Goal: Task Accomplishment & Management: Use online tool/utility

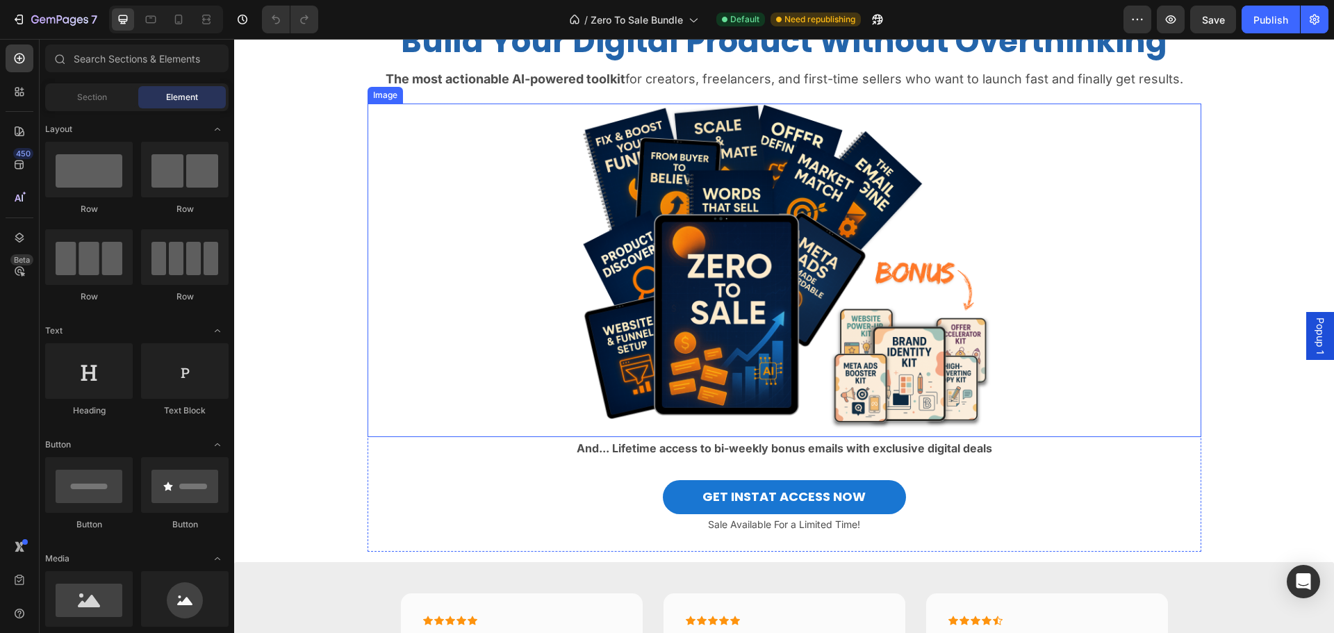
scroll to position [139, 0]
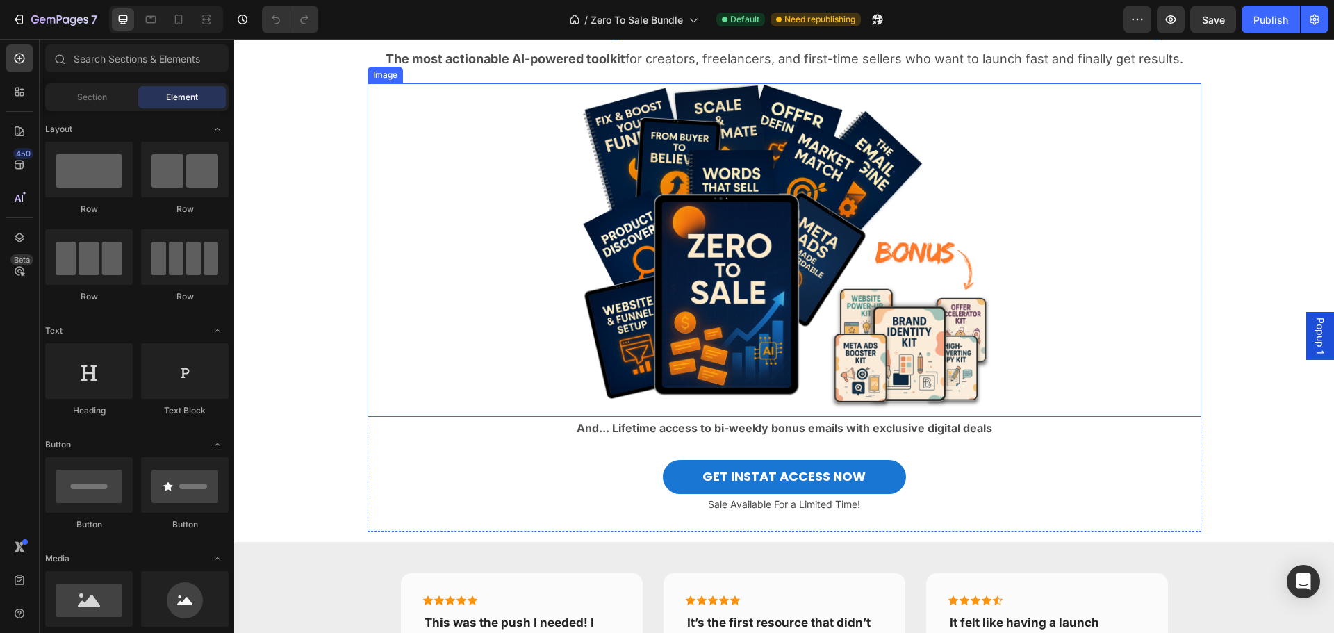
click at [1018, 300] on div at bounding box center [785, 250] width 834 height 334
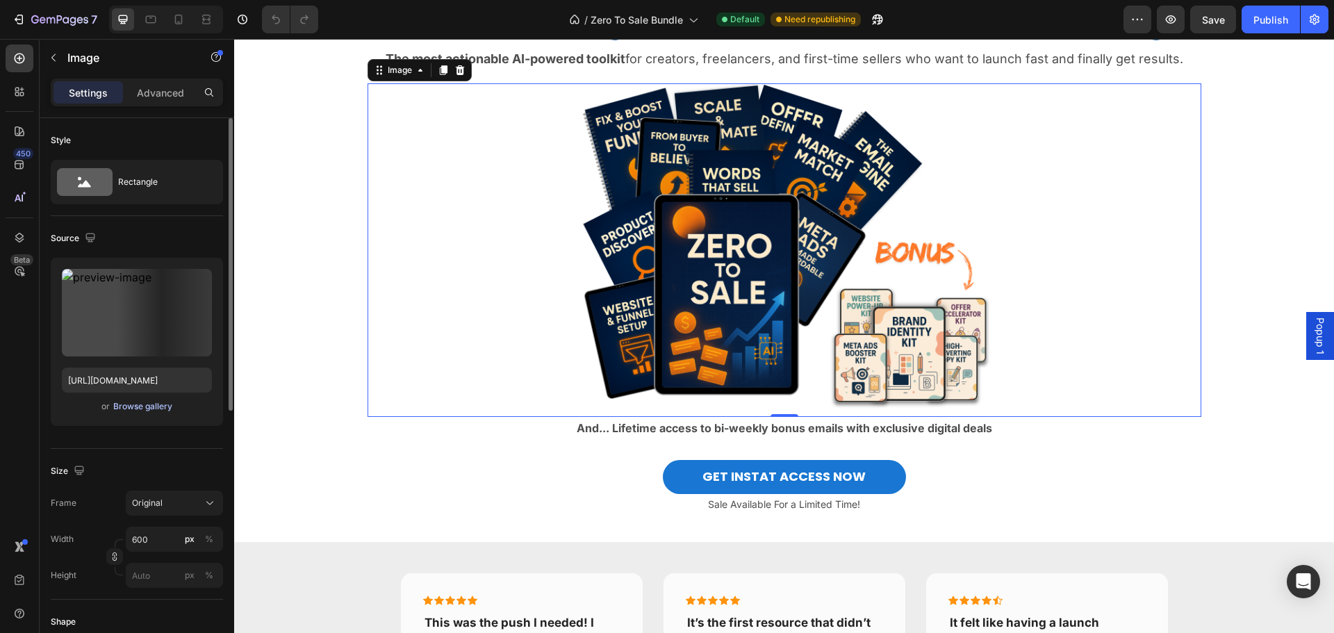
click at [131, 406] on div "Browse gallery" at bounding box center [142, 406] width 59 height 13
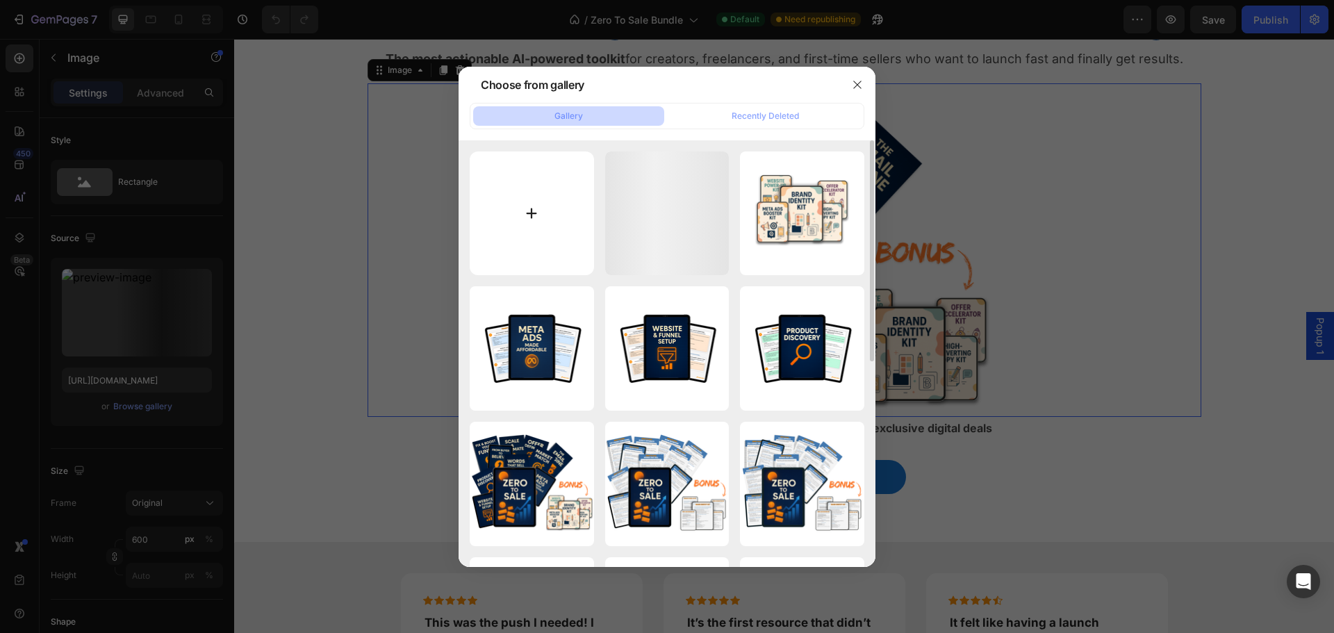
click at [527, 220] on input "file" at bounding box center [532, 213] width 124 height 124
type input "C:\fakepath\sf.png"
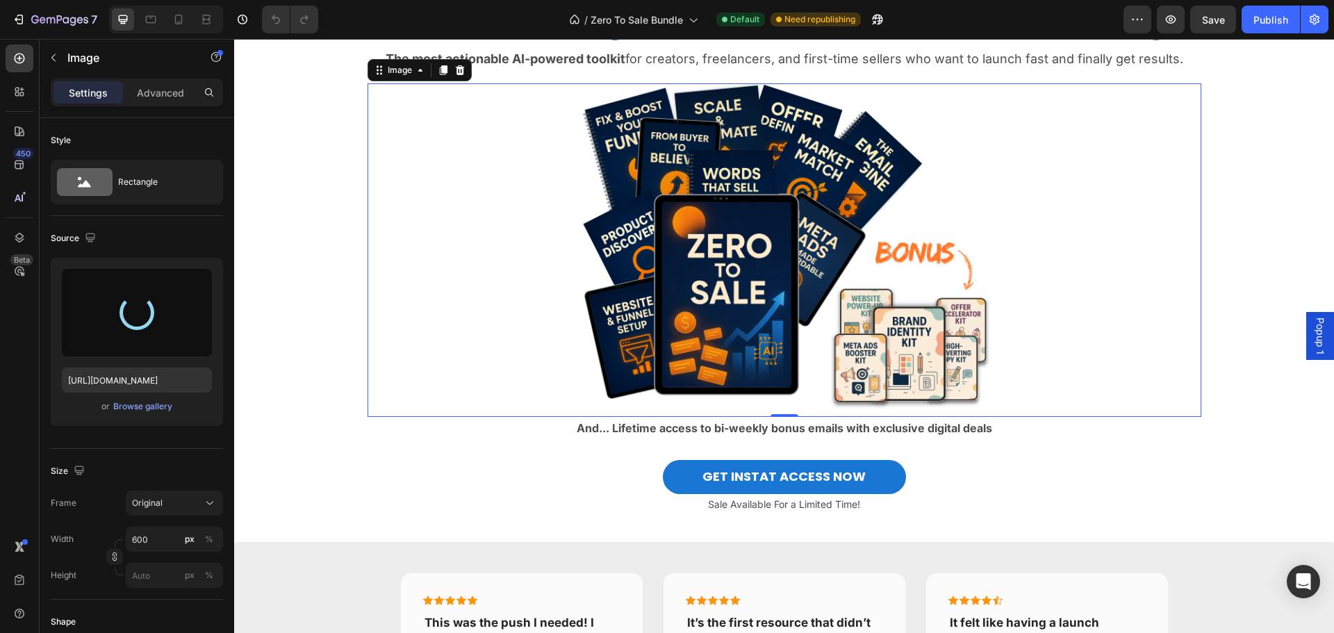
type input "[URL][DOMAIN_NAME]"
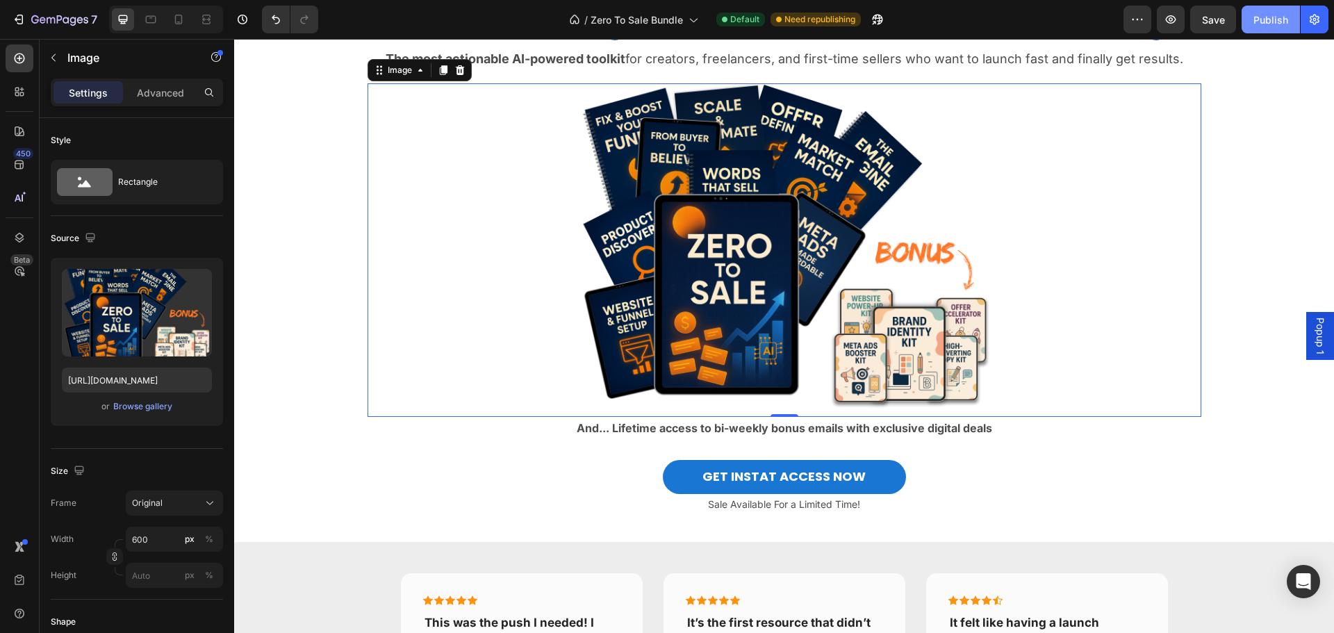
click at [1286, 18] on div "Publish" at bounding box center [1271, 20] width 35 height 15
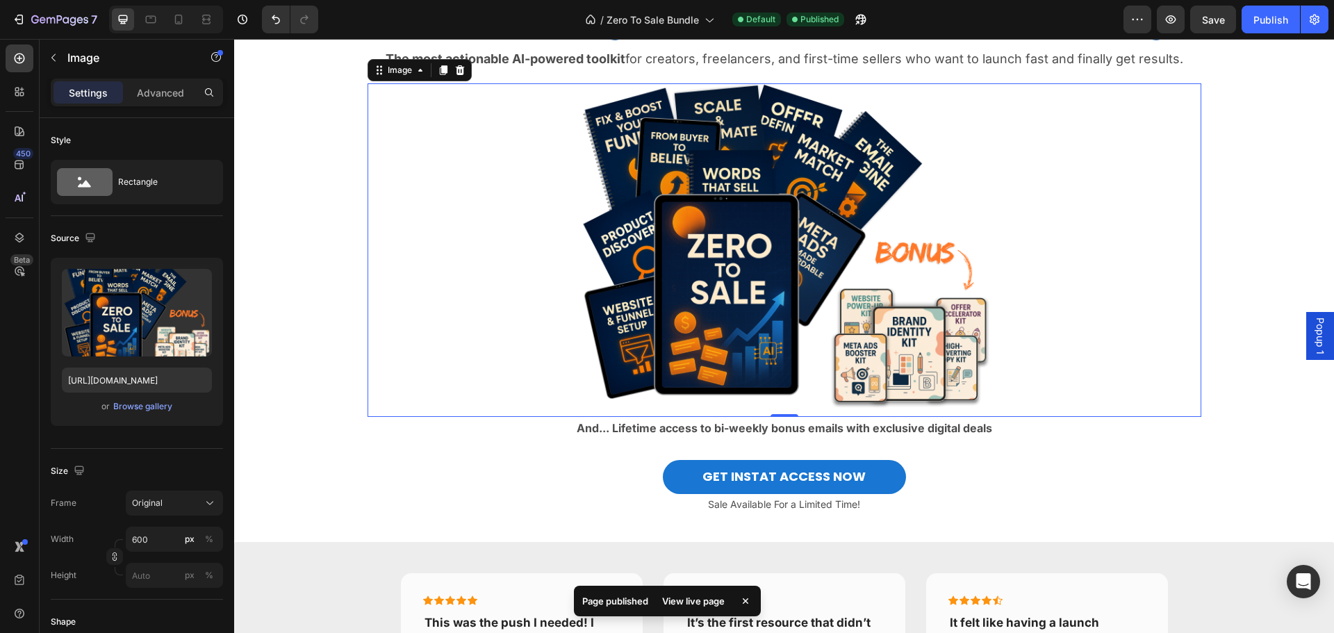
click at [769, 435] on strong "And... Lifetime access to bi-weekly bonus emails with exclusive digital deals" at bounding box center [785, 428] width 416 height 14
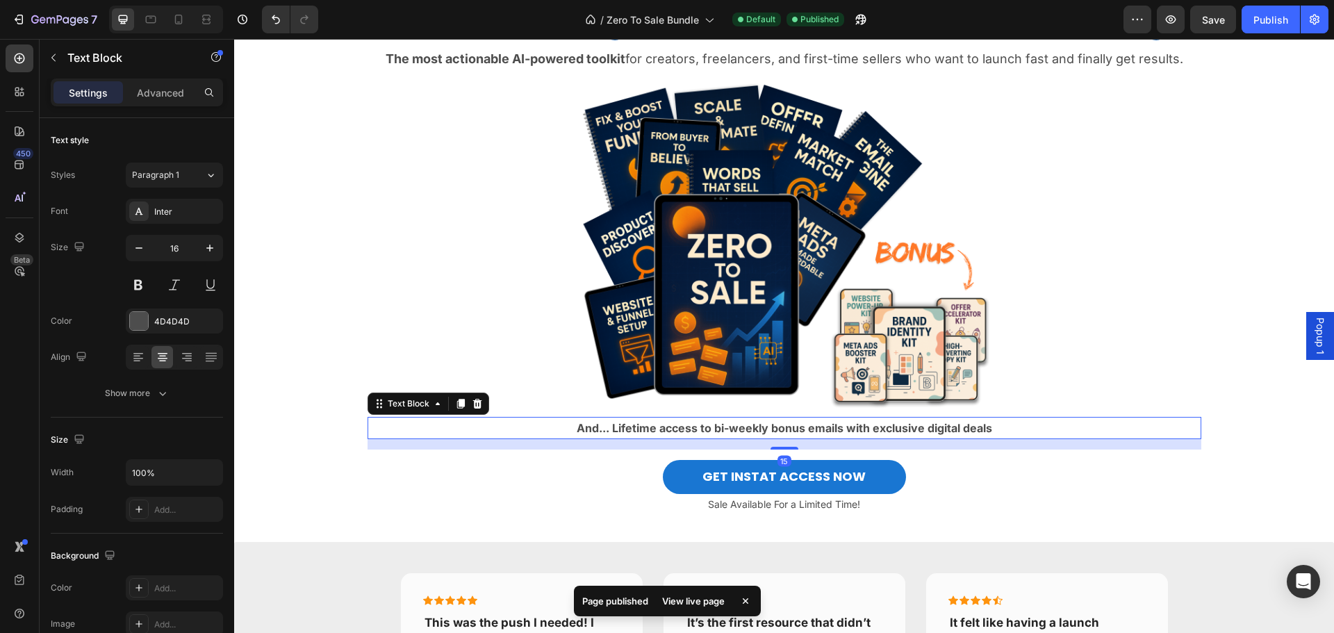
click at [769, 435] on strong "And... Lifetime access to bi-weekly bonus emails with exclusive digital deals" at bounding box center [785, 428] width 416 height 14
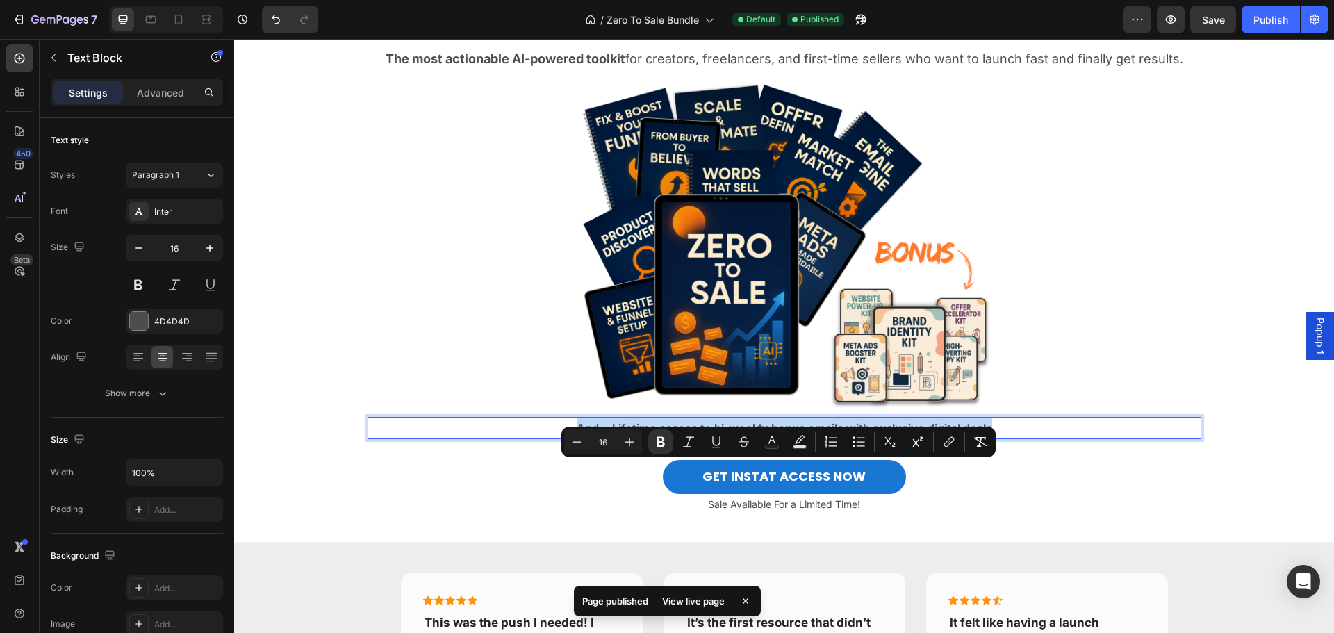
drag, startPoint x: 992, startPoint y: 473, endPoint x: 568, endPoint y: 475, distance: 423.9
click at [568, 438] on p "And... Lifetime access to bi-weekly bonus emails with exclusive digital deals" at bounding box center [784, 428] width 831 height 20
copy strong "And... Lifetime access to bi-weekly bonus emails with exclusive digital deals"
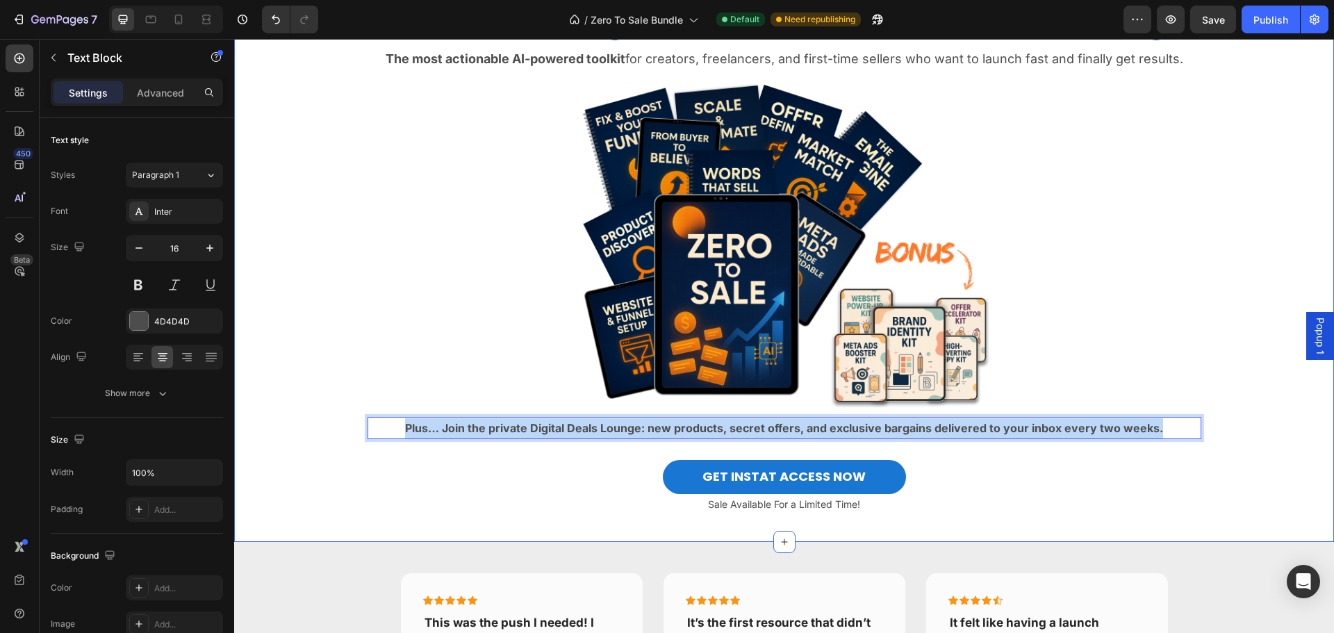
drag, startPoint x: 1158, startPoint y: 467, endPoint x: 352, endPoint y: 427, distance: 807.1
click at [352, 427] on div "Image Build Your Digital Product Without Overthinking Heading The most actionab…" at bounding box center [784, 254] width 1100 height 556
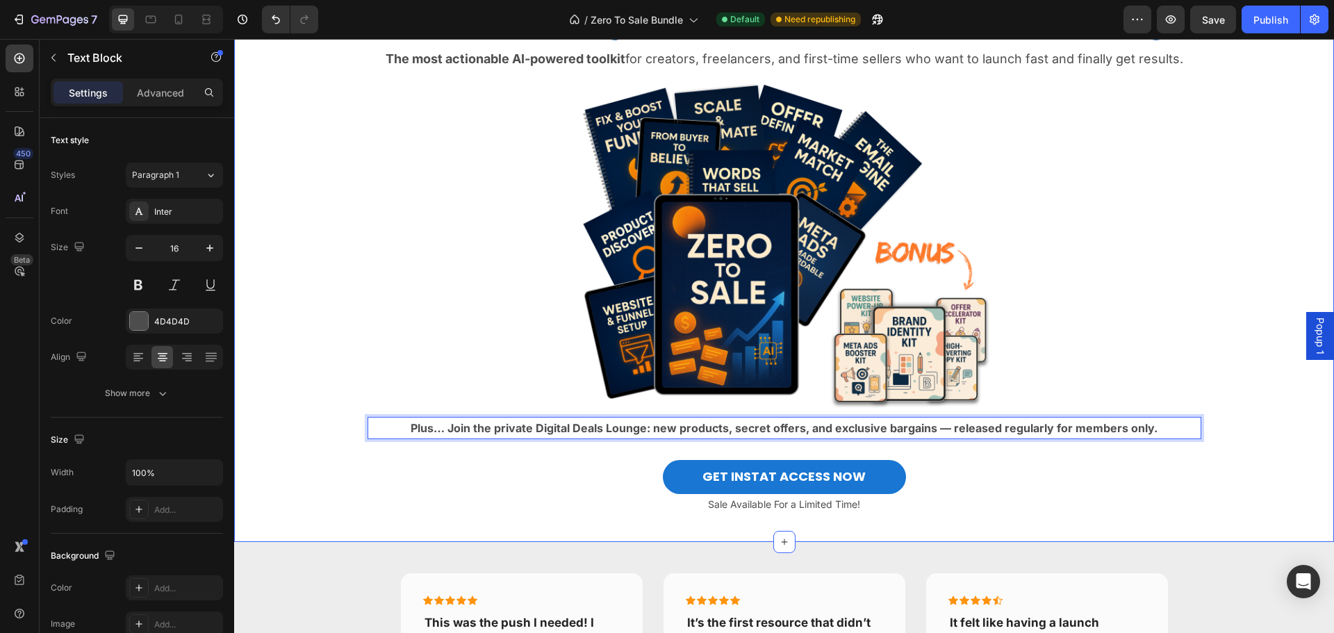
click at [1215, 500] on div "Image Build Your Digital Product Without Overthinking Heading The most actionab…" at bounding box center [784, 254] width 1100 height 556
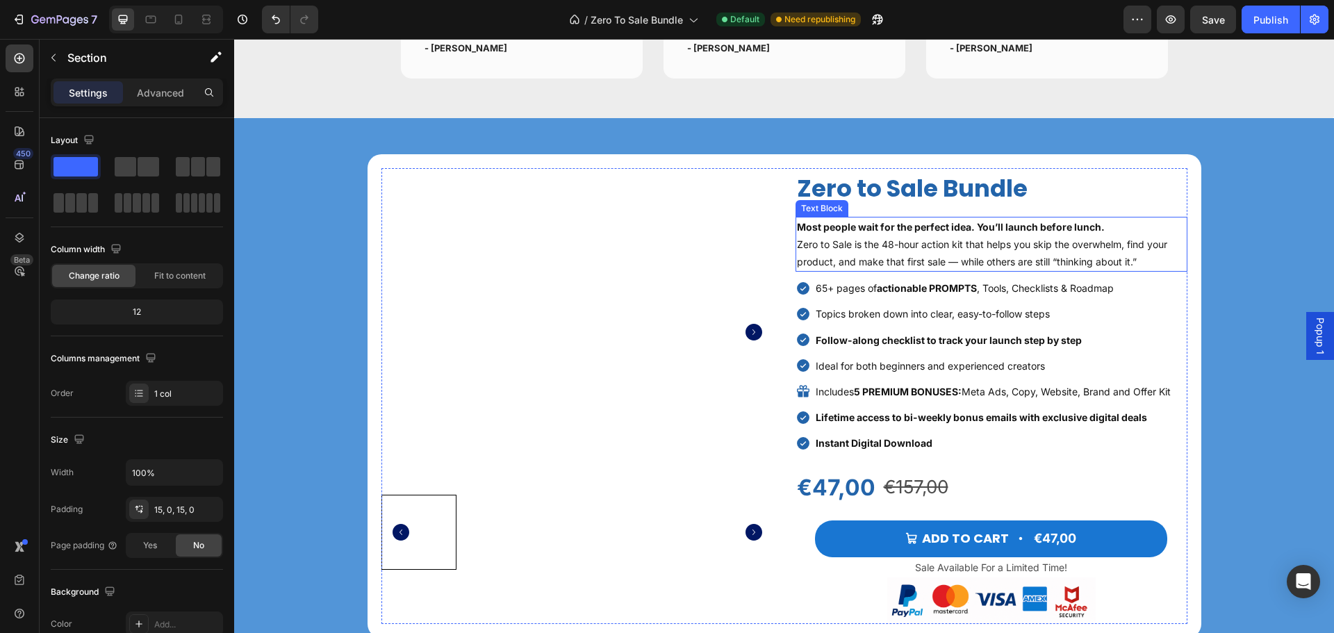
scroll to position [903, 0]
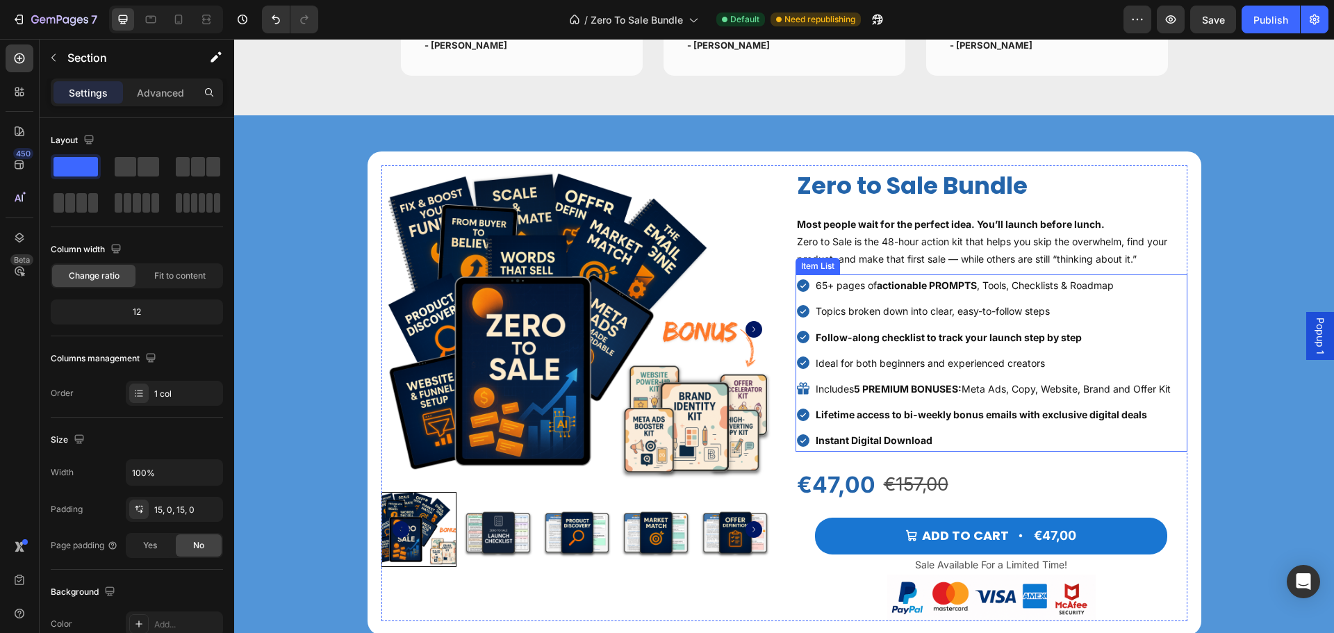
click at [888, 416] on strong "Lifetime access to bi-weekly bonus emails with exclusive digital deals" at bounding box center [981, 415] width 331 height 12
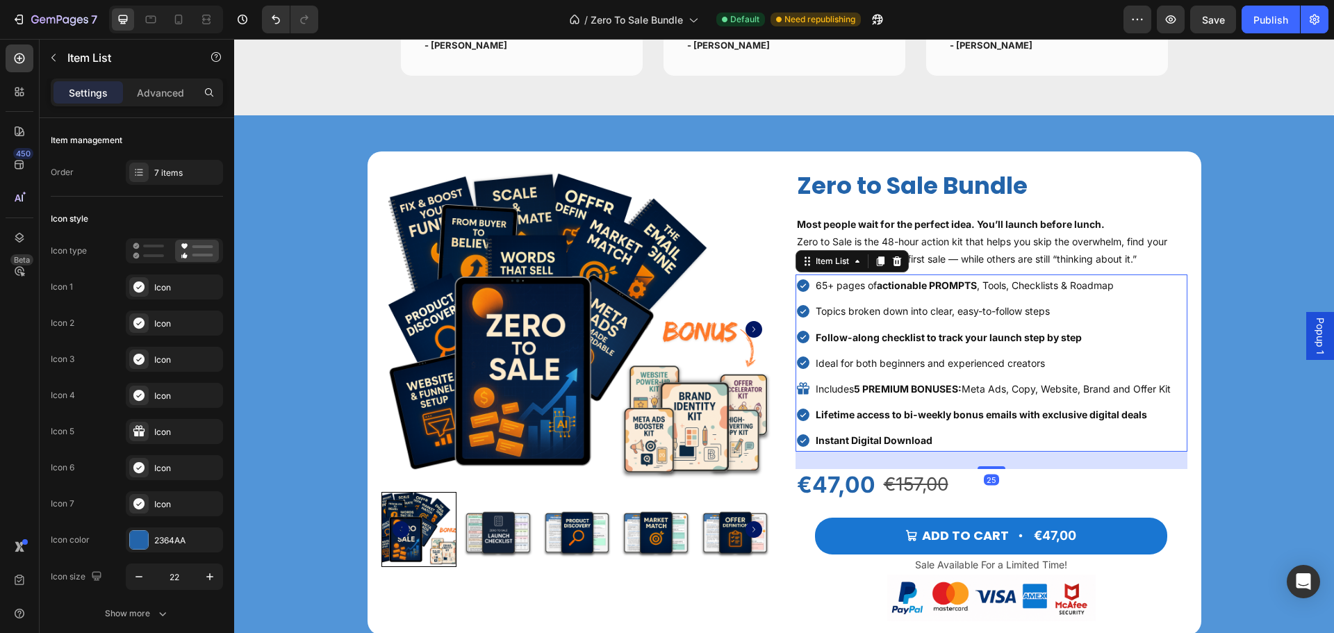
click at [1155, 416] on p "Lifetime access to bi-weekly bonus emails with exclusive digital deals" at bounding box center [993, 414] width 355 height 17
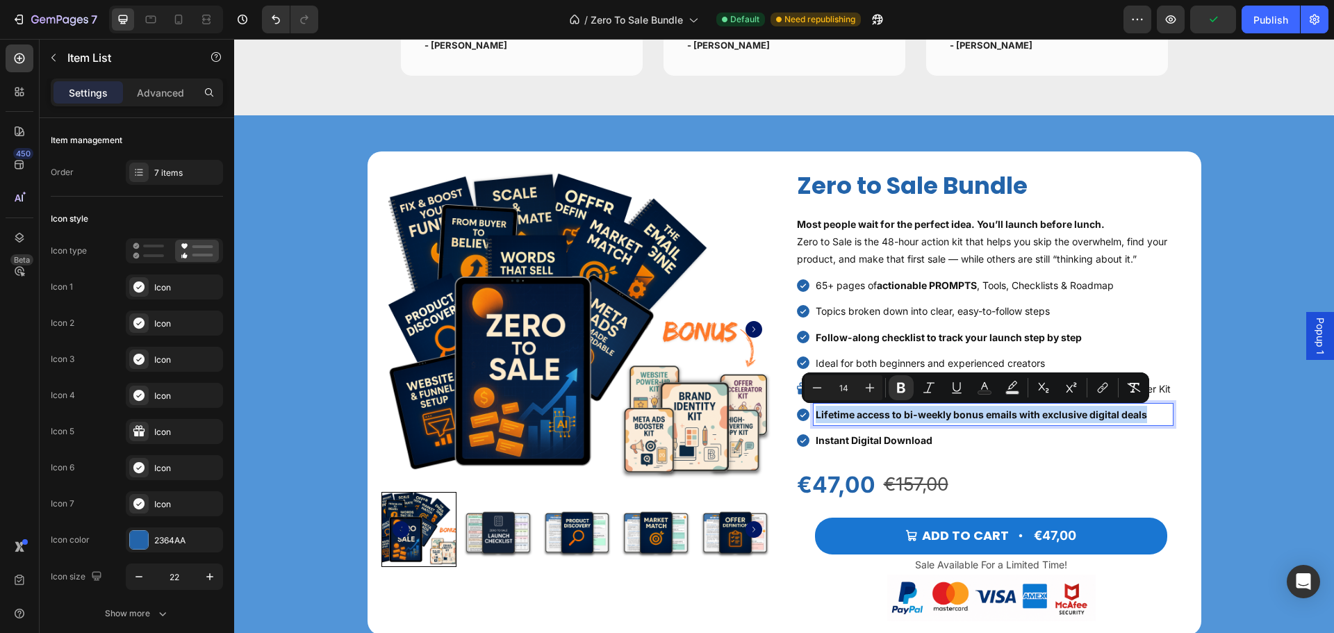
drag, startPoint x: 1149, startPoint y: 414, endPoint x: 807, endPoint y: 416, distance: 342.6
click at [807, 416] on div "Lifetime access to bi-weekly bonus emails with exclusive digital deals" at bounding box center [984, 415] width 377 height 22
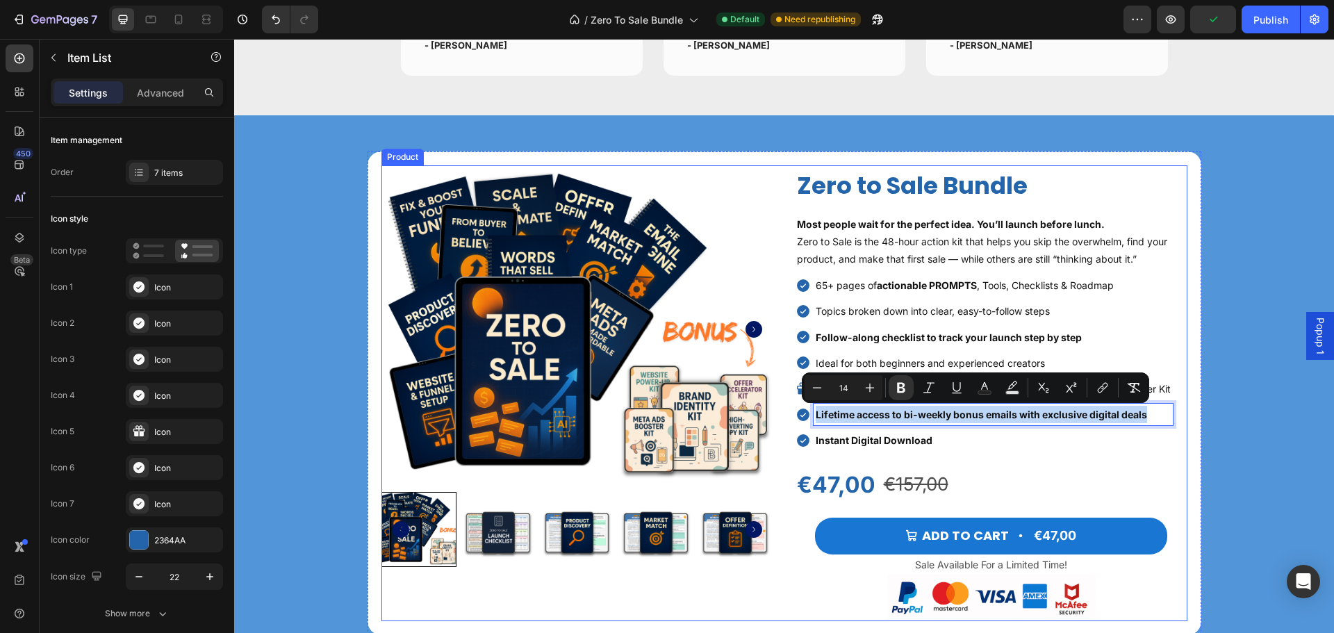
copy strong "Lifetime access to bi-weekly bonus emails with exclusive digital deals"
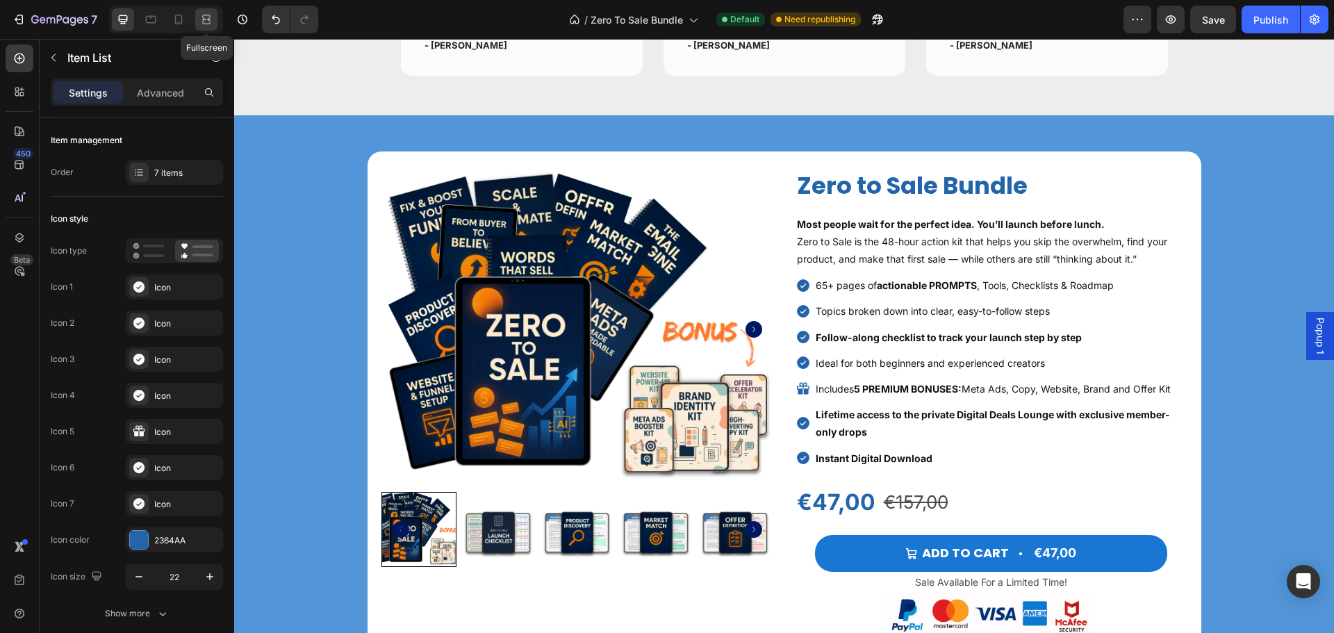
click at [204, 22] on icon at bounding box center [206, 20] width 14 height 14
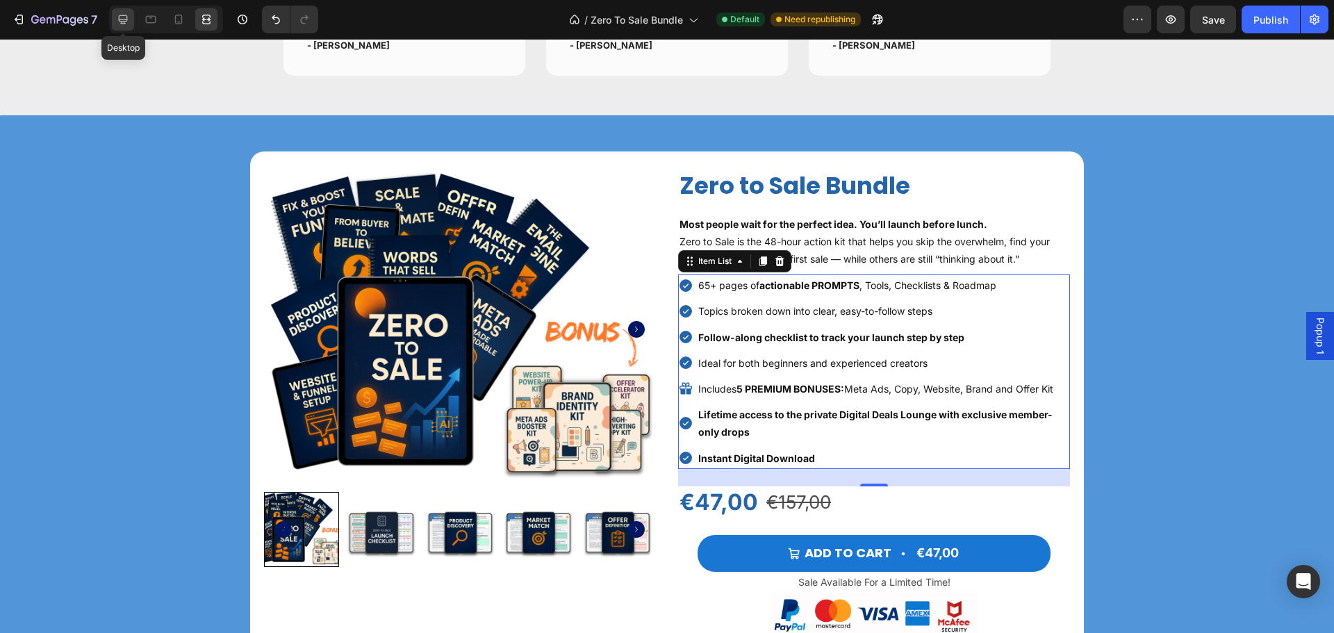
click at [124, 19] on icon at bounding box center [123, 19] width 9 height 9
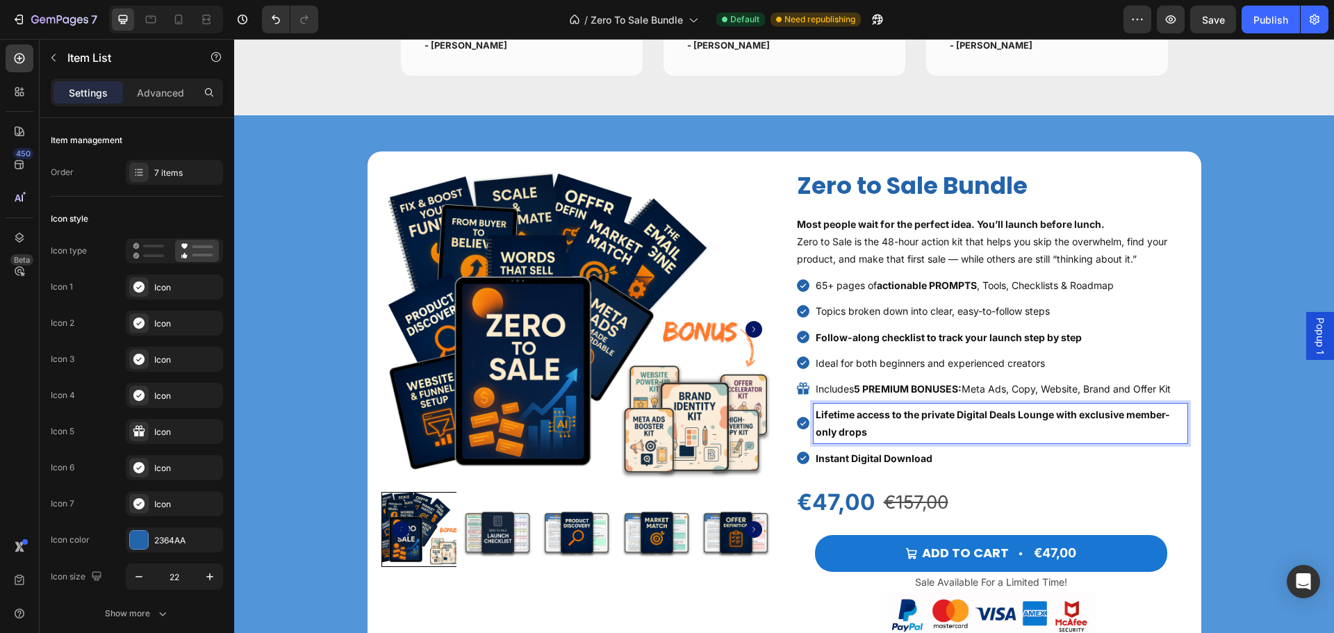
click at [1124, 416] on strong "Lifetime access to the private Digital Deals Lounge with exclusive member-only …" at bounding box center [993, 423] width 354 height 29
click at [878, 434] on p "Lifetime access to the private Digital Deals Lounge with exclusive member-only …" at bounding box center [1001, 423] width 370 height 35
drag, startPoint x: 878, startPoint y: 434, endPoint x: 810, endPoint y: 414, distance: 71.5
click at [814, 414] on div "Lifetime access to the private Digital Deals Lounge with exclusive member-only …" at bounding box center [1001, 423] width 374 height 39
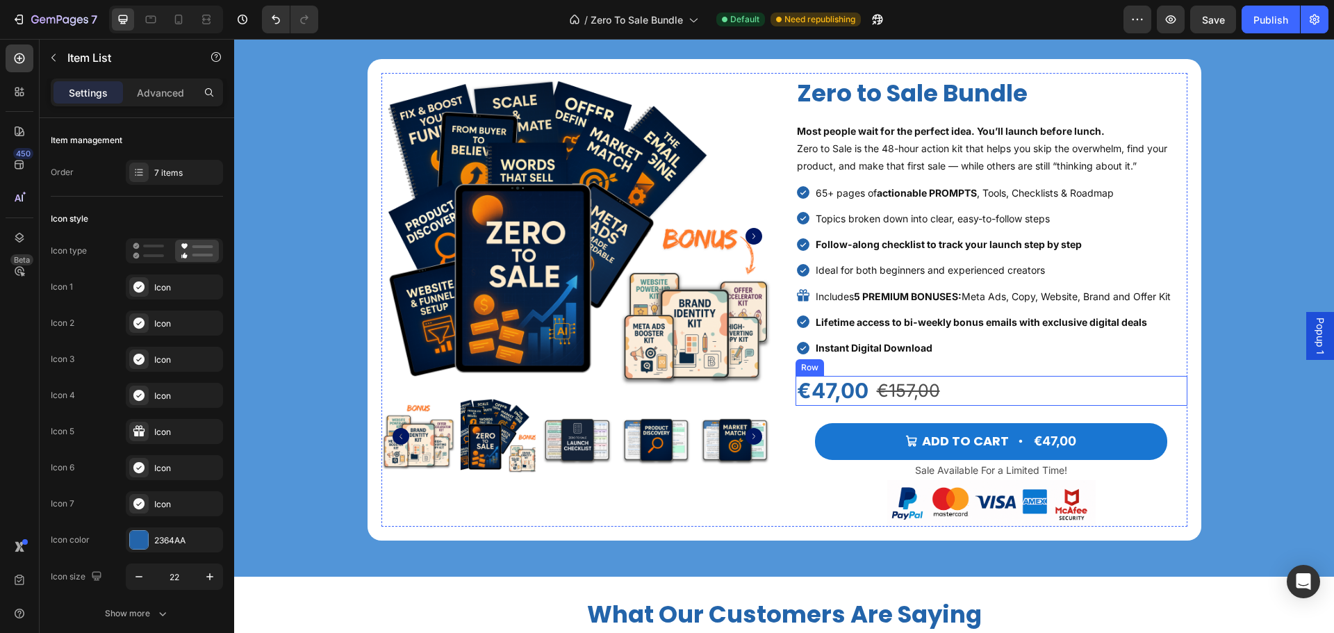
scroll to position [4517, 0]
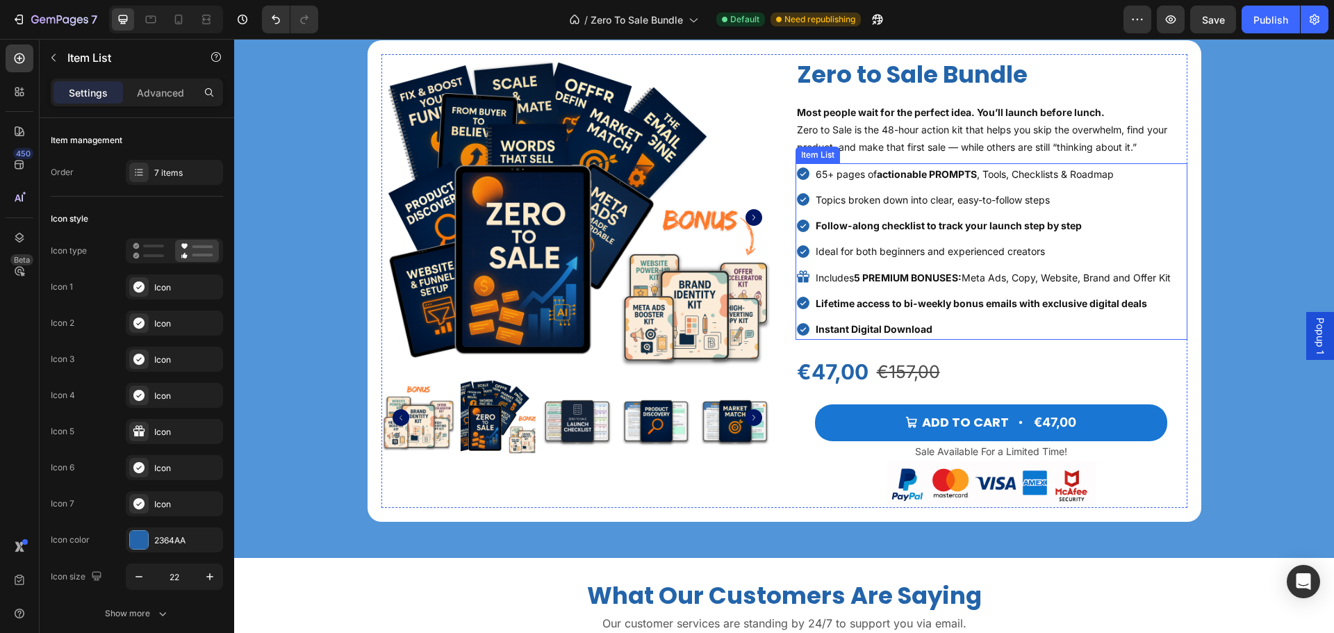
click at [963, 303] on strong "Lifetime access to bi-weekly bonus emails with exclusive digital deals" at bounding box center [981, 303] width 331 height 12
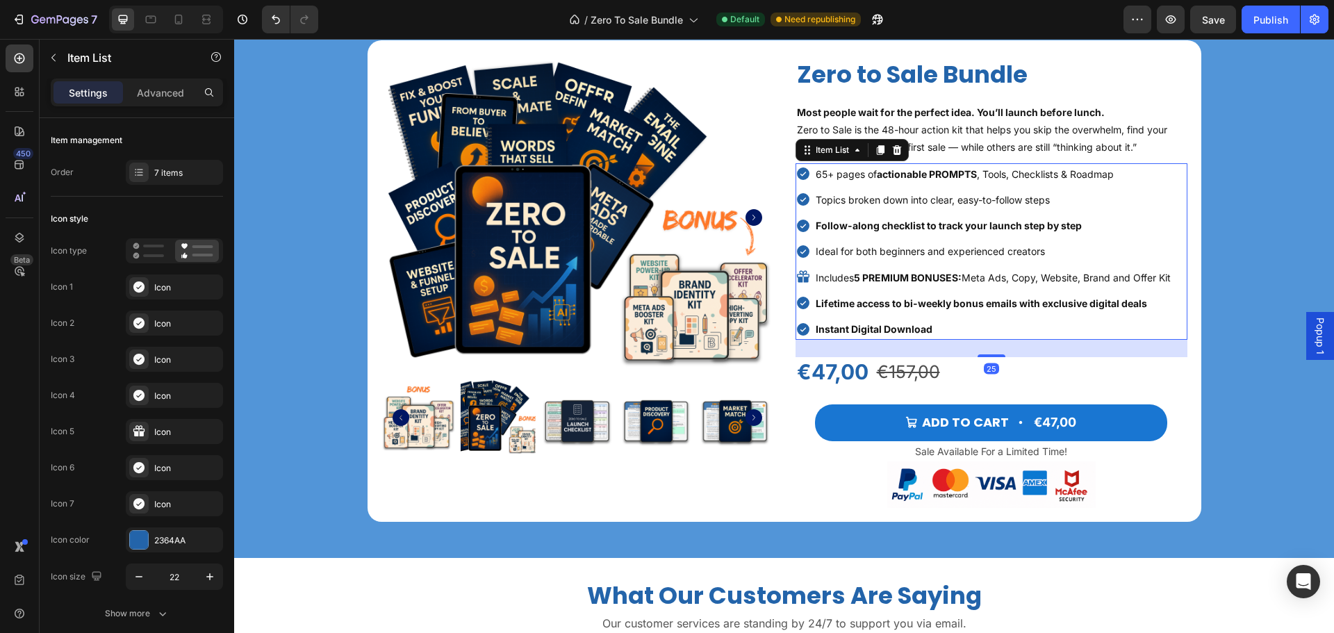
click at [1148, 306] on p "Lifetime access to bi-weekly bonus emails with exclusive digital deals" at bounding box center [993, 303] width 355 height 17
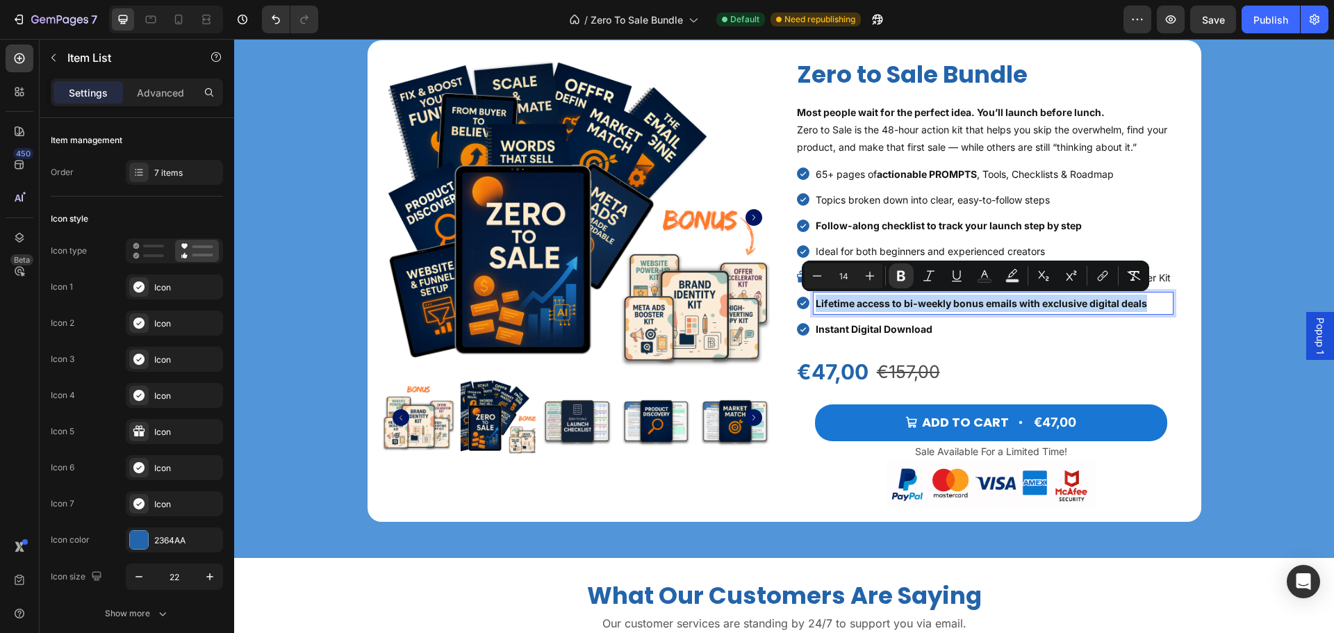
drag, startPoint x: 1150, startPoint y: 304, endPoint x: 810, endPoint y: 304, distance: 339.8
click at [816, 304] on p "Lifetime access to bi-weekly bonus emails with exclusive digital deals" at bounding box center [993, 303] width 355 height 17
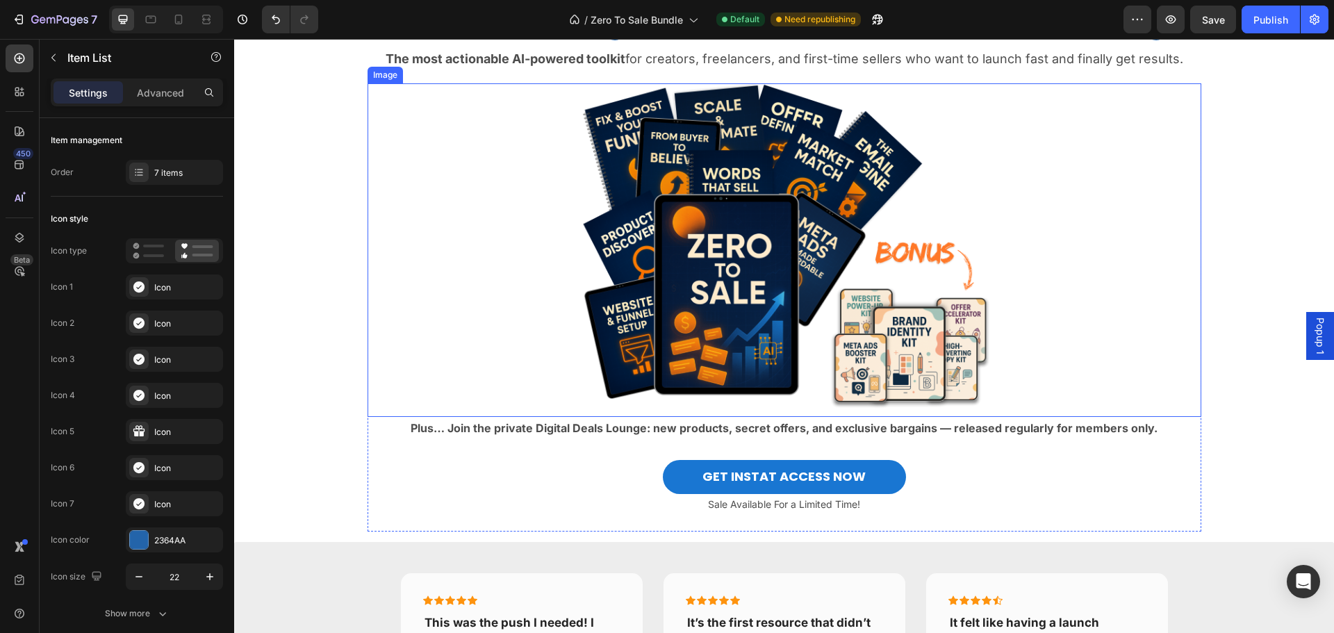
scroll to position [208, 0]
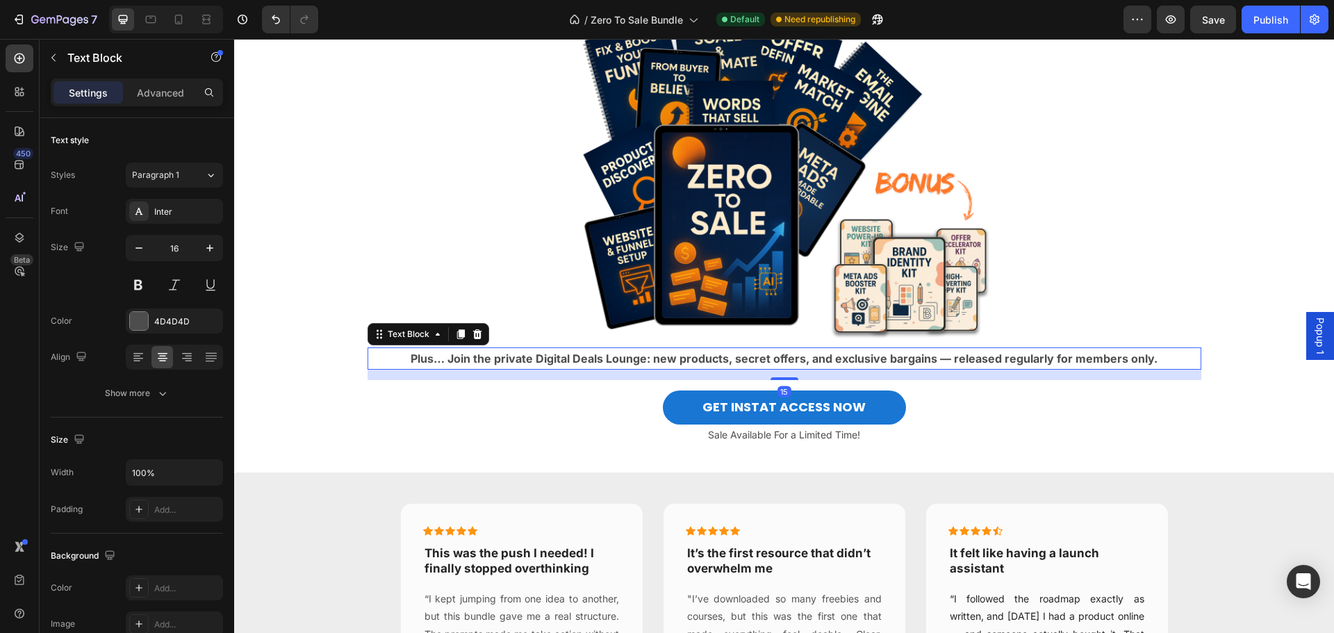
click at [642, 366] on strong "Plus… Join the private Digital Deals Lounge: new products, secret offers, and e…" at bounding box center [784, 359] width 747 height 14
click at [1017, 366] on strong "Plus… Join the private Digital Deals Lounge: new products, secret offers, and e…" at bounding box center [784, 359] width 747 height 14
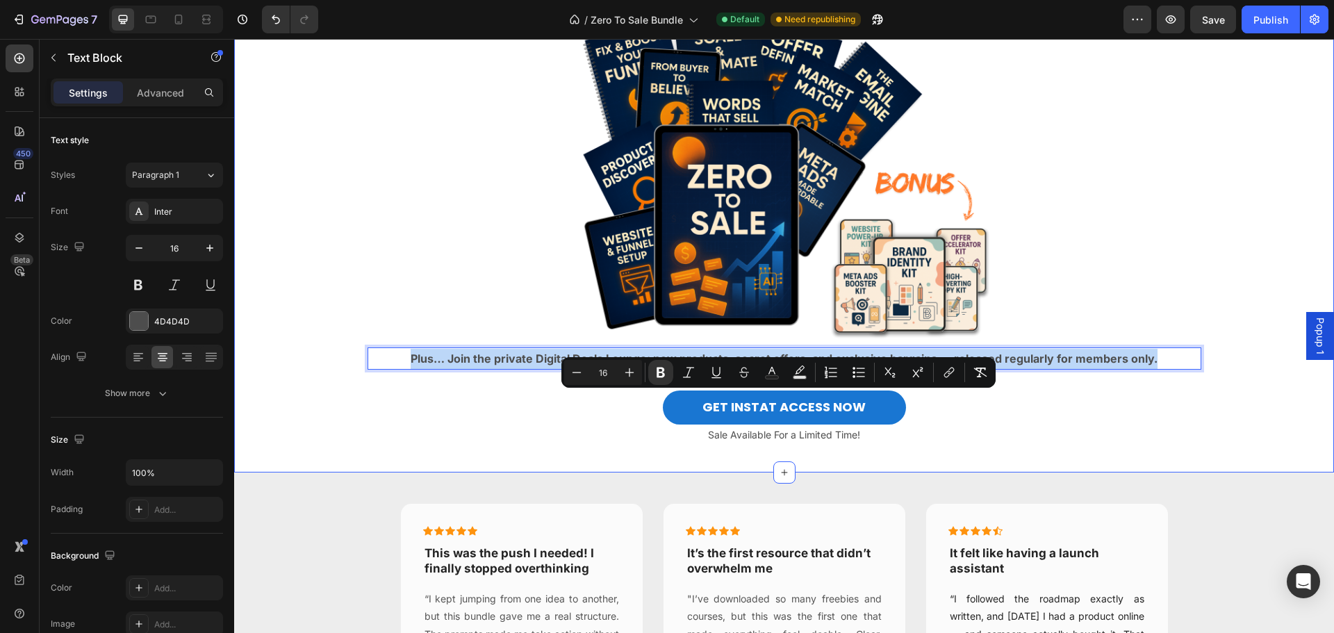
drag, startPoint x: 1158, startPoint y: 399, endPoint x: 361, endPoint y: 395, distance: 796.4
click at [361, 395] on div "Image Build Your Digital Product Without Overthinking Heading The most actionab…" at bounding box center [784, 184] width 1100 height 556
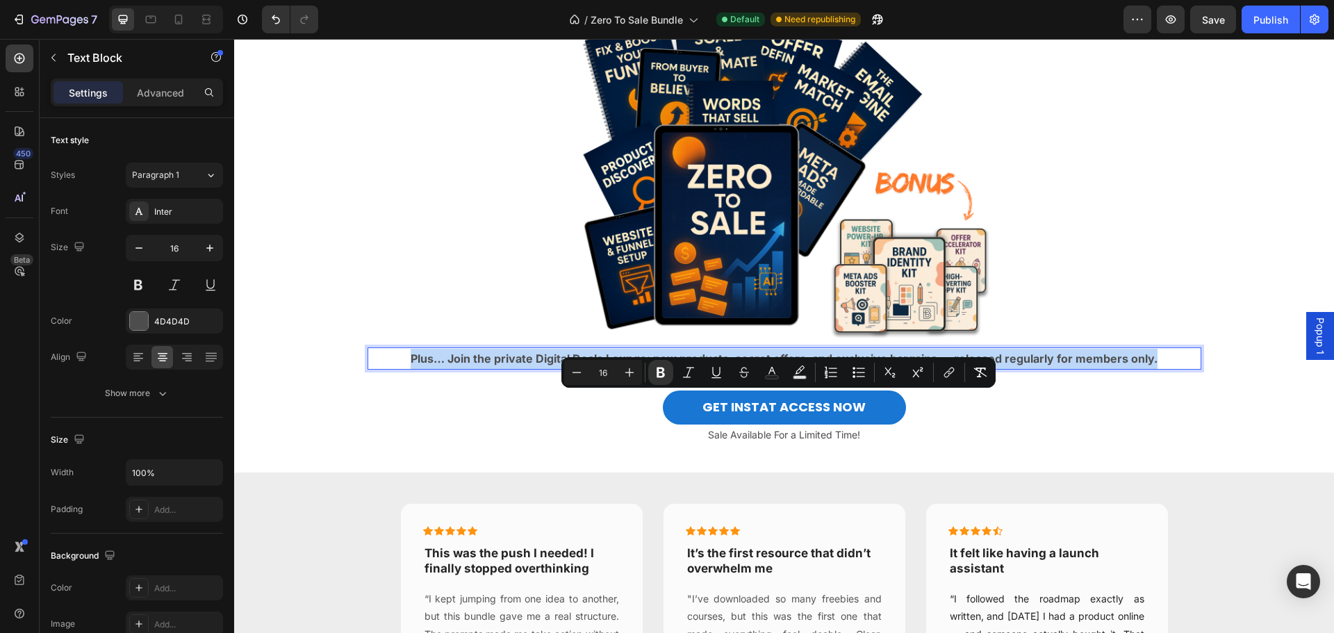
copy strong "Plus… Join the private Digital Deals Lounge: new products, secret offers, and e…"
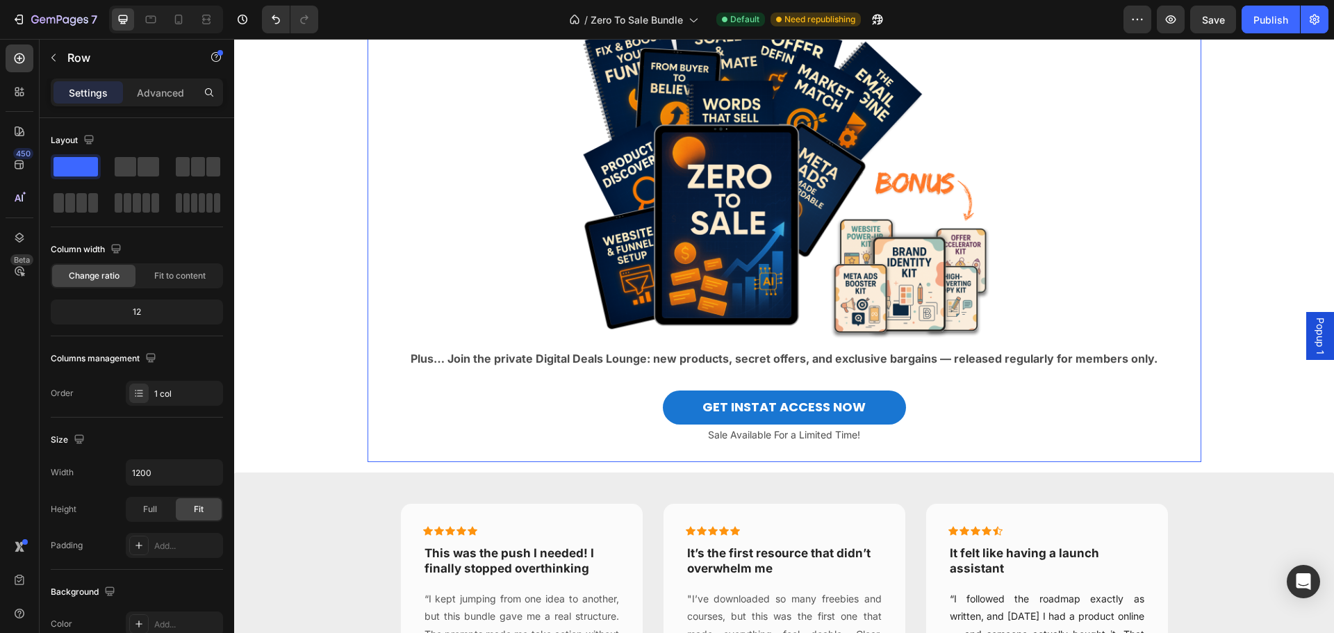
click at [1066, 462] on div "Image Plus… Join the private Digital Deals Lounge: new products, secret offers,…" at bounding box center [785, 238] width 834 height 448
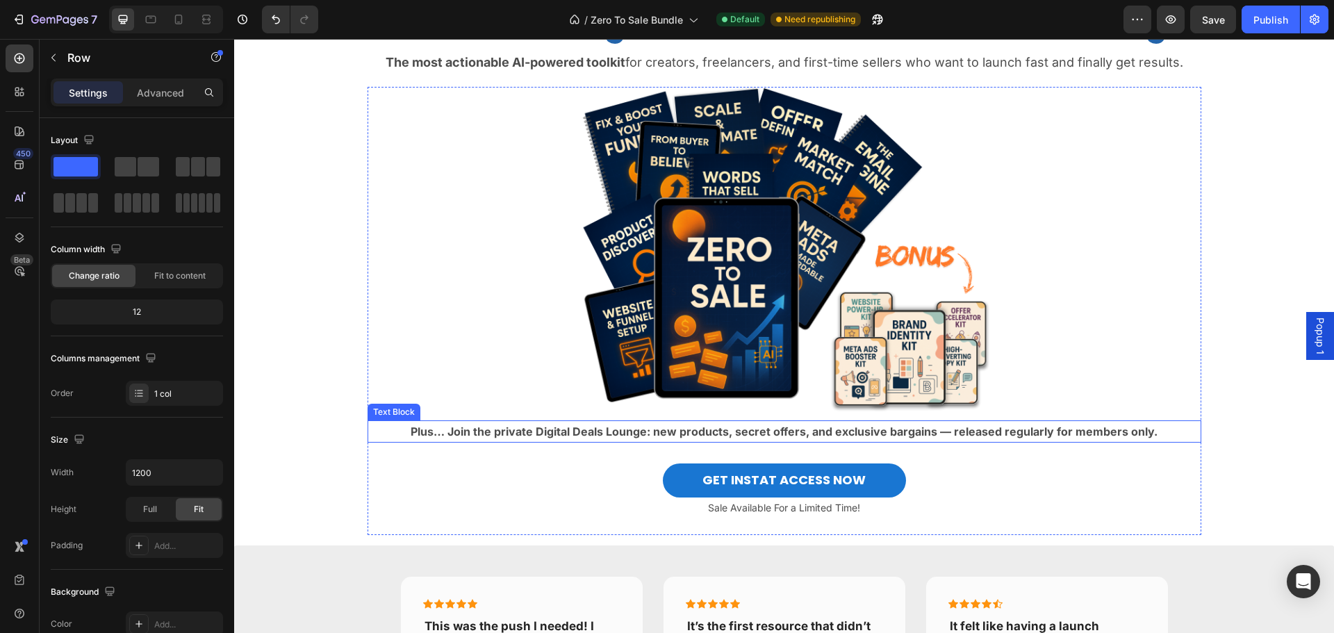
scroll to position [69, 0]
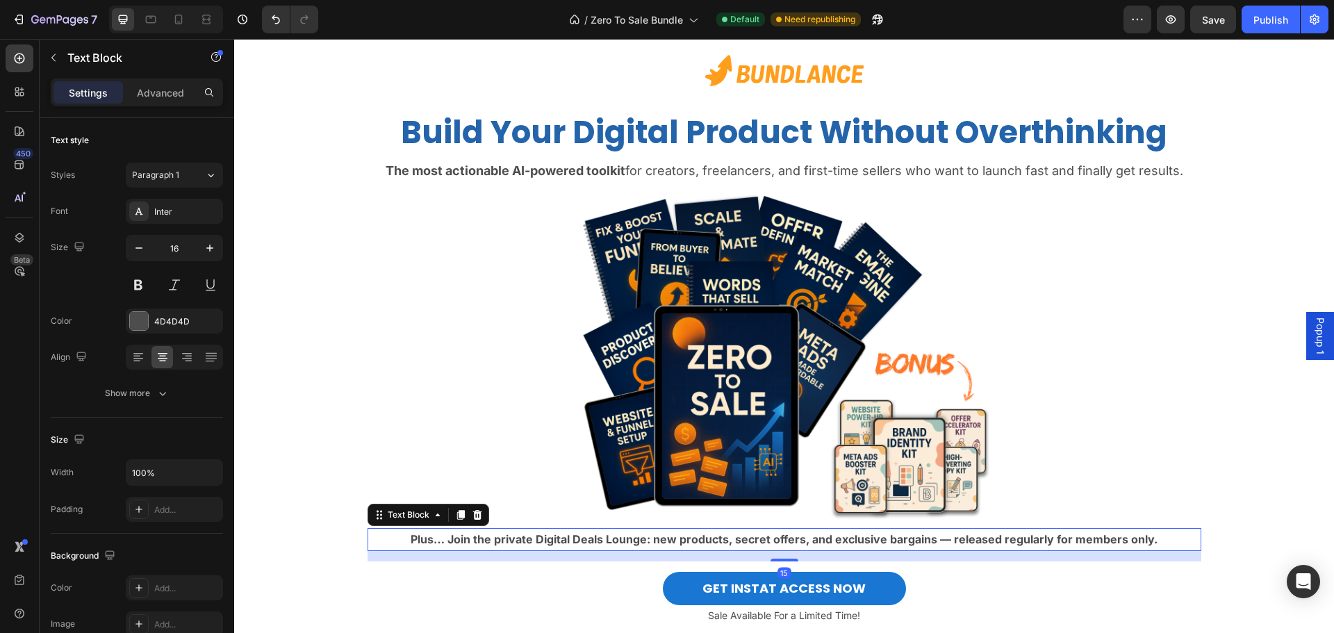
click at [766, 539] on strong "Plus… Join the private Digital Deals Lounge: new products, secret offers, and e…" at bounding box center [784, 539] width 747 height 14
click at [452, 514] on div at bounding box center [460, 515] width 17 height 17
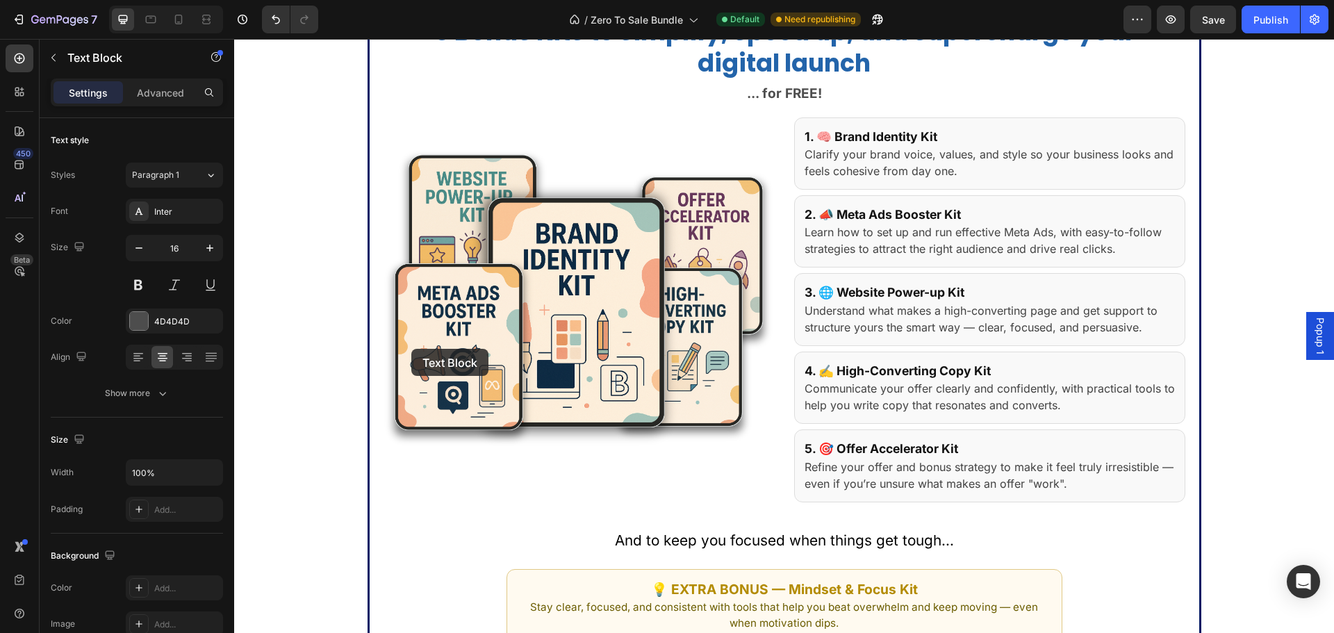
scroll to position [3266, 0]
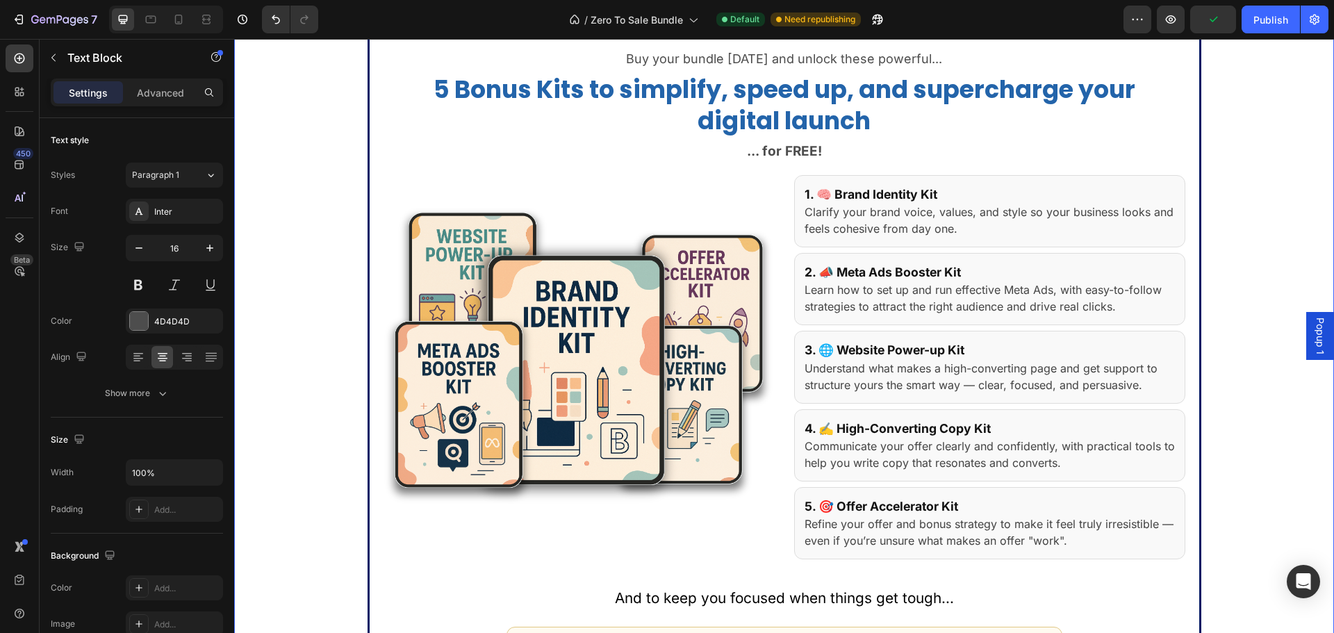
click at [311, 417] on div "BONUS Text Block Buy your bundle [DATE] and unlock these powerful... Text Block…" at bounding box center [784, 373] width 1100 height 721
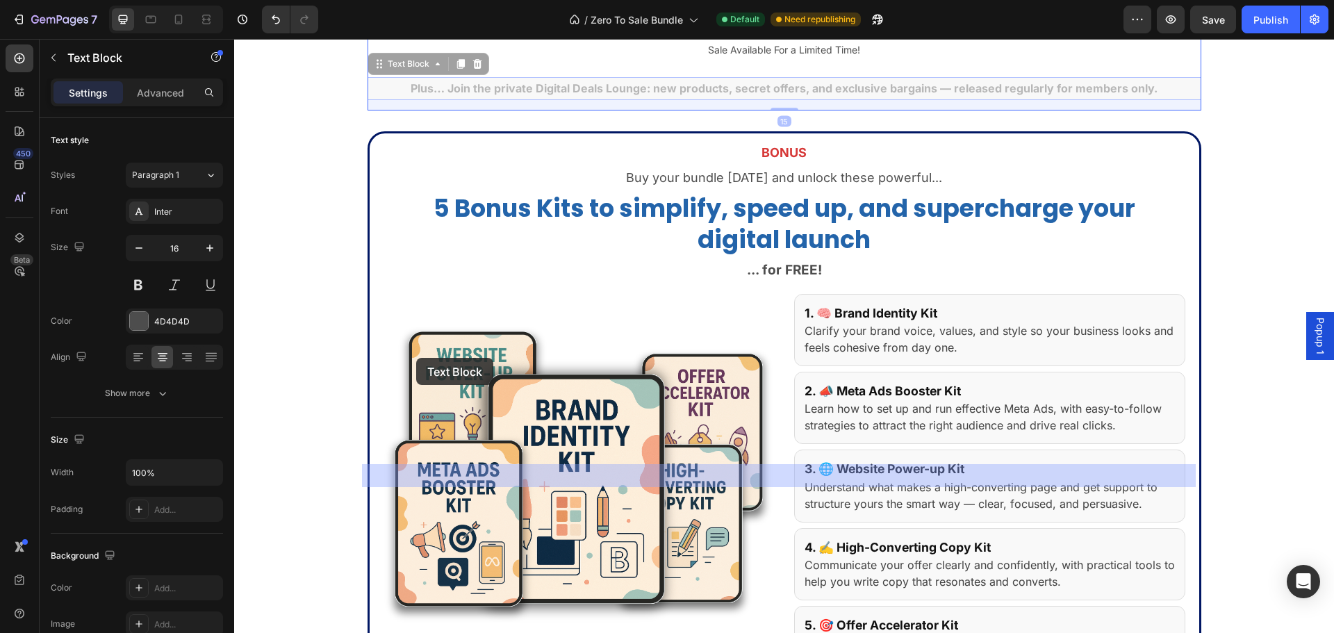
scroll to position [3127, 0]
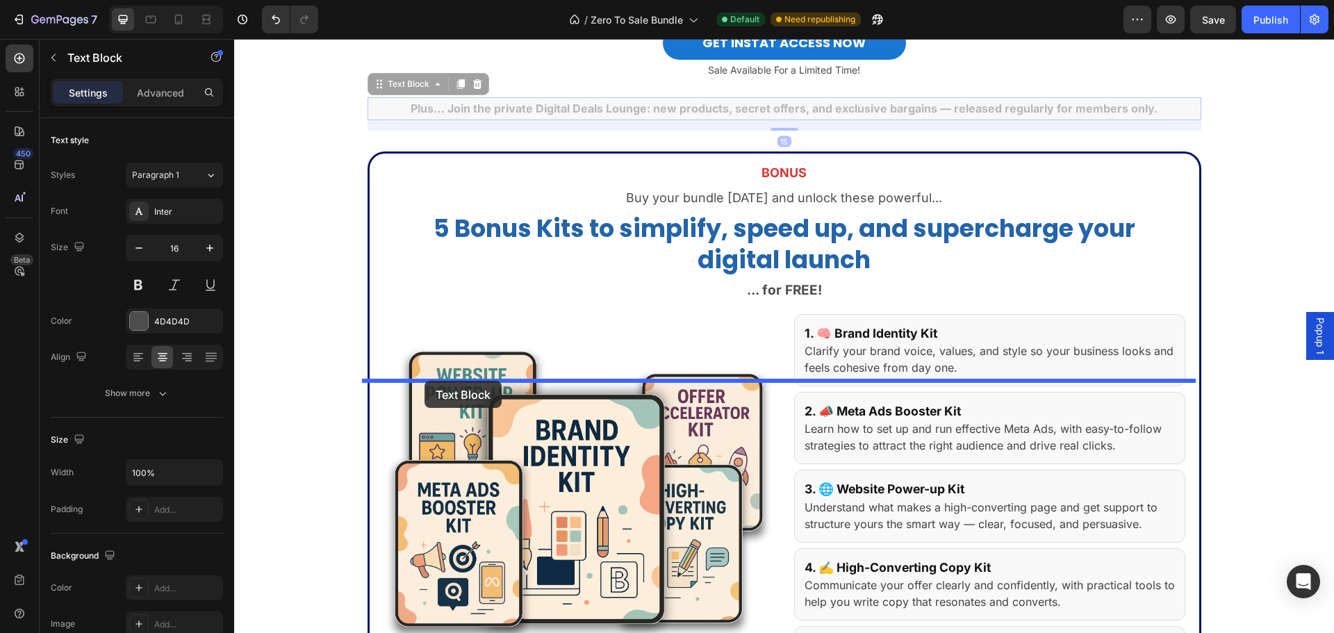
drag, startPoint x: 421, startPoint y: 357, endPoint x: 425, endPoint y: 381, distance: 23.9
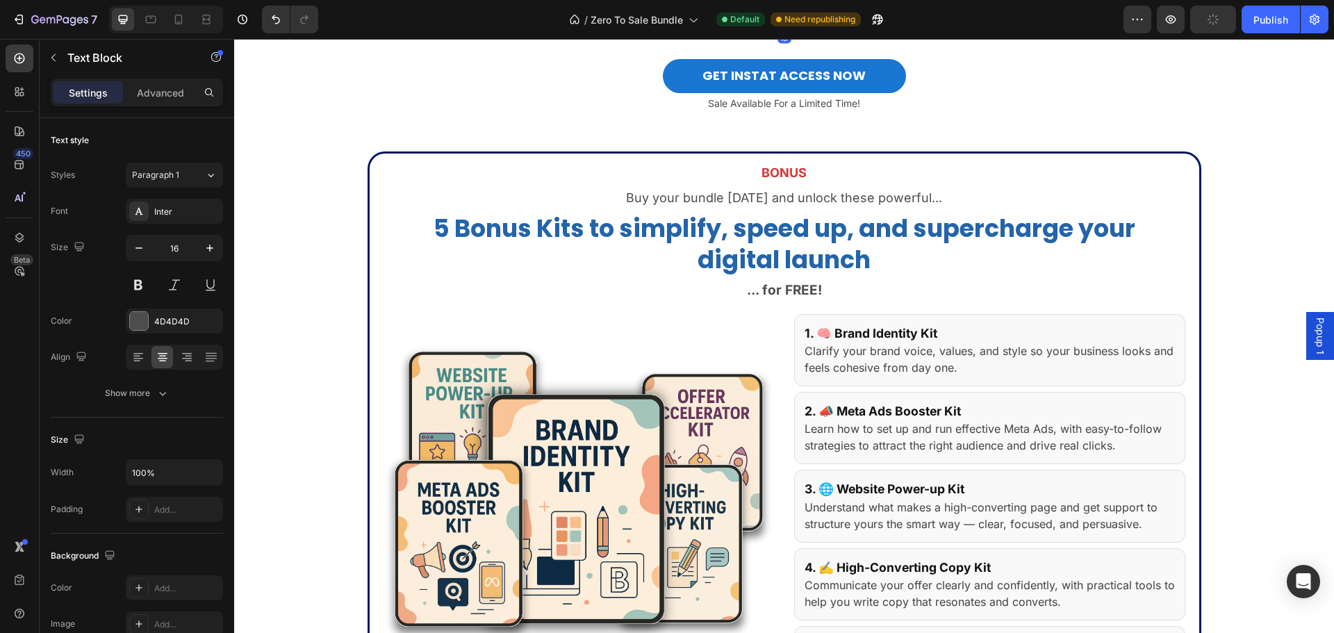
click at [772, 12] on strong "Plus… Join the private Digital Deals Lounge: new products, secret offers, and e…" at bounding box center [784, 5] width 747 height 14
click at [1204, 15] on p "Plus… Join the private Digital Deals Lounge: new products, secret offers, and e…" at bounding box center [784, 5] width 1097 height 20
click at [378, 15] on p "Plus… Join the private Digital Deals Lounge: new products, secret offers, and e…" at bounding box center [784, 5] width 1097 height 20
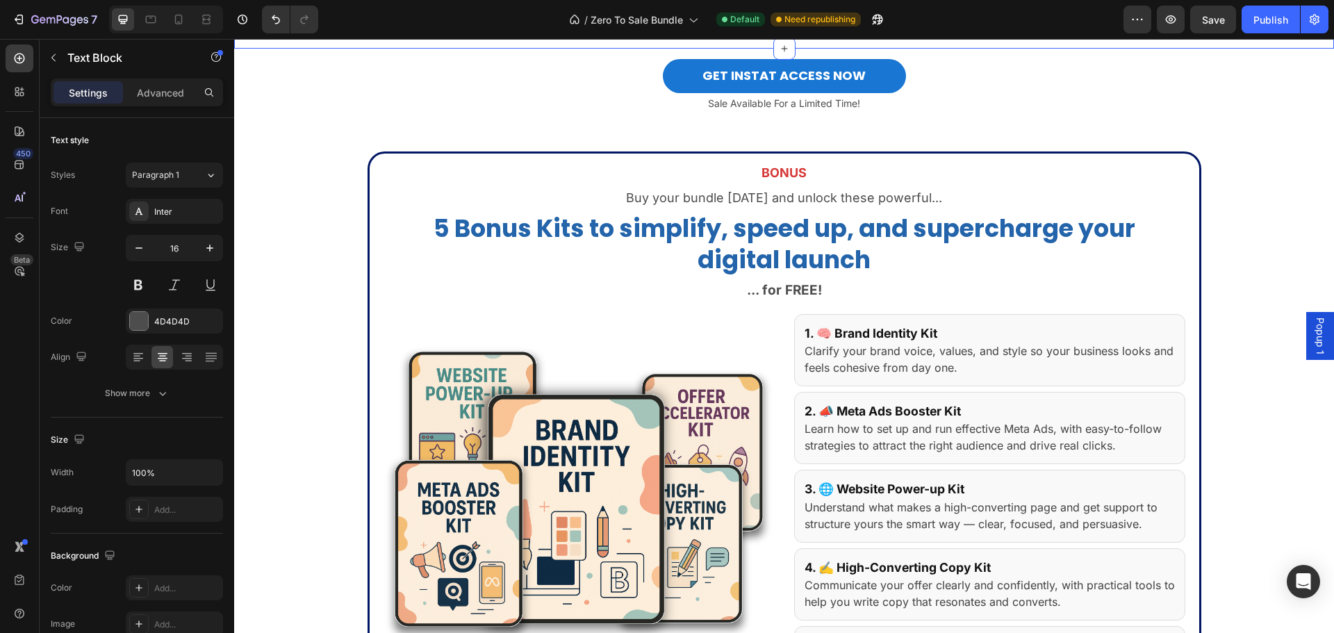
click at [393, 92] on div "GET INSTAT ACCESS NOW Button" at bounding box center [785, 71] width 834 height 44
click at [381, 15] on p "Plus… Join the private Digital Deals Lounge: new products, secret offers, and e…" at bounding box center [784, 5] width 1097 height 20
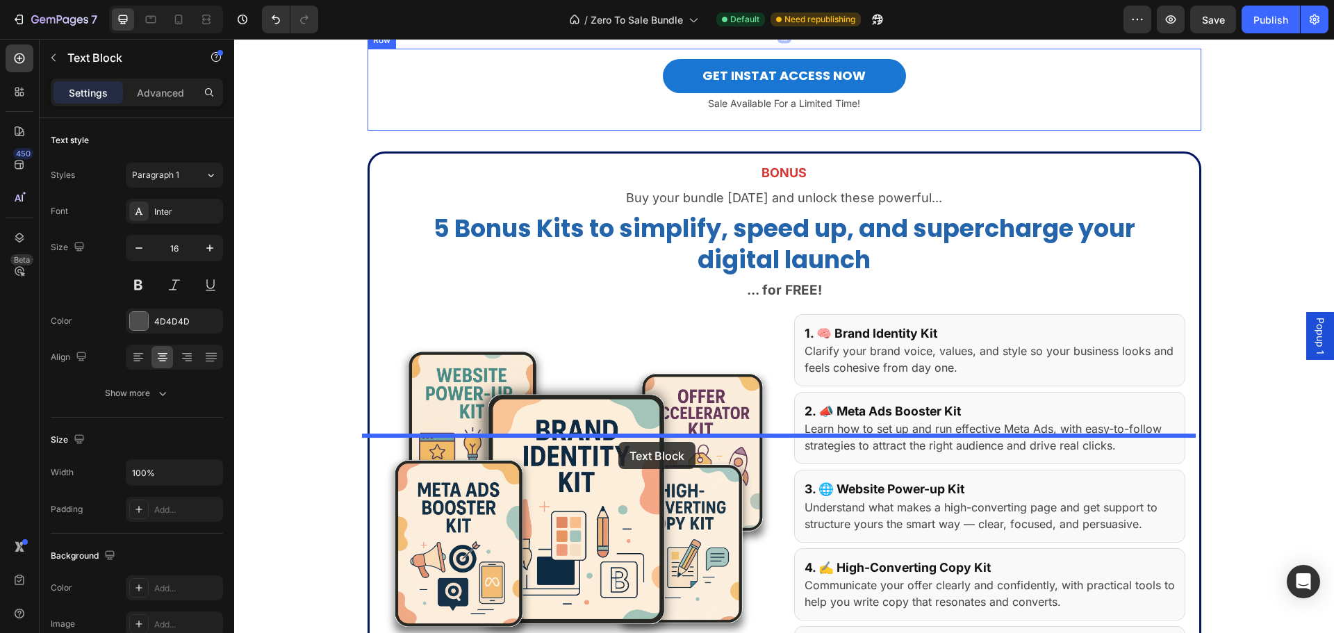
drag, startPoint x: 270, startPoint y: 372, endPoint x: 372, endPoint y: 455, distance: 132.4
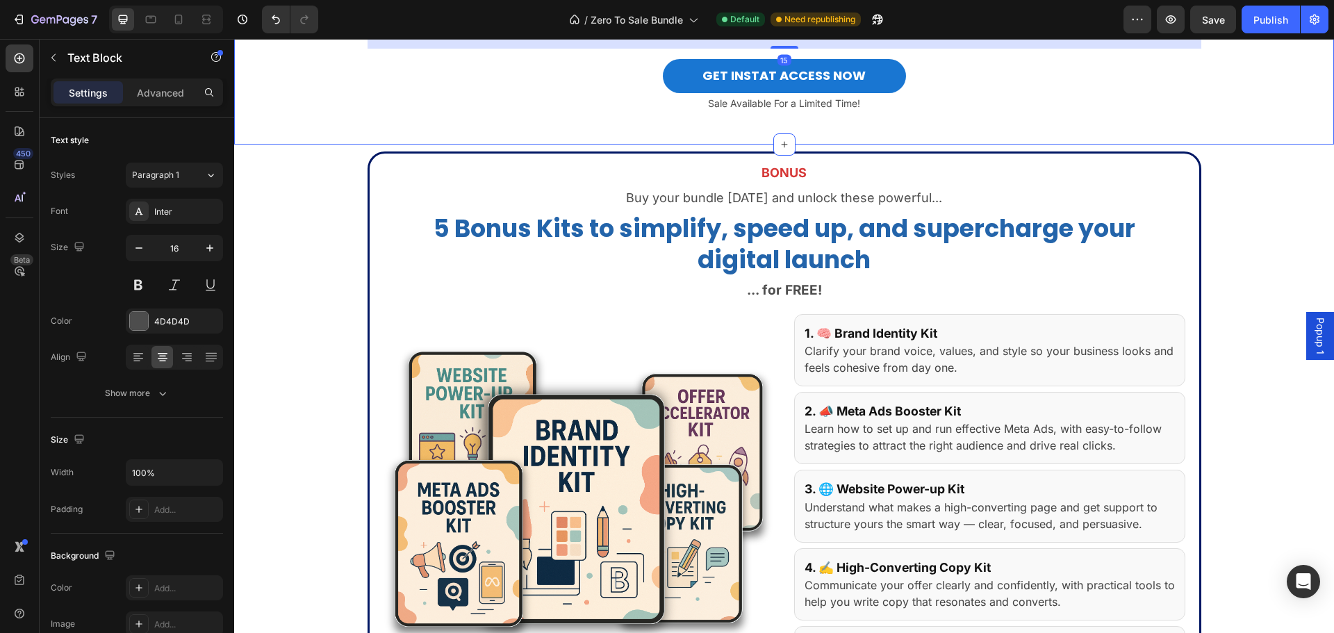
click at [327, 131] on div "Plus… Join the private Digital Deals Lounge: new products, secret offers, and e…" at bounding box center [784, 73] width 1100 height 115
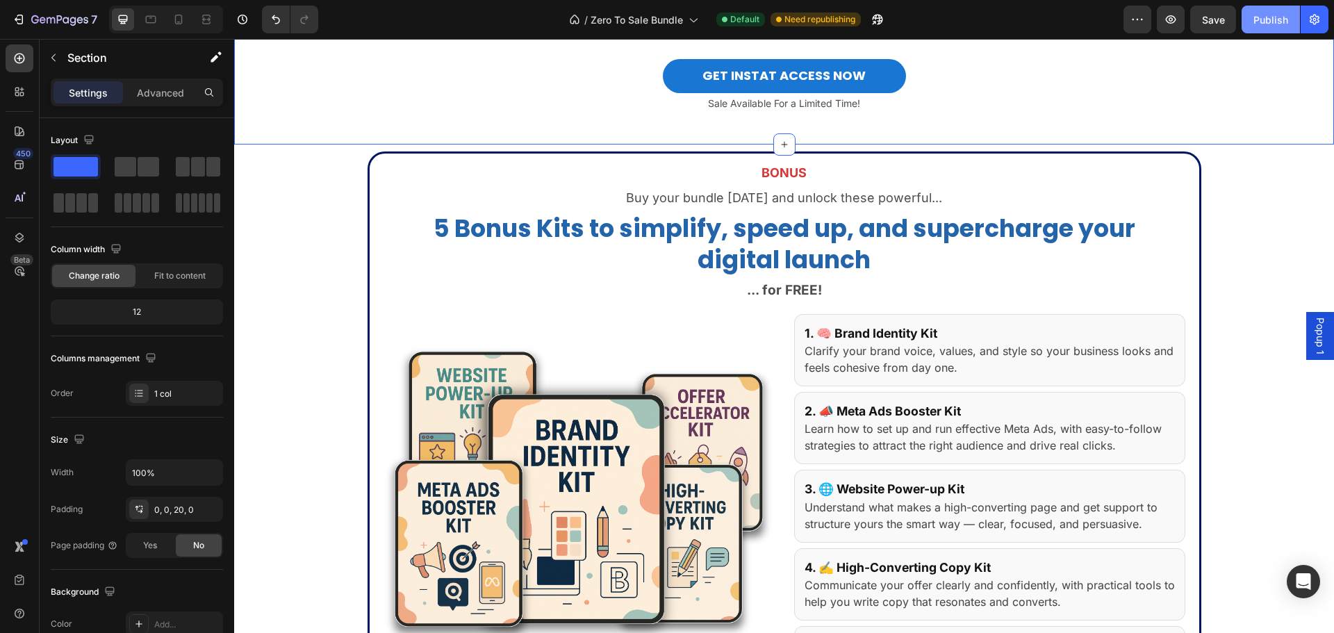
click at [1261, 21] on div "Publish" at bounding box center [1271, 20] width 35 height 15
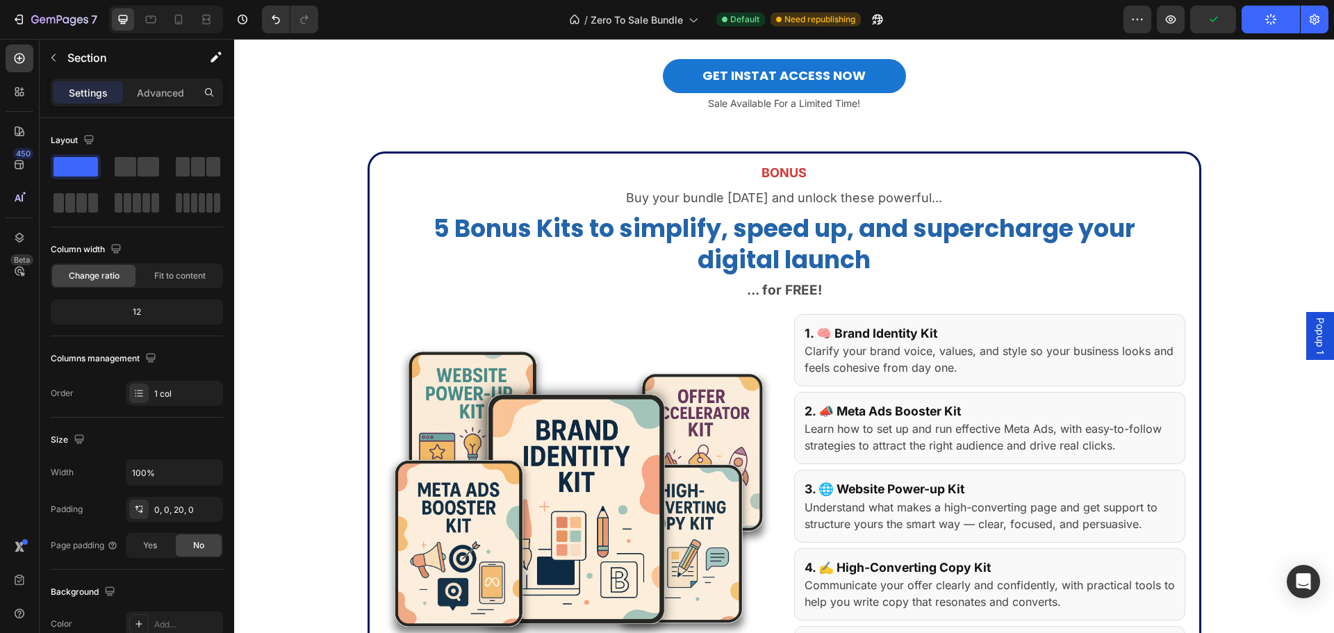
click at [490, 34] on strong "Plus… Join the private Digital Deals Lounge: new products, secret offers, and e…" at bounding box center [784, 27] width 747 height 14
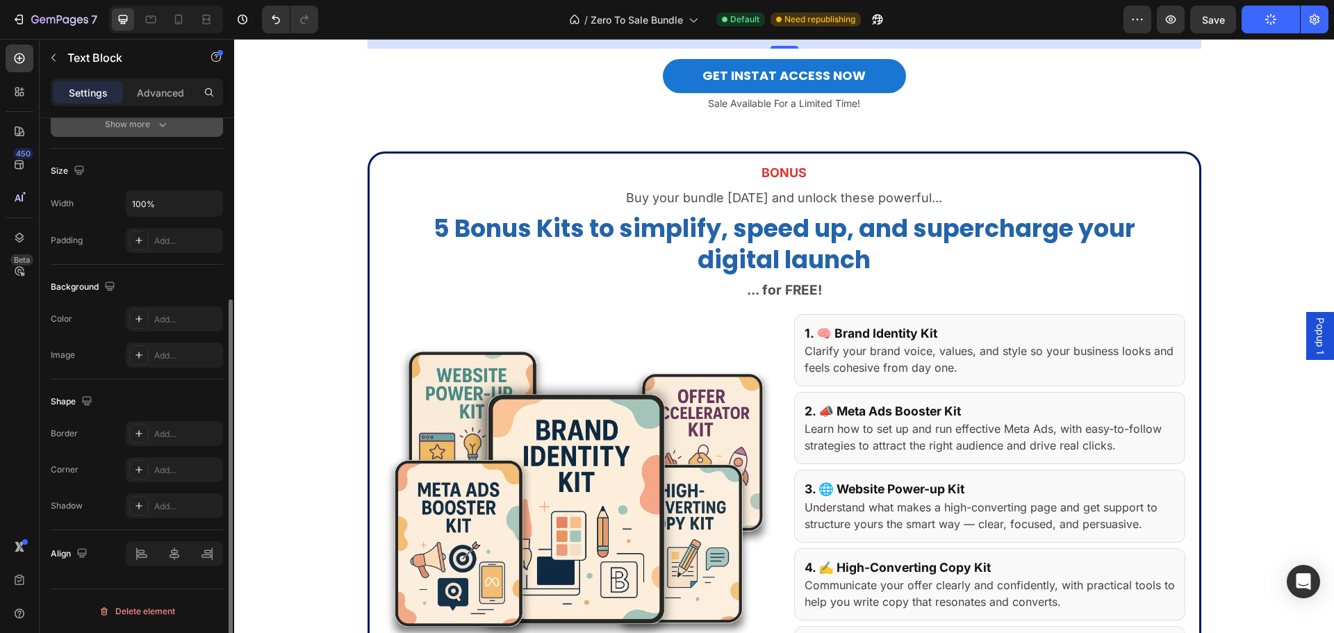
scroll to position [0, 0]
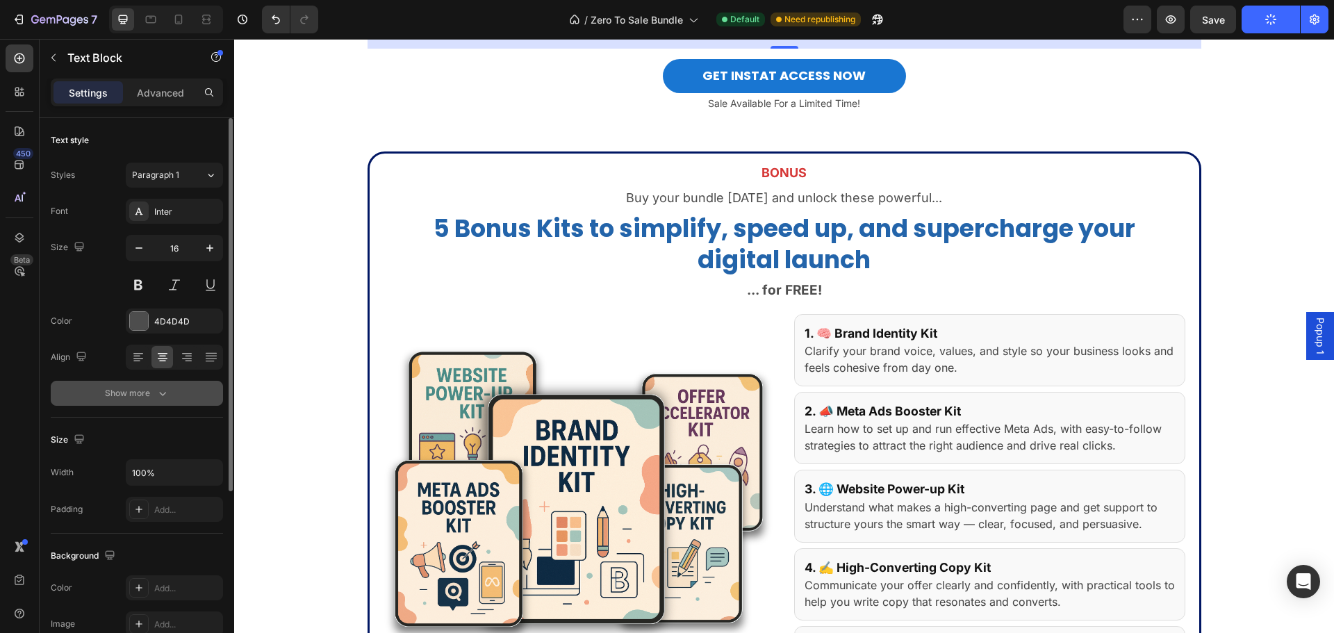
click at [142, 389] on div "Show more" at bounding box center [137, 393] width 65 height 14
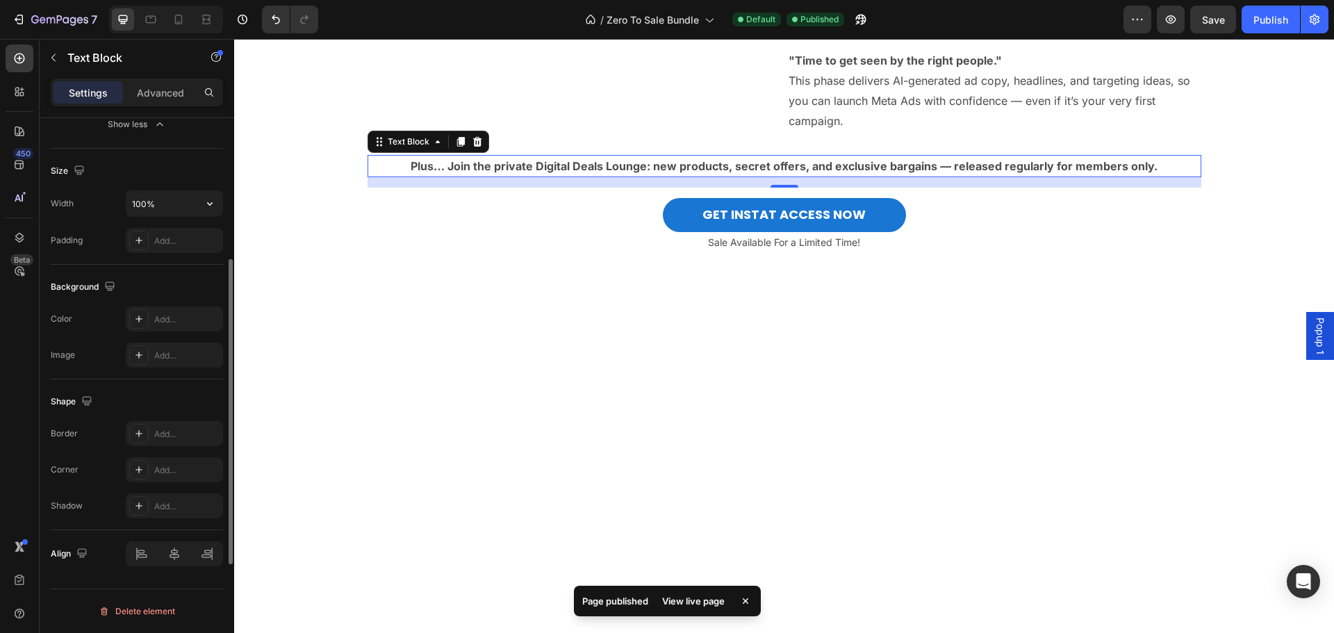
scroll to position [174, 0]
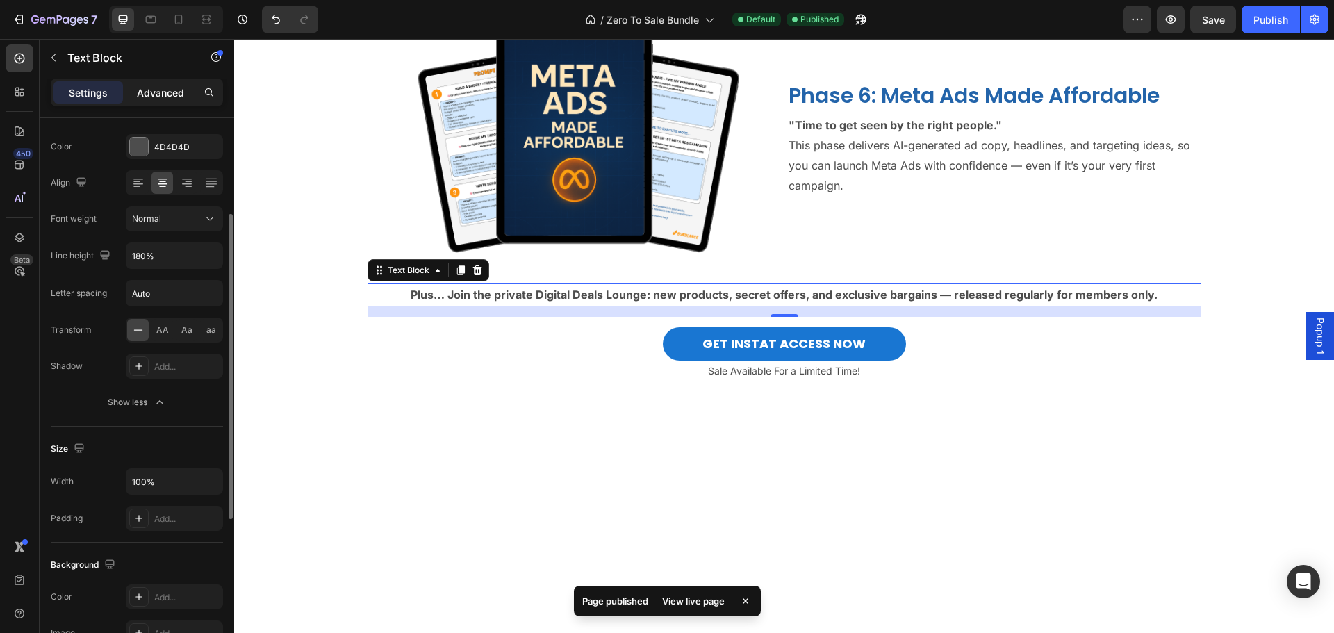
click at [167, 85] on p "Advanced" at bounding box center [160, 92] width 47 height 15
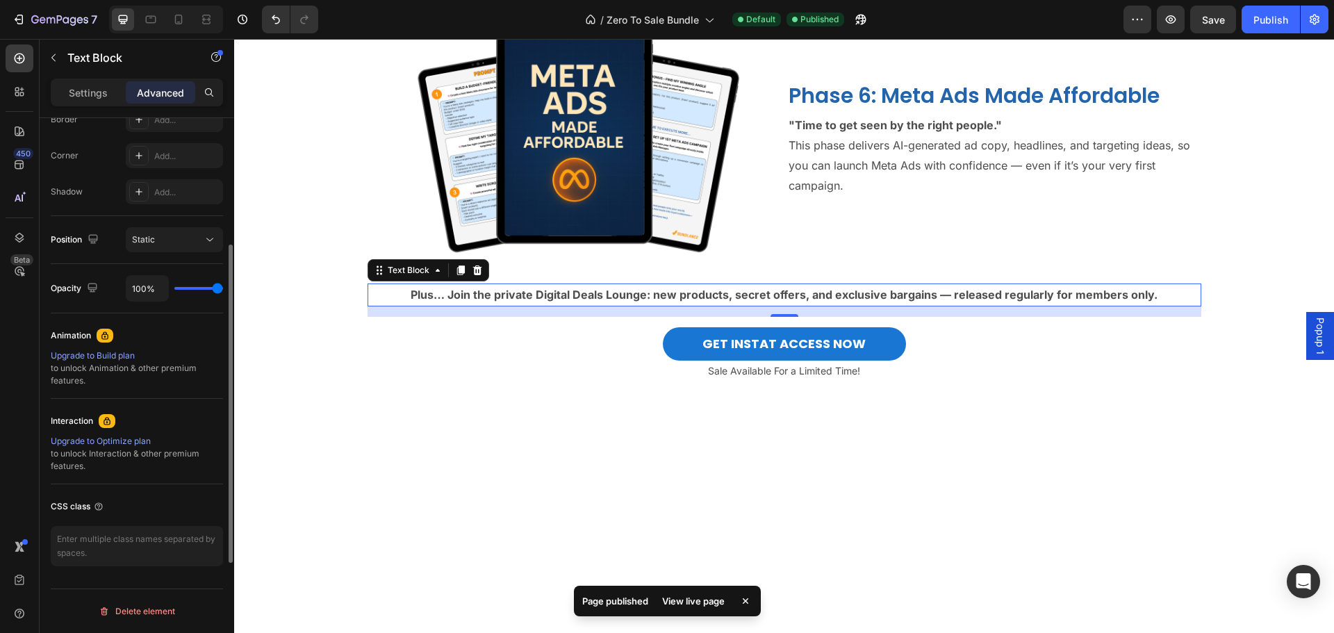
scroll to position [0, 0]
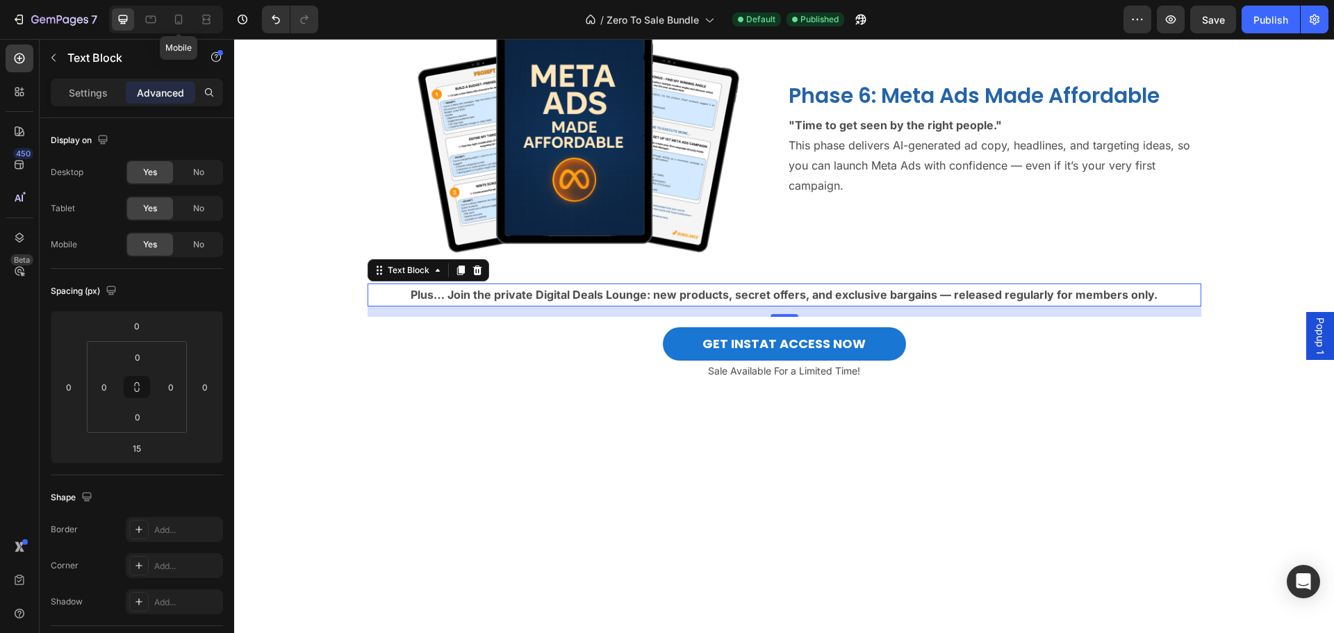
click at [182, 24] on icon at bounding box center [179, 20] width 14 height 14
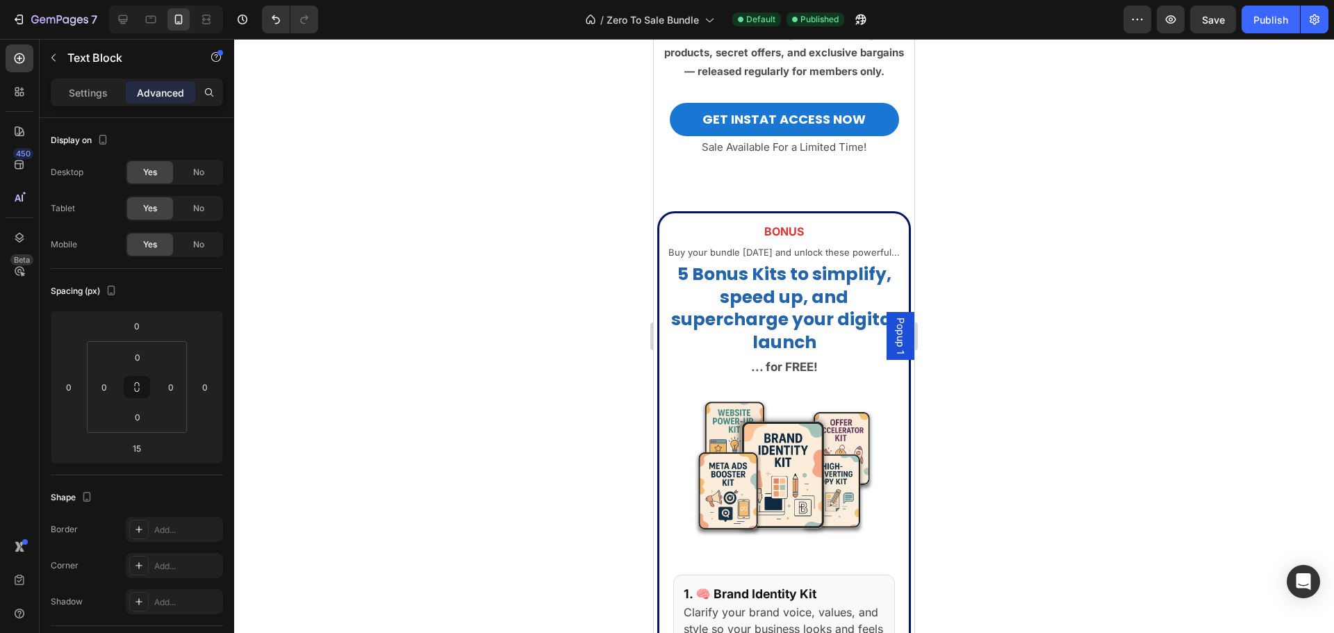
scroll to position [3544, 0]
click at [759, 77] on strong "Plus… Join the private Digital Deals Lounge: new products, secret offers, and e…" at bounding box center [784, 51] width 249 height 51
click at [814, 80] on p "Plus… Join the private Digital Deals Lounge: new products, secret offers, and e…" at bounding box center [784, 52] width 253 height 56
click at [874, 80] on p "Plus… Join the private Digital Deals Lounge: new products, secret offers, and e…" at bounding box center [784, 52] width 253 height 56
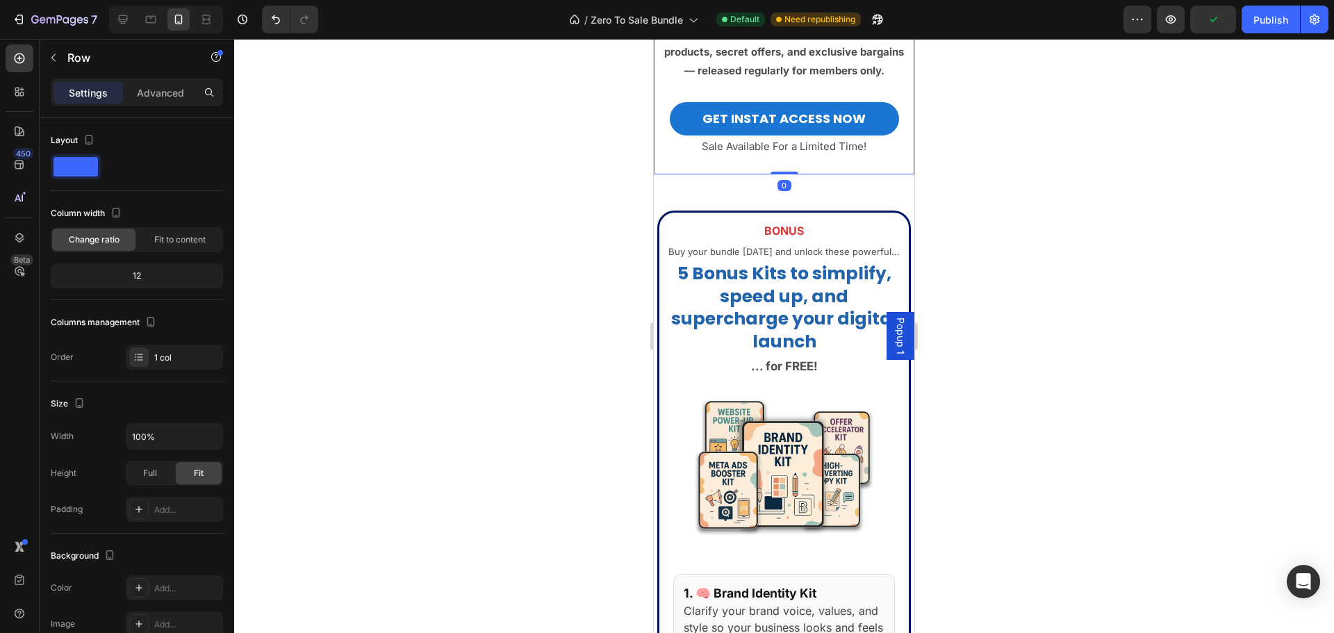
click at [889, 174] on div "Plus… Join the private Digital Deals Lounge: new products, secret offers, and e…" at bounding box center [784, 98] width 261 height 152
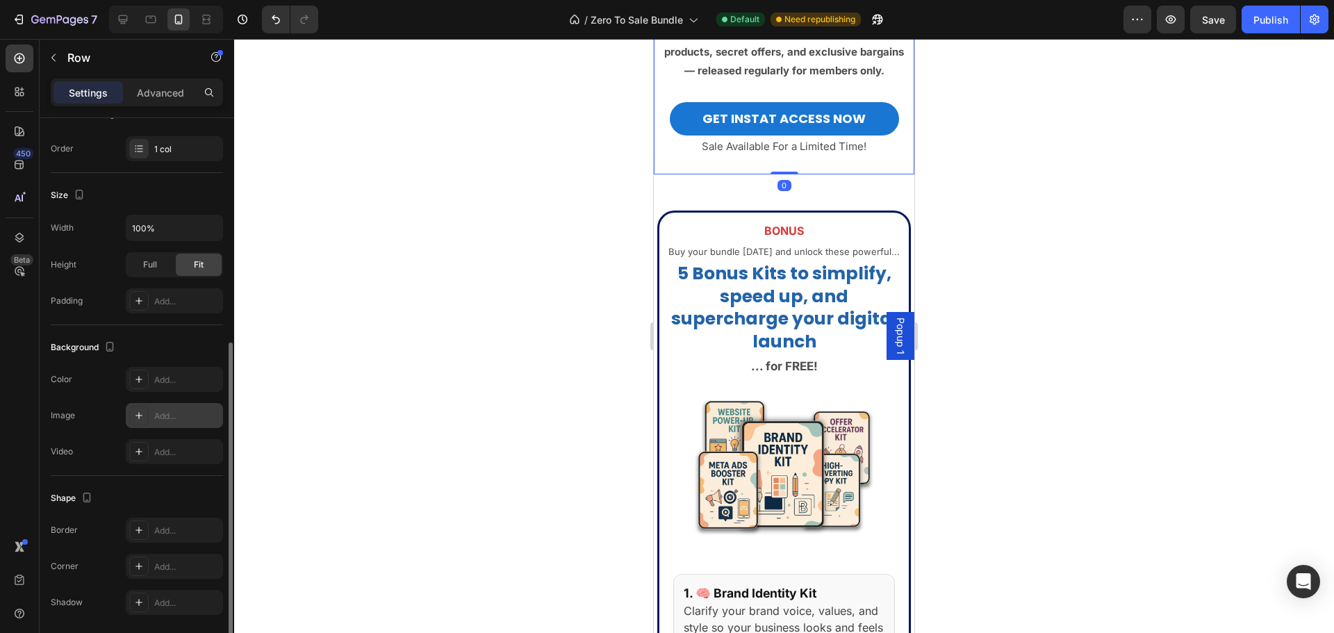
scroll to position [257, 0]
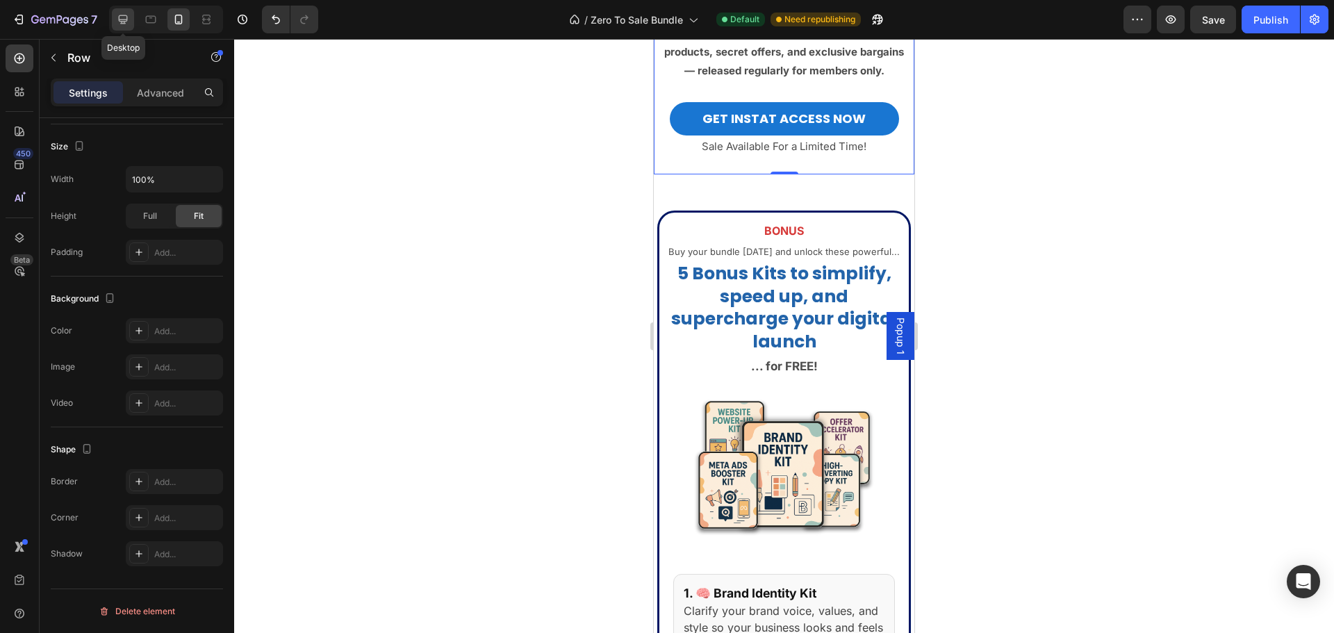
click at [127, 17] on icon at bounding box center [123, 19] width 9 height 9
type input "1200"
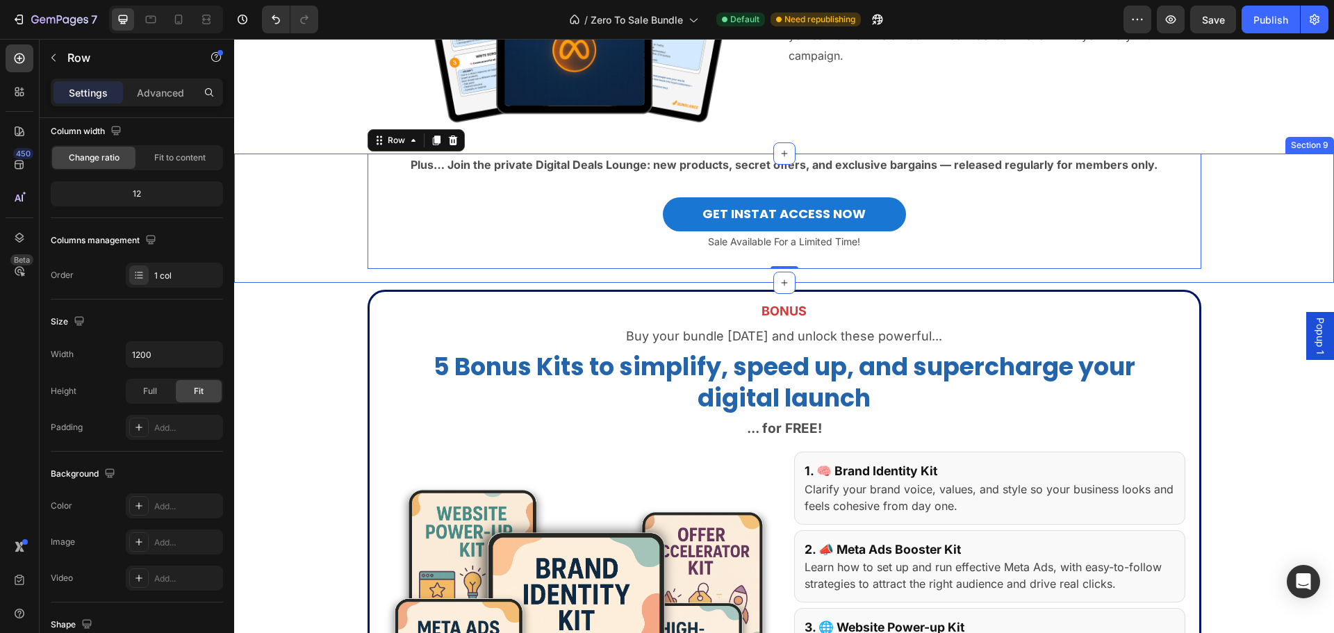
scroll to position [3372, 0]
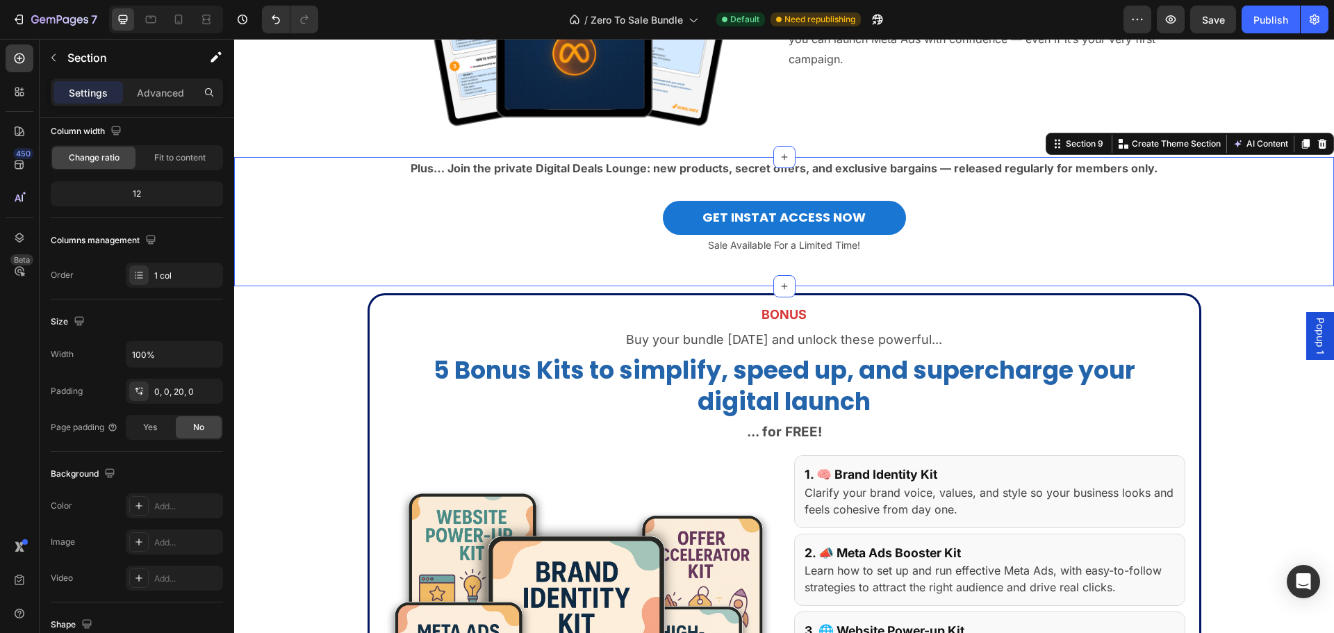
click at [325, 192] on div "Plus… Join the private Digital Deals Lounge: new products, secret offers, and e…" at bounding box center [784, 214] width 1100 height 115
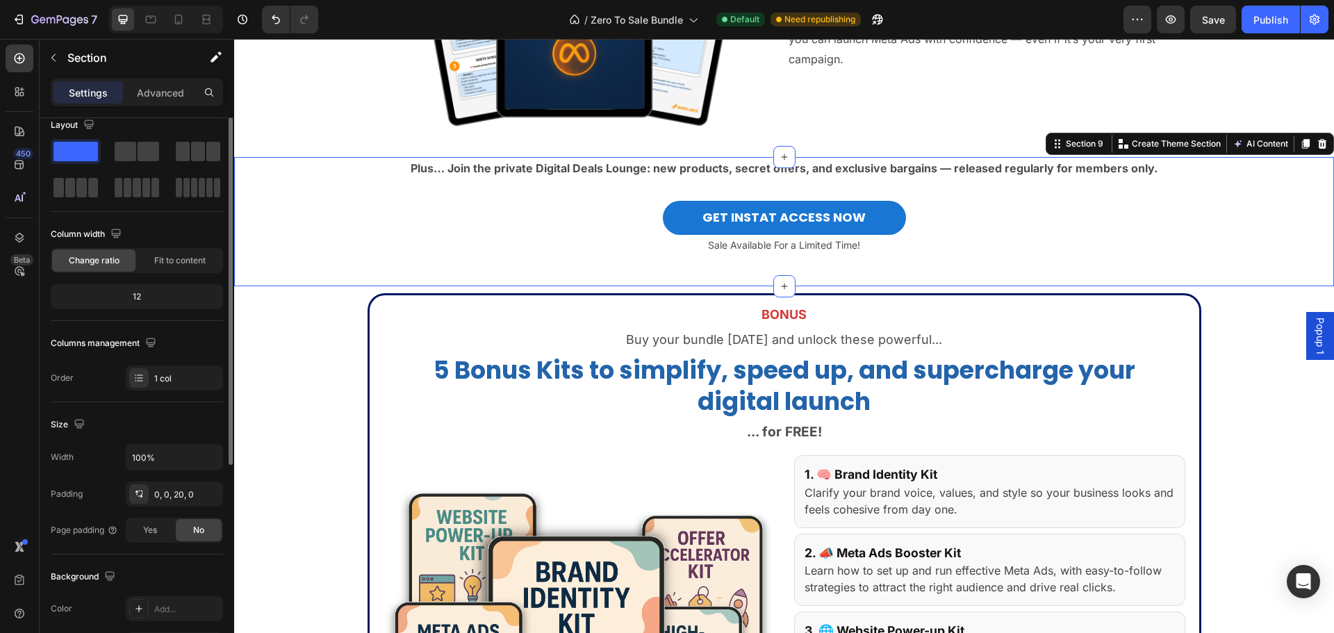
scroll to position [0, 0]
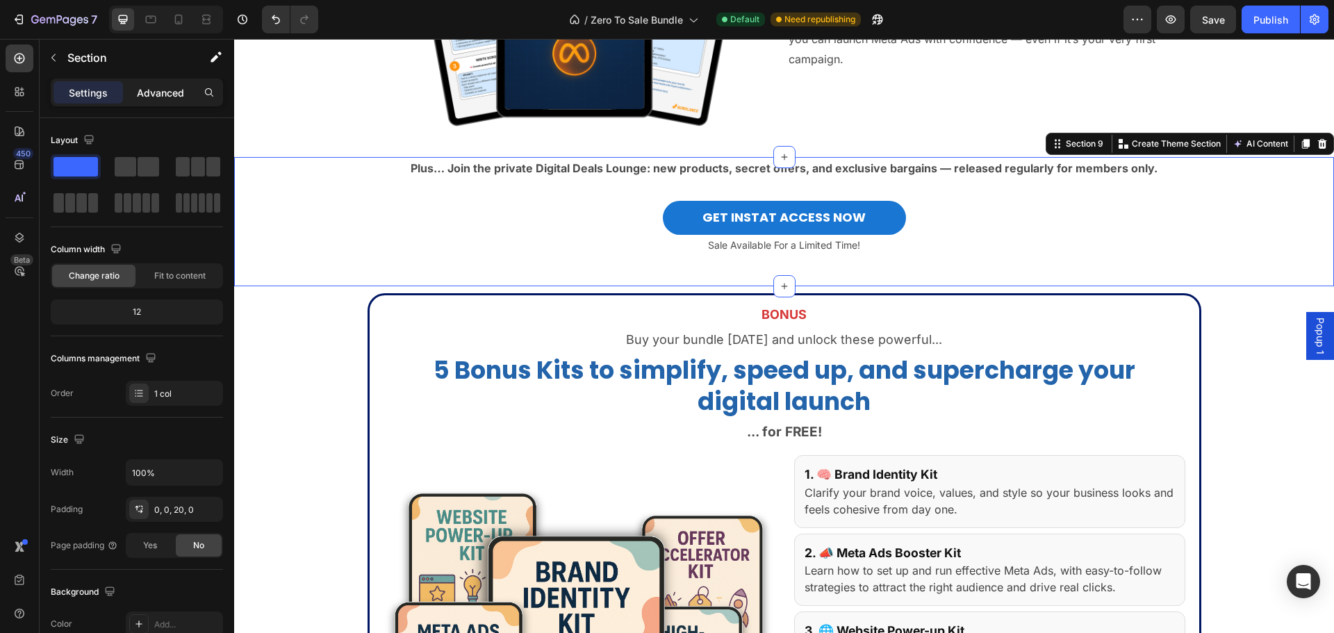
click at [142, 94] on p "Advanced" at bounding box center [160, 92] width 47 height 15
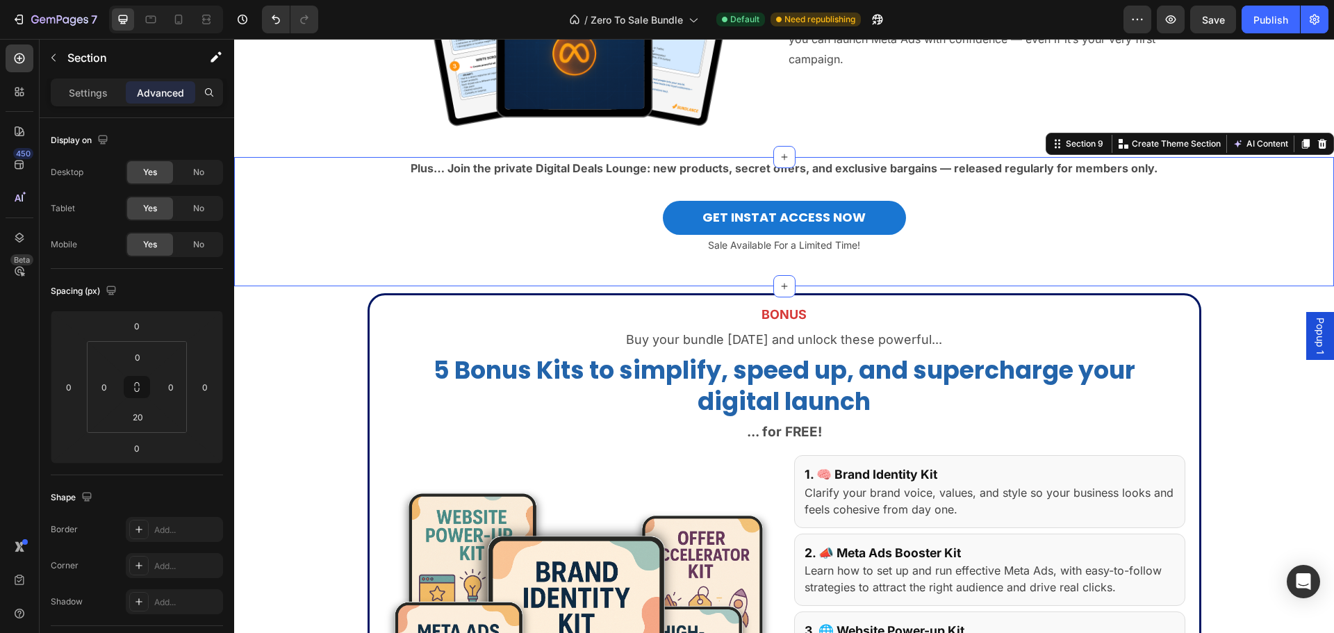
click at [103, 89] on p "Settings" at bounding box center [88, 92] width 39 height 15
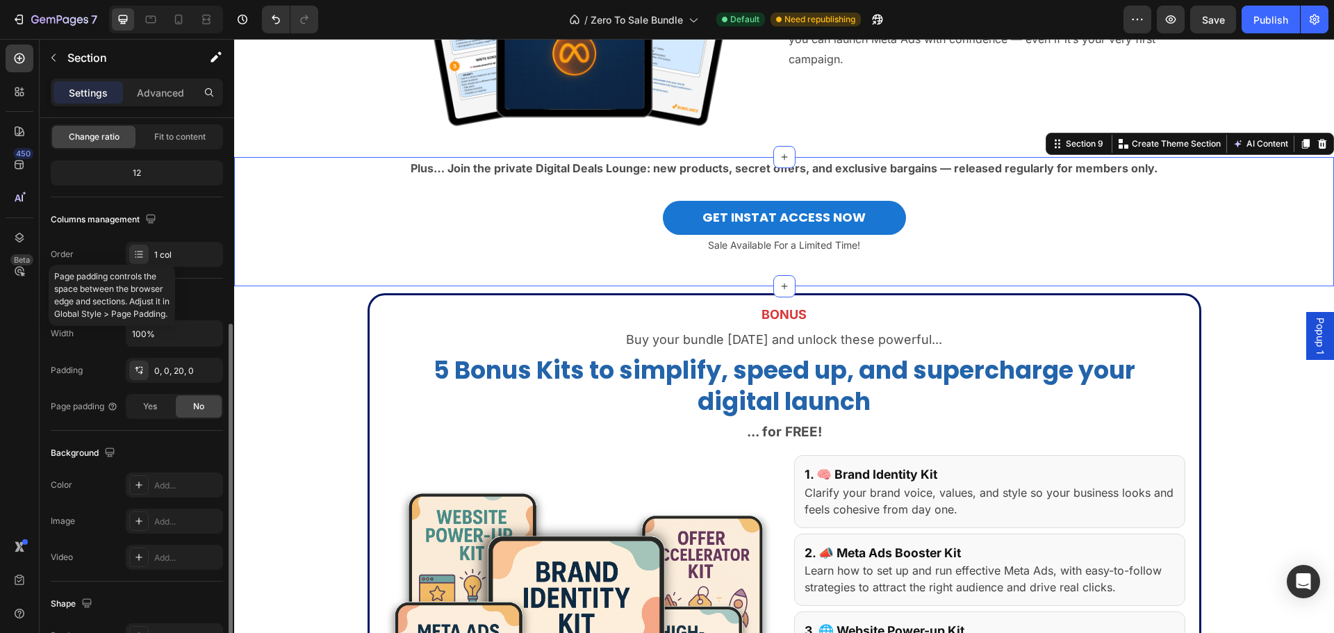
scroll to position [293, 0]
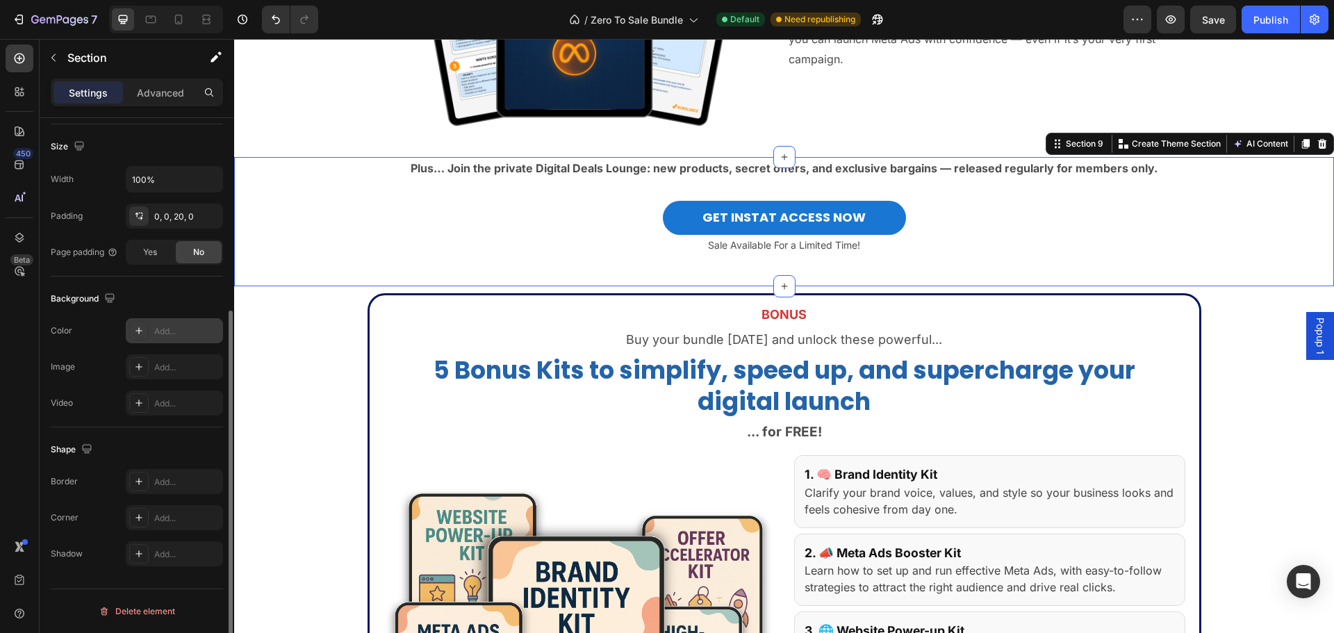
click at [158, 331] on div "Add..." at bounding box center [186, 331] width 65 height 13
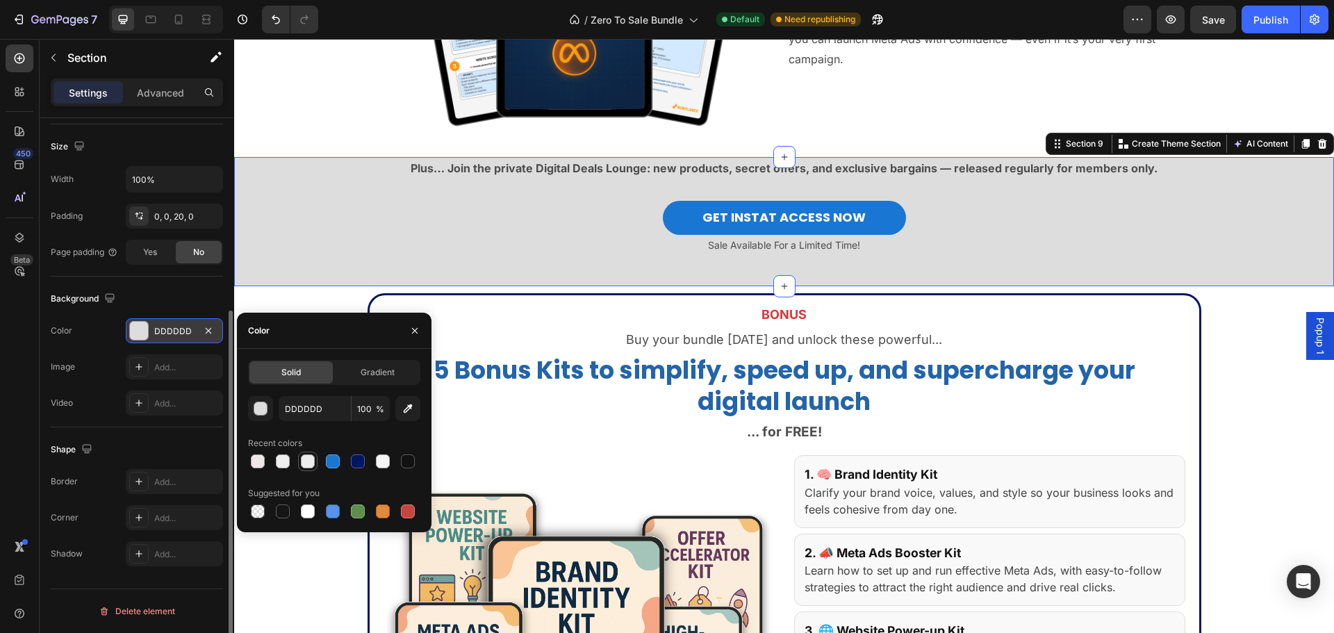
click at [305, 463] on div at bounding box center [308, 461] width 14 height 14
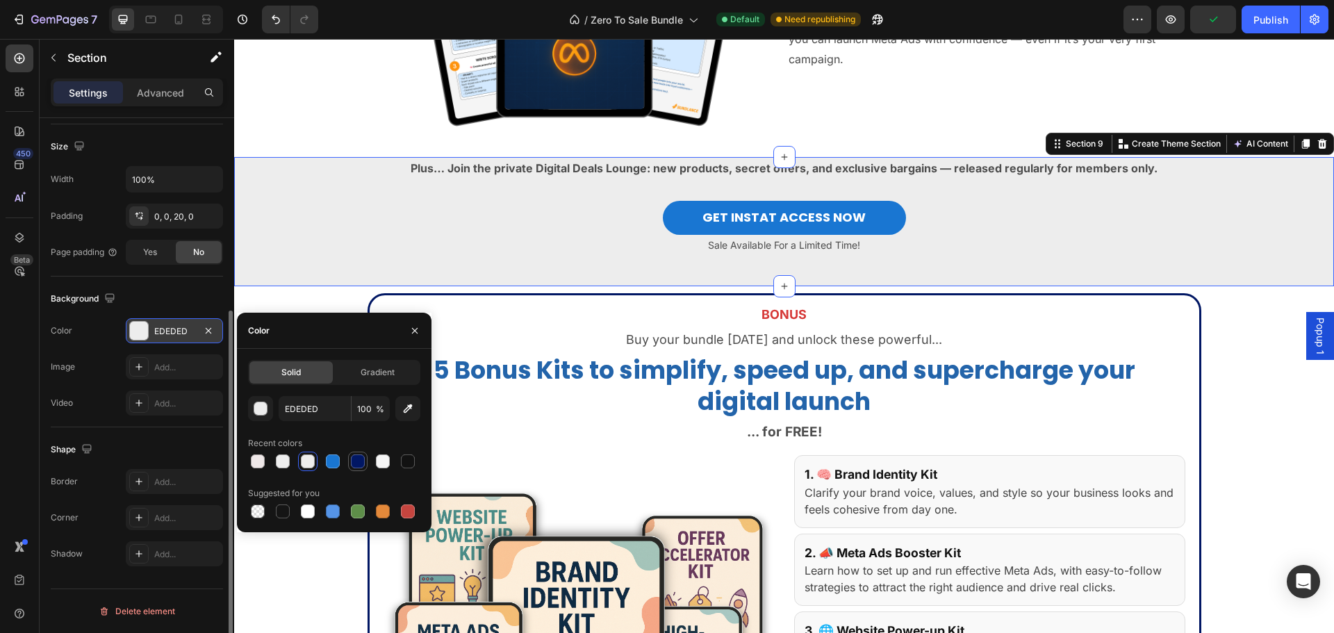
click at [356, 460] on div at bounding box center [358, 461] width 14 height 14
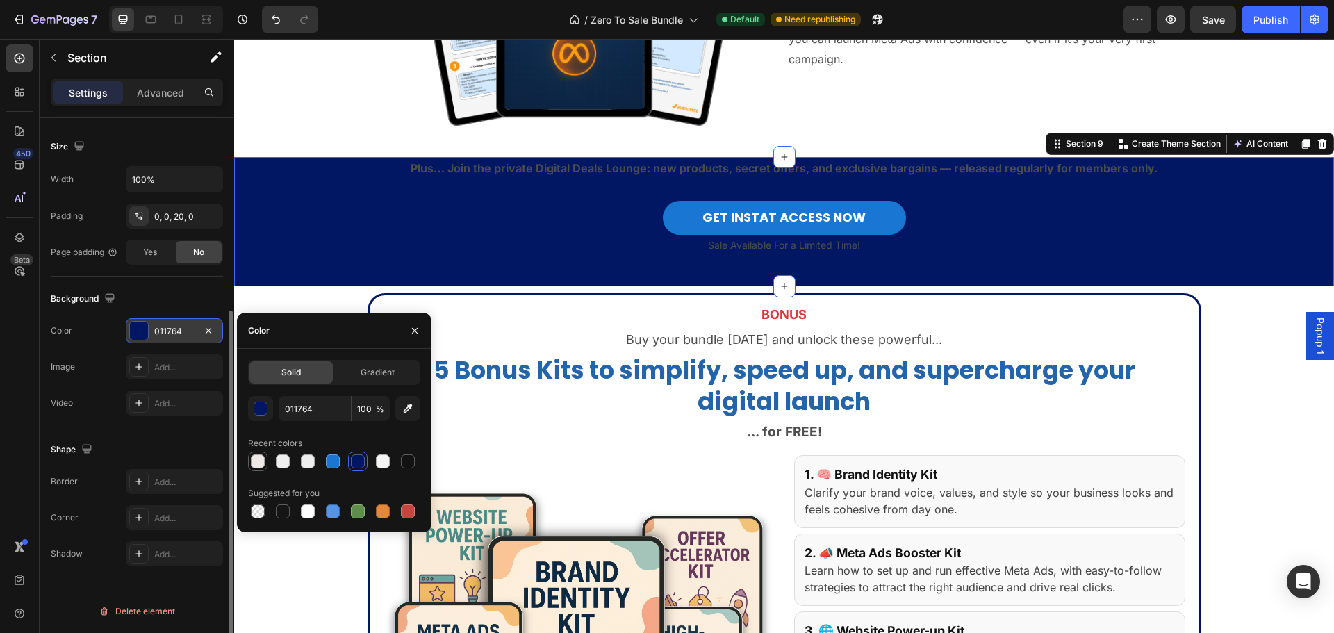
click at [257, 467] on div at bounding box center [258, 461] width 14 height 14
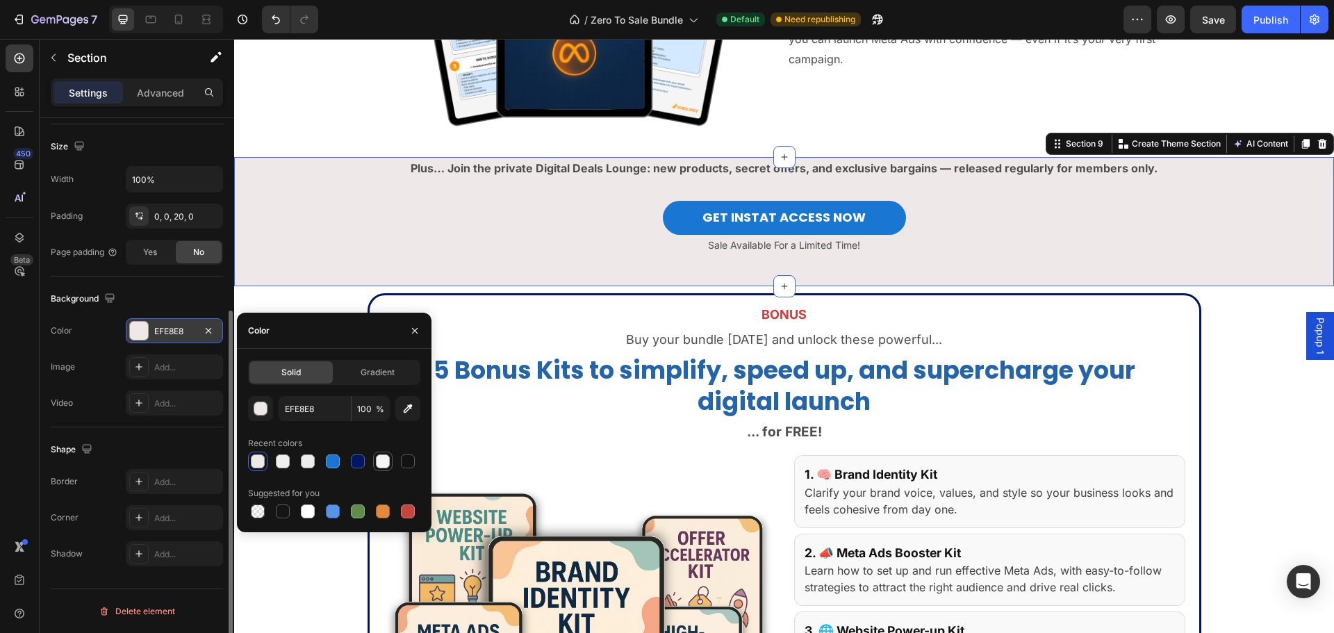
click at [379, 465] on div at bounding box center [383, 461] width 14 height 14
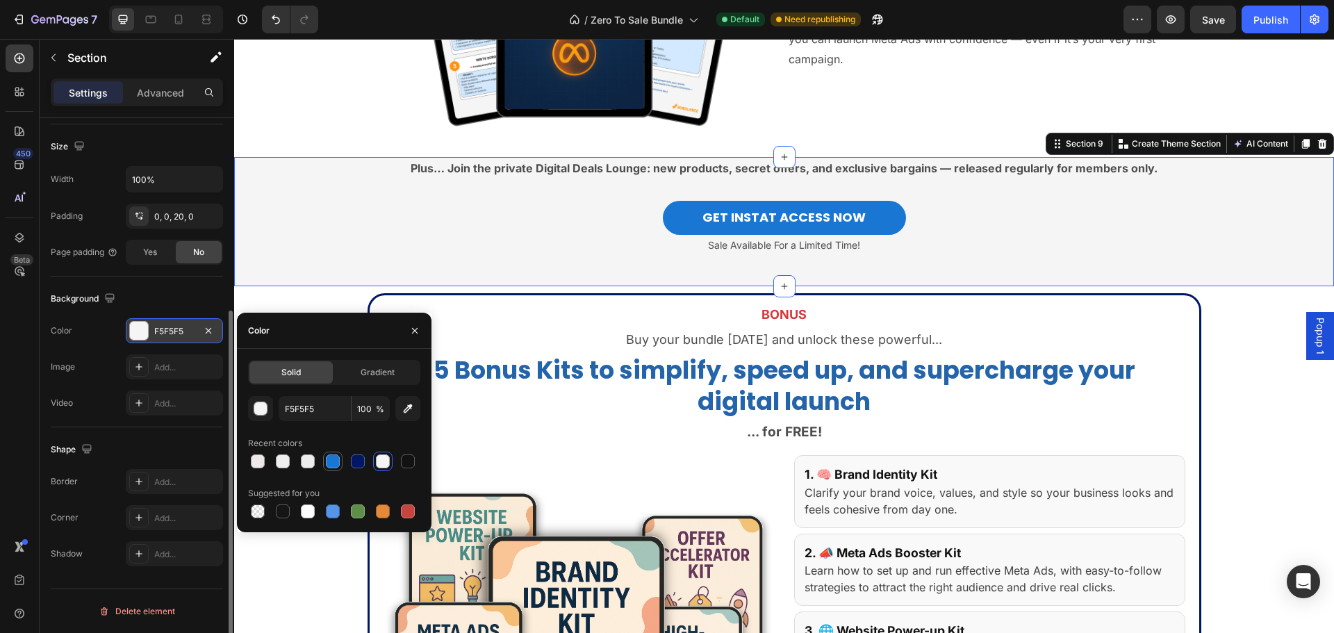
click at [332, 466] on div at bounding box center [333, 461] width 14 height 14
type input "1976D2"
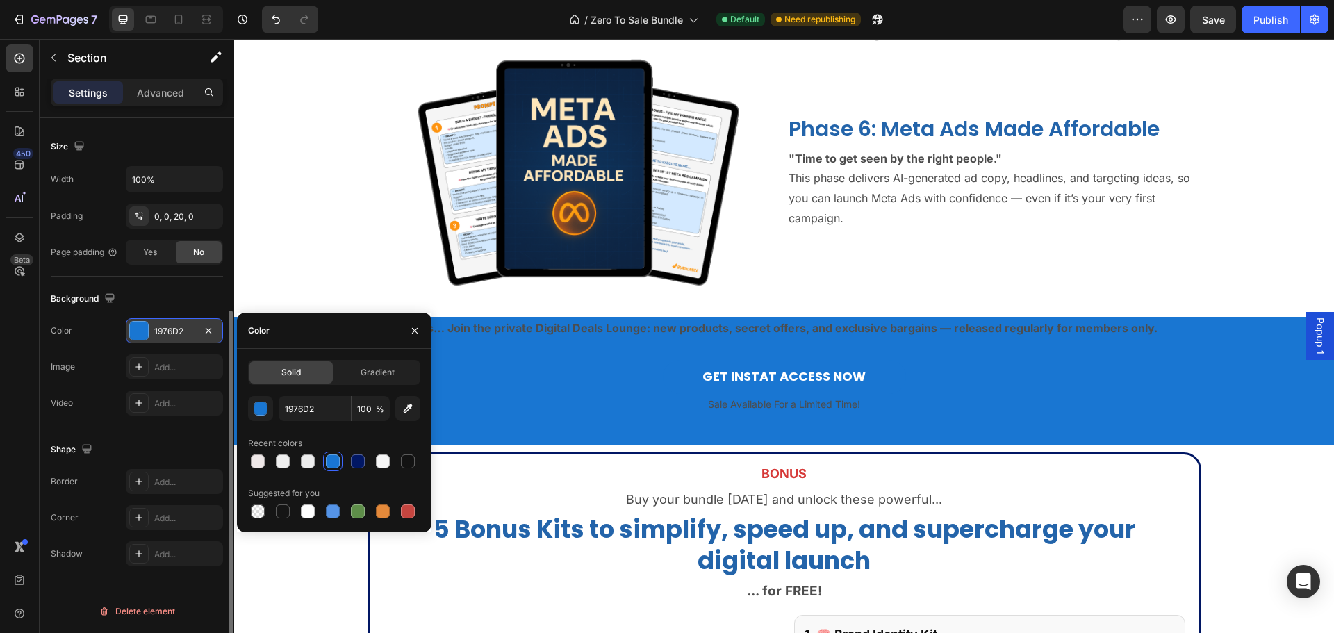
scroll to position [3372, 0]
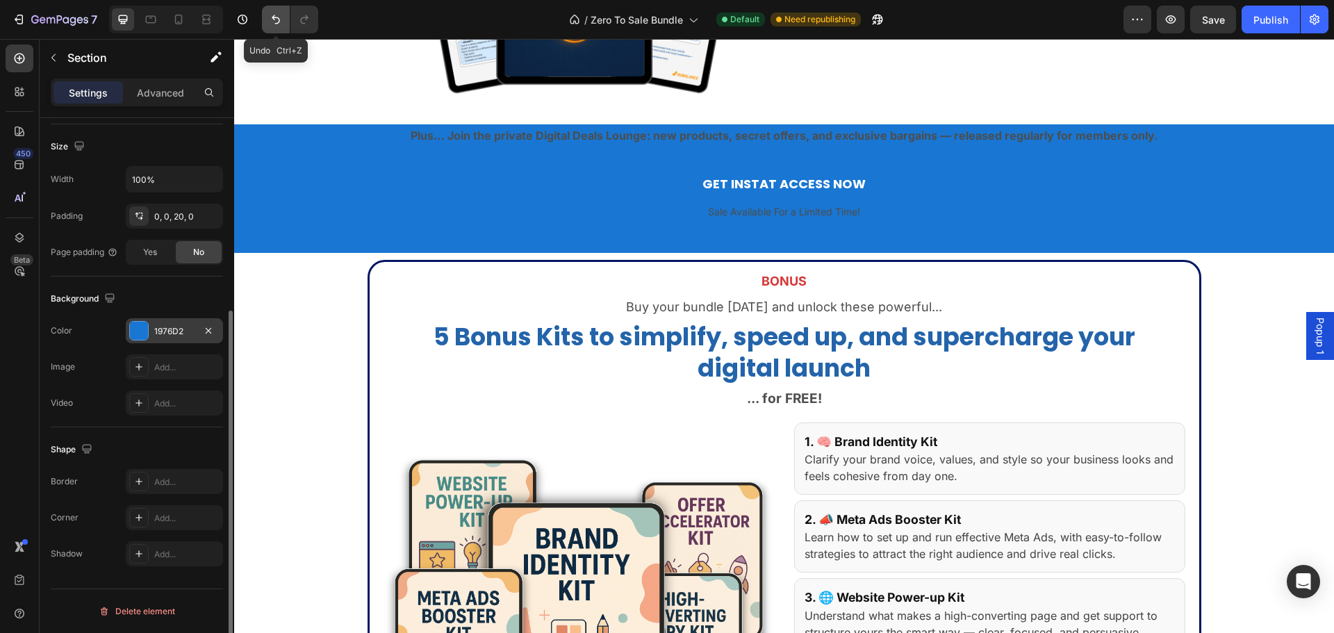
click at [277, 31] on button "Undo/Redo" at bounding box center [276, 20] width 28 height 28
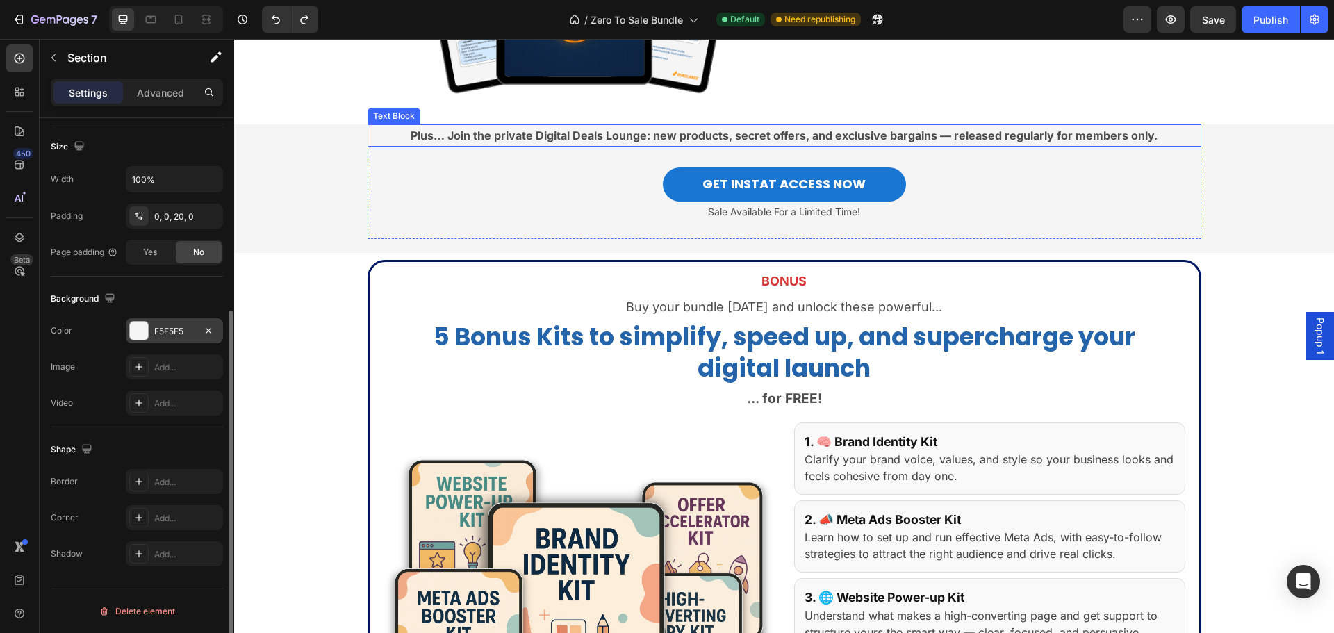
click at [388, 138] on p "Plus… Join the private Digital Deals Lounge: new products, secret offers, and e…" at bounding box center [784, 136] width 831 height 20
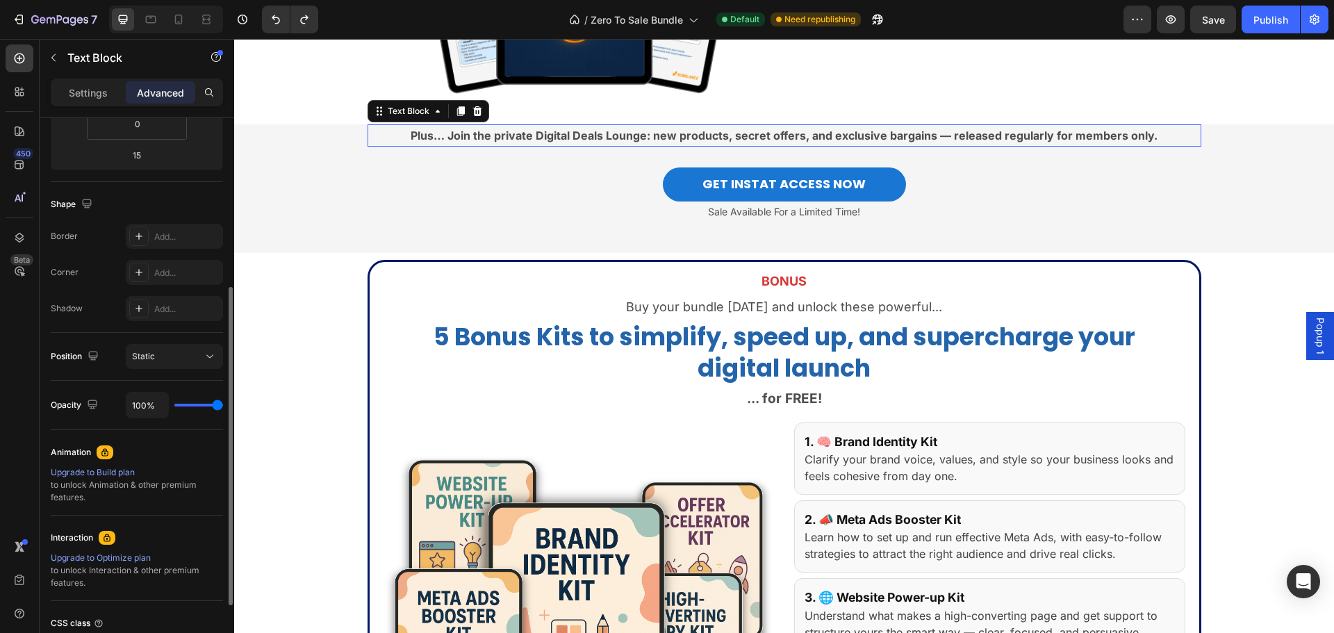
scroll to position [0, 0]
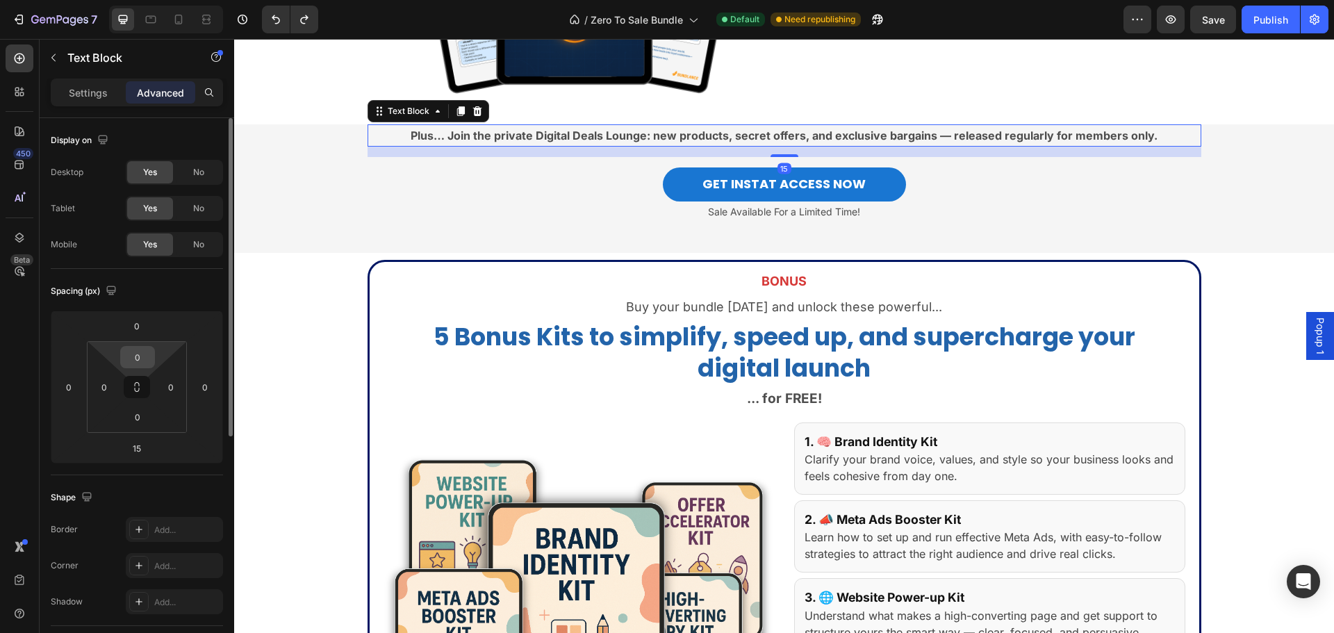
click at [146, 360] on input "0" at bounding box center [138, 357] width 28 height 21
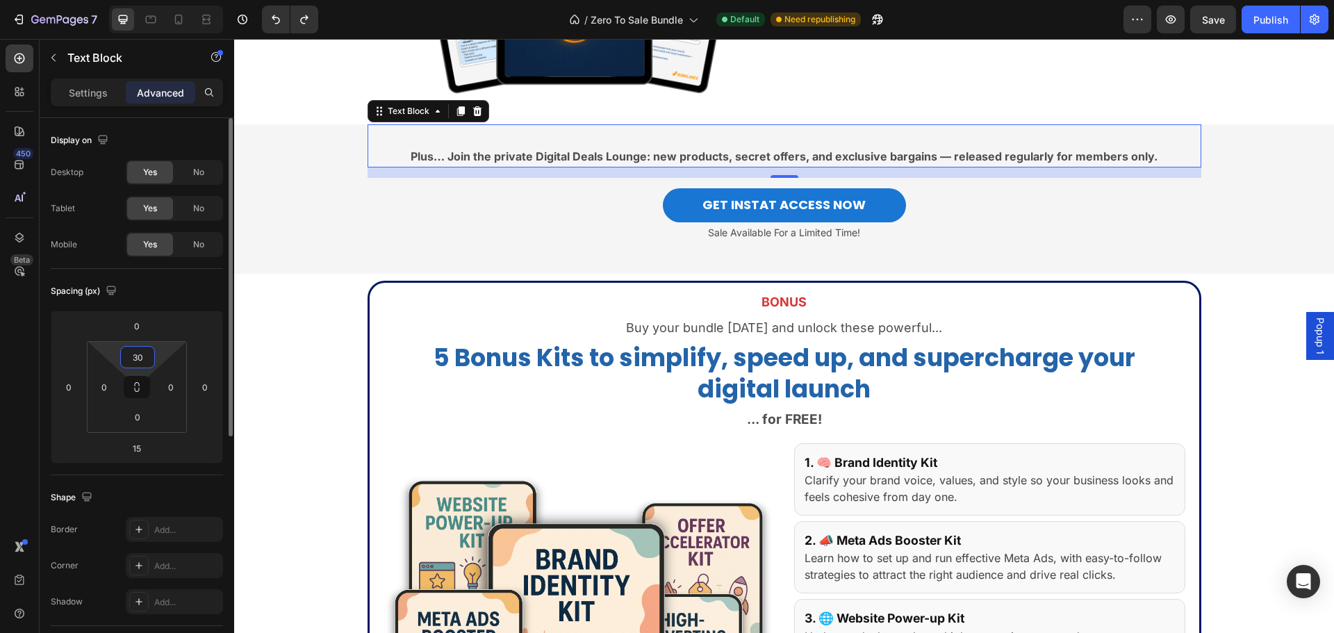
type input "3"
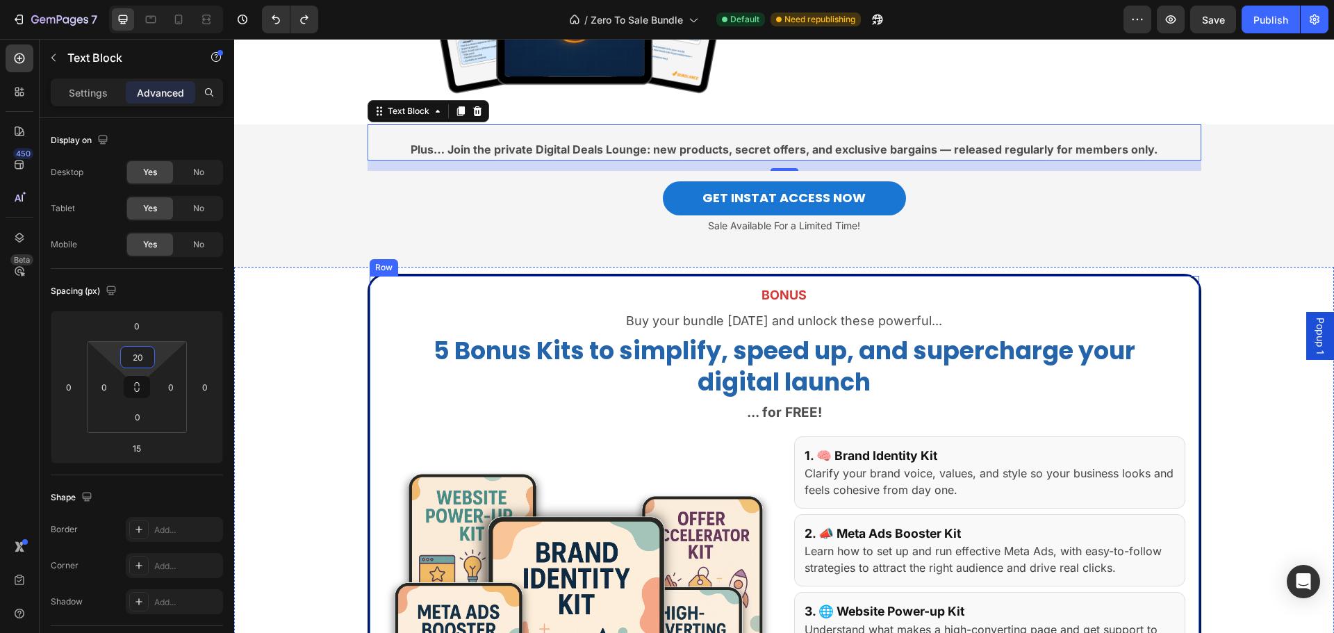
type input "2"
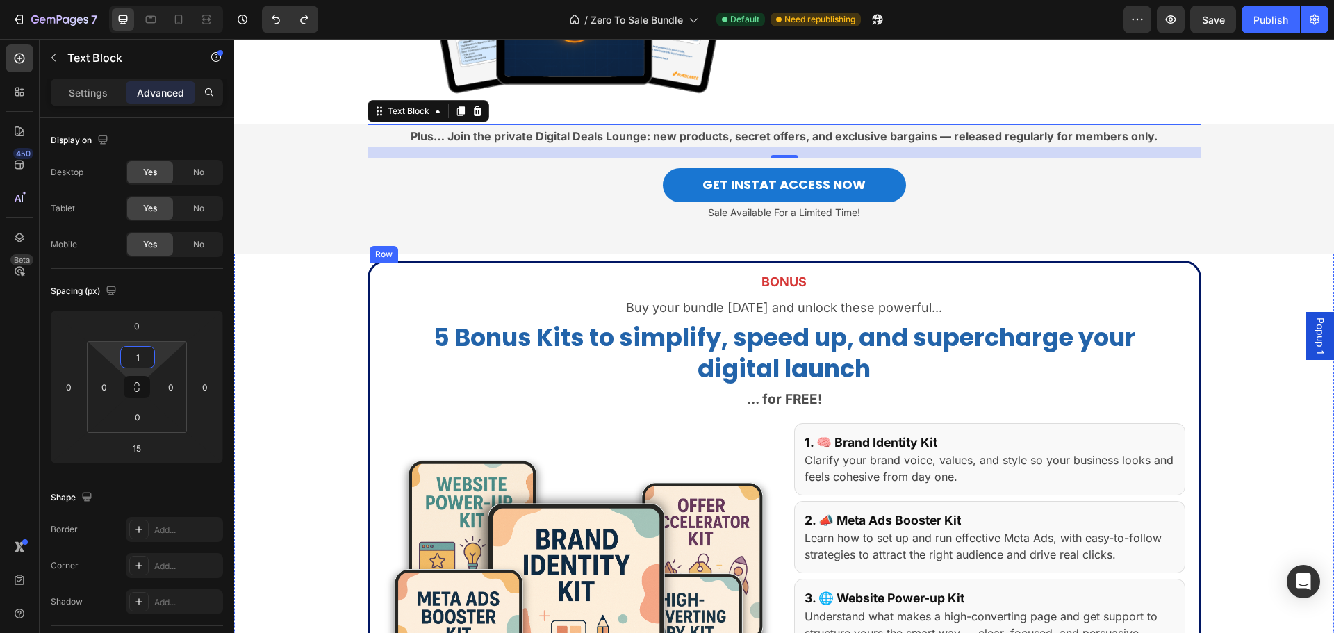
type input "15"
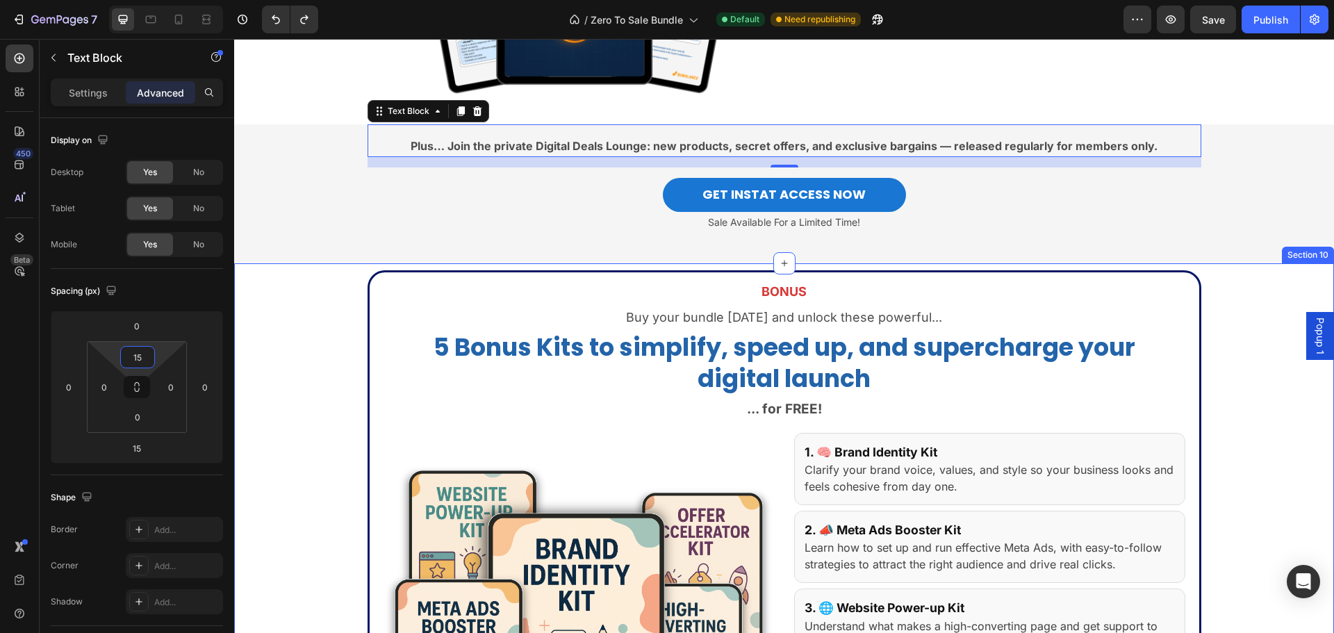
click at [315, 394] on div "BONUS Text Block Buy your bundle [DATE] and unlock these powerful... Text Block…" at bounding box center [784, 630] width 1100 height 721
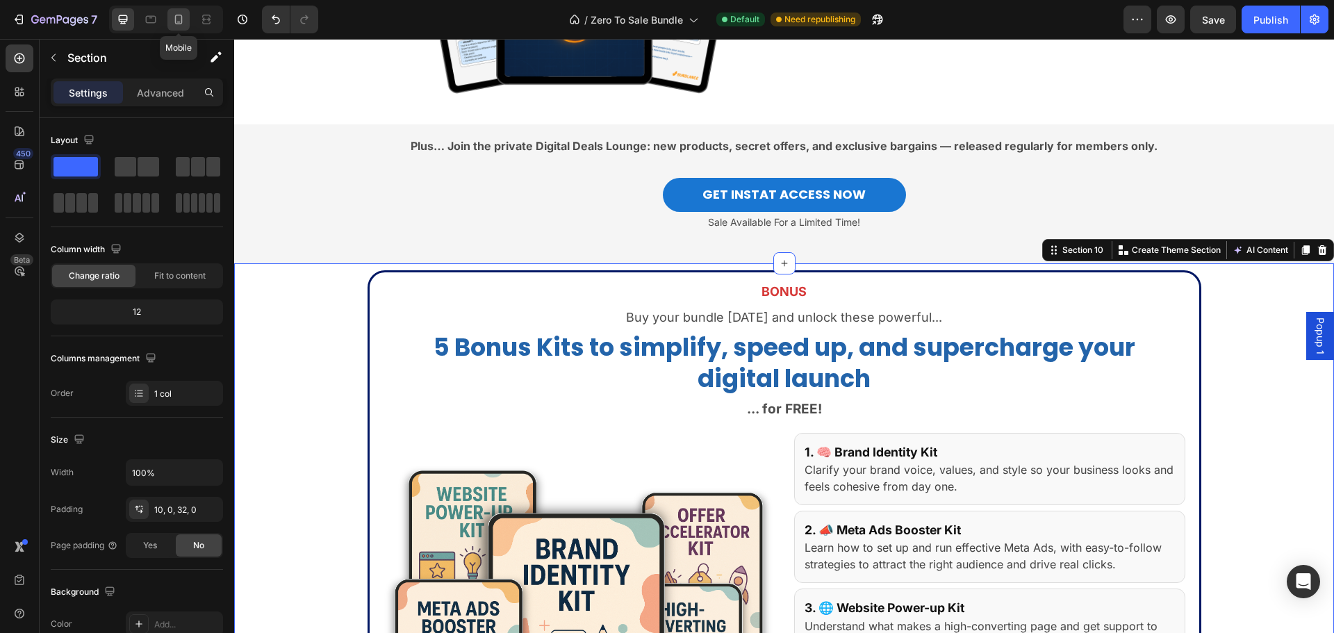
click at [175, 24] on icon at bounding box center [179, 20] width 14 height 14
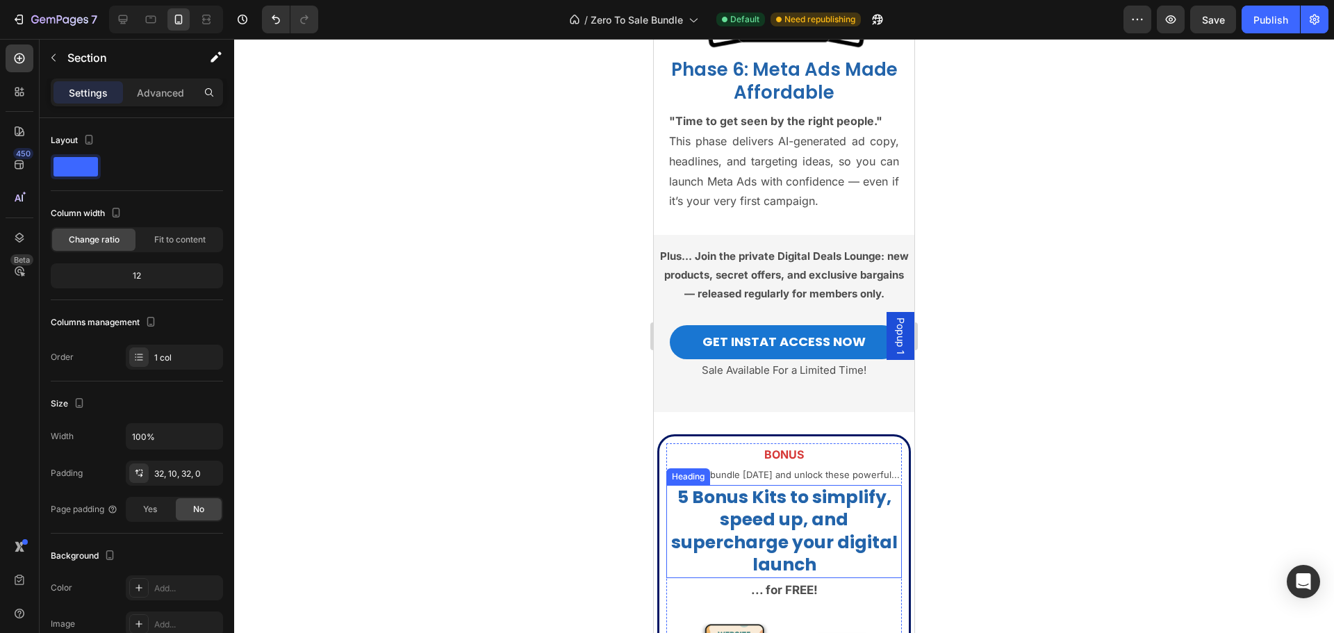
scroll to position [3589, 0]
click at [735, 304] on p "Plus… Join the private Digital Deals Lounge: new products, secret offers, and e…" at bounding box center [784, 275] width 253 height 56
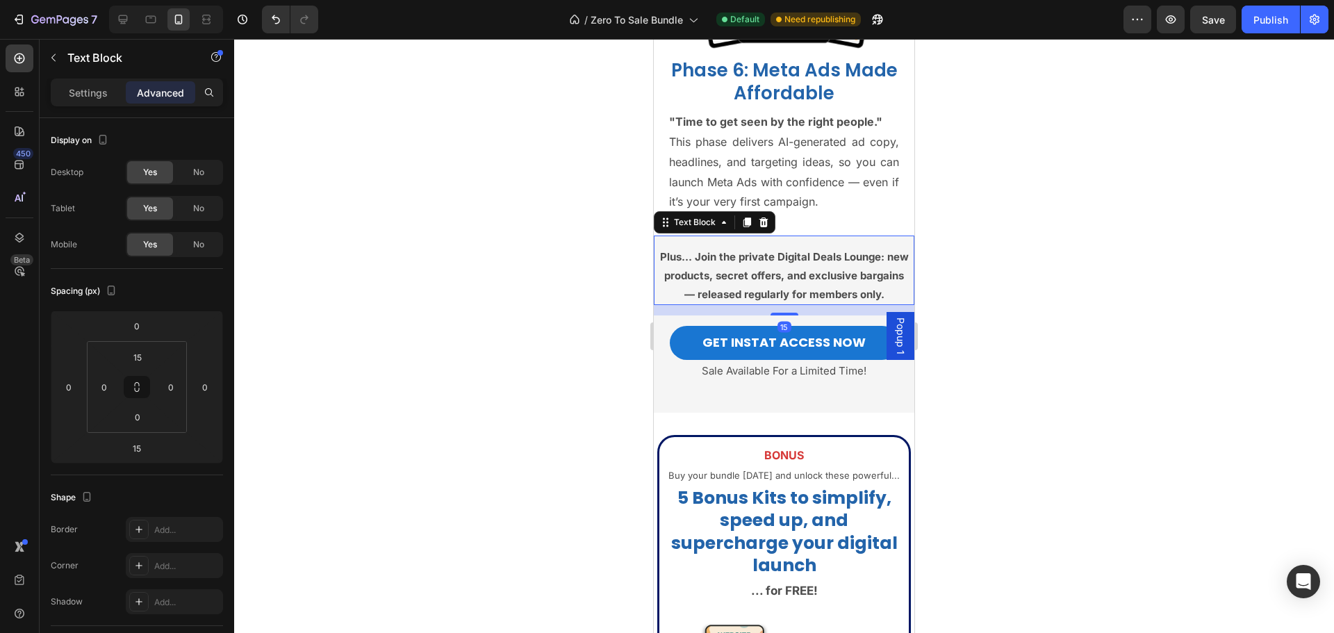
click at [705, 274] on strong "Plus… Join the private Digital Deals Lounge: new products, secret offers, and e…" at bounding box center [784, 275] width 249 height 51
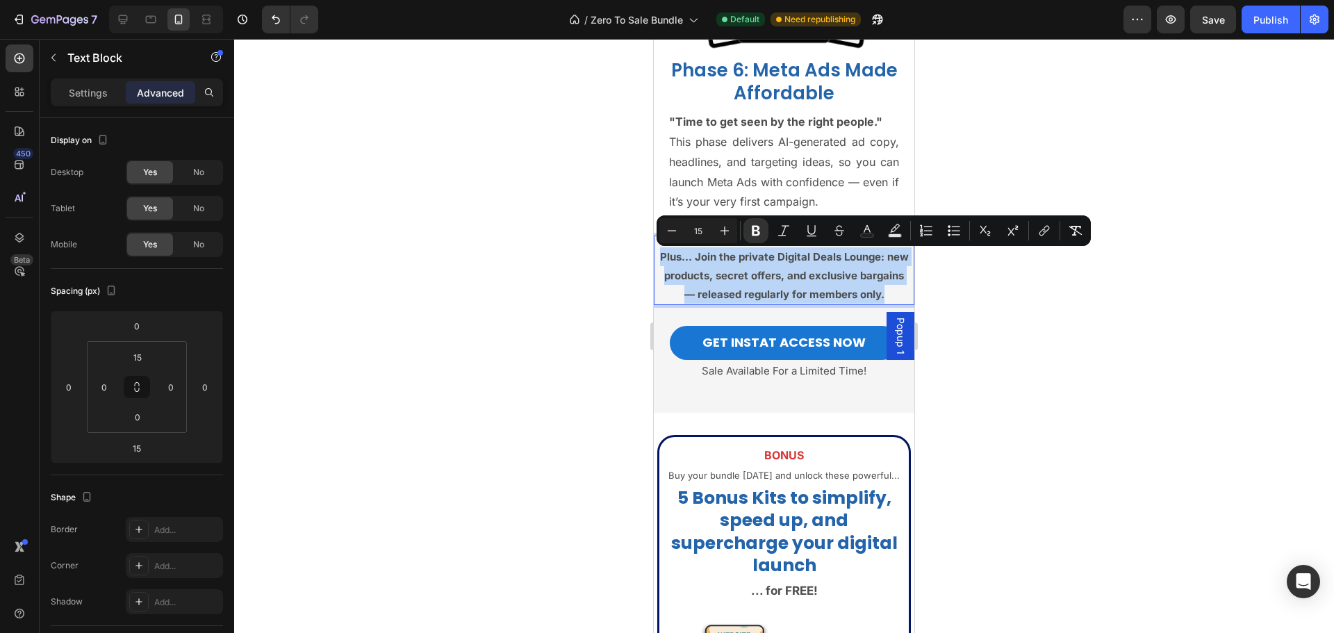
drag, startPoint x: 662, startPoint y: 253, endPoint x: 834, endPoint y: 313, distance: 182.4
click at [834, 304] on p "Plus… Join the private Digital Deals Lounge: new products, secret offers, and e…" at bounding box center [784, 275] width 253 height 56
click at [566, 293] on div at bounding box center [784, 336] width 1100 height 594
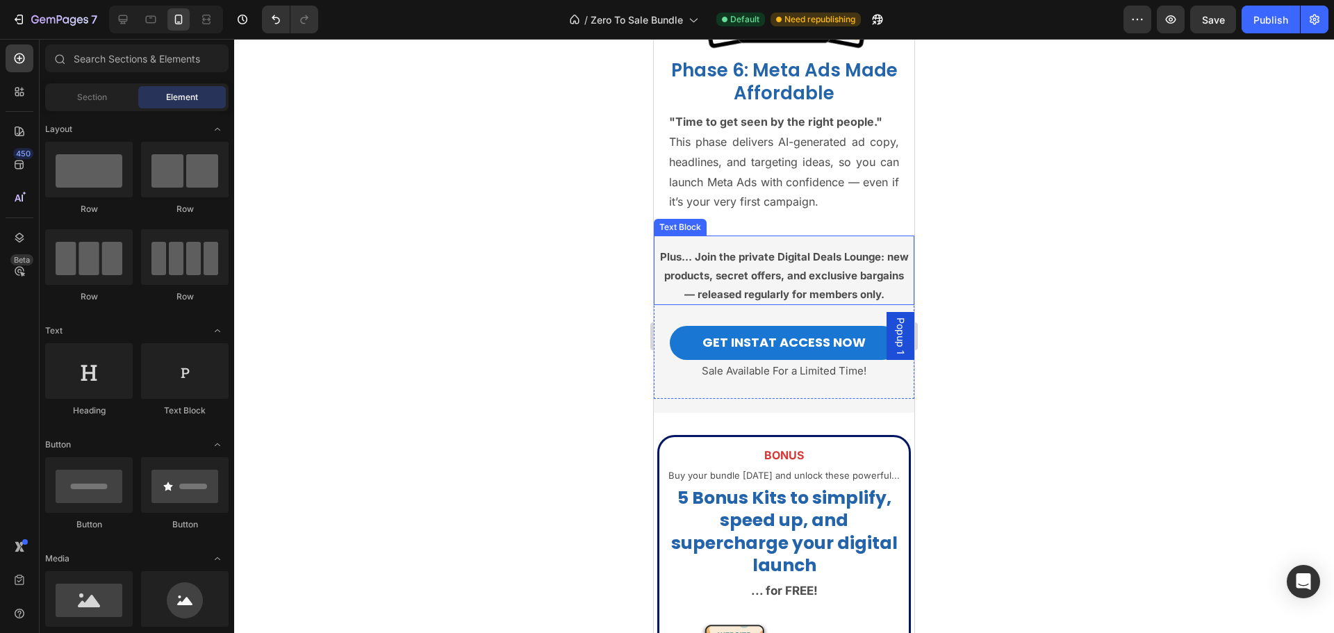
click at [749, 285] on p "Plus… Join the private Digital Deals Lounge: new products, secret offers, and e…" at bounding box center [784, 275] width 253 height 56
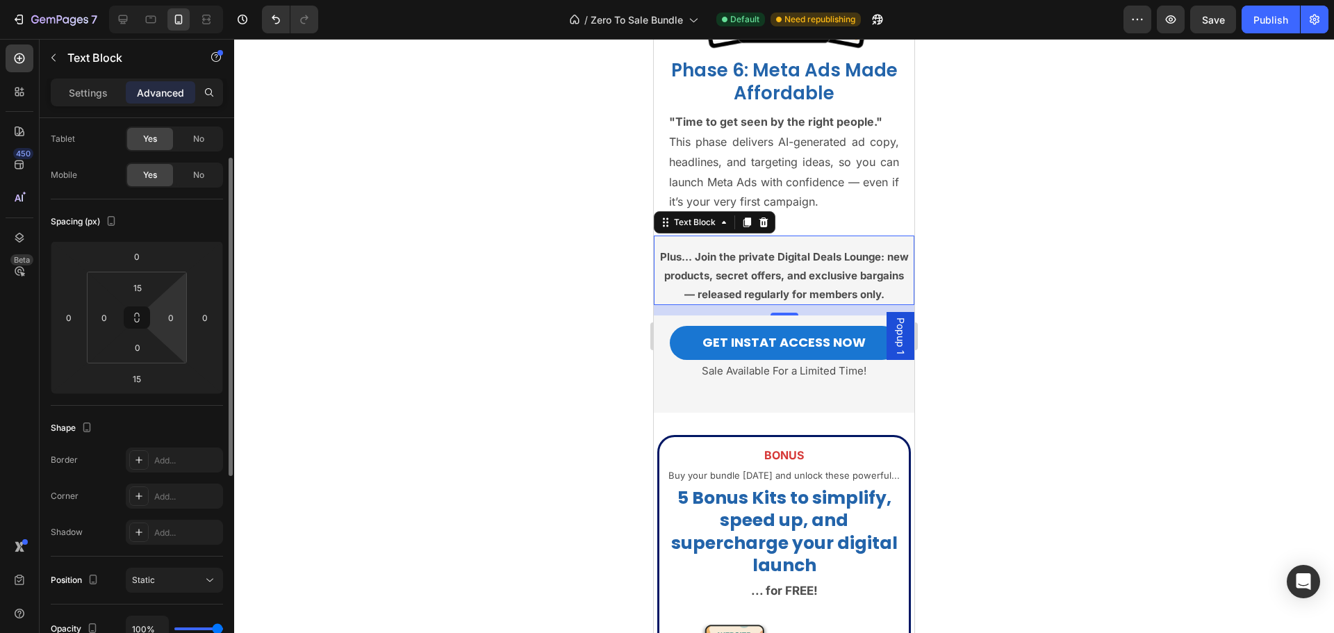
scroll to position [0, 0]
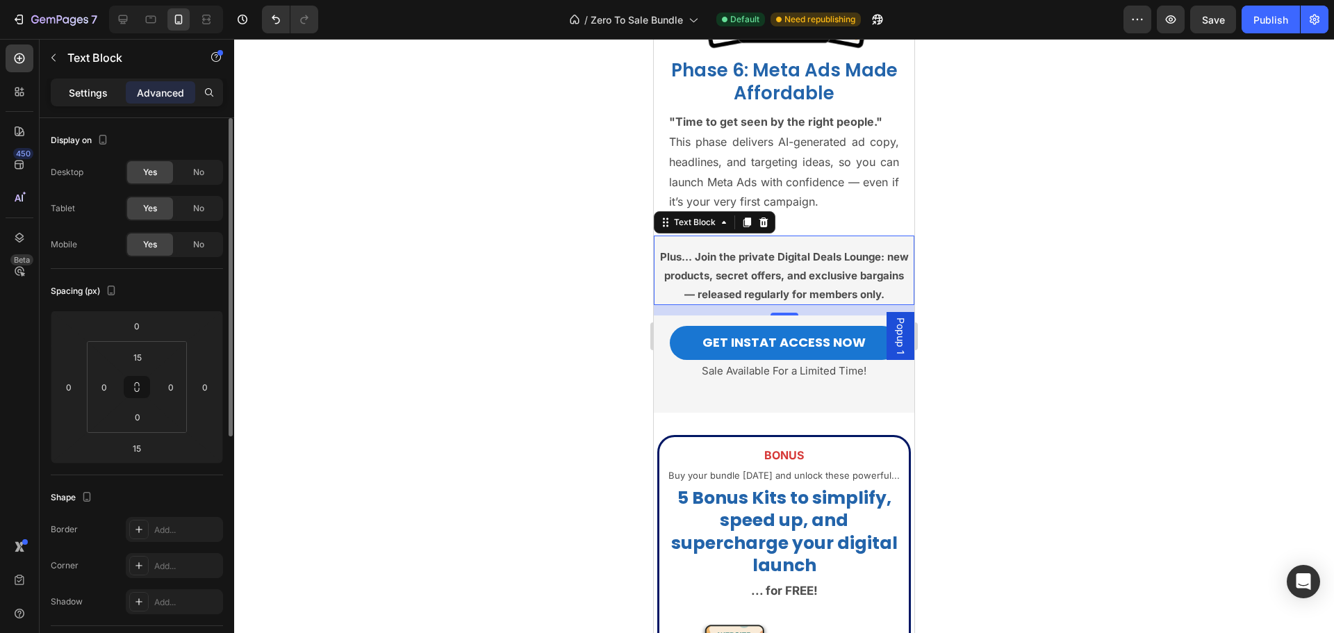
click at [114, 90] on div "Settings" at bounding box center [88, 92] width 69 height 22
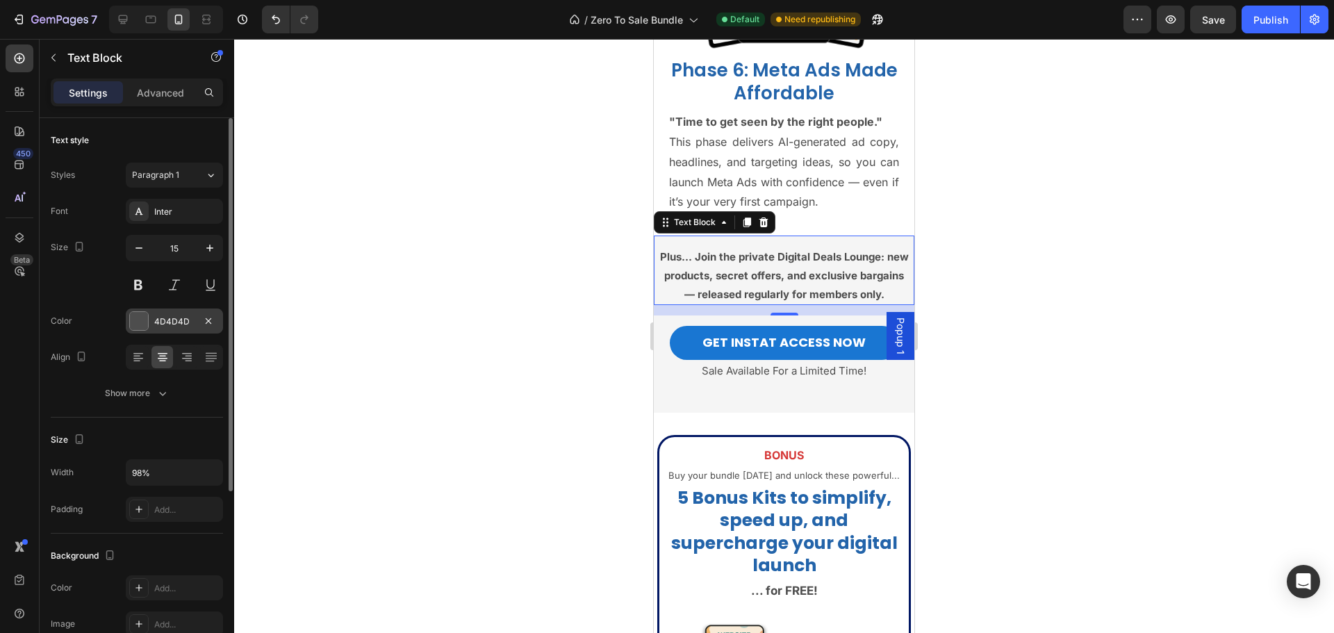
click at [181, 327] on div "4D4D4D" at bounding box center [174, 321] width 40 height 13
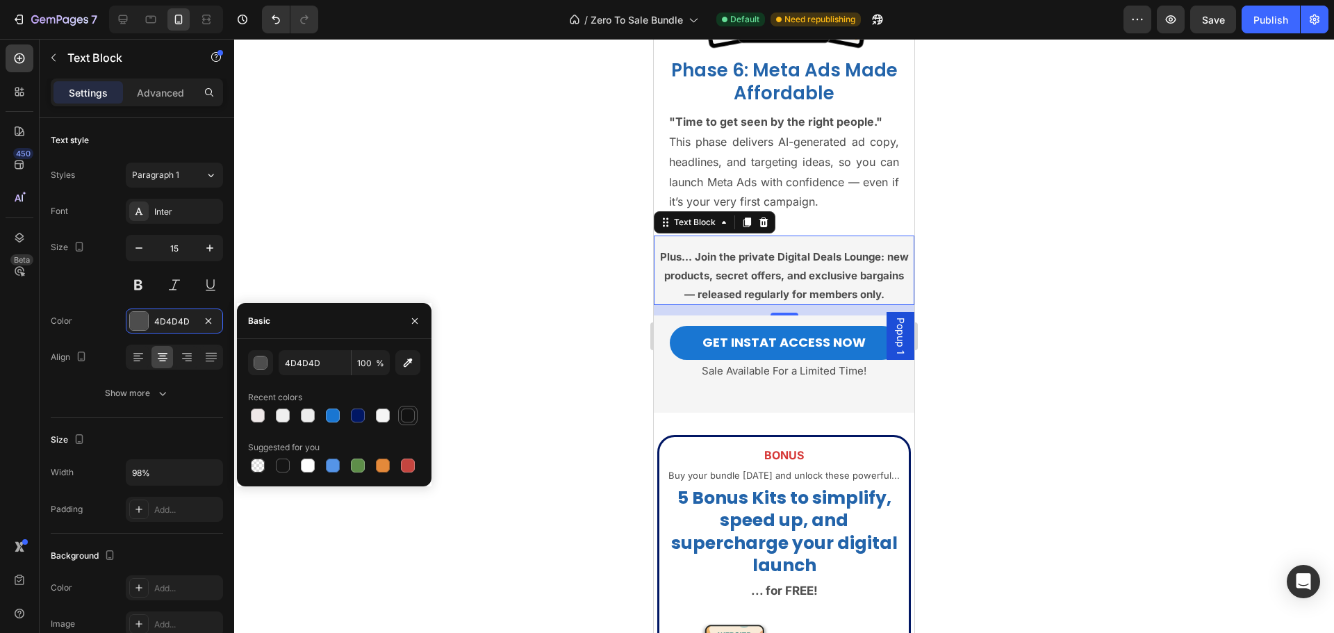
click at [404, 411] on div at bounding box center [408, 416] width 14 height 14
type input "121212"
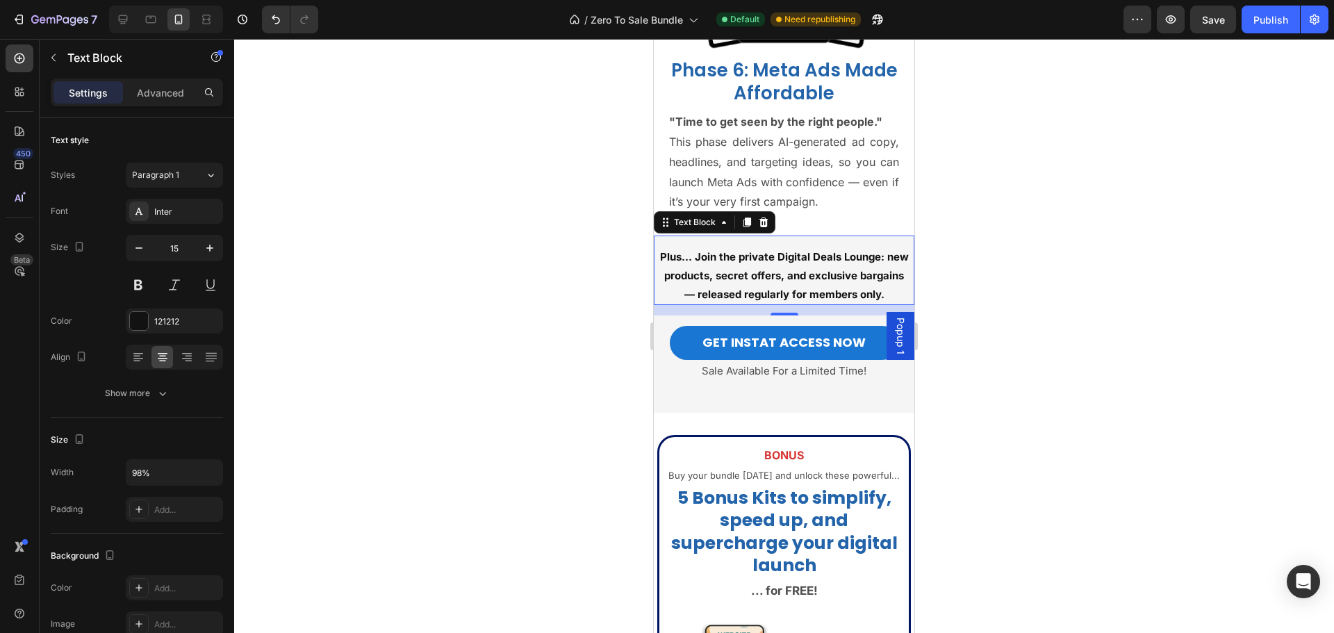
click at [794, 315] on div "15" at bounding box center [784, 310] width 261 height 10
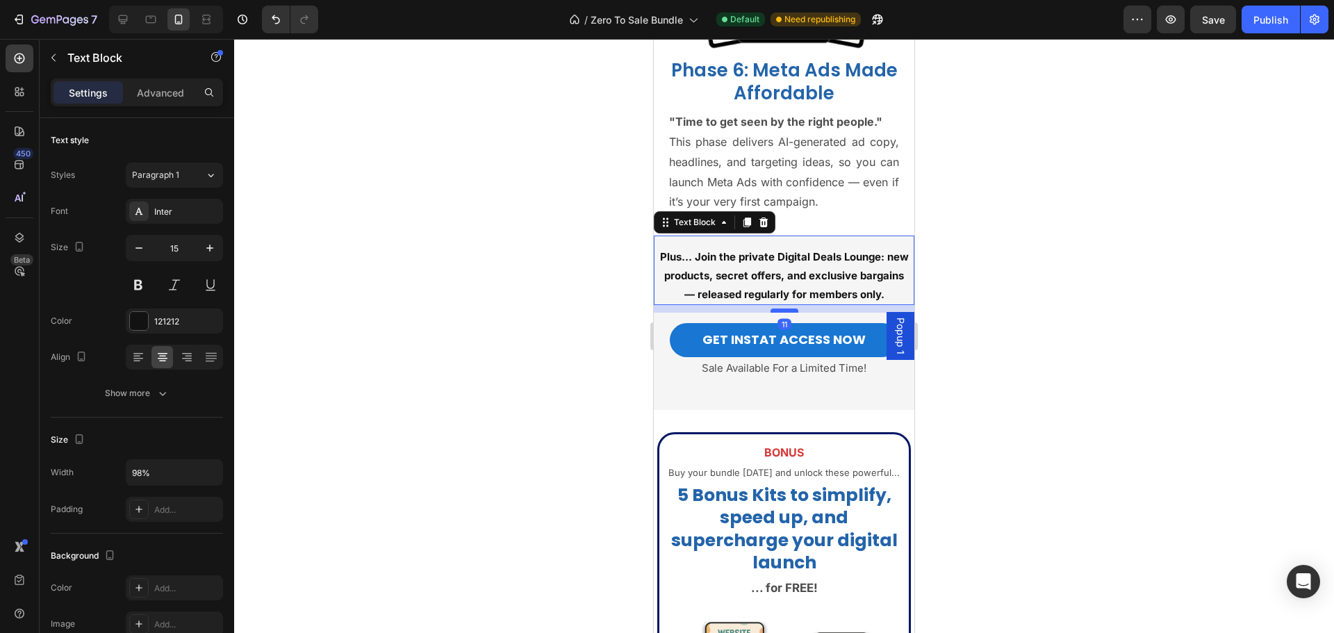
drag, startPoint x: 785, startPoint y: 332, endPoint x: 1159, endPoint y: 192, distance: 399.7
click at [786, 313] on div at bounding box center [785, 311] width 28 height 4
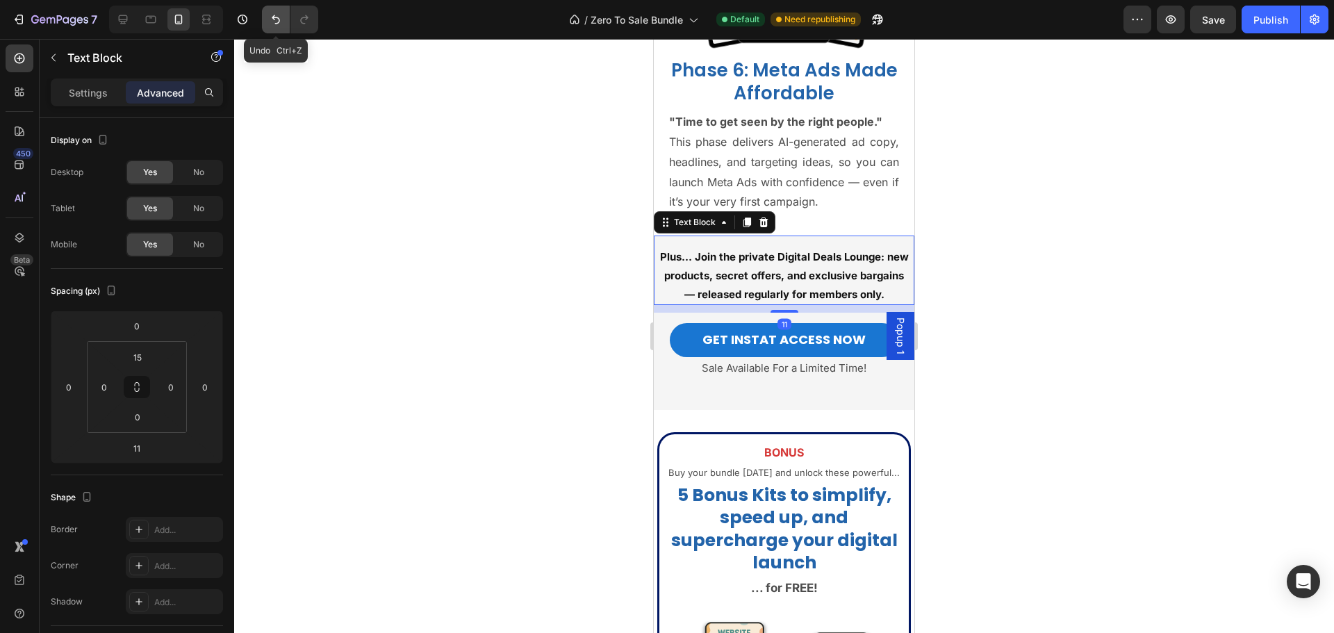
click at [270, 22] on icon "Undo/Redo" at bounding box center [276, 20] width 14 height 14
click at [279, 15] on icon "Undo/Redo" at bounding box center [276, 20] width 14 height 14
type input "15"
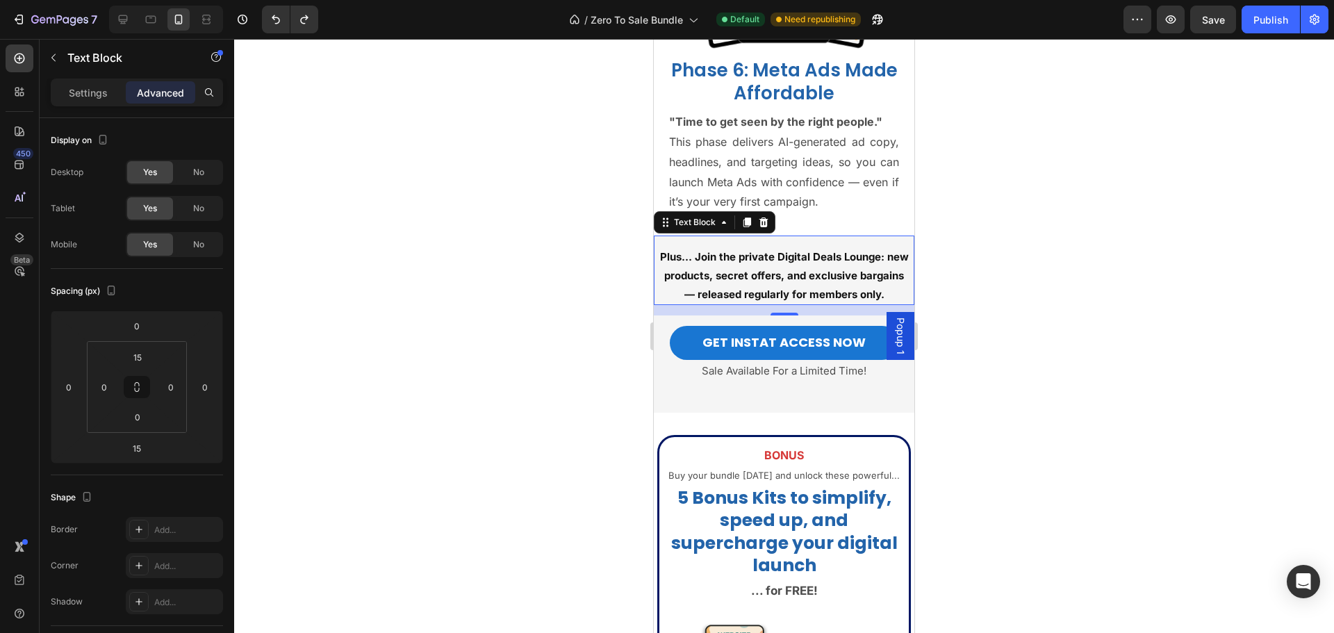
click at [958, 288] on div at bounding box center [784, 336] width 1100 height 594
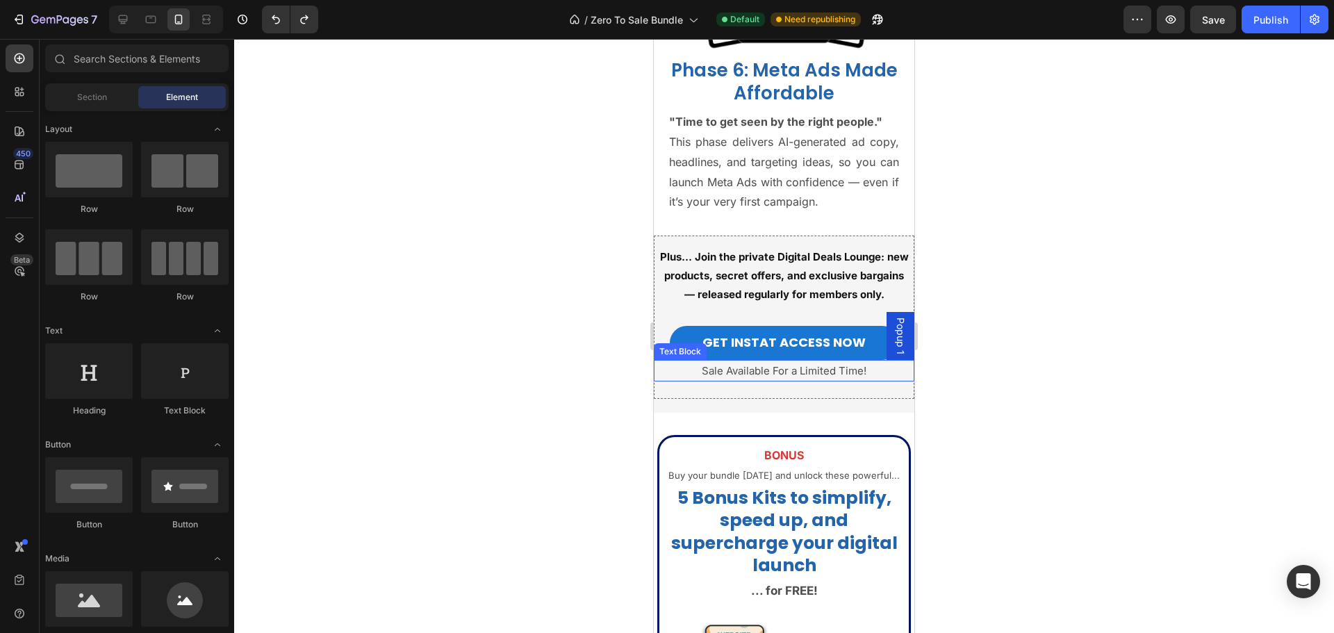
click at [803, 380] on p "Sale Available For a Limited Time!" at bounding box center [784, 370] width 258 height 19
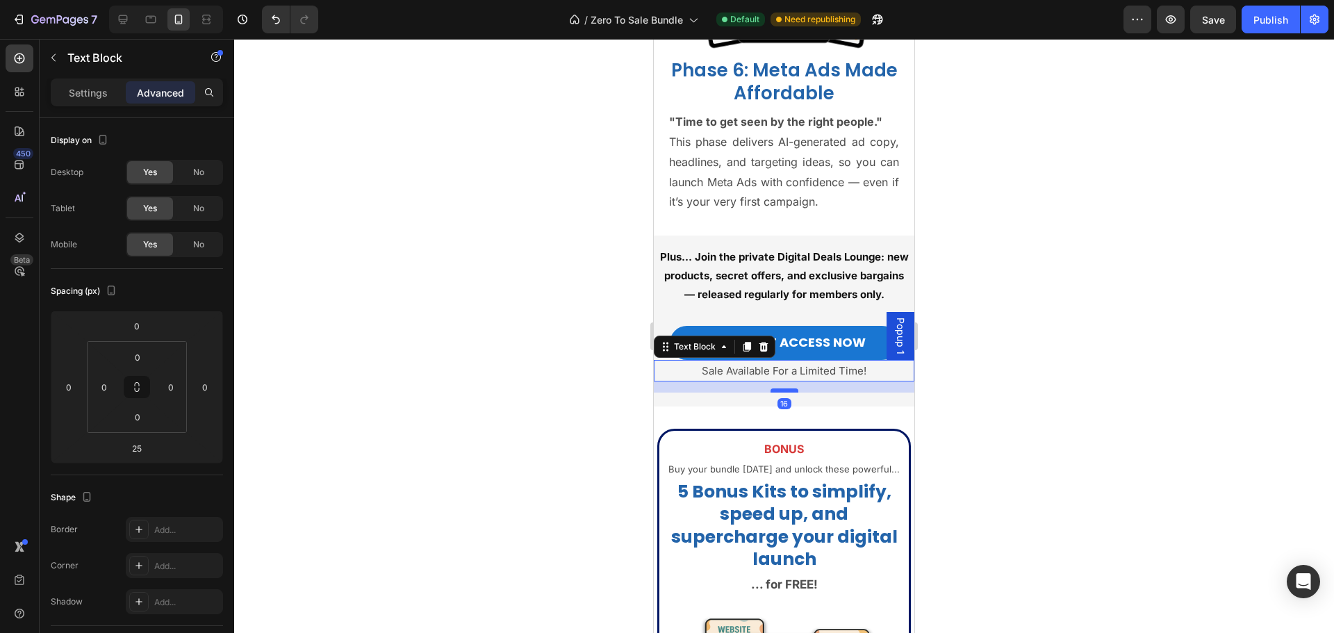
drag, startPoint x: 776, startPoint y: 418, endPoint x: 1587, endPoint y: 460, distance: 812.0
click at [776, 393] on div at bounding box center [785, 390] width 28 height 4
type input "16"
click at [986, 419] on div at bounding box center [784, 336] width 1100 height 594
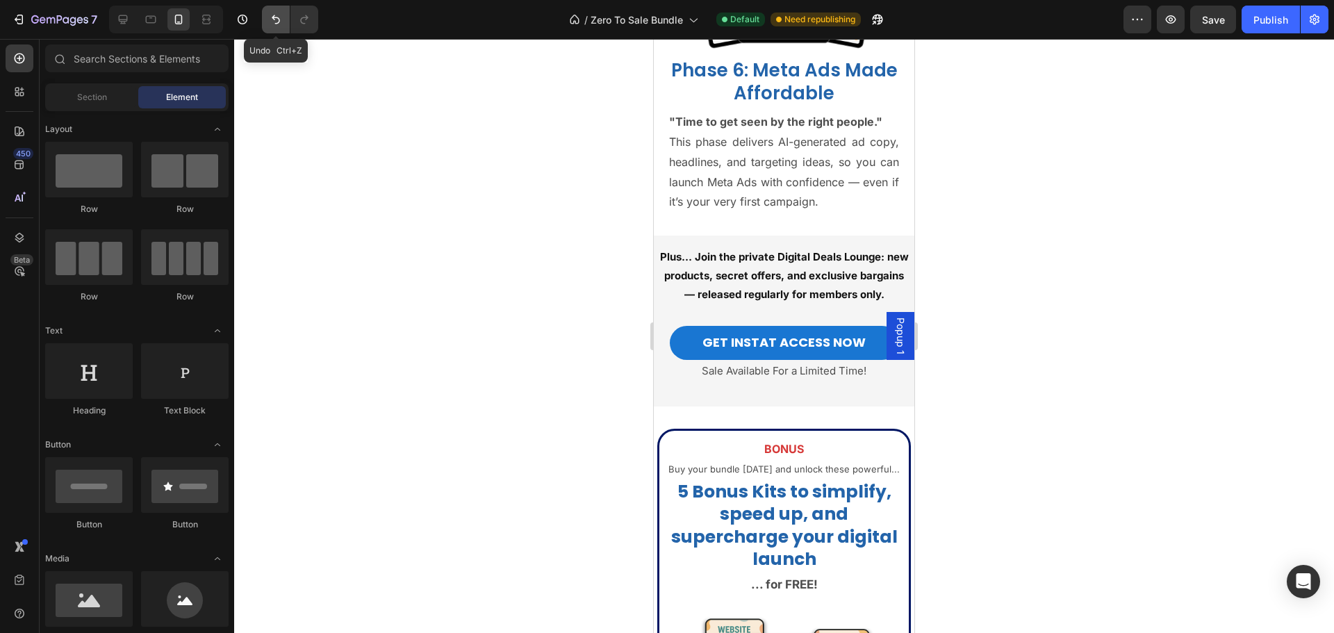
click at [274, 25] on icon "Undo/Redo" at bounding box center [276, 20] width 14 height 14
click at [265, 22] on button "Undo/Redo" at bounding box center [276, 20] width 28 height 28
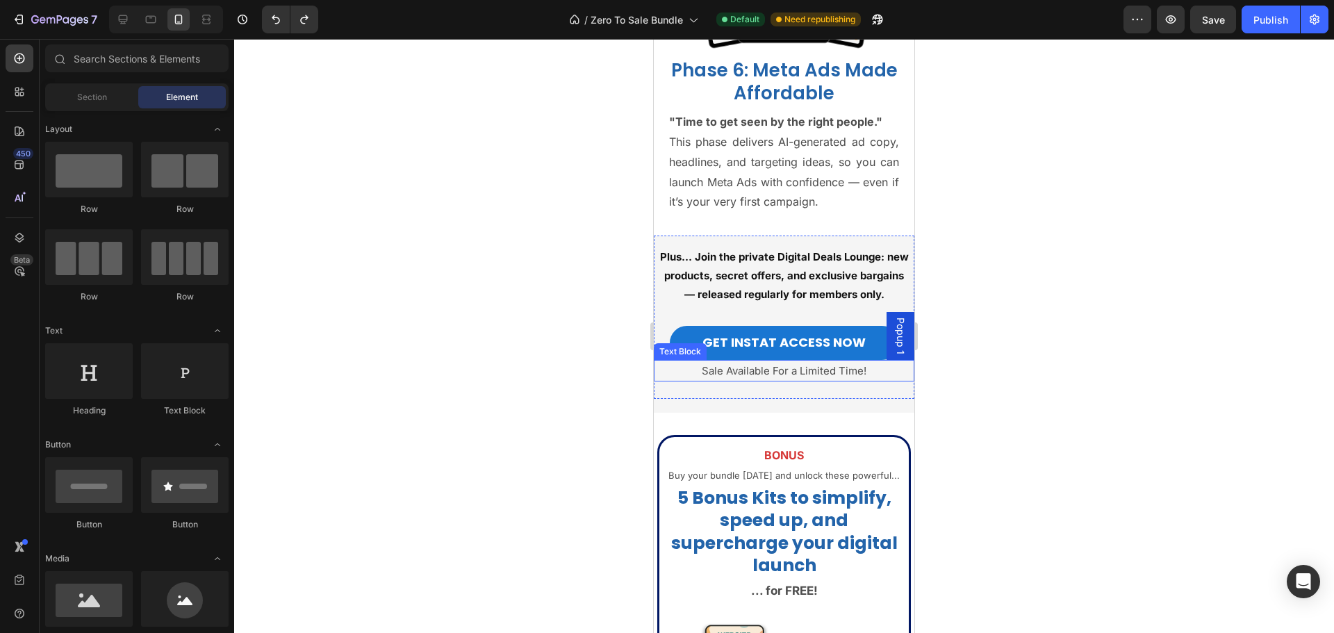
click at [759, 380] on p "Sale Available For a Limited Time!" at bounding box center [784, 370] width 258 height 19
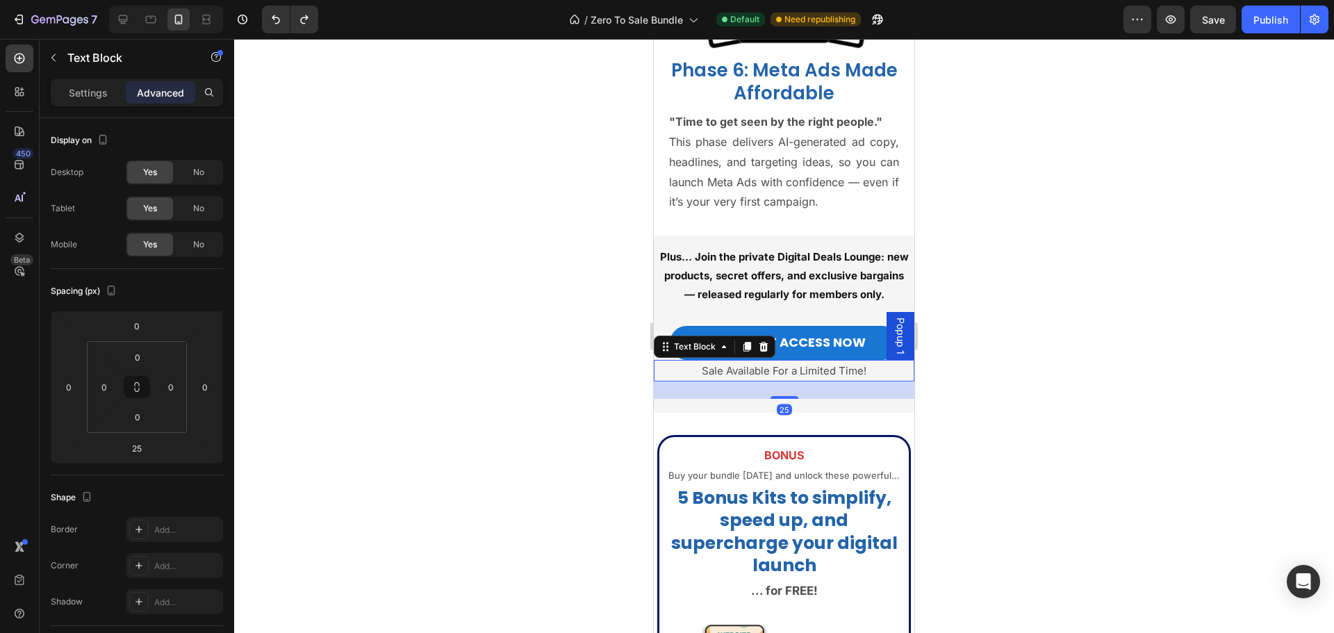
click at [1048, 376] on div at bounding box center [784, 336] width 1100 height 594
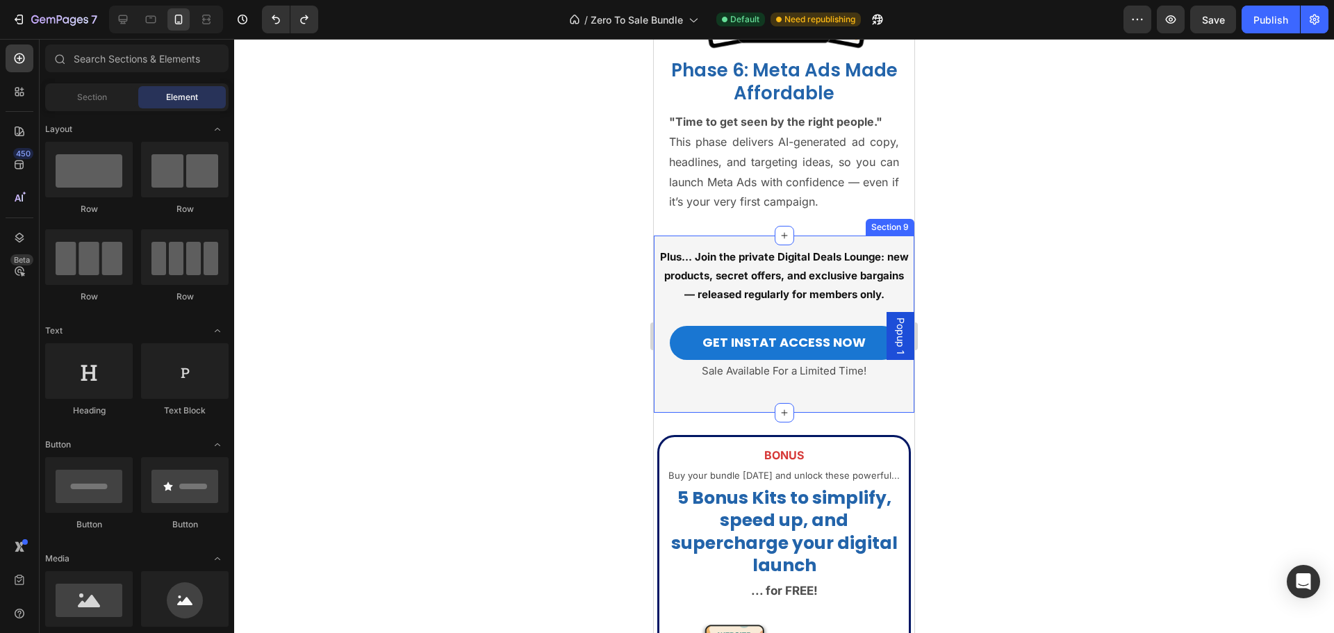
click at [737, 412] on div "Plus… Join the private Digital Deals Lounge: new products, secret offers, and e…" at bounding box center [784, 324] width 261 height 177
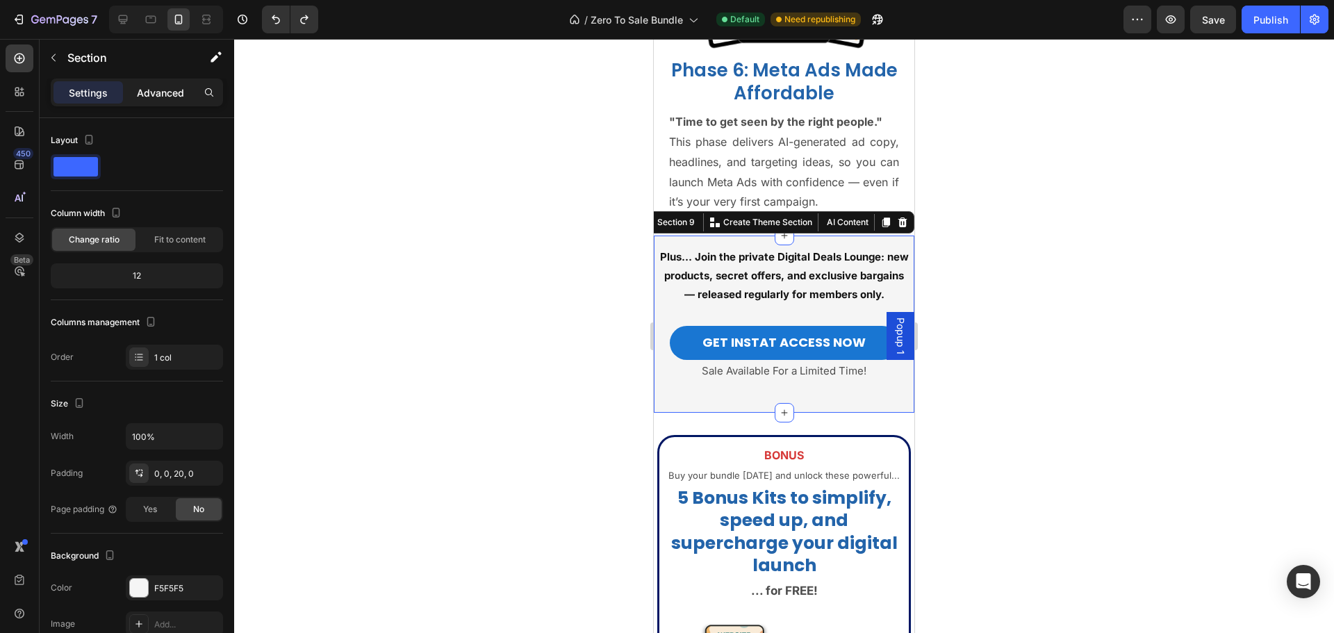
click at [161, 94] on p "Advanced" at bounding box center [160, 92] width 47 height 15
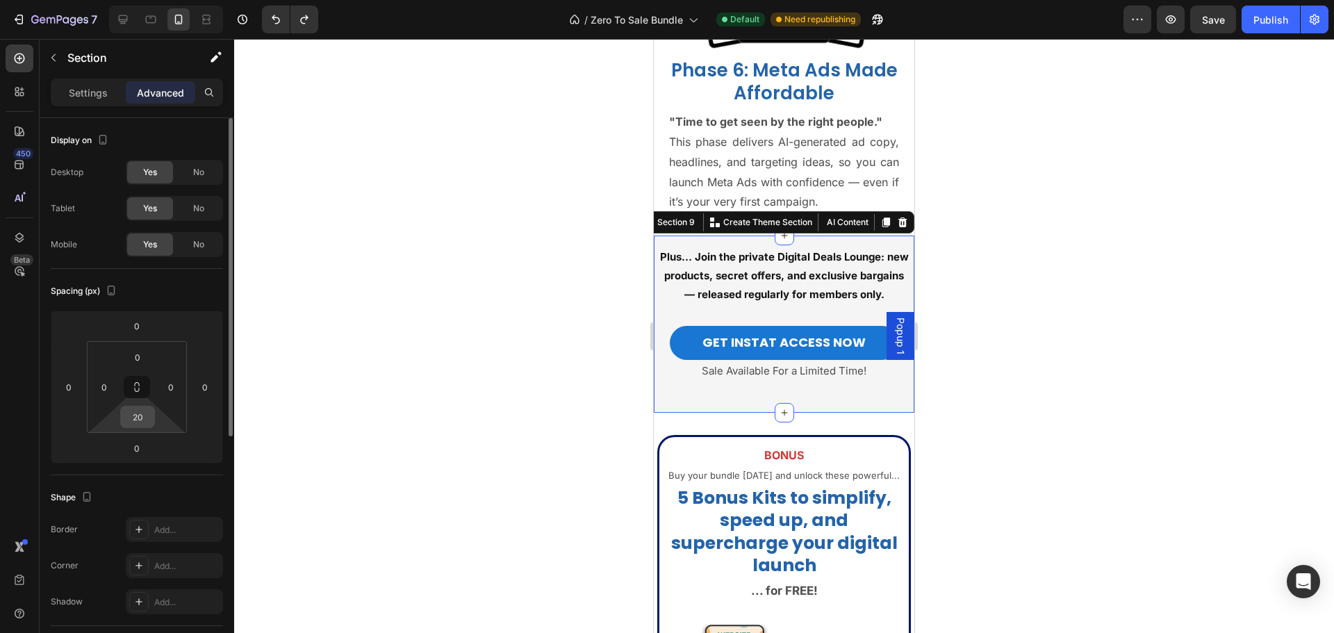
click at [137, 417] on input "20" at bounding box center [138, 417] width 28 height 21
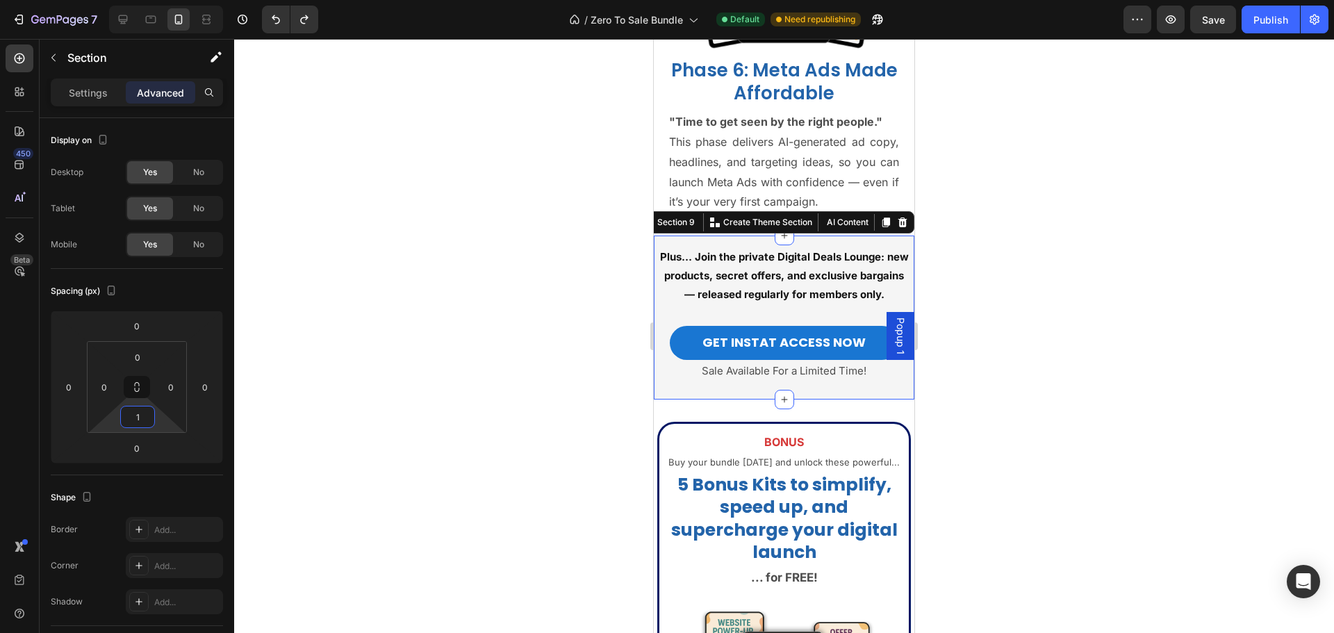
type input "10"
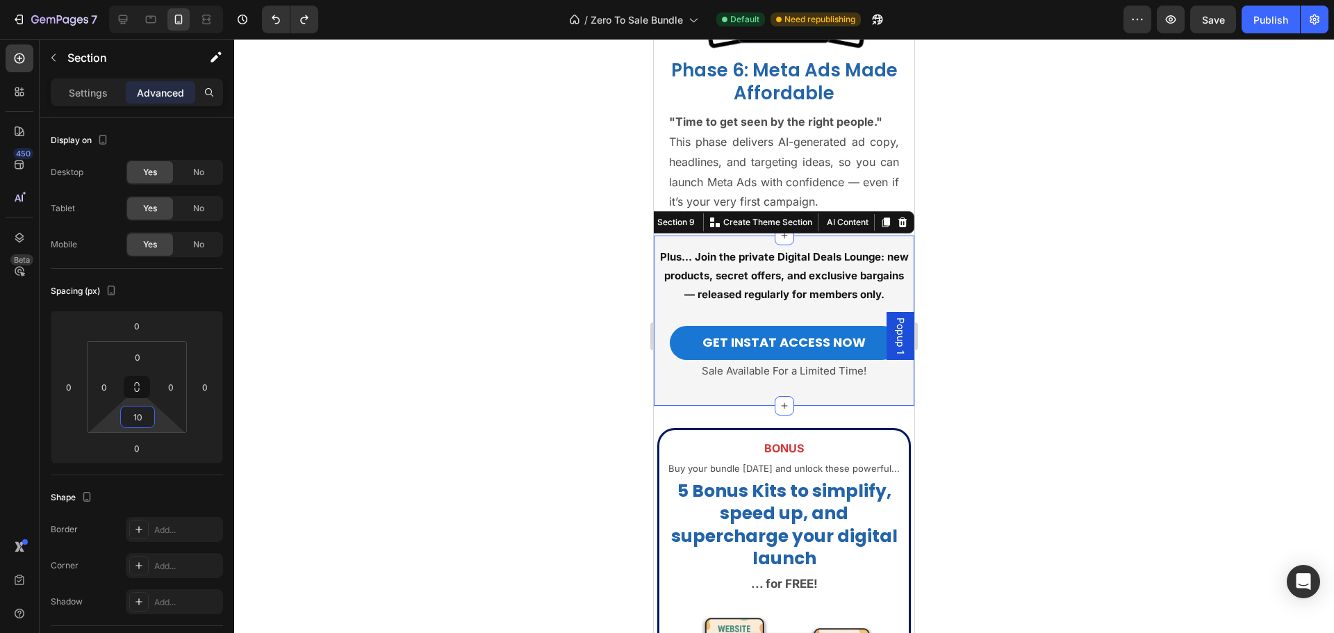
click at [1045, 361] on div at bounding box center [784, 336] width 1100 height 594
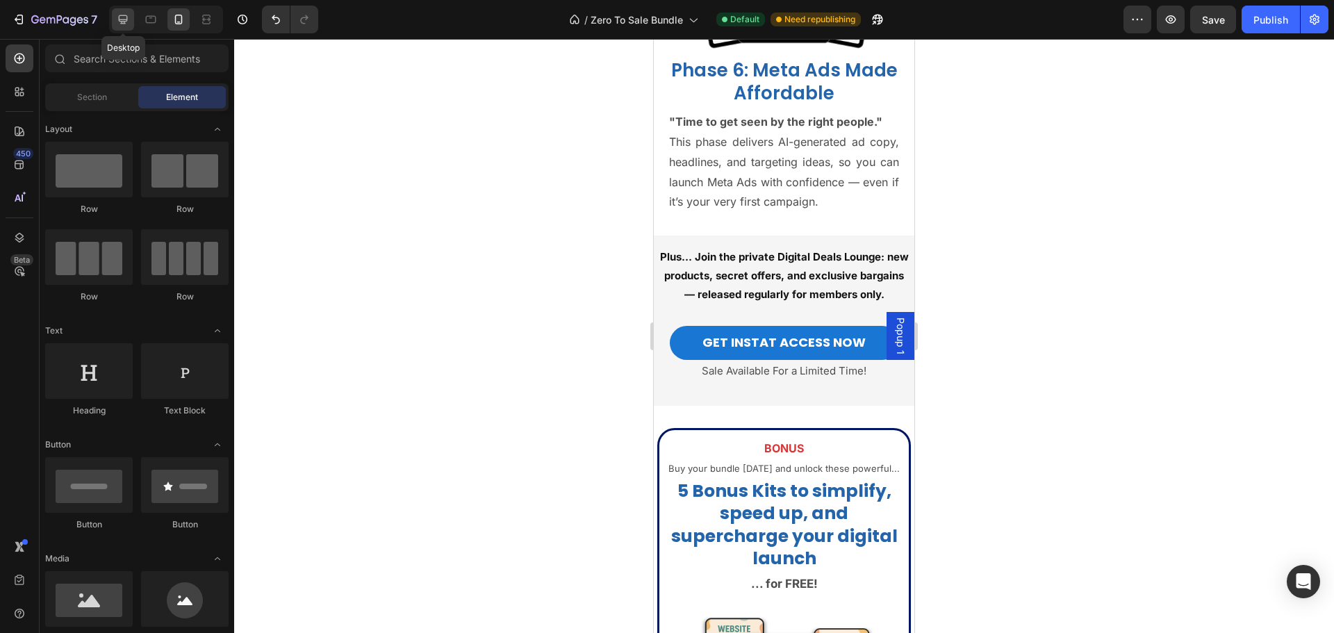
click at [124, 14] on icon at bounding box center [123, 20] width 14 height 14
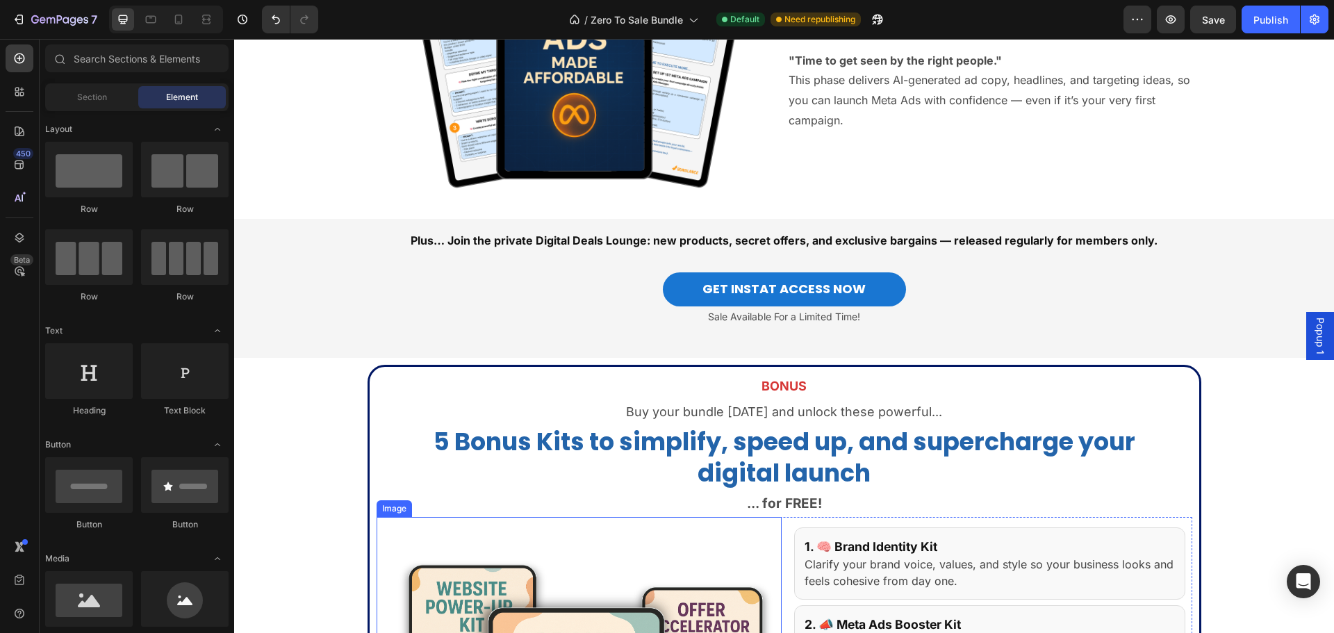
scroll to position [3264, 0]
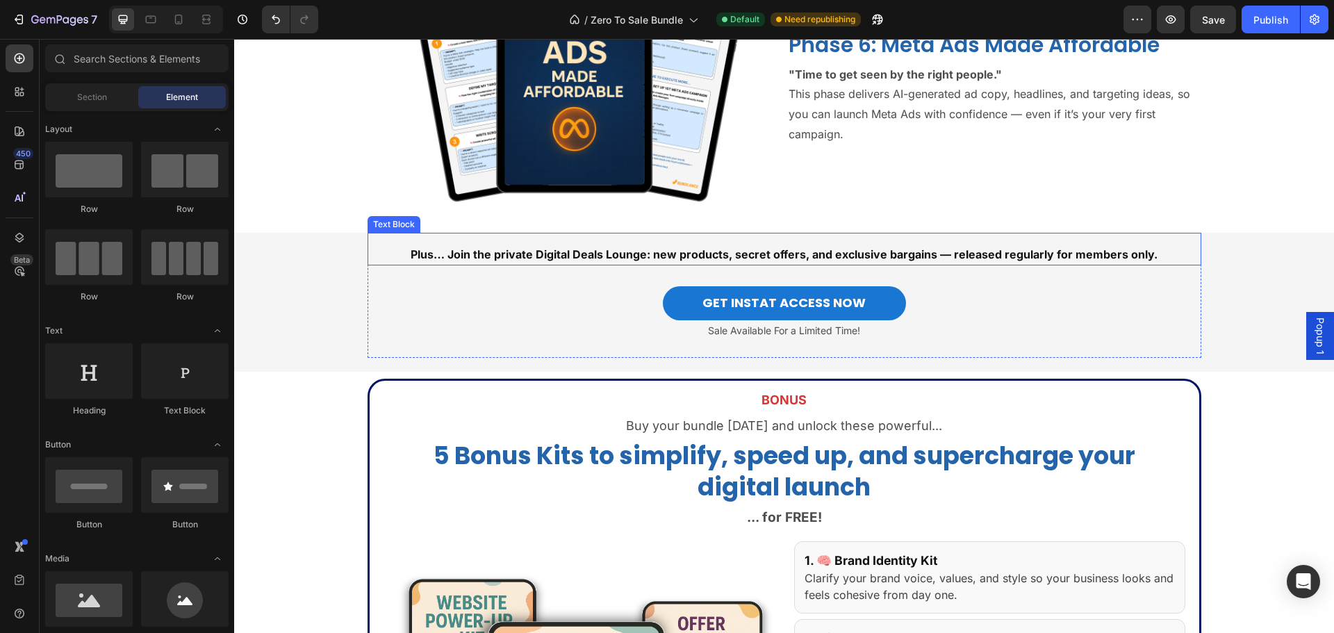
click at [713, 258] on strong "Plus… Join the private Digital Deals Lounge: new products, secret offers, and e…" at bounding box center [784, 254] width 747 height 14
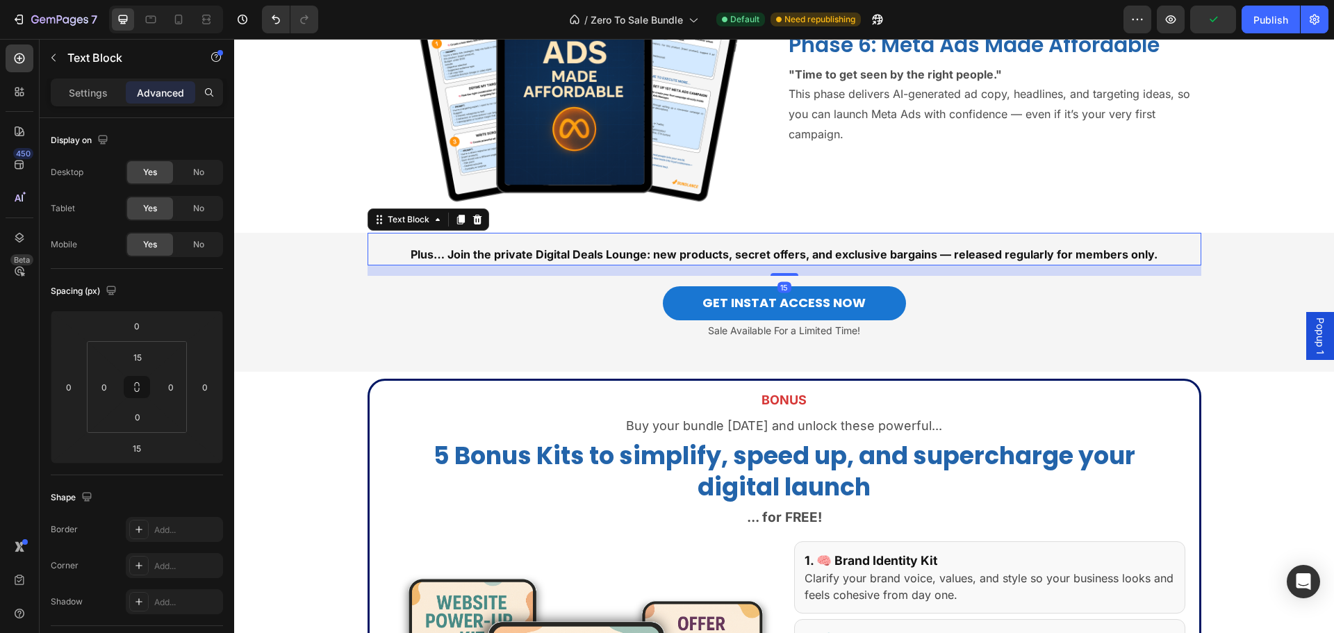
click at [512, 249] on strong "Plus… Join the private Digital Deals Lounge: new products, secret offers, and e…" at bounding box center [784, 254] width 747 height 14
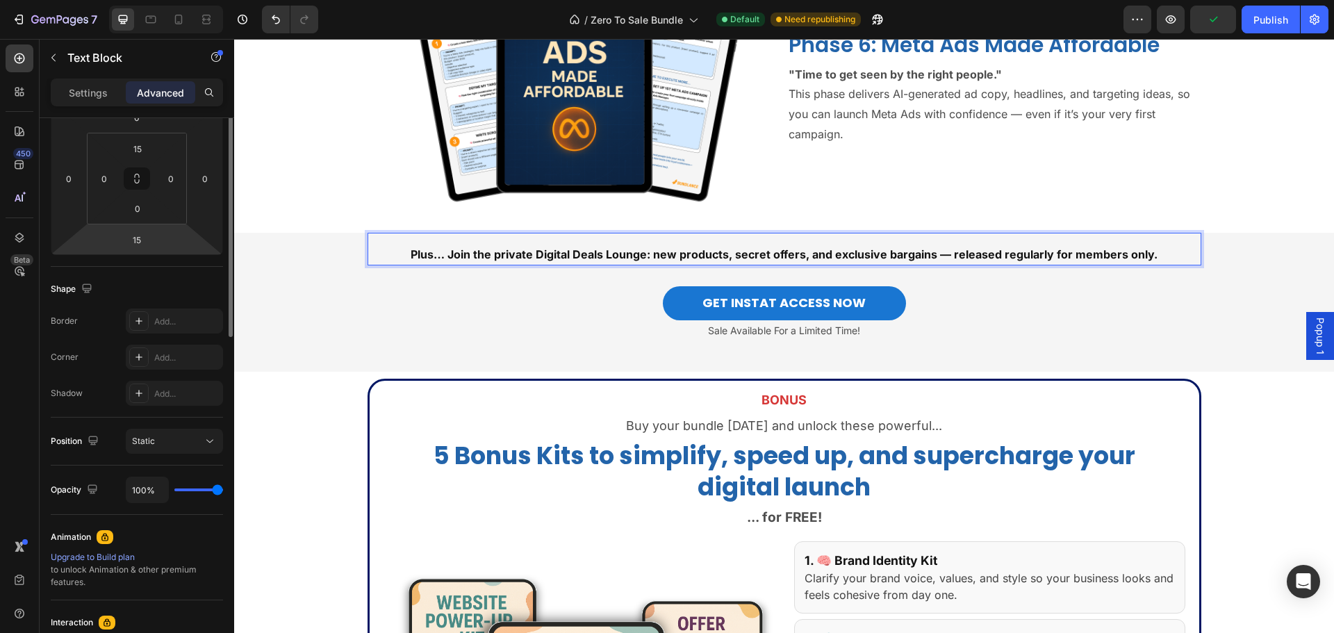
scroll to position [0, 0]
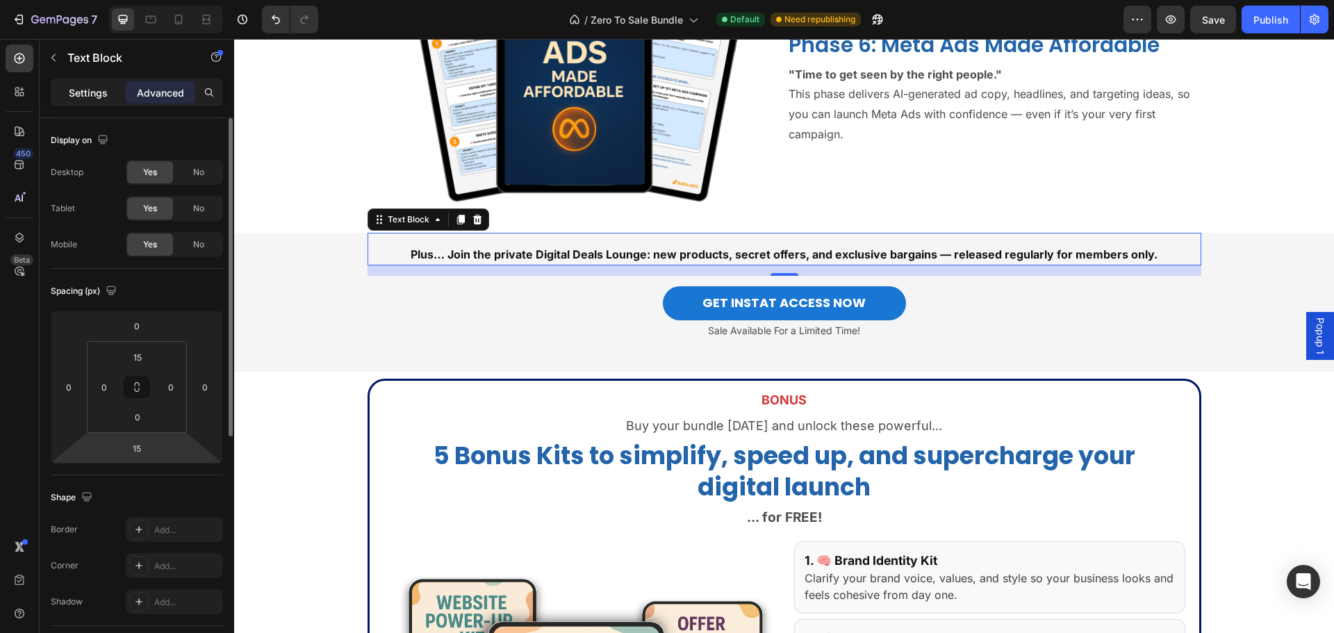
click at [93, 93] on p "Settings" at bounding box center [88, 92] width 39 height 15
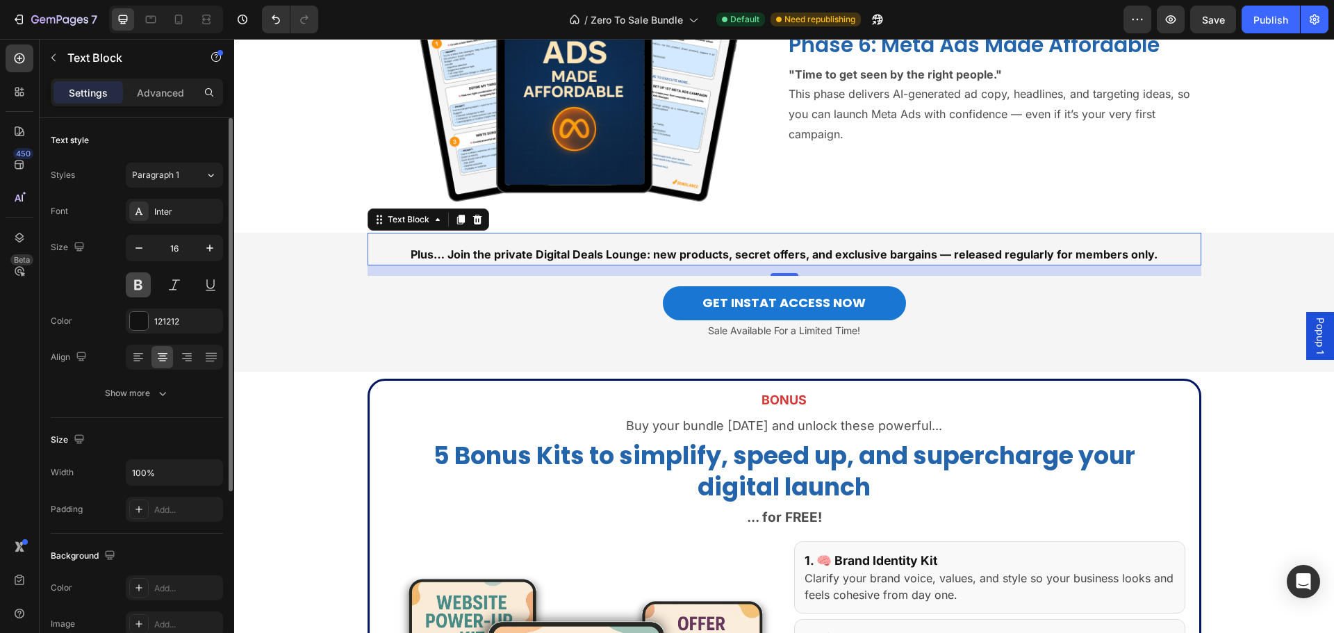
click at [133, 281] on button at bounding box center [138, 284] width 25 height 25
click at [139, 279] on button at bounding box center [138, 284] width 25 height 25
click at [206, 251] on icon "button" at bounding box center [210, 248] width 14 height 14
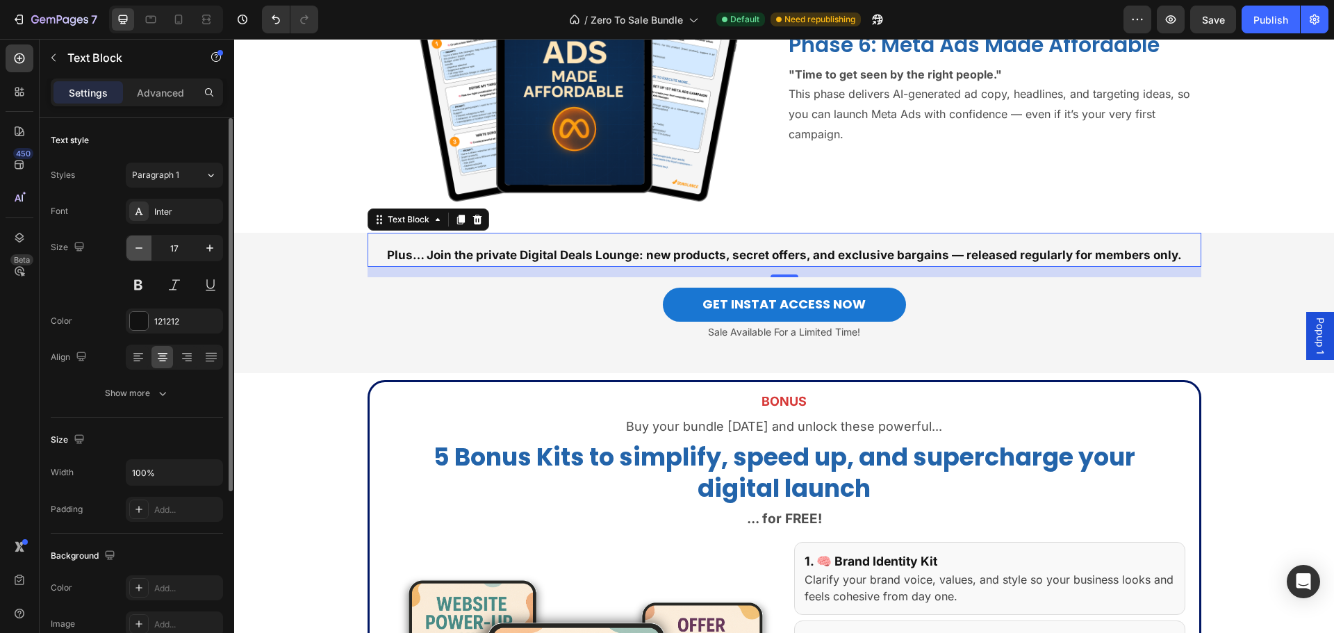
click at [149, 250] on button "button" at bounding box center [138, 248] width 25 height 25
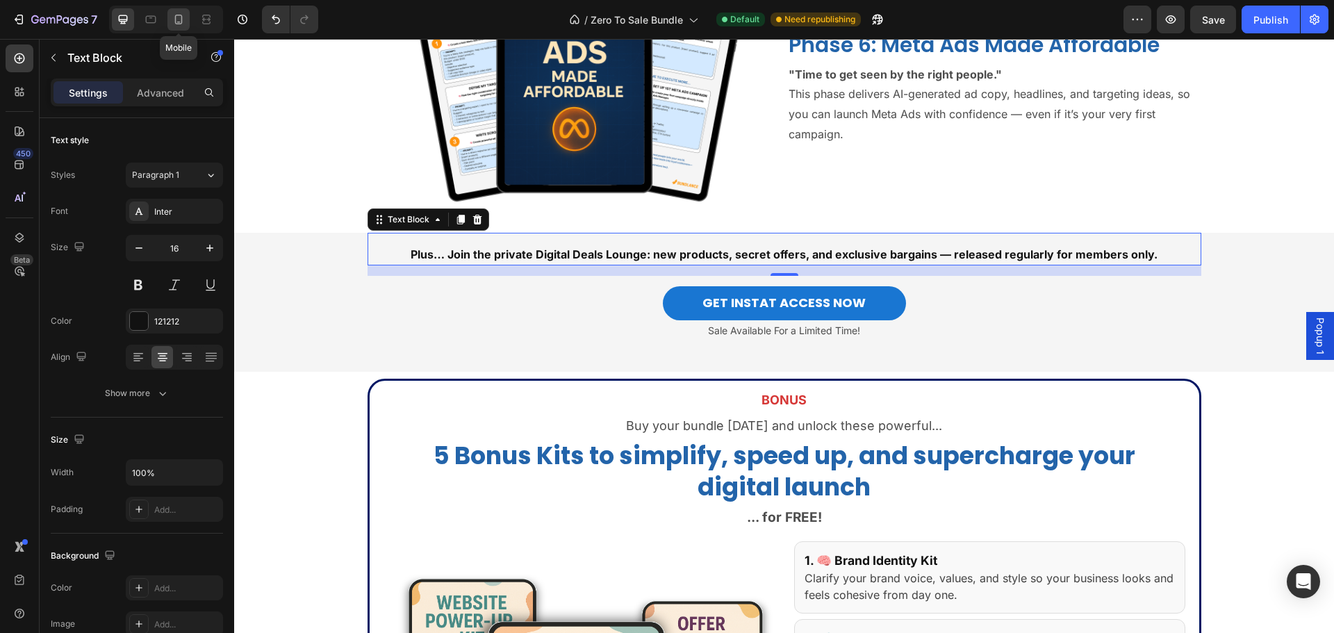
click at [174, 21] on icon at bounding box center [179, 20] width 14 height 14
type input "15"
type input "98%"
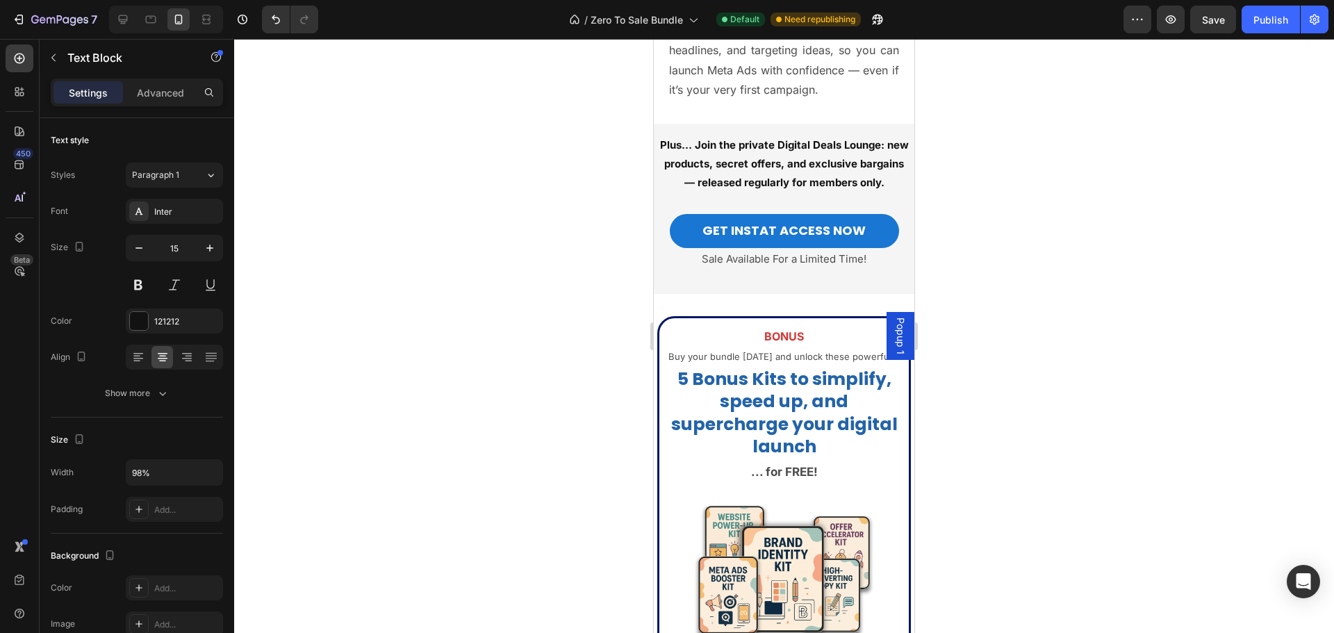
scroll to position [3669, 0]
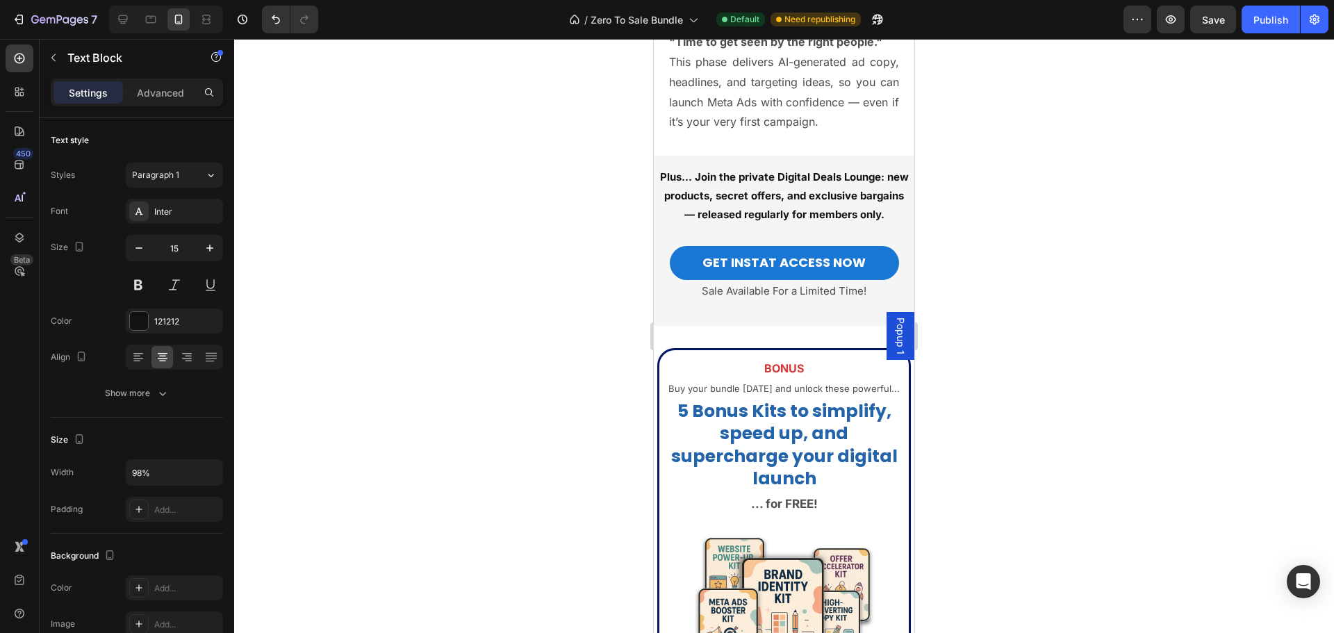
click at [732, 218] on strong "Plus… Join the private Digital Deals Lounge: new products, secret offers, and e…" at bounding box center [784, 195] width 249 height 51
click at [729, 218] on strong "Plus… Join the private Digital Deals Lounge: new products, secret offers, and e…" at bounding box center [784, 195] width 249 height 51
click at [1006, 222] on div at bounding box center [784, 336] width 1100 height 594
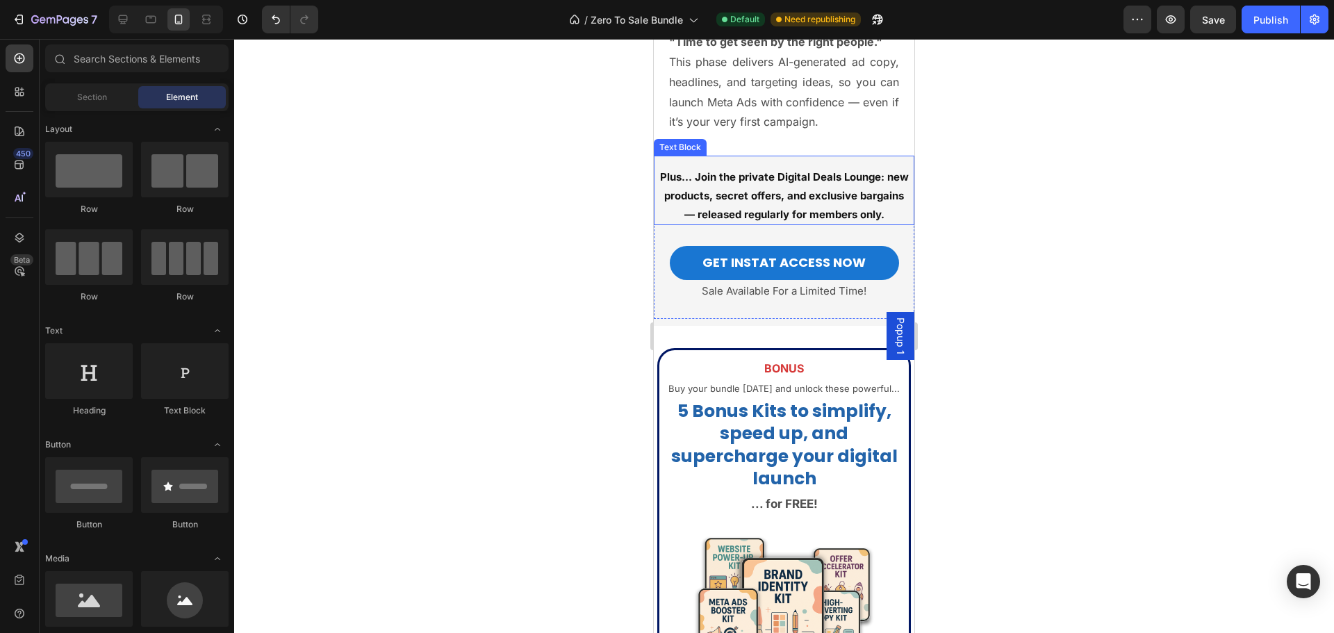
click at [724, 215] on strong "Plus… Join the private Digital Deals Lounge: new products, secret offers, and e…" at bounding box center [784, 195] width 249 height 51
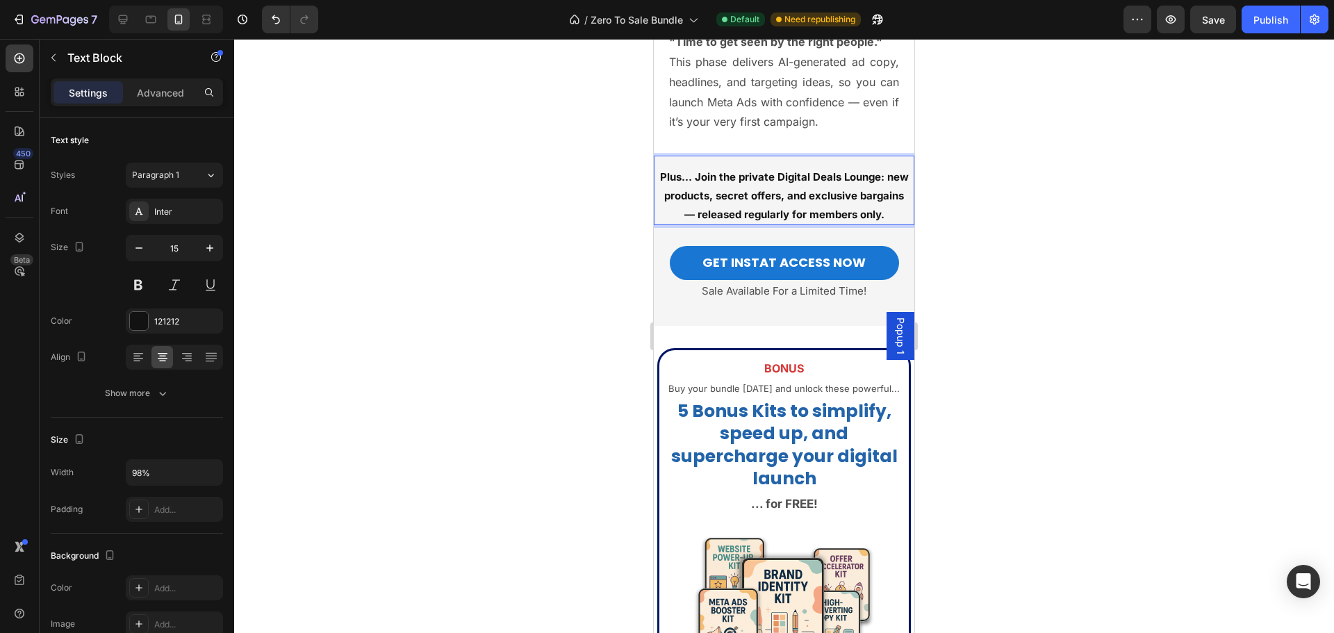
click at [728, 218] on strong "Plus… Join the private Digital Deals Lounge: new products, secret offers, and e…" at bounding box center [784, 195] width 249 height 51
click at [1012, 208] on div at bounding box center [784, 336] width 1100 height 594
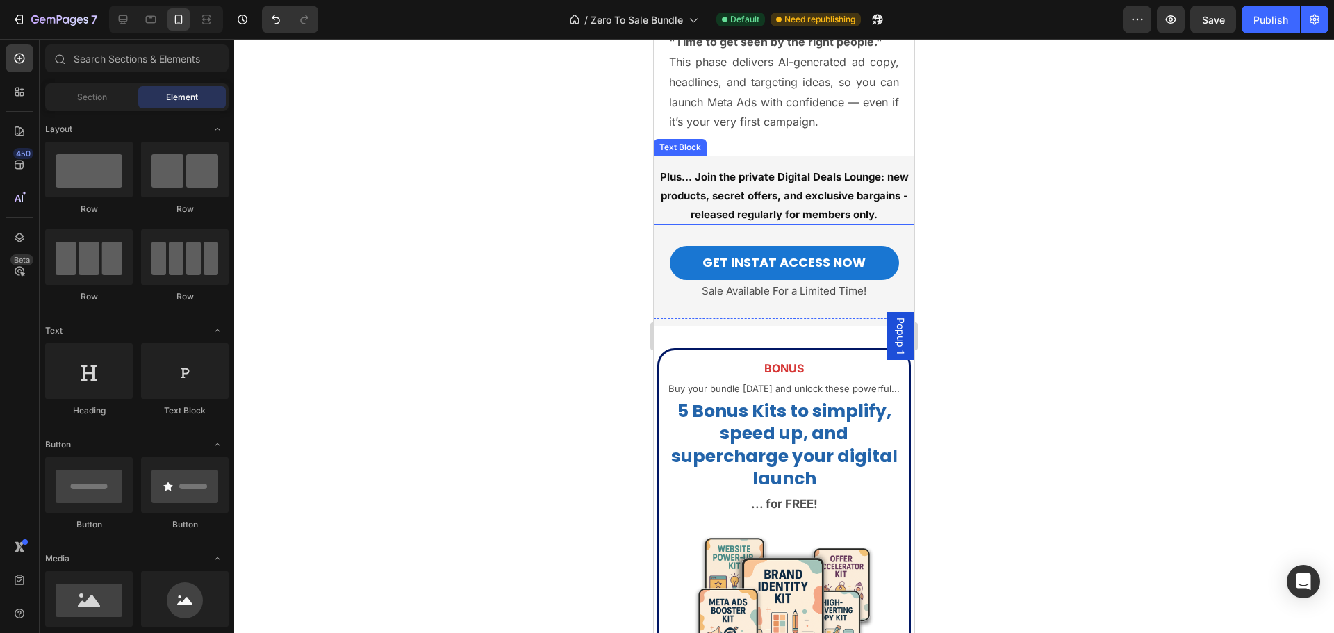
click at [831, 186] on p "Plus… Join the private Digital Deals Lounge: new products, secret offers, and e…" at bounding box center [784, 195] width 253 height 56
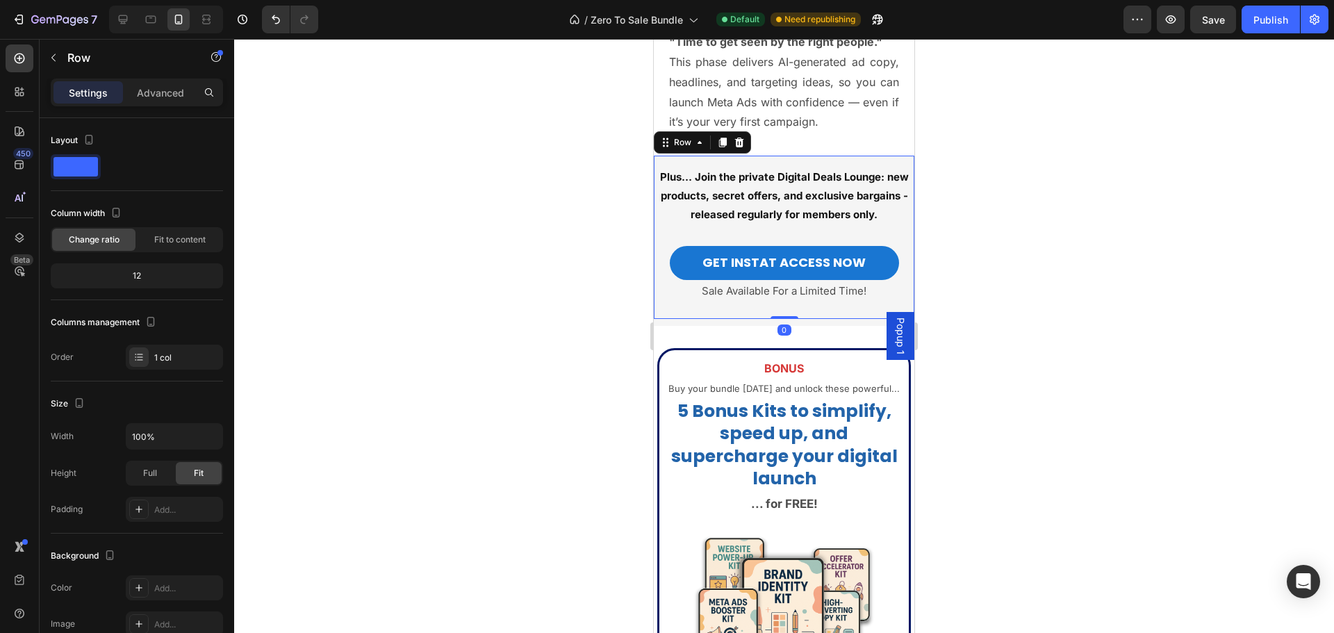
drag, startPoint x: 730, startPoint y: 313, endPoint x: 1167, endPoint y: 377, distance: 442.4
click at [730, 313] on div "Plus… Join the private Digital Deals Lounge: new products, secret offers, and e…" at bounding box center [784, 237] width 261 height 163
click at [176, 85] on p "Advanced" at bounding box center [160, 92] width 47 height 15
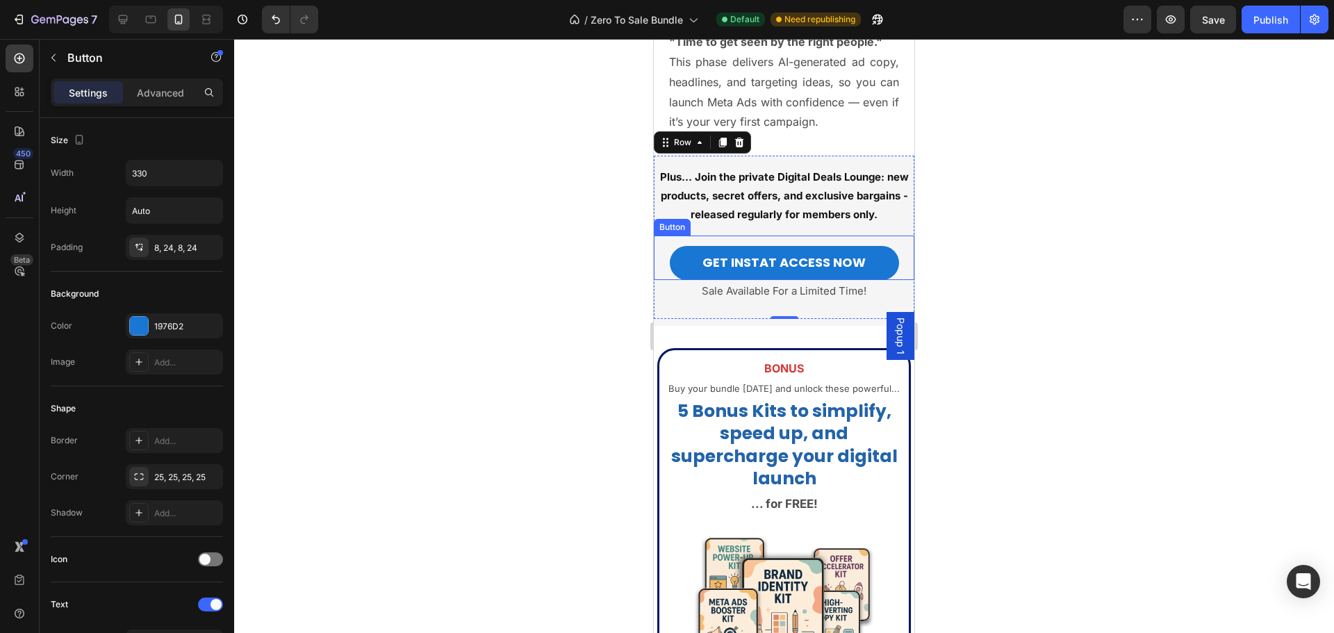
click at [694, 241] on div "GET INSTAT ACCESS NOW Button" at bounding box center [784, 258] width 261 height 44
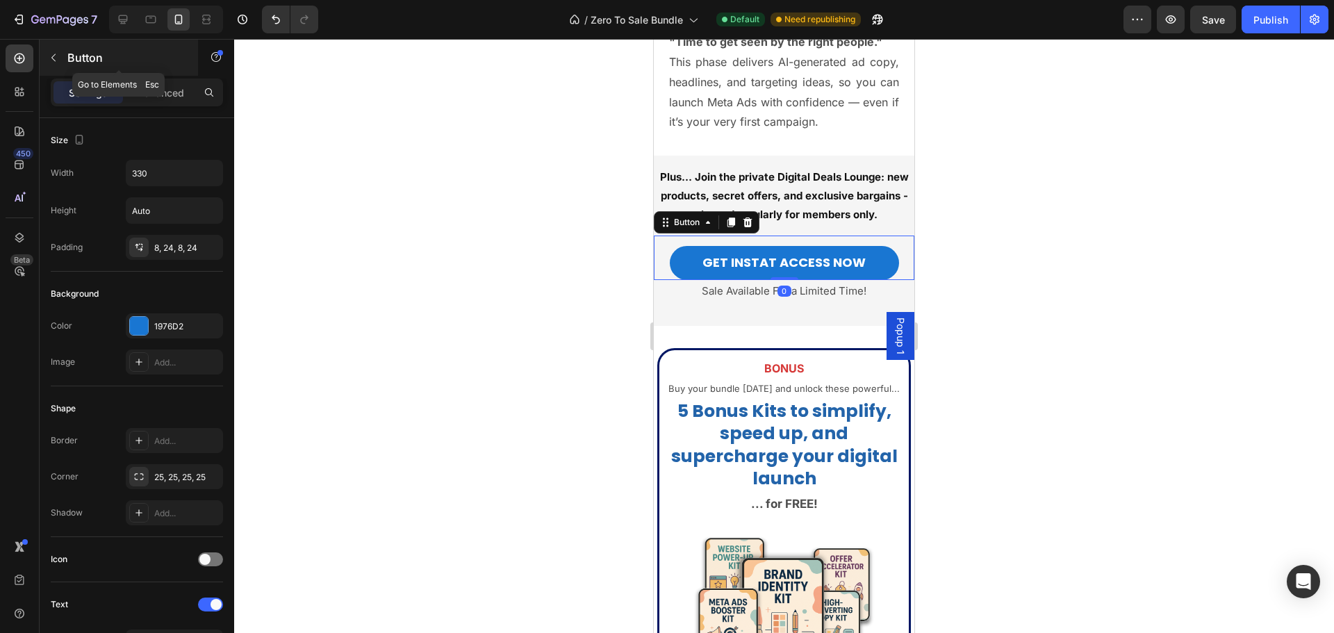
click at [159, 75] on div "Button" at bounding box center [119, 58] width 158 height 36
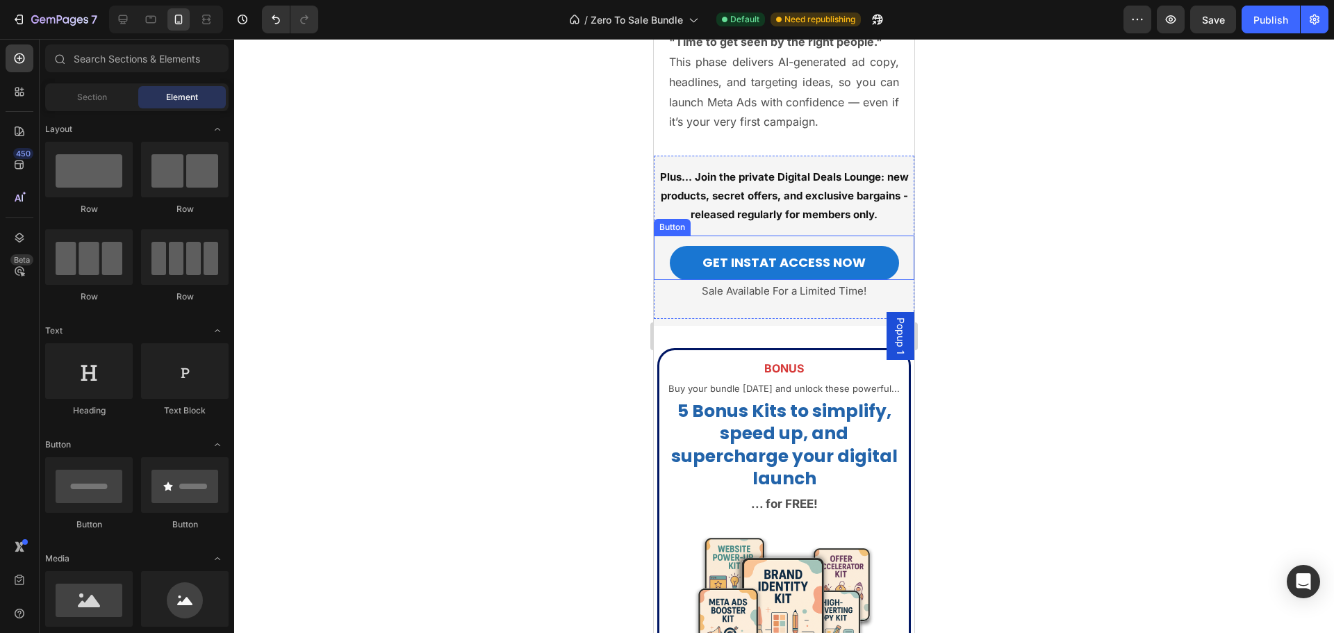
click at [664, 268] on div "GET INSTAT ACCESS NOW Button" at bounding box center [784, 258] width 261 height 44
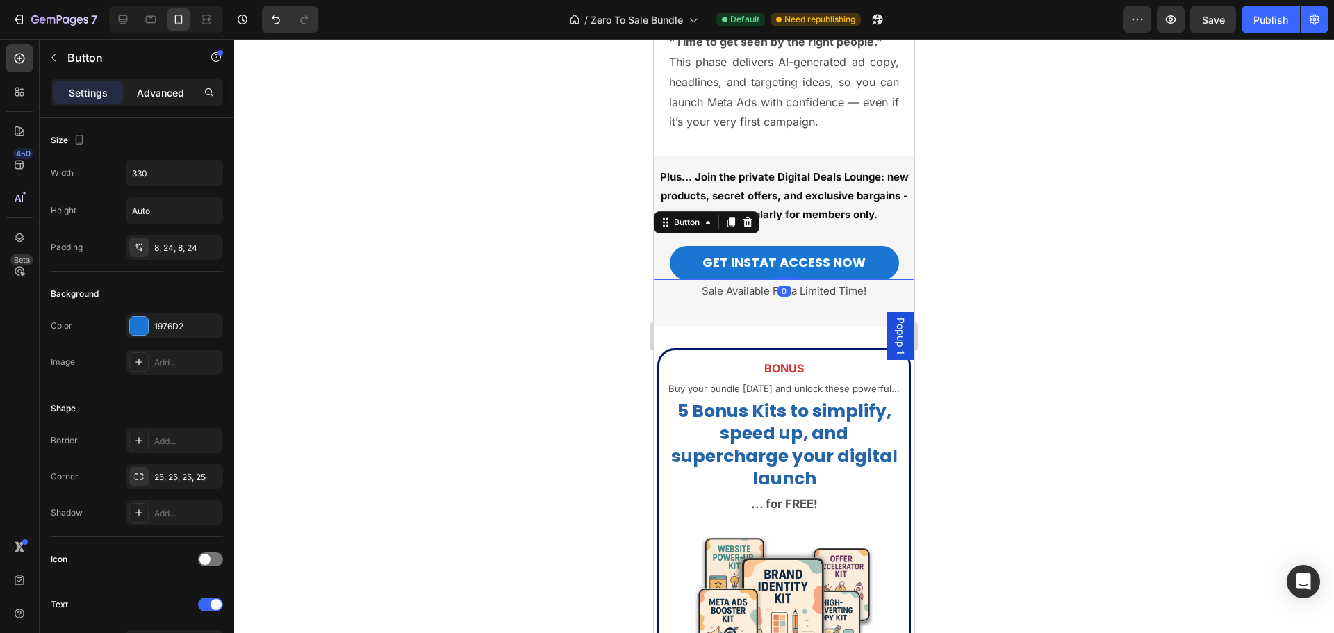
click at [170, 99] on p "Advanced" at bounding box center [160, 92] width 47 height 15
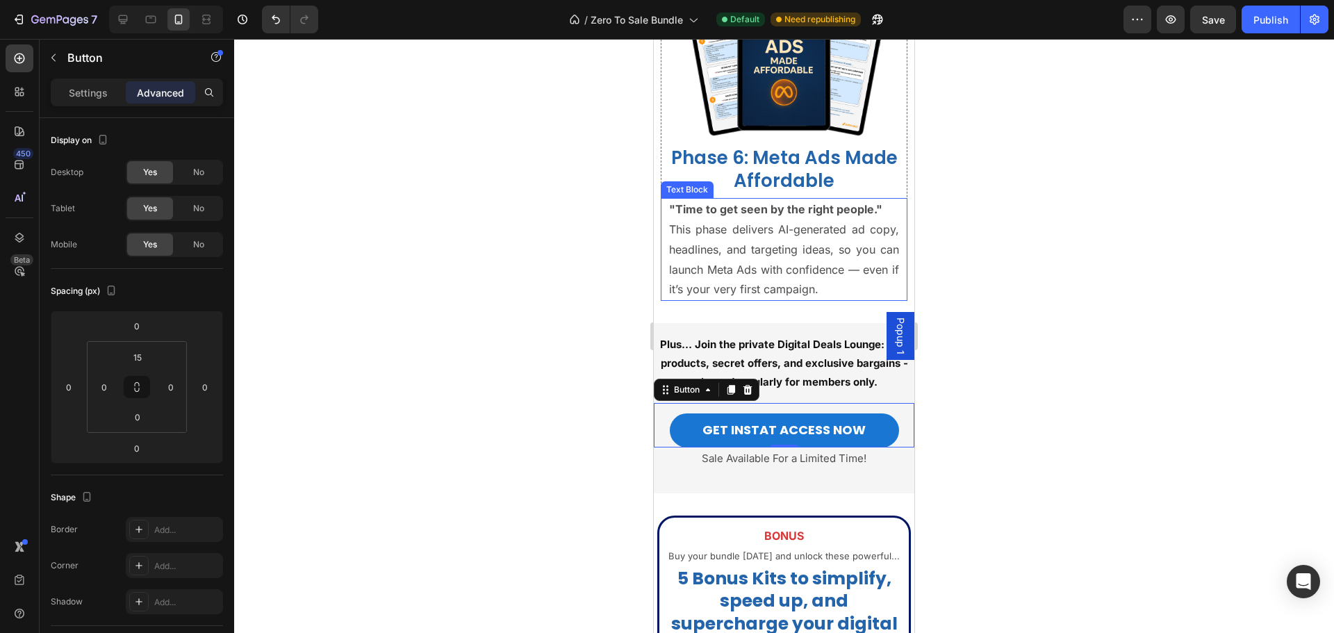
scroll to position [3461, 0]
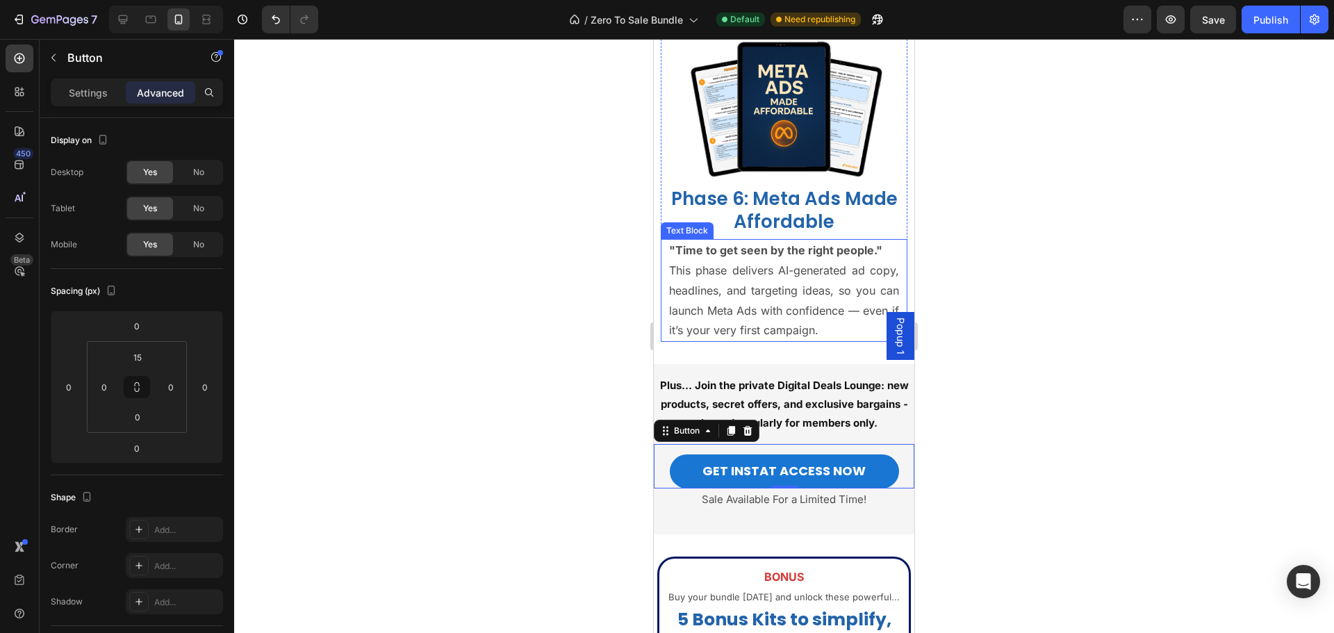
click at [767, 277] on p ""Time to get seen by the right people." This phase delivers AI-generated ad cop…" at bounding box center [784, 290] width 230 height 100
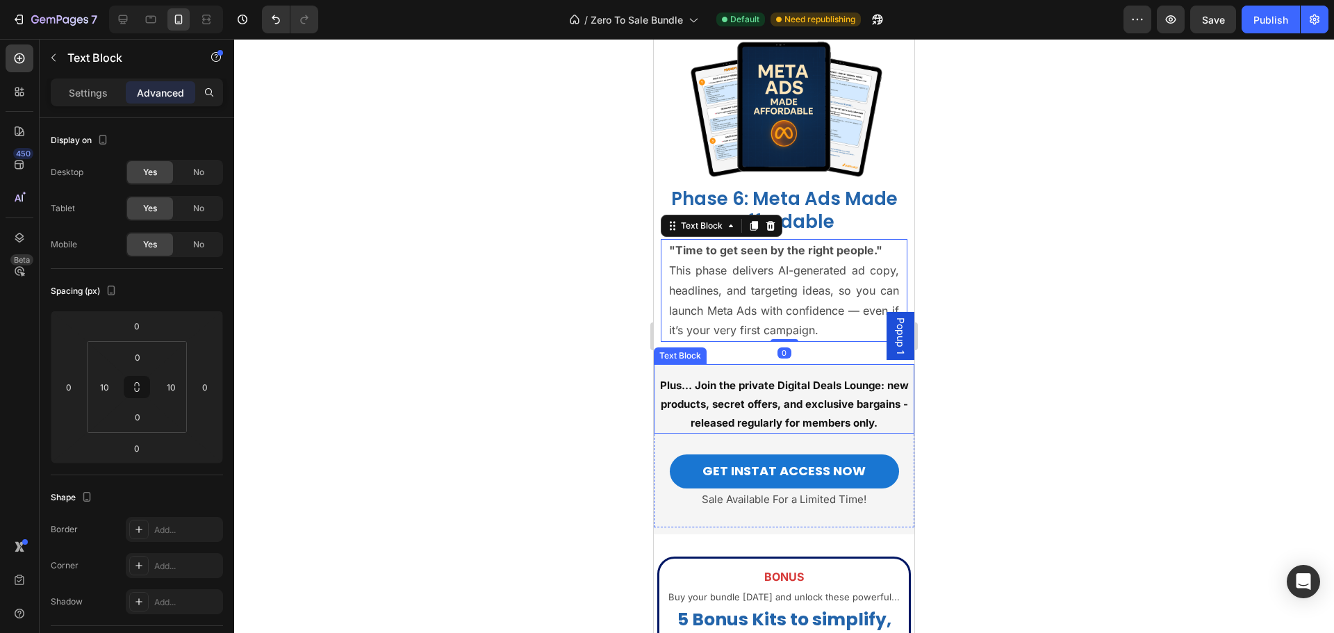
click at [713, 393] on strong "Plus… Join the private Digital Deals Lounge: new products, secret offers, and e…" at bounding box center [784, 404] width 249 height 51
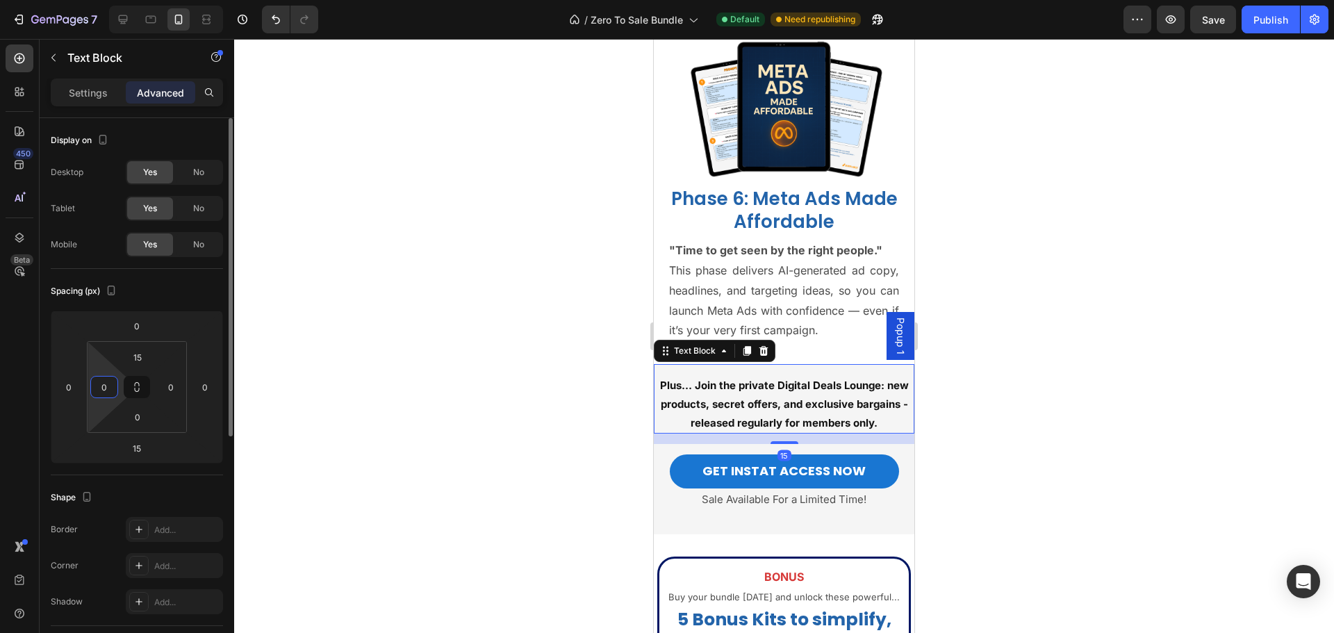
click at [112, 386] on input "0" at bounding box center [104, 387] width 21 height 21
type input "10"
click at [177, 390] on input "0" at bounding box center [171, 387] width 21 height 21
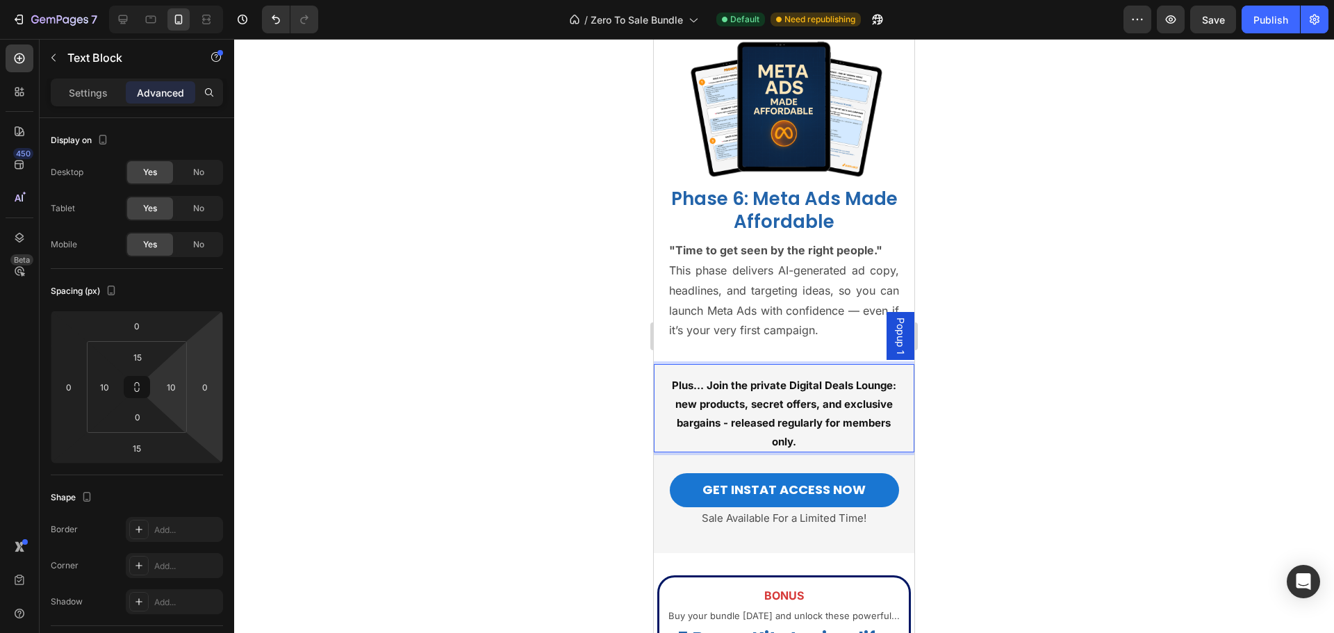
click at [723, 427] on strong "Plus… Join the private Digital Deals Lounge: new products, secret offers, and e…" at bounding box center [784, 413] width 224 height 69
click at [273, 16] on icon "Undo/Redo" at bounding box center [276, 20] width 14 height 14
type input "0"
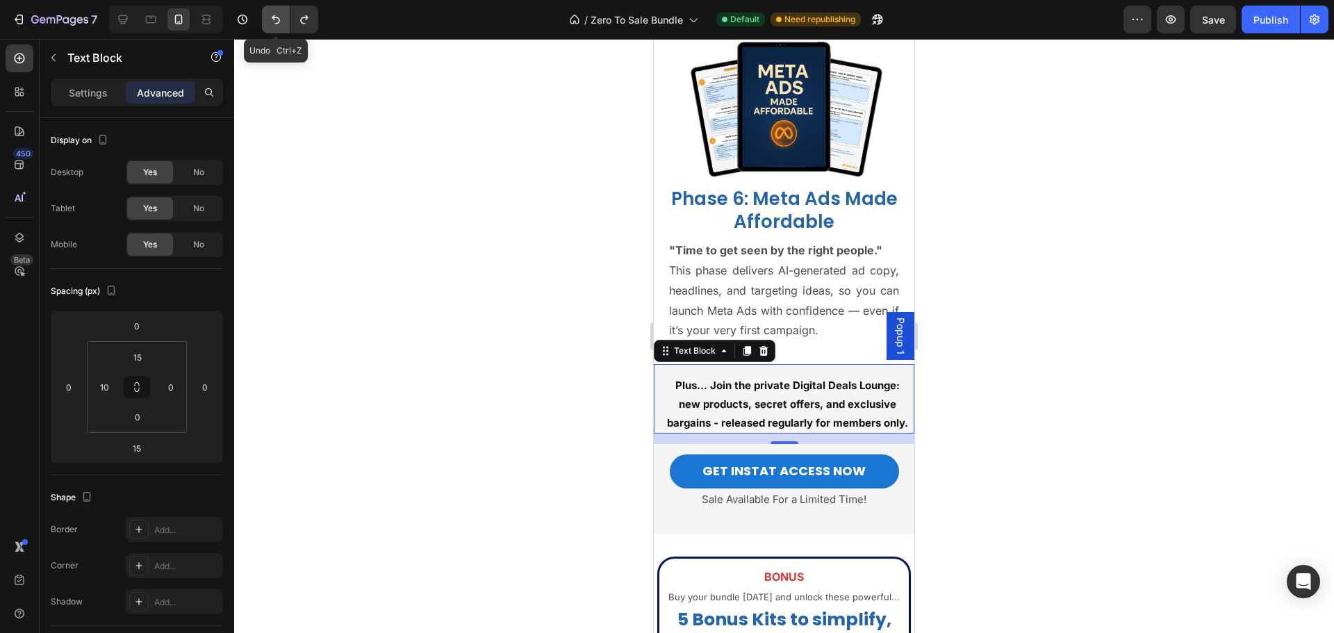
click at [273, 16] on icon "Undo/Redo" at bounding box center [276, 20] width 14 height 14
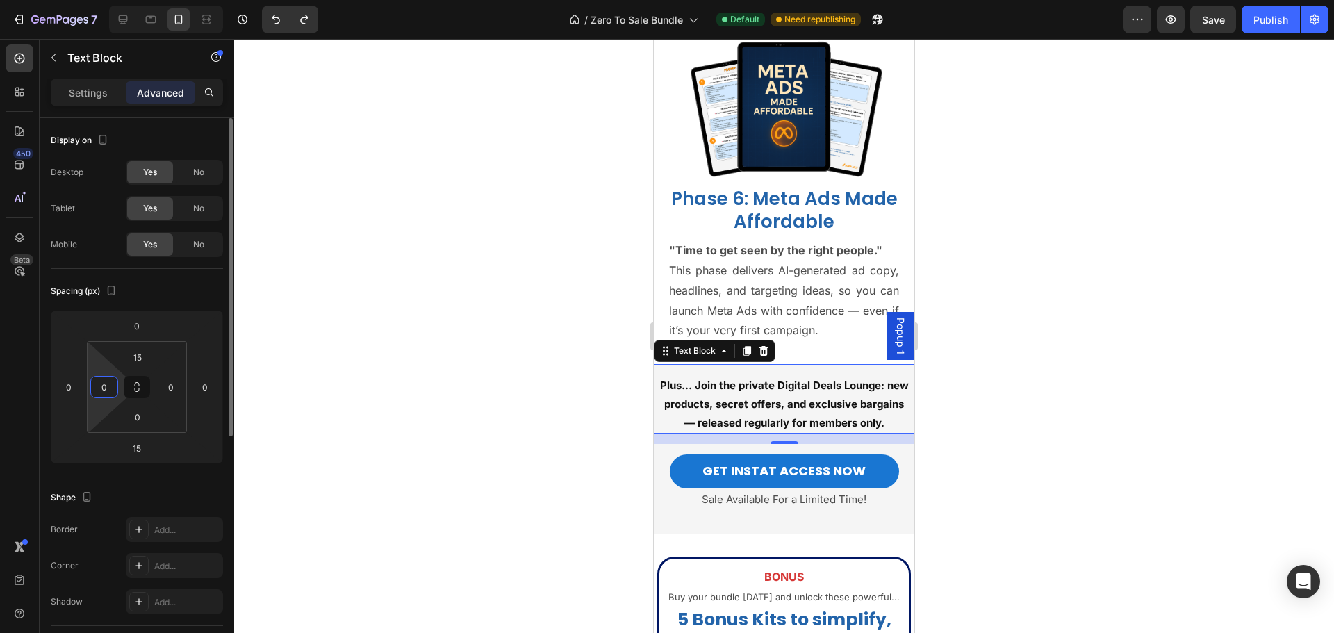
click at [106, 388] on input "0" at bounding box center [104, 387] width 21 height 21
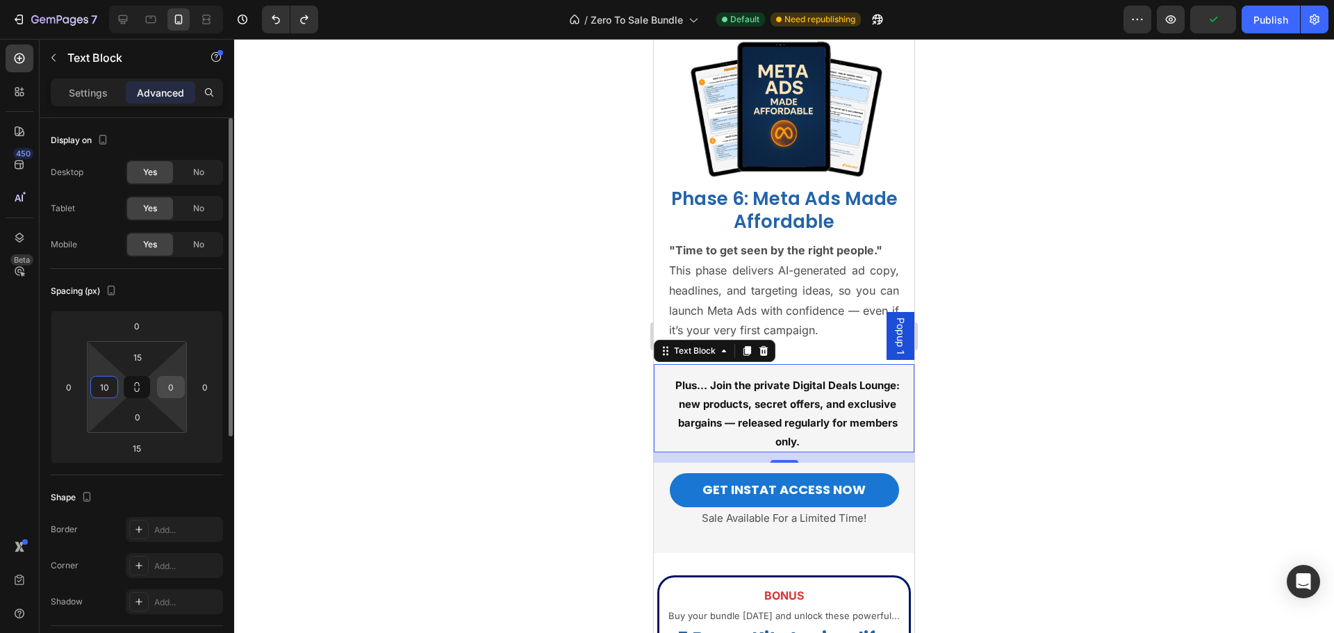
type input "10"
click at [170, 385] on input "0" at bounding box center [171, 387] width 21 height 21
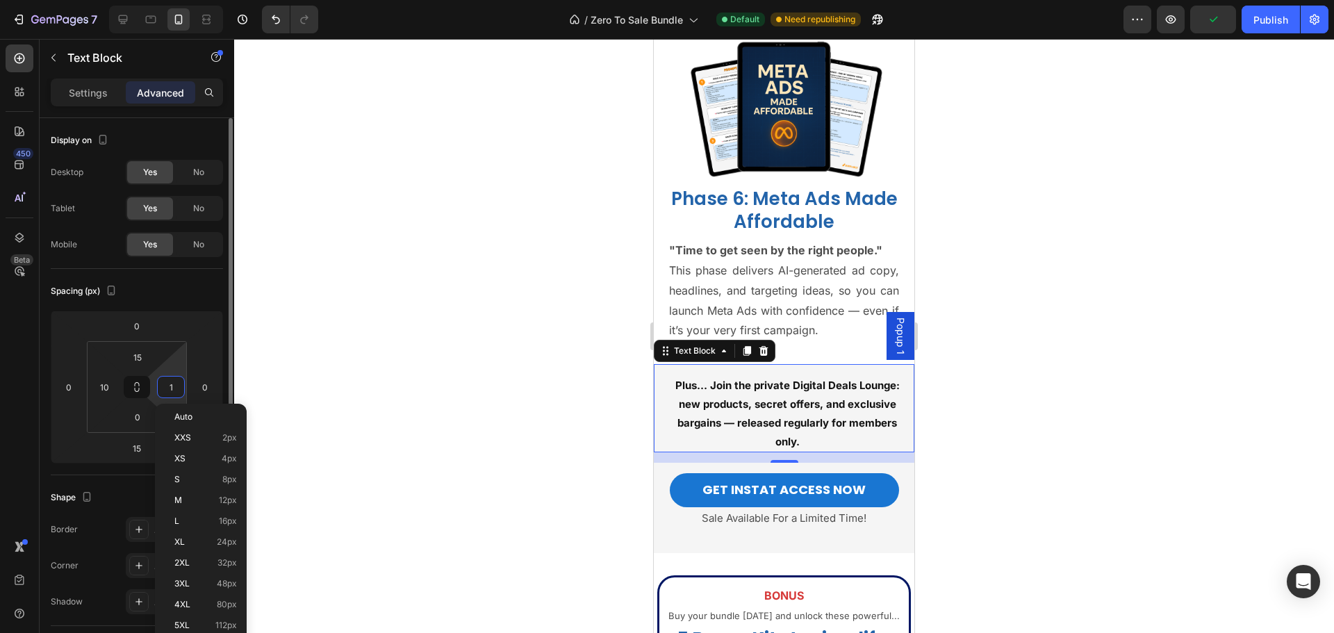
type input "10"
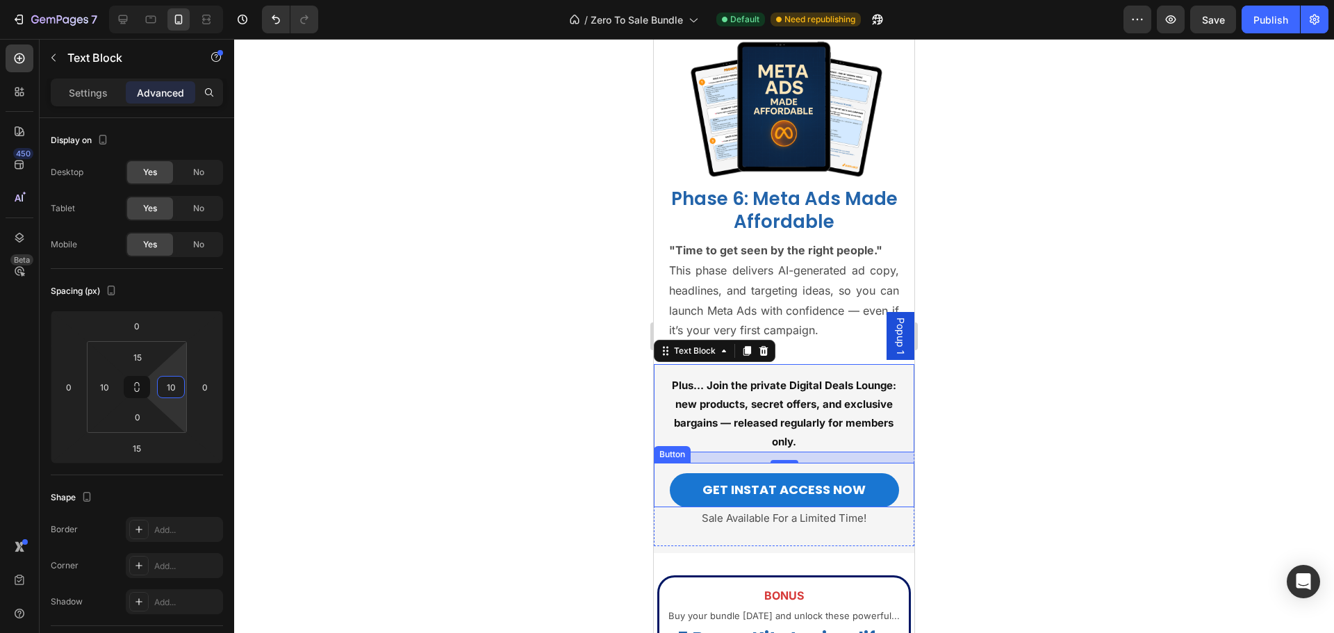
click at [659, 485] on div "GET INSTAT ACCESS NOW Button" at bounding box center [784, 485] width 261 height 44
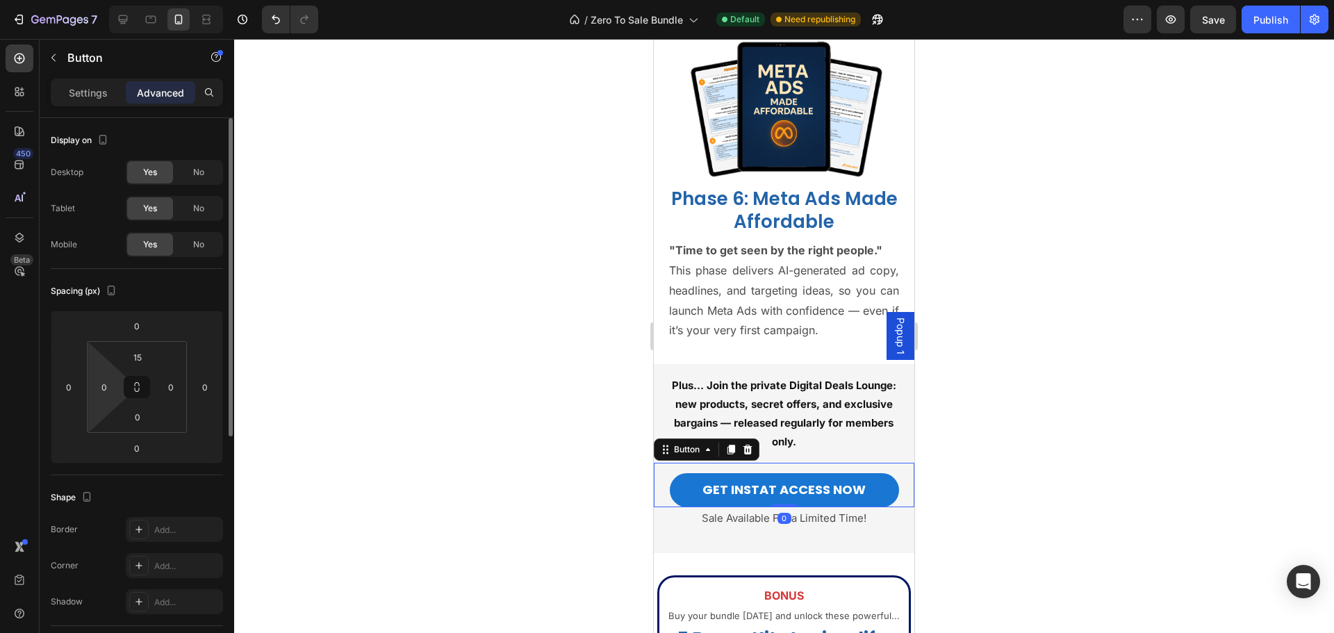
click at [115, 397] on div "0" at bounding box center [104, 387] width 28 height 22
click at [108, 391] on input "0" at bounding box center [104, 387] width 21 height 21
type input "10"
click at [174, 390] on input "0" at bounding box center [171, 387] width 21 height 21
type input "10"
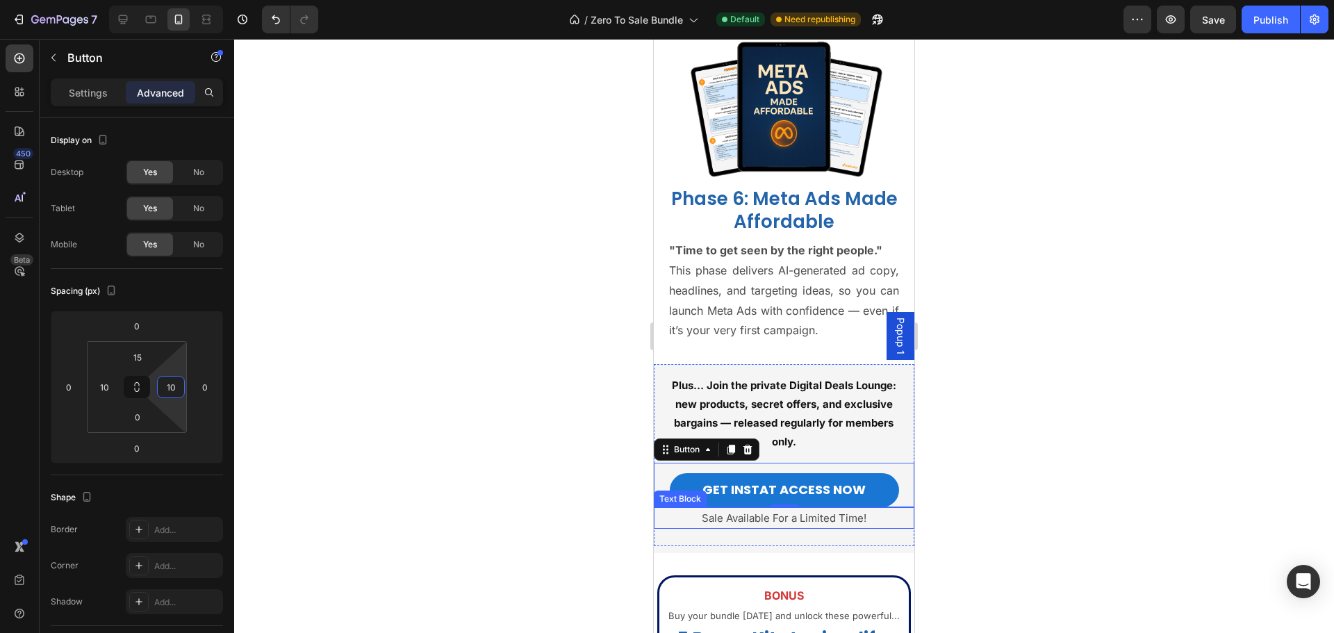
click at [675, 520] on p "Sale Available For a Limited Time!" at bounding box center [784, 518] width 258 height 19
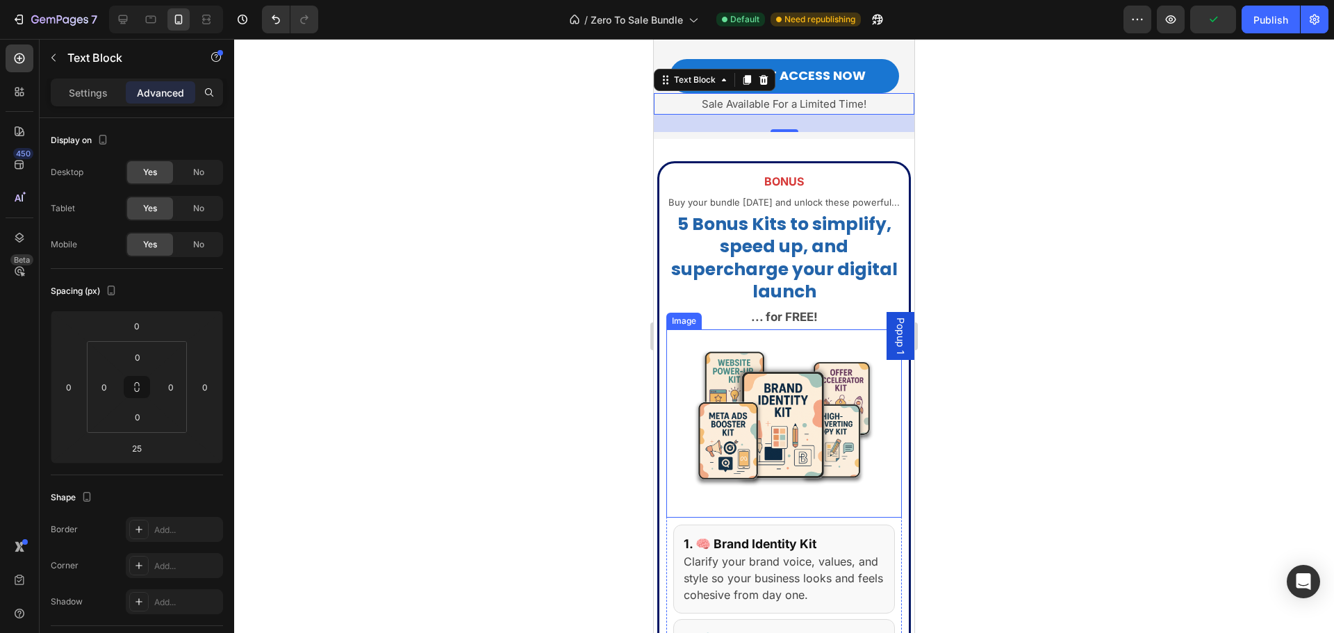
scroll to position [3878, 0]
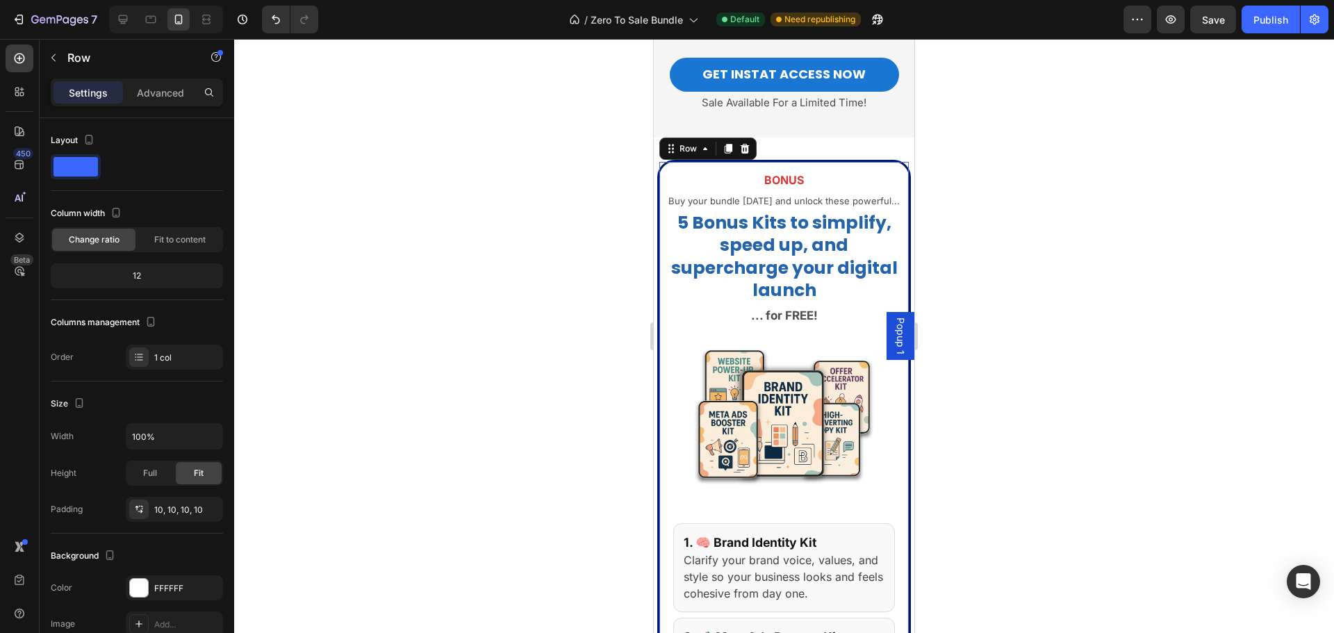
click at [156, 95] on p "Advanced" at bounding box center [160, 92] width 47 height 15
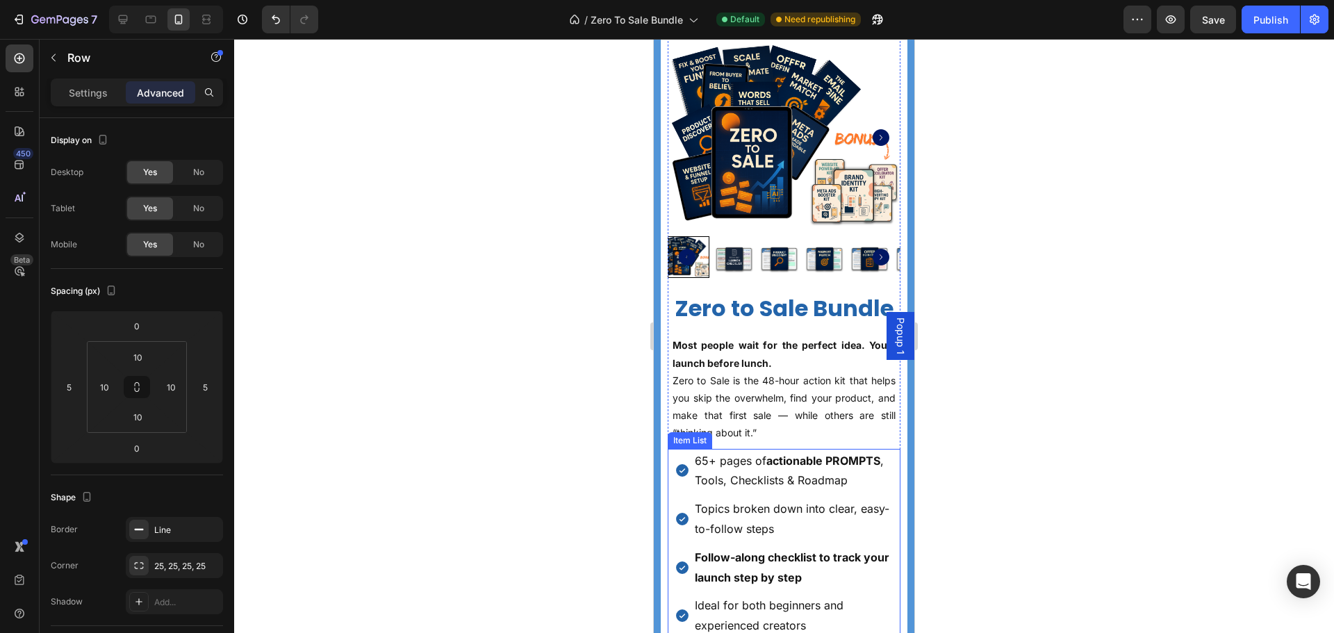
scroll to position [1029, 0]
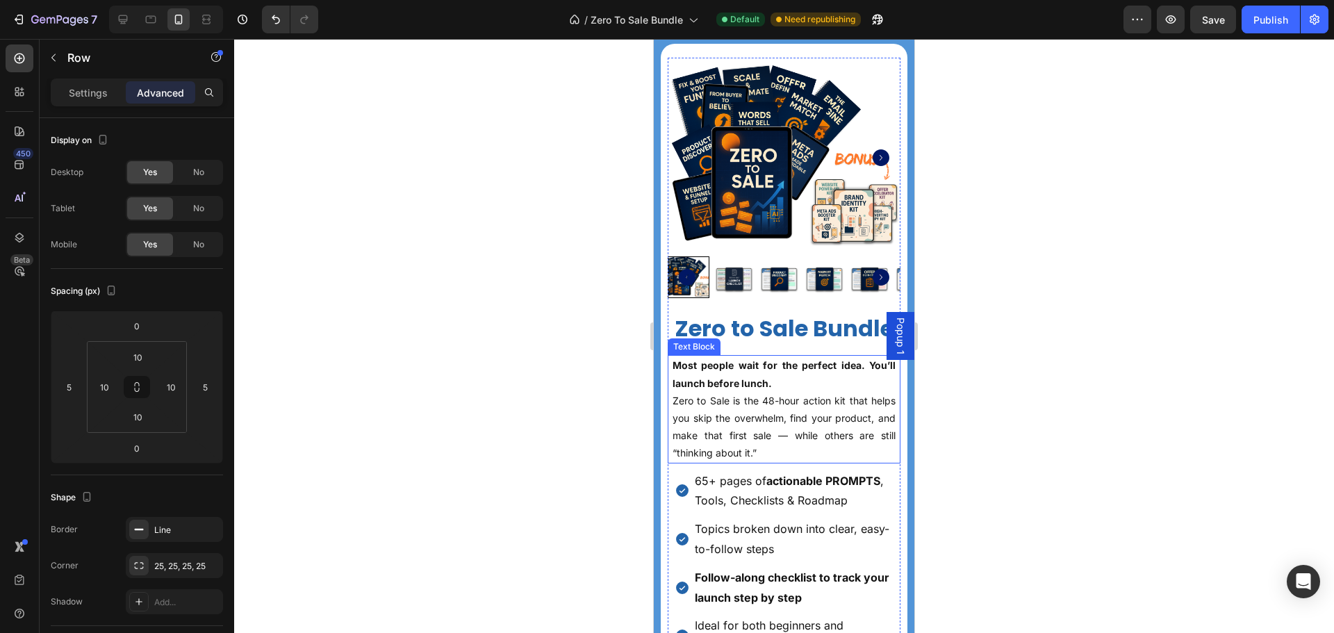
click at [773, 376] on p "Most people wait for the perfect idea. You’ll launch before lunch. Zero to Sale…" at bounding box center [784, 408] width 223 height 105
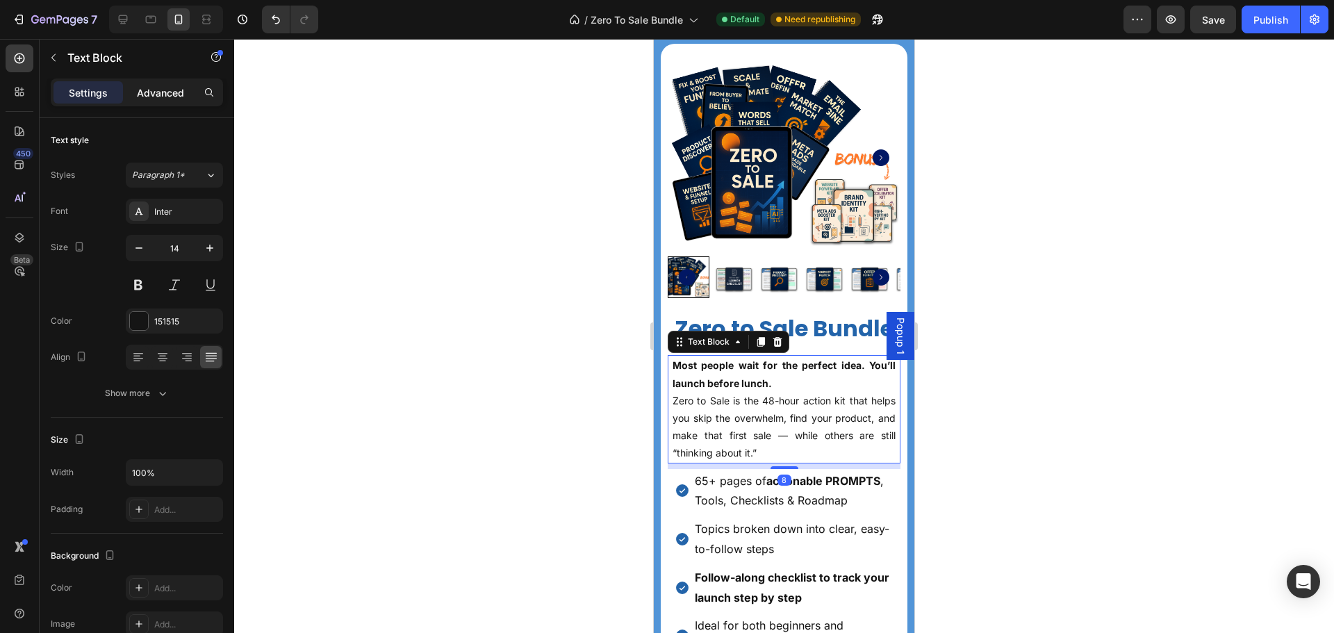
click at [172, 95] on p "Advanced" at bounding box center [160, 92] width 47 height 15
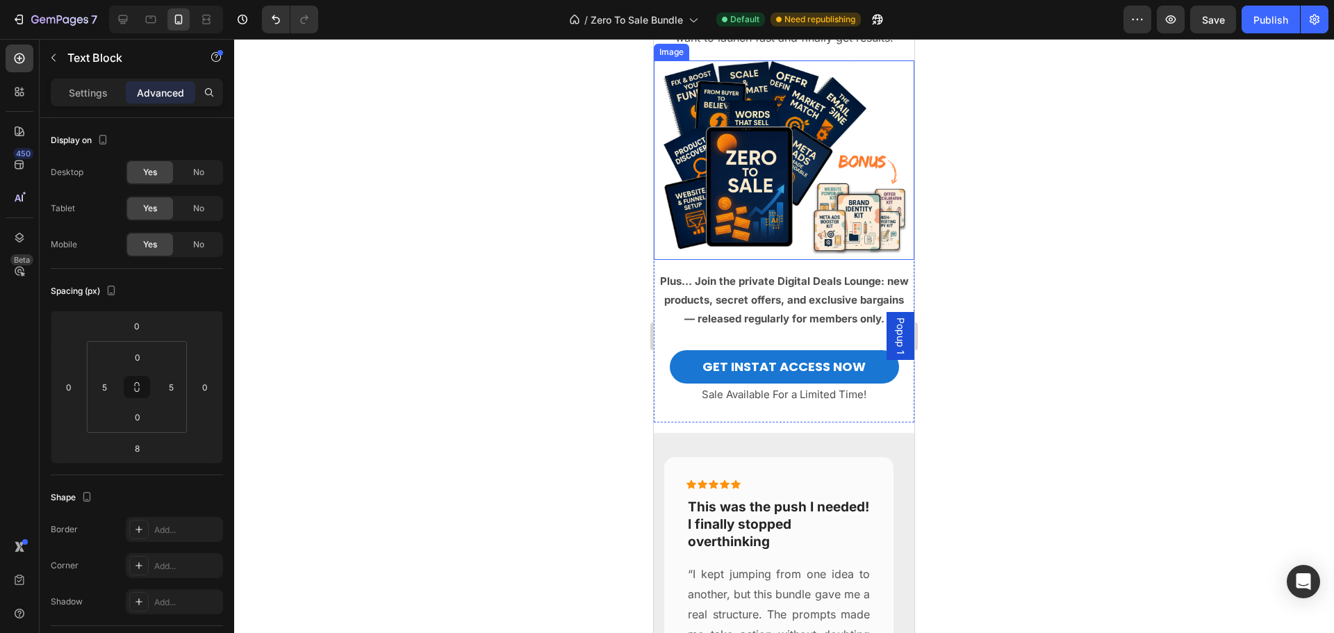
scroll to position [126, 0]
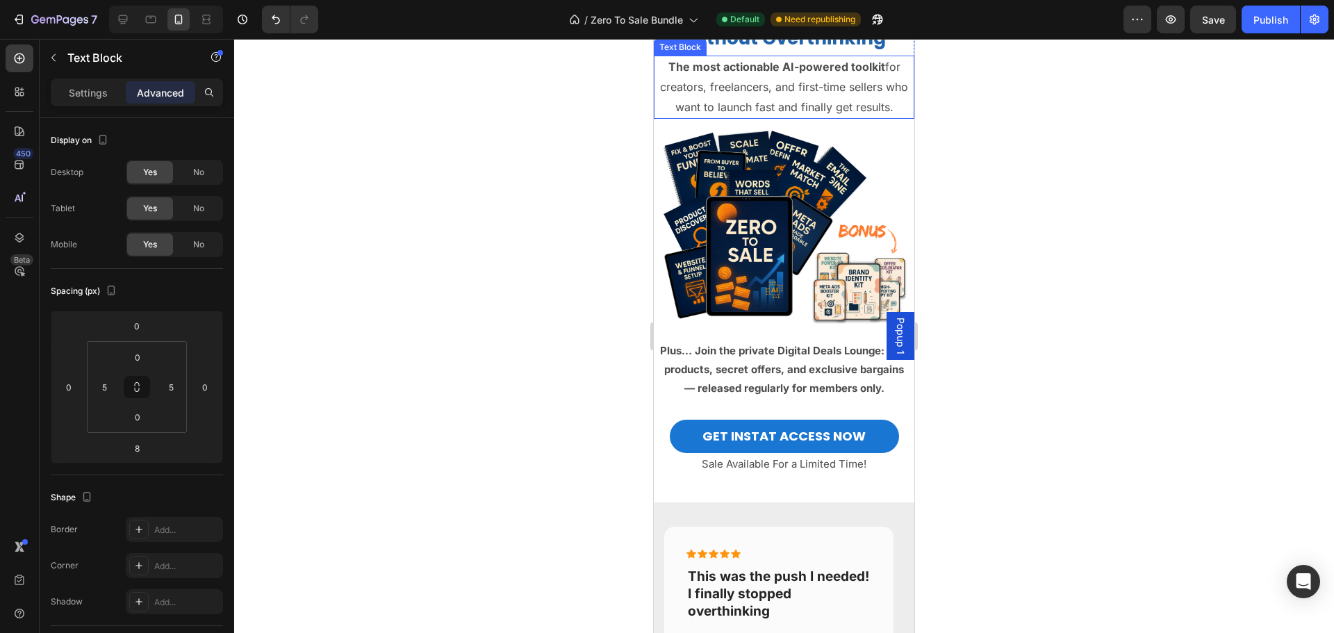
click at [766, 117] on p "The most actionable AI-powered toolkit for creators, freelancers, and first-tim…" at bounding box center [784, 87] width 253 height 60
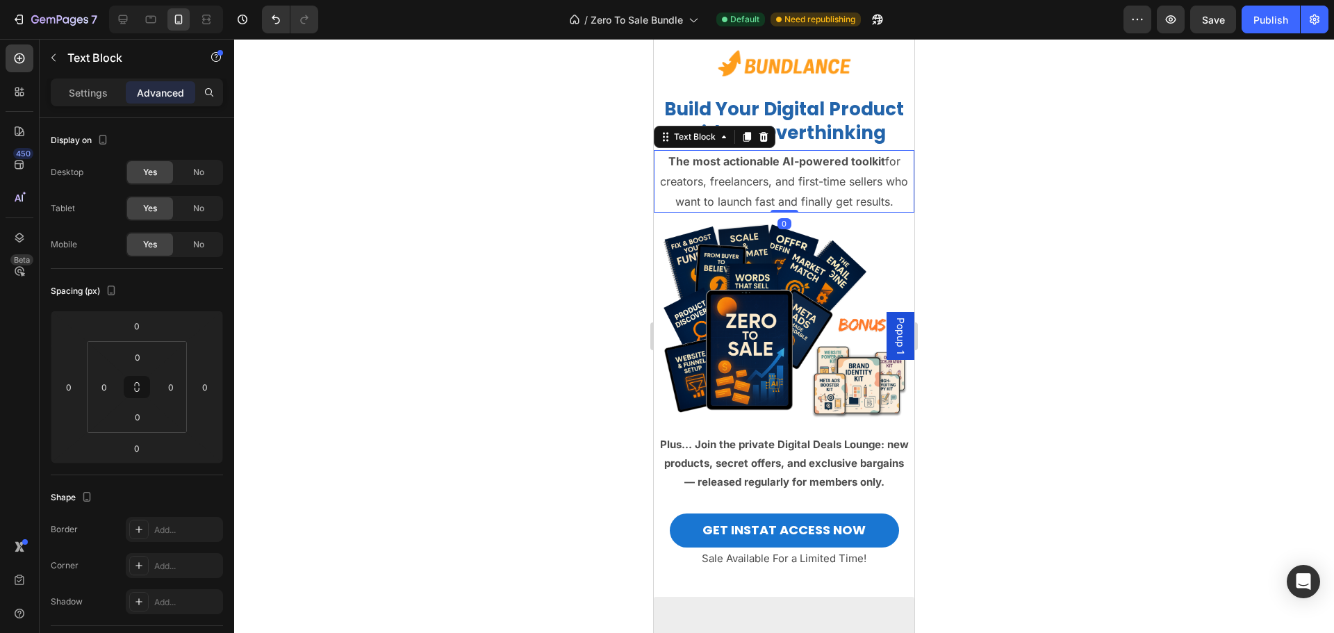
scroll to position [56, 0]
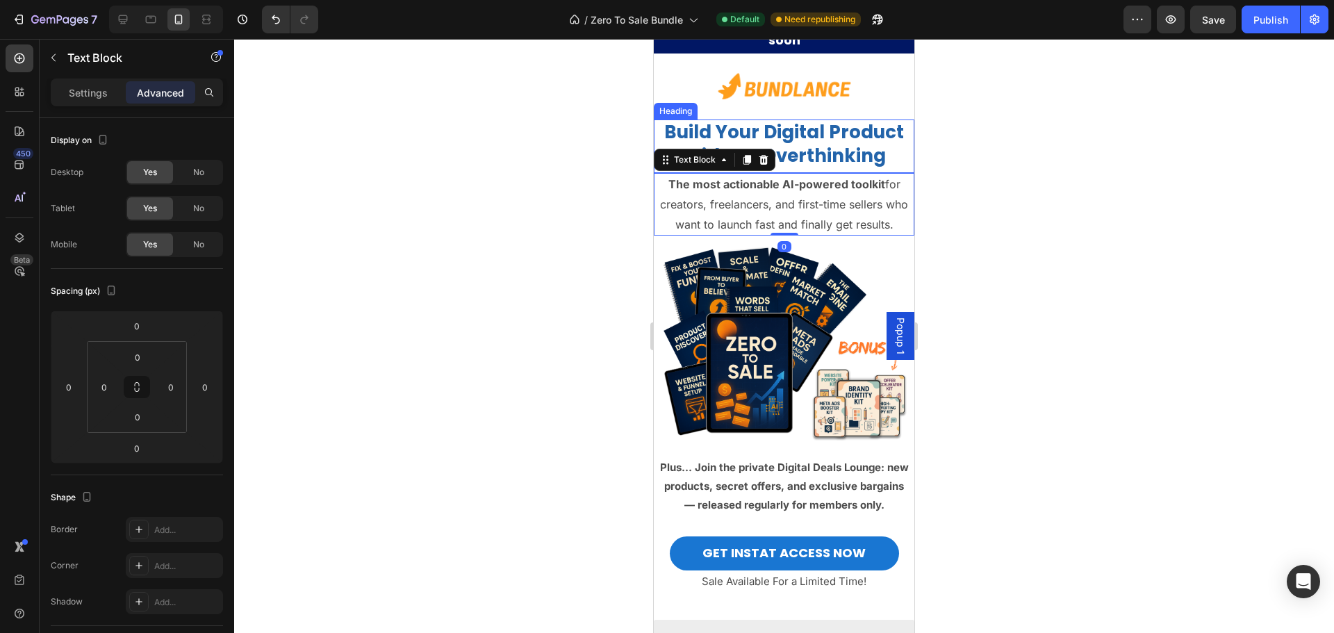
click at [817, 136] on strong "Build Your Digital Product Without Overthinking" at bounding box center [784, 144] width 240 height 49
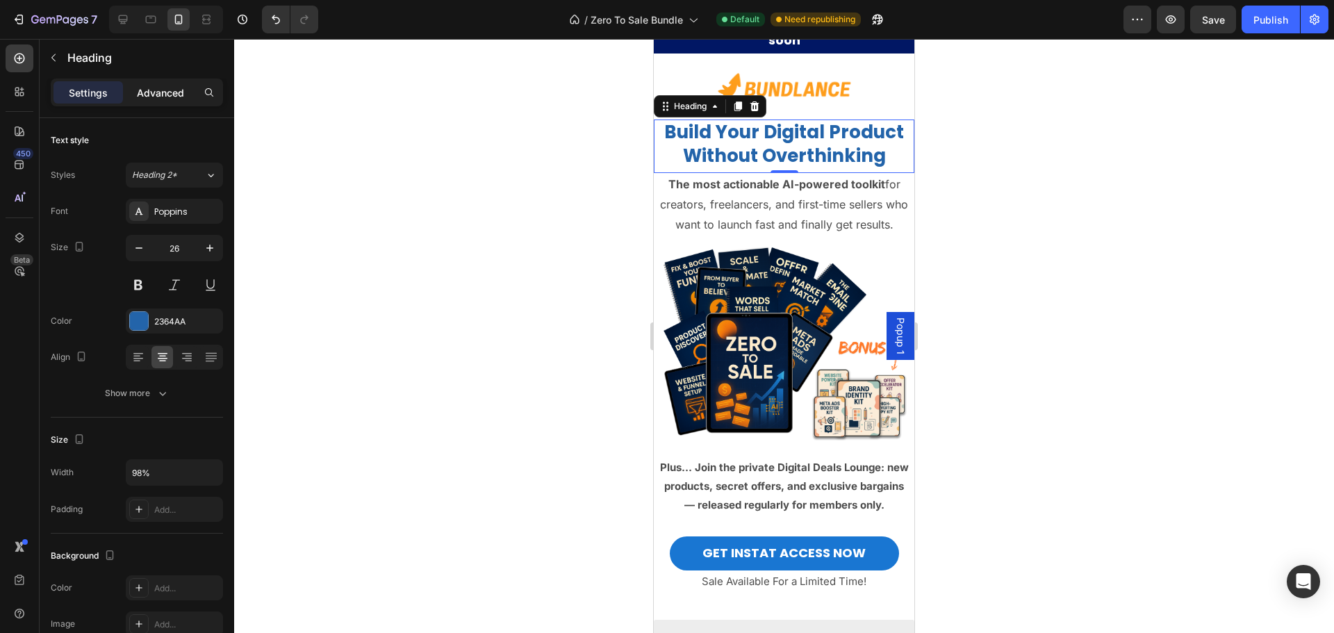
click at [158, 97] on p "Advanced" at bounding box center [160, 92] width 47 height 15
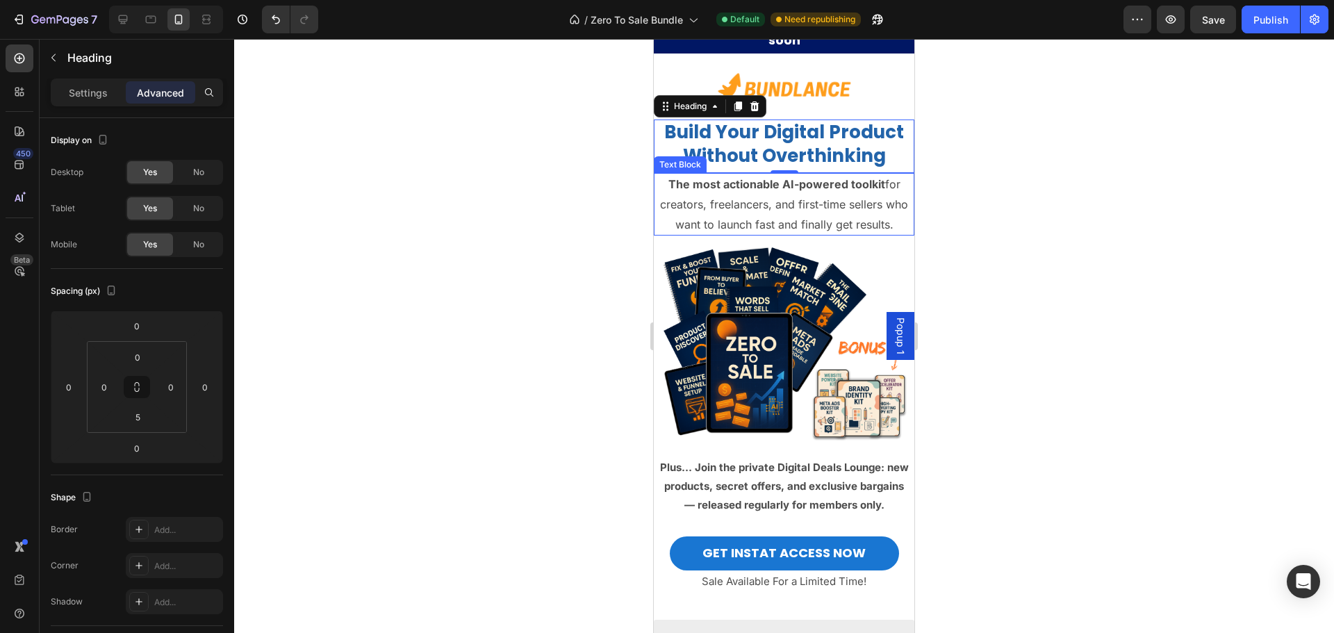
click at [721, 226] on p "The most actionable AI-powered toolkit for creators, freelancers, and first-tim…" at bounding box center [784, 204] width 253 height 60
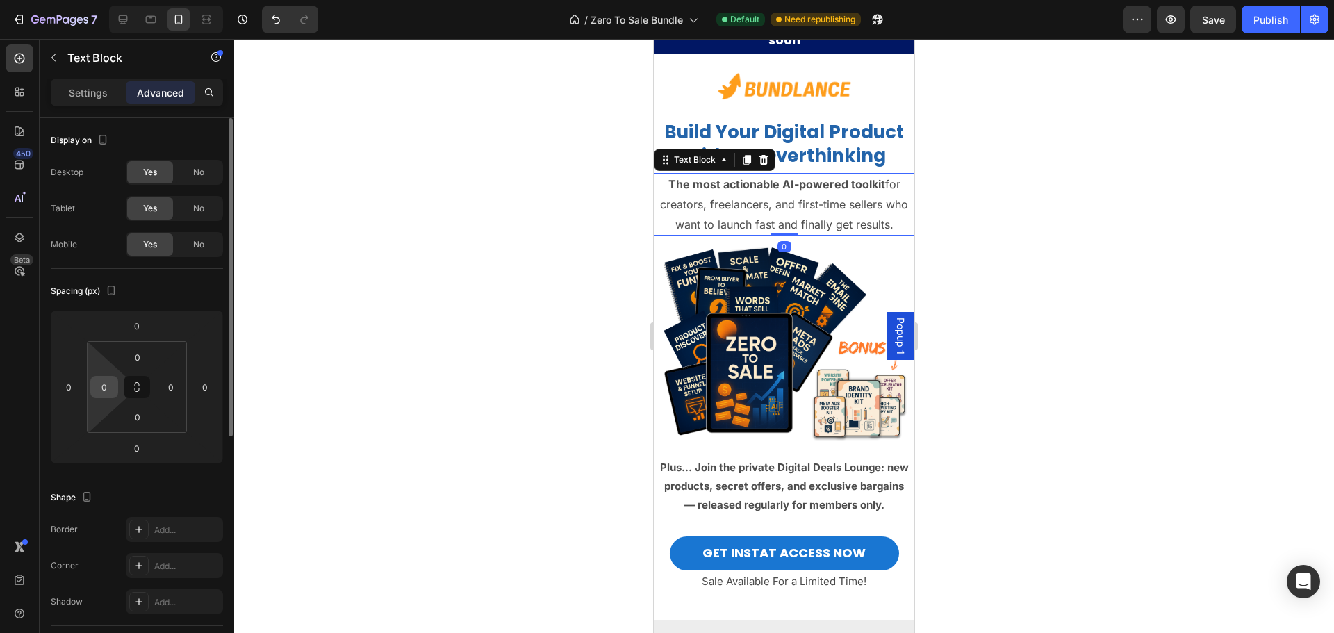
click at [117, 390] on div "0" at bounding box center [104, 387] width 28 height 22
click at [108, 388] on input "0" at bounding box center [104, 387] width 21 height 21
type input "5"
click at [170, 388] on input "0" at bounding box center [171, 387] width 21 height 21
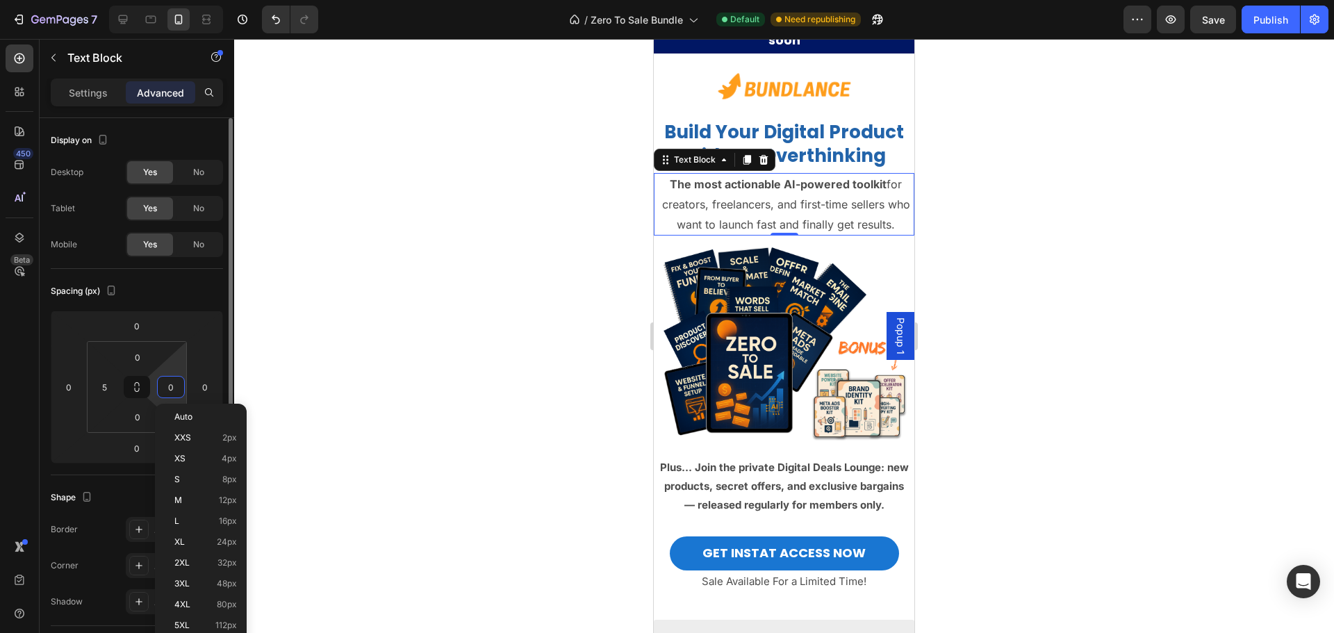
type input "5"
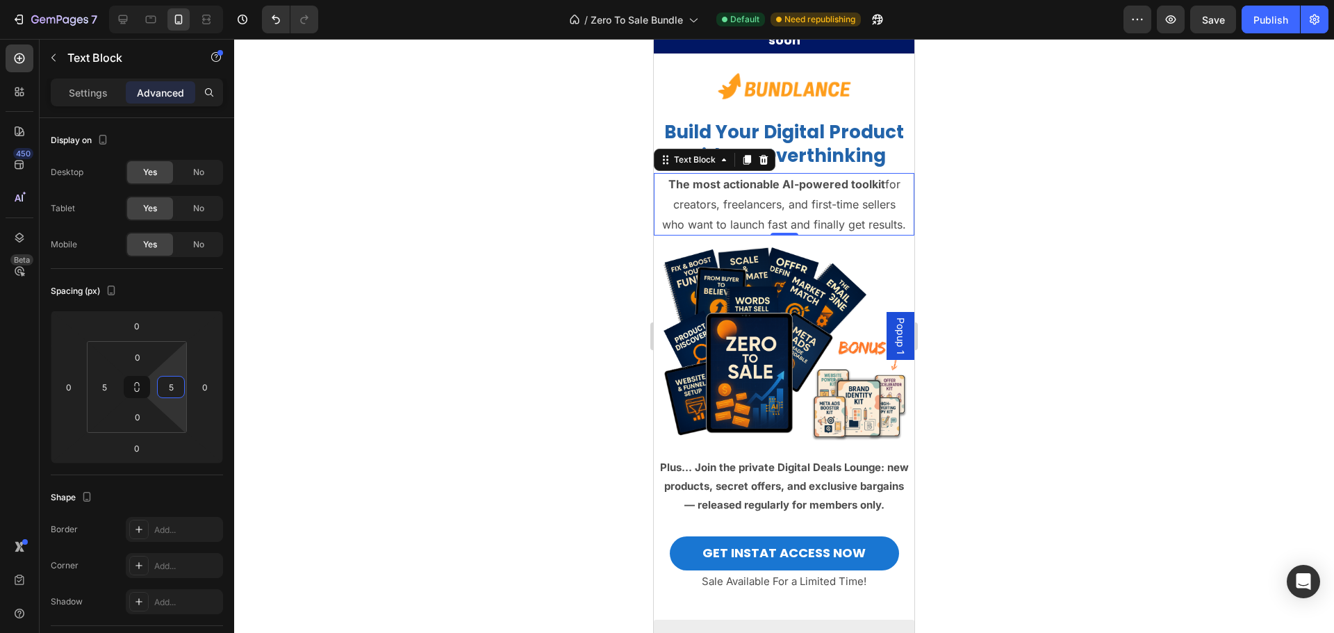
click at [793, 511] on strong "Plus… Join the private Digital Deals Lounge: new products, secret offers, and e…" at bounding box center [784, 486] width 249 height 51
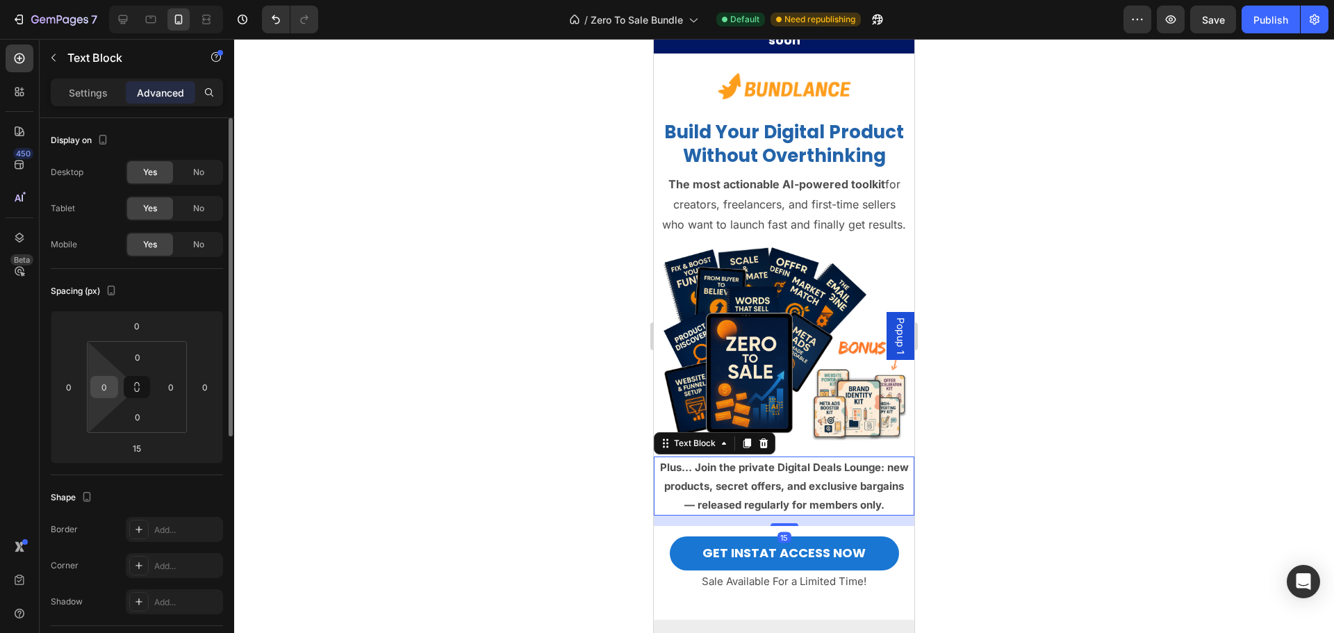
click at [110, 384] on input "0" at bounding box center [104, 387] width 21 height 21
type input "5"
click at [178, 386] on input "0" at bounding box center [171, 387] width 21 height 21
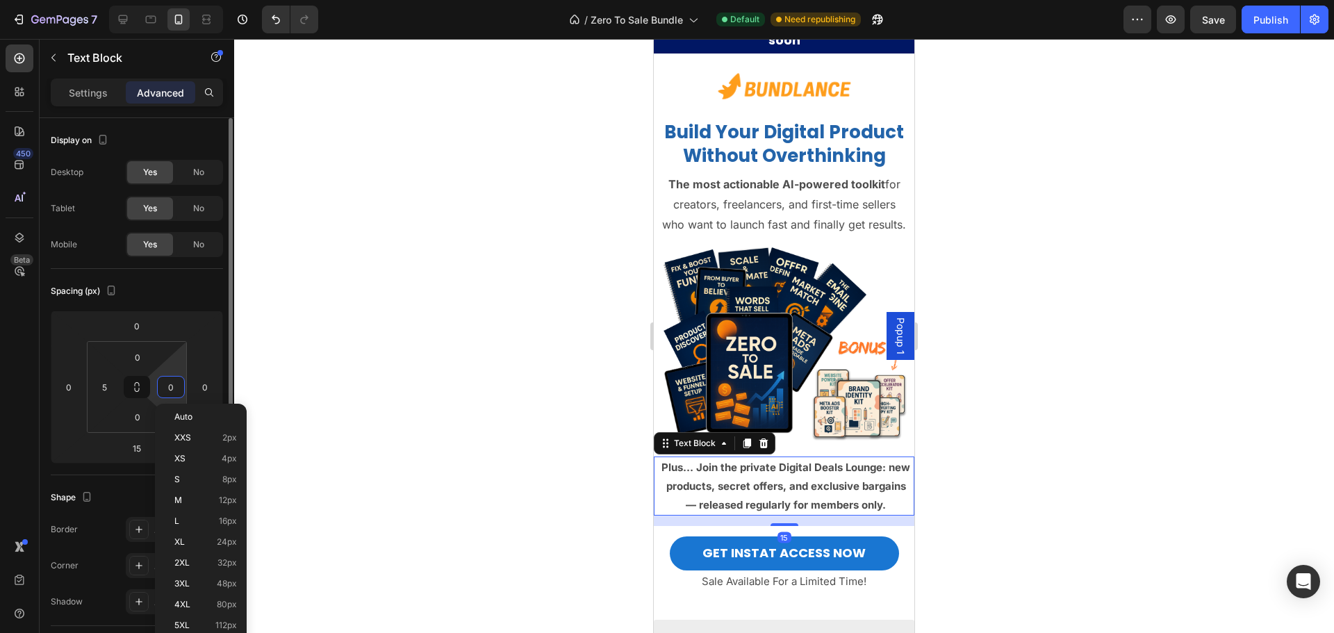
type input "5"
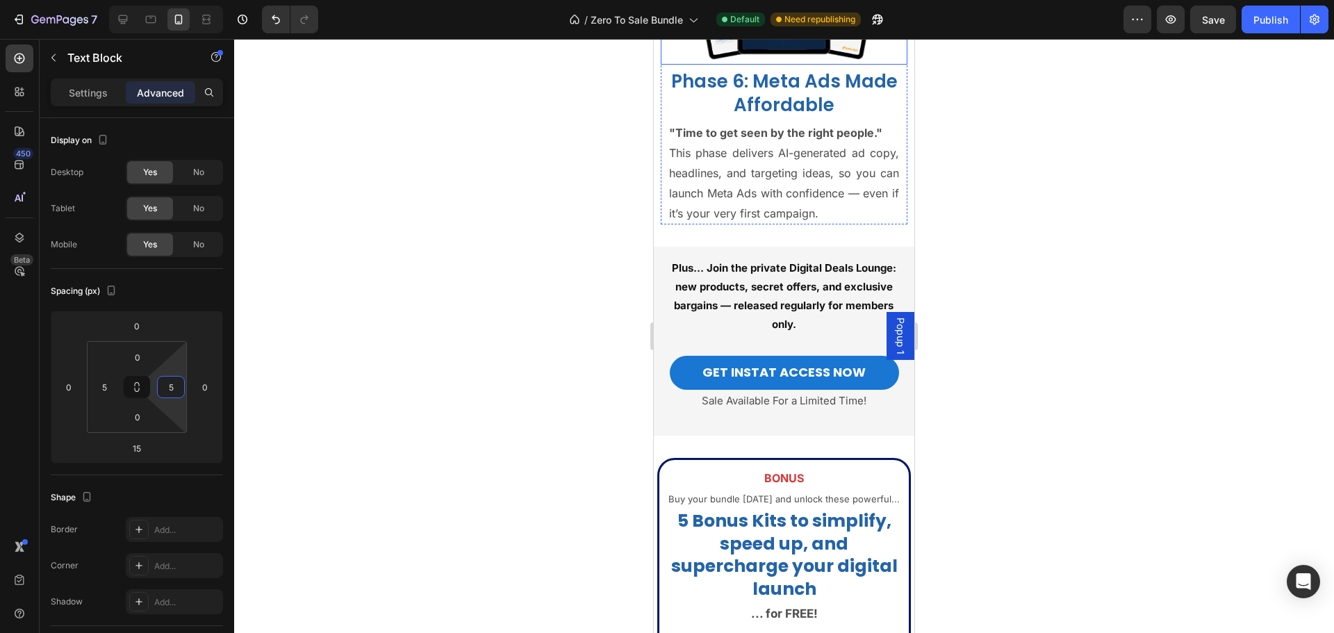
scroll to position [4712, 0]
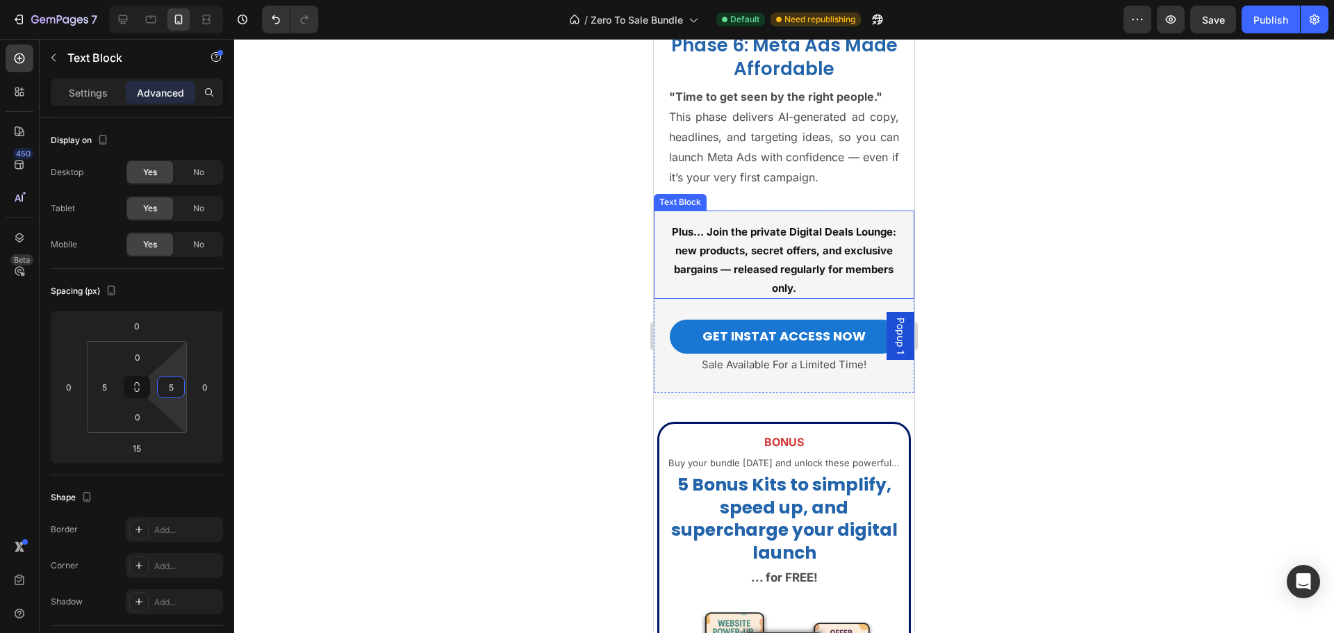
click at [719, 265] on strong "Plus… Join the private Digital Deals Lounge: new products, secret offers, and e…" at bounding box center [784, 259] width 224 height 69
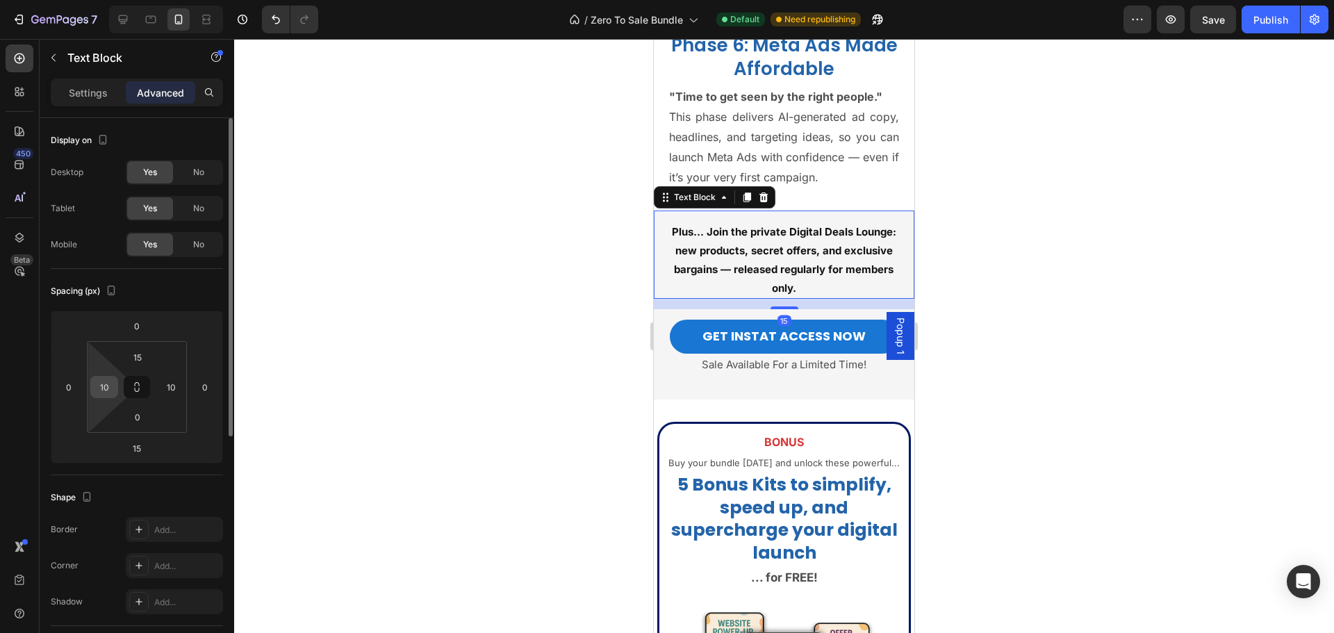
click at [112, 389] on input "10" at bounding box center [104, 387] width 21 height 21
type input "5"
click at [179, 393] on input "10" at bounding box center [171, 387] width 21 height 21
type input "5"
click at [983, 268] on div at bounding box center [784, 336] width 1100 height 594
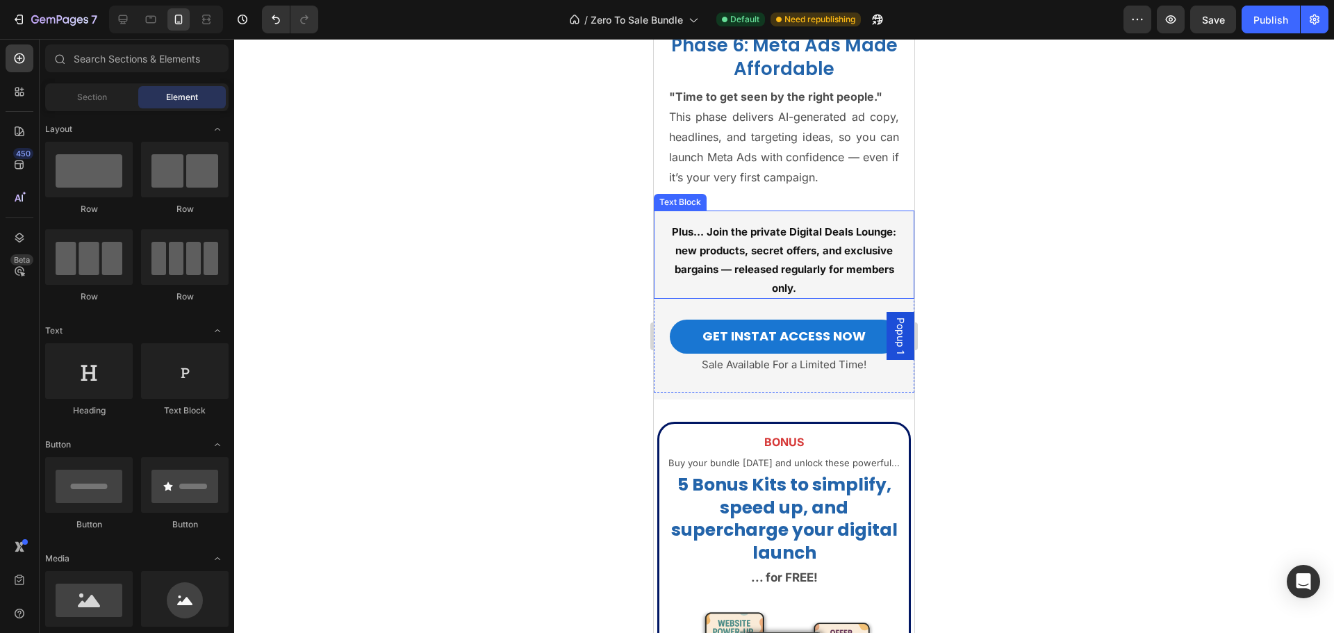
click at [742, 273] on strong "Plus… Join the private Digital Deals Lounge: new products, secret offers, and e…" at bounding box center [784, 259] width 224 height 69
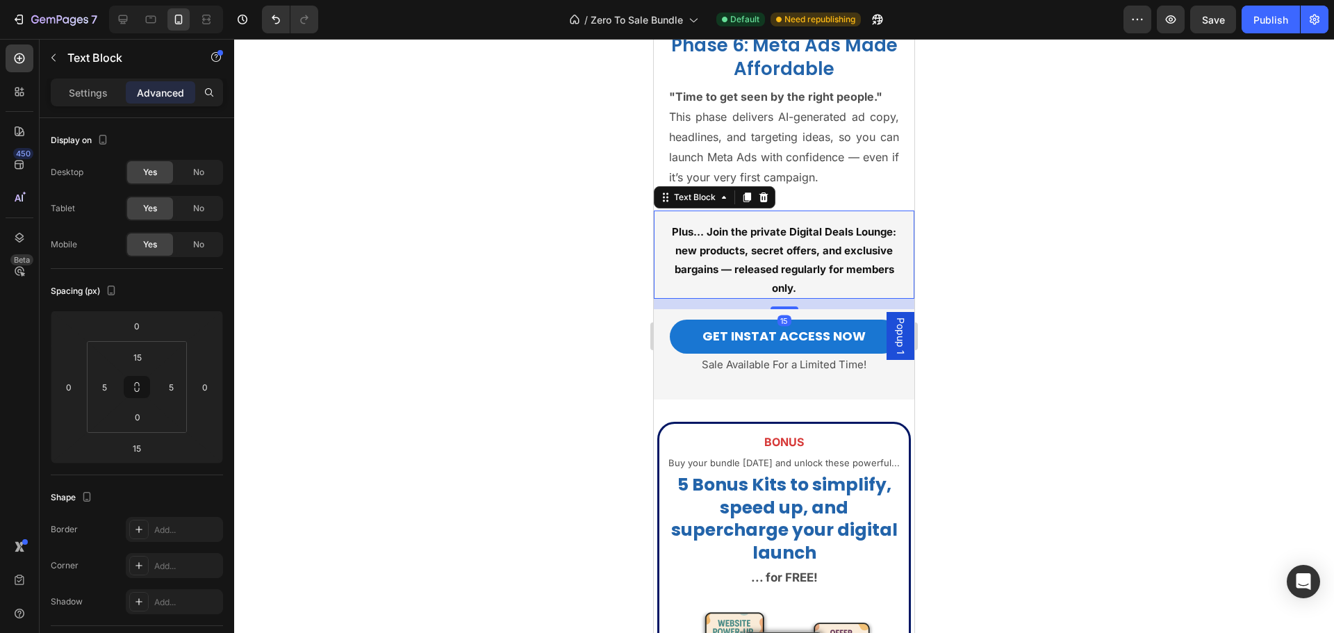
click at [728, 274] on strong "Plus… Join the private Digital Deals Lounge: new products, secret offers, and e…" at bounding box center [784, 259] width 224 height 69
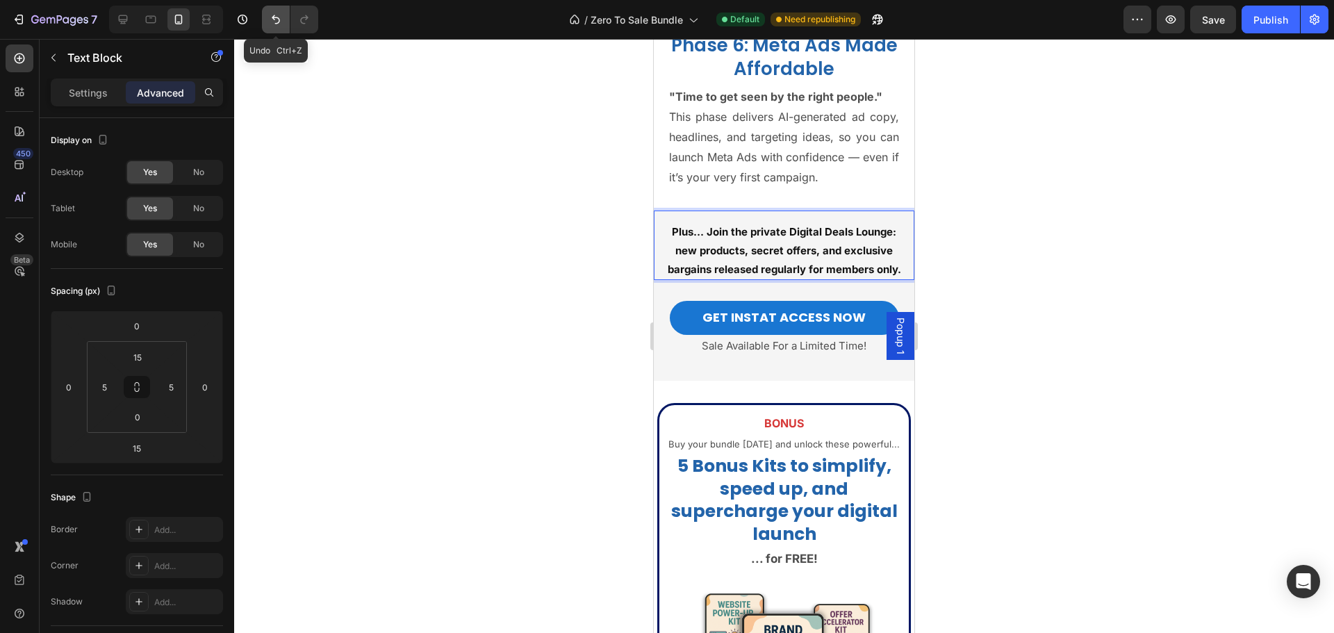
click at [276, 25] on icon "Undo/Redo" at bounding box center [276, 20] width 14 height 14
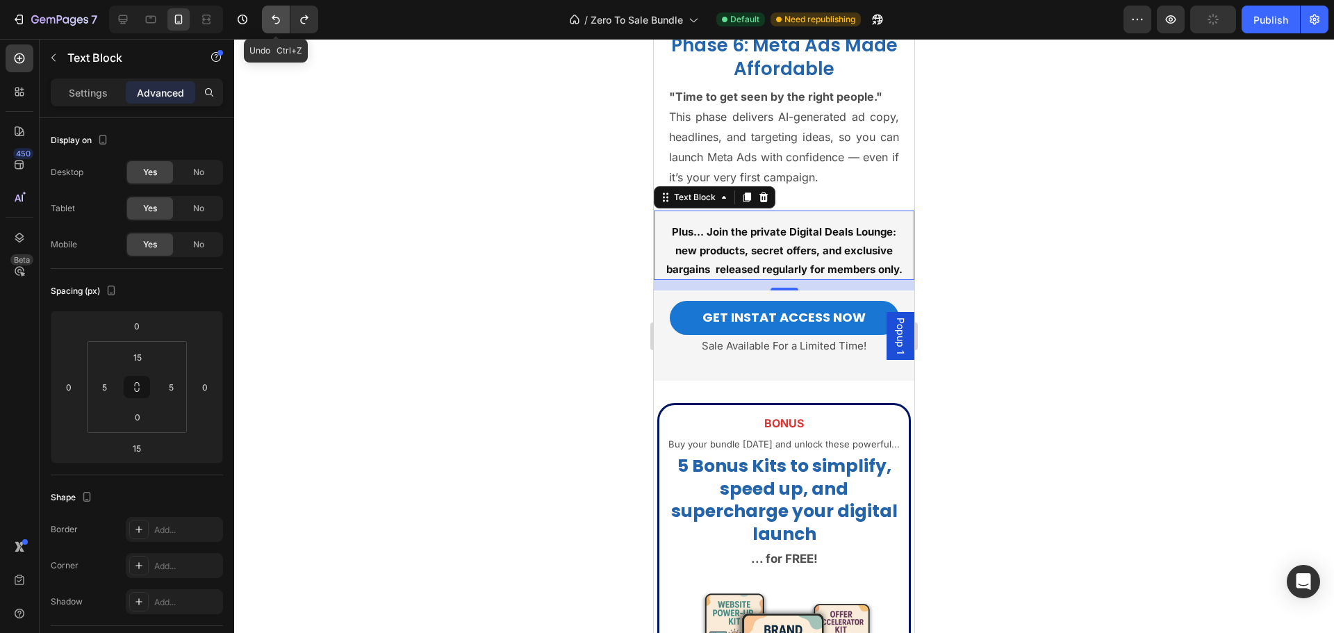
click at [276, 25] on icon "Undo/Redo" at bounding box center [276, 20] width 14 height 14
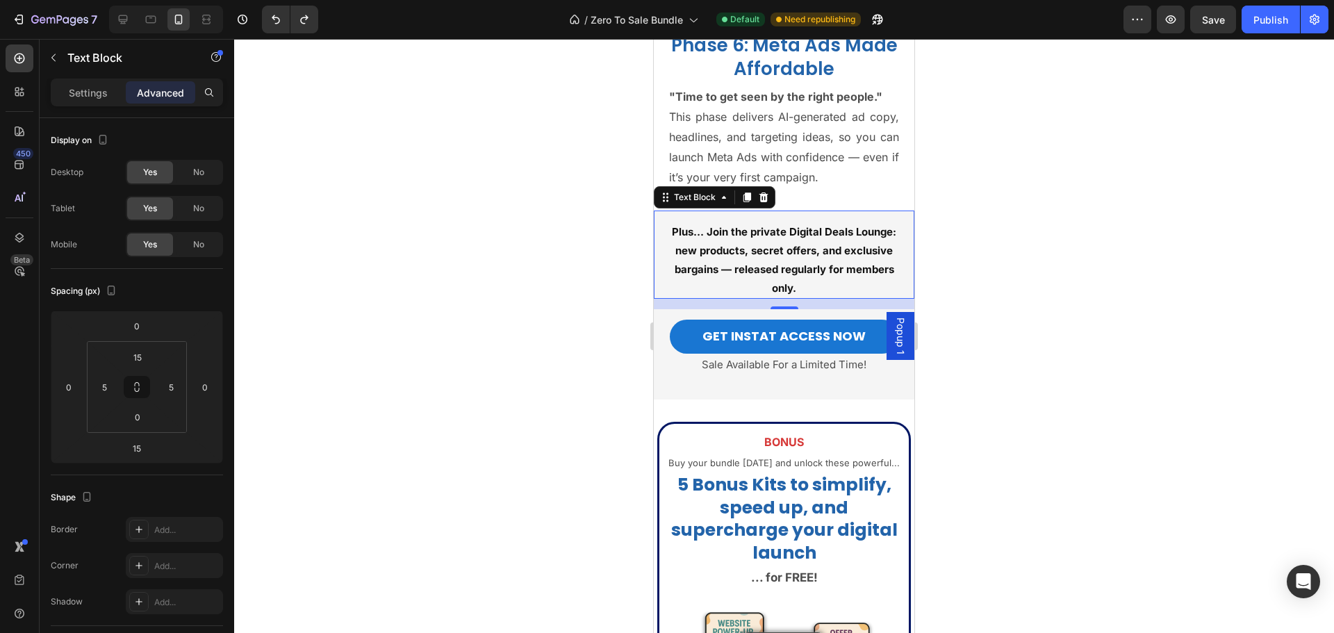
click at [1040, 270] on div at bounding box center [784, 336] width 1100 height 594
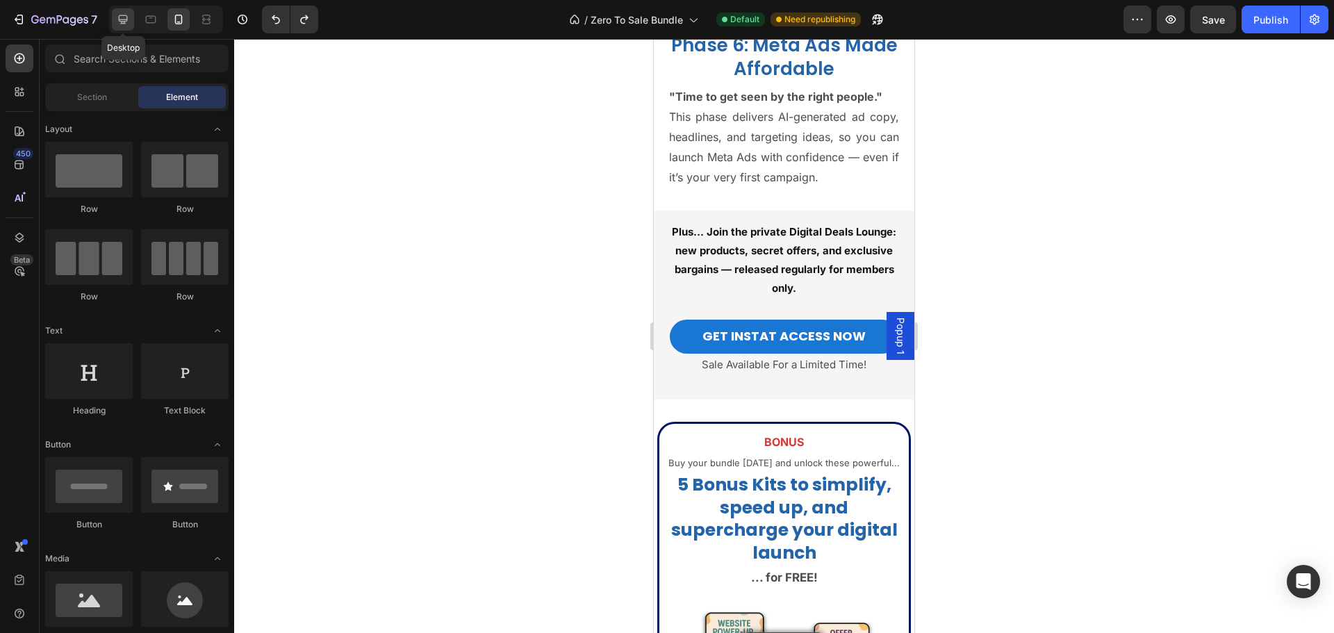
click at [133, 23] on div at bounding box center [123, 19] width 22 height 22
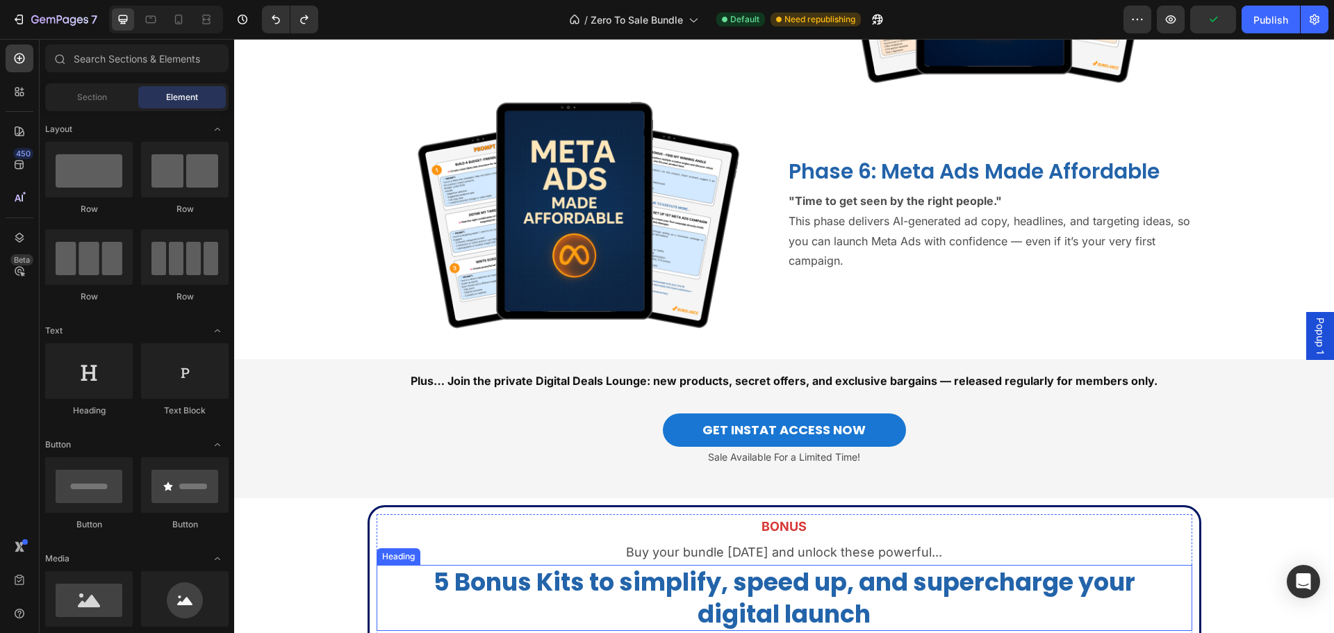
scroll to position [4249, 0]
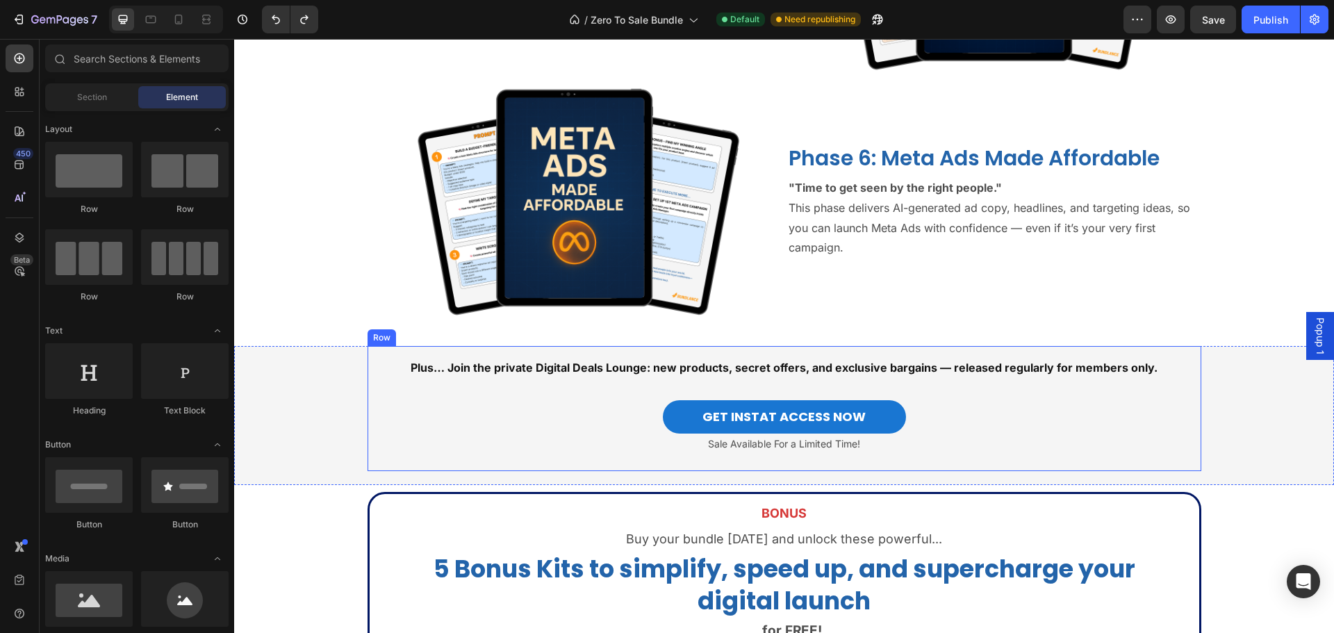
click at [759, 378] on div "Plus… Join the private Digital Deals Lounge: new products, secret offers, and e…" at bounding box center [785, 367] width 834 height 23
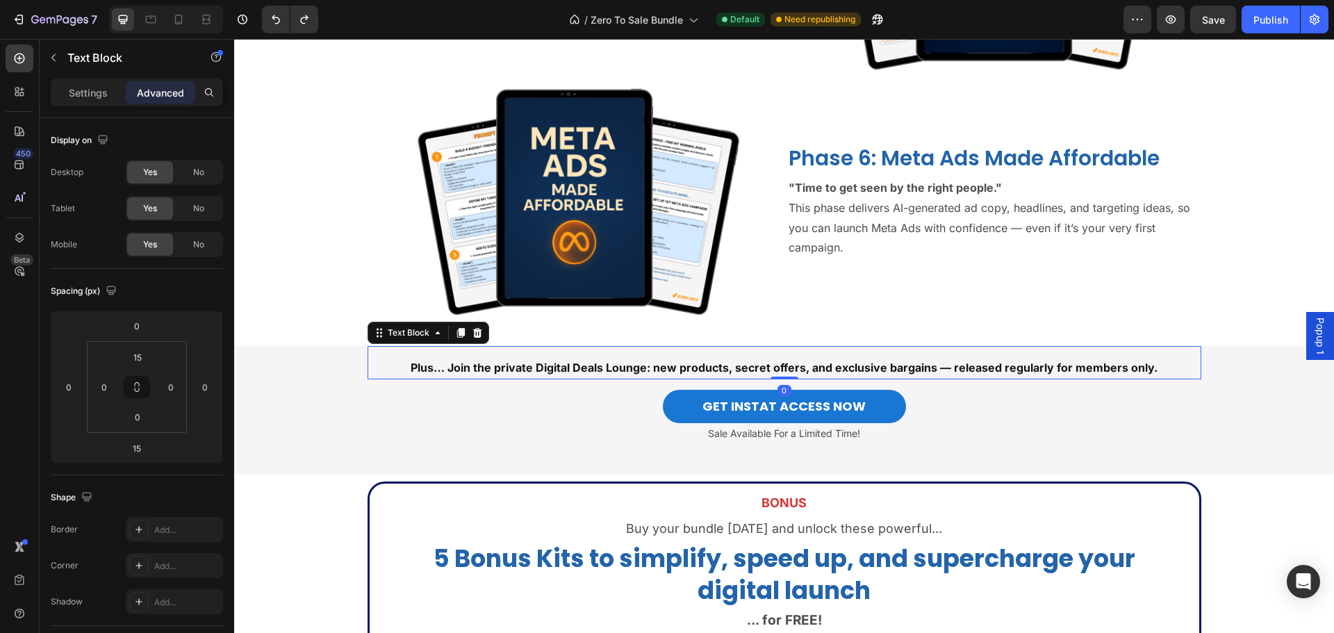
drag, startPoint x: 772, startPoint y: 386, endPoint x: 775, endPoint y: 371, distance: 15.5
click at [775, 371] on div "Plus… Join the private Digital Deals Lounge: new products, secret offers, and e…" at bounding box center [785, 362] width 834 height 33
click at [183, 23] on icon at bounding box center [179, 20] width 14 height 14
type input "15"
type input "5"
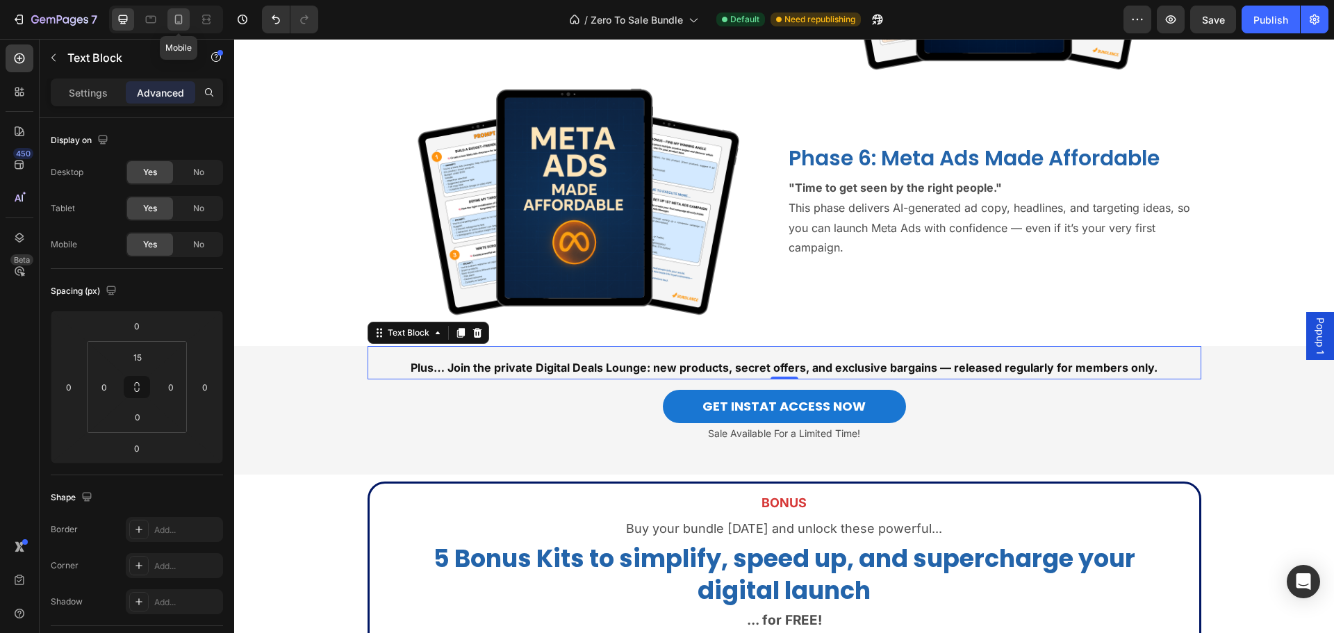
type input "5"
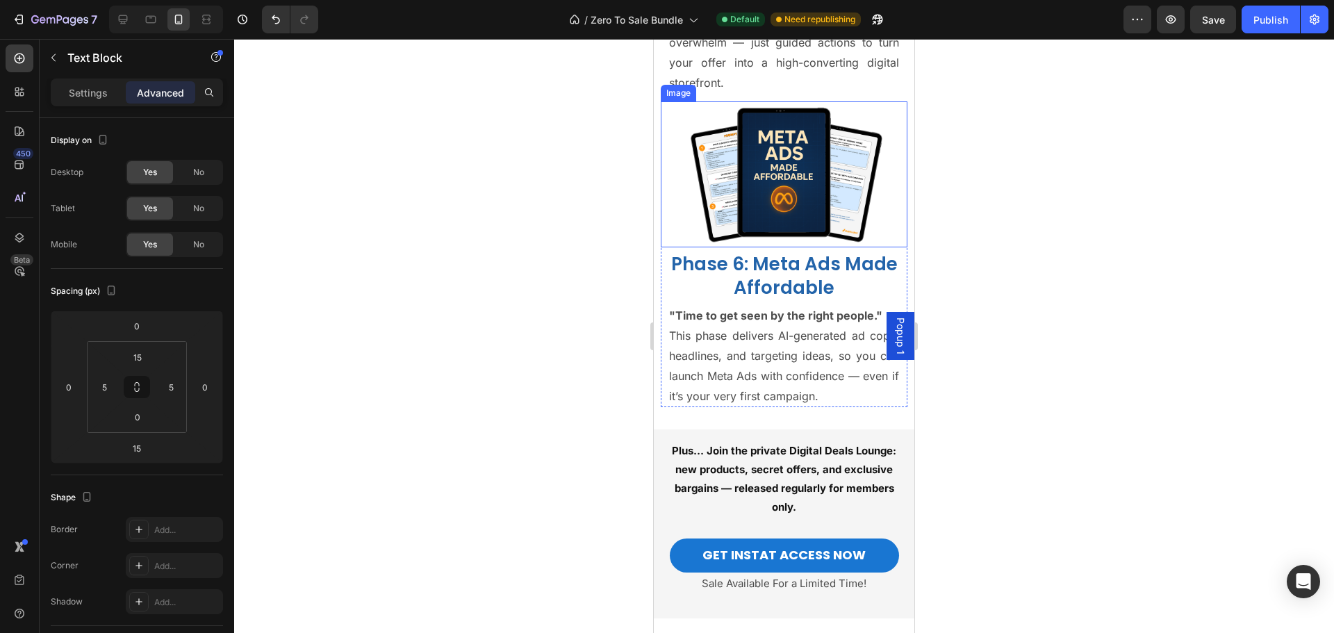
scroll to position [4666, 0]
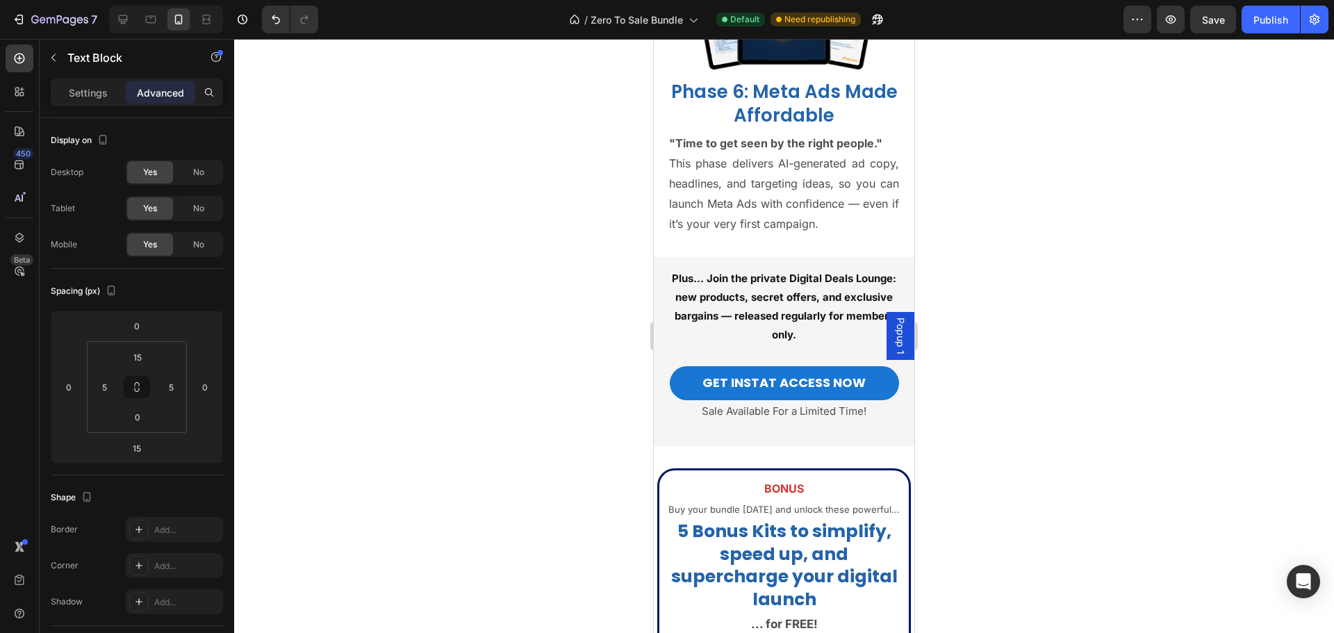
click at [794, 336] on p "Plus… Join the private Digital Deals Lounge: new products, secret offers, and e…" at bounding box center [785, 306] width 246 height 75
click at [802, 309] on p "Plus… Join the private Digital Deals Lounge: new products, secret offers, and e…" at bounding box center [785, 306] width 246 height 75
click at [952, 319] on div at bounding box center [784, 336] width 1100 height 594
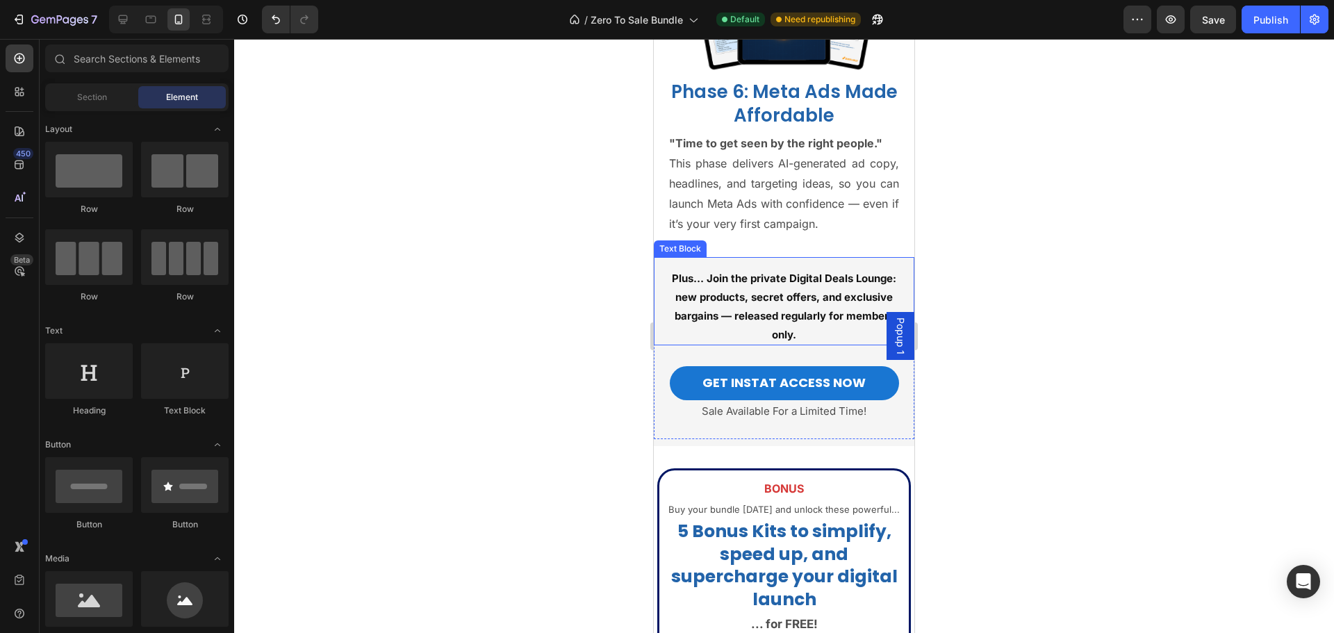
click at [767, 295] on strong "Plus… Join the private Digital Deals Lounge: new products, secret offers, and e…" at bounding box center [784, 306] width 224 height 69
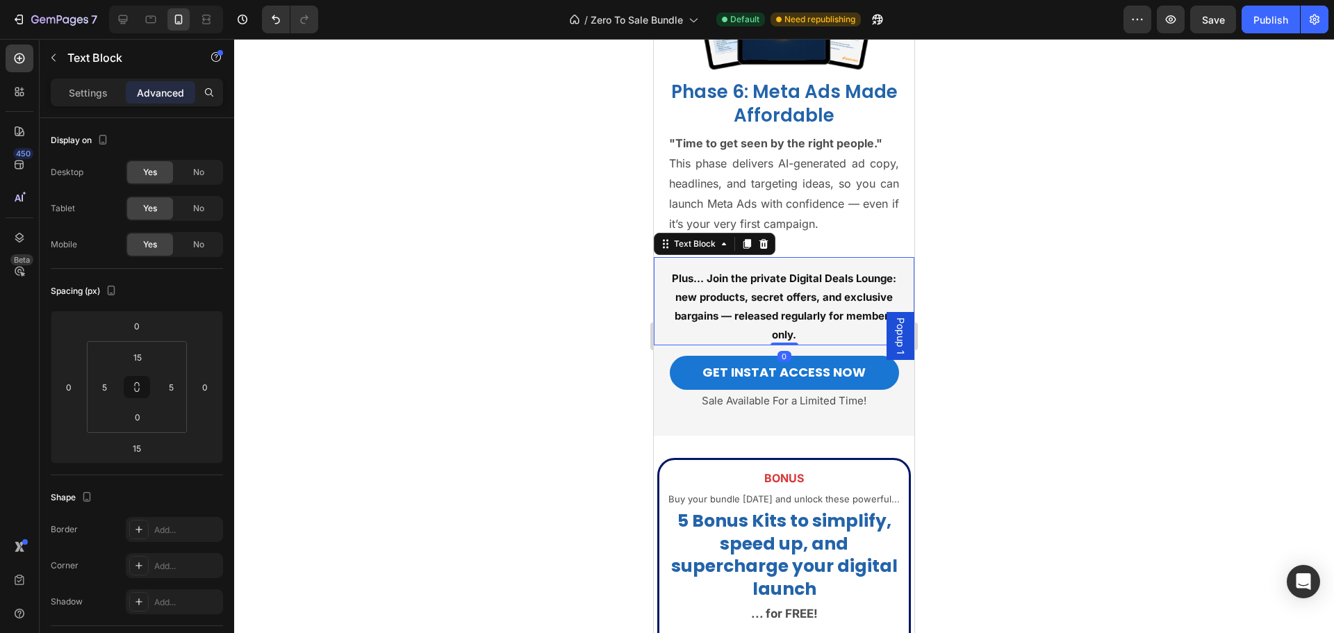
drag, startPoint x: 789, startPoint y: 356, endPoint x: 789, endPoint y: 337, distance: 18.8
click at [789, 337] on div "Plus… Join the private Digital Deals Lounge: new products, secret offers, and e…" at bounding box center [784, 301] width 261 height 88
type input "0"
click at [1057, 264] on div at bounding box center [784, 336] width 1100 height 594
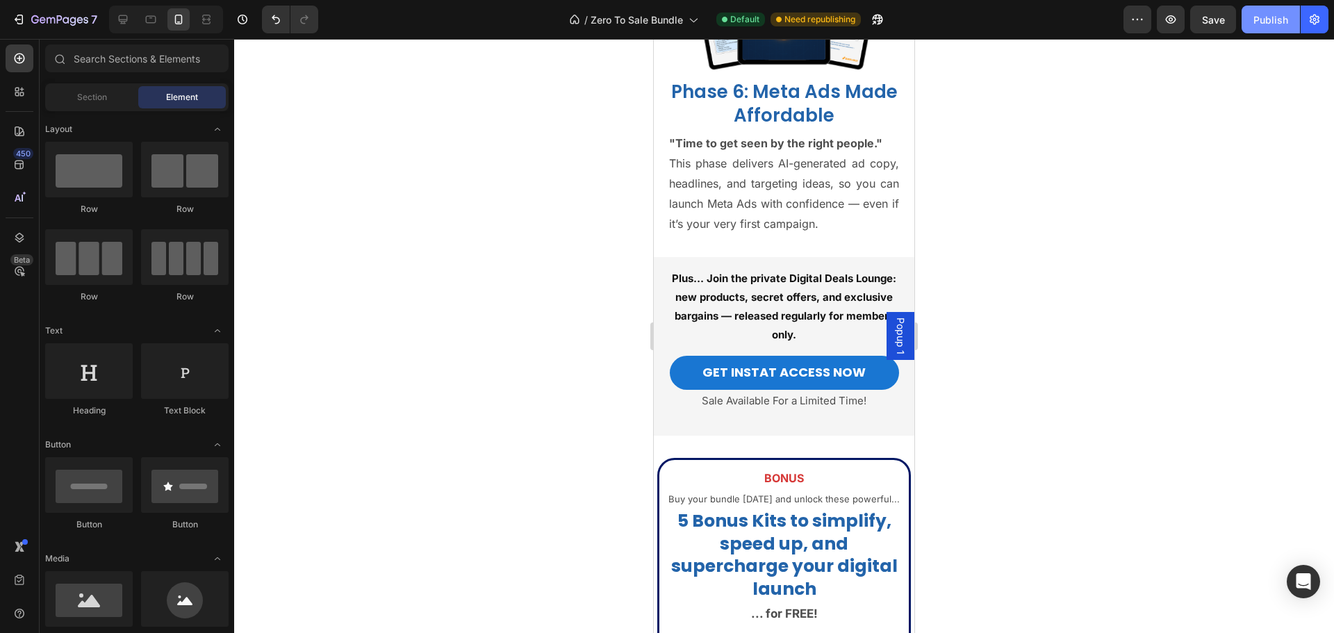
click at [1272, 19] on div "Publish" at bounding box center [1271, 20] width 35 height 15
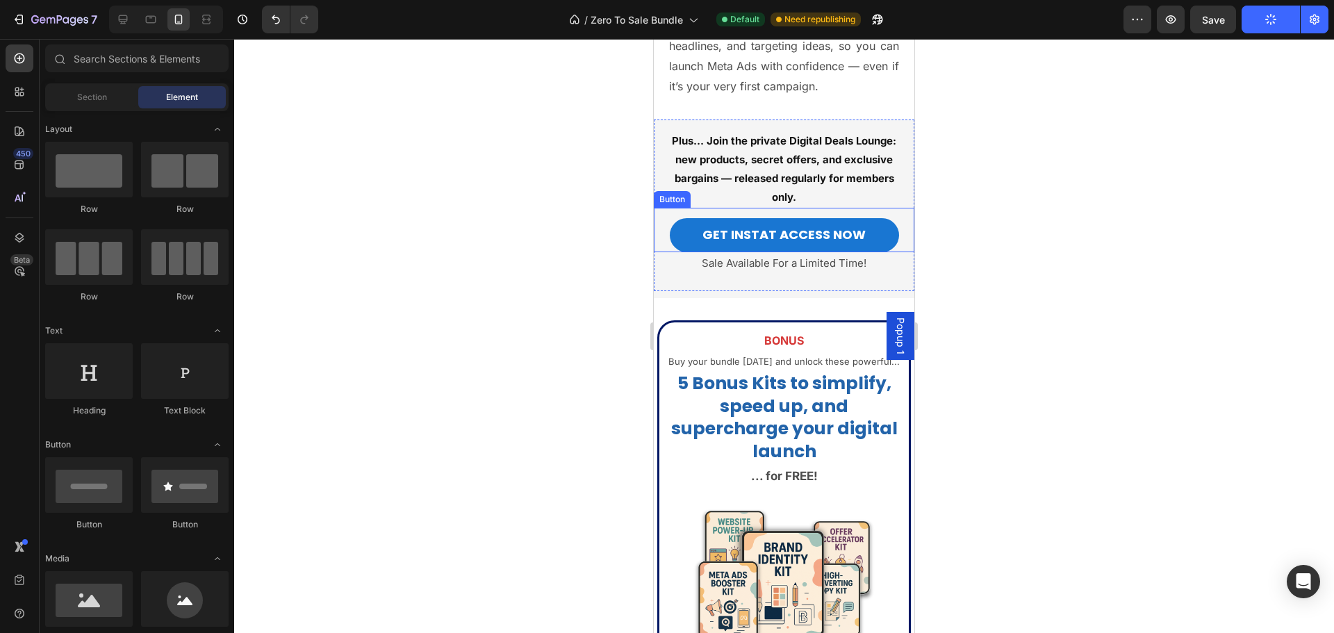
scroll to position [4805, 0]
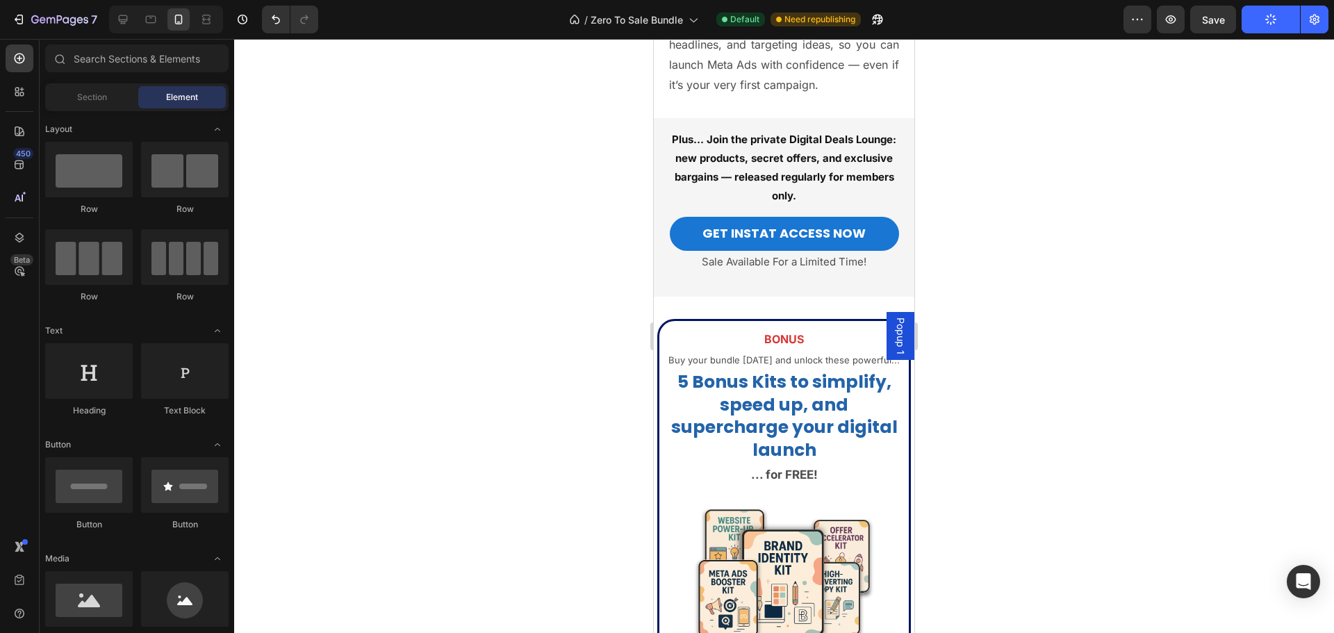
click at [894, 331] on span "Popup 1" at bounding box center [901, 336] width 14 height 37
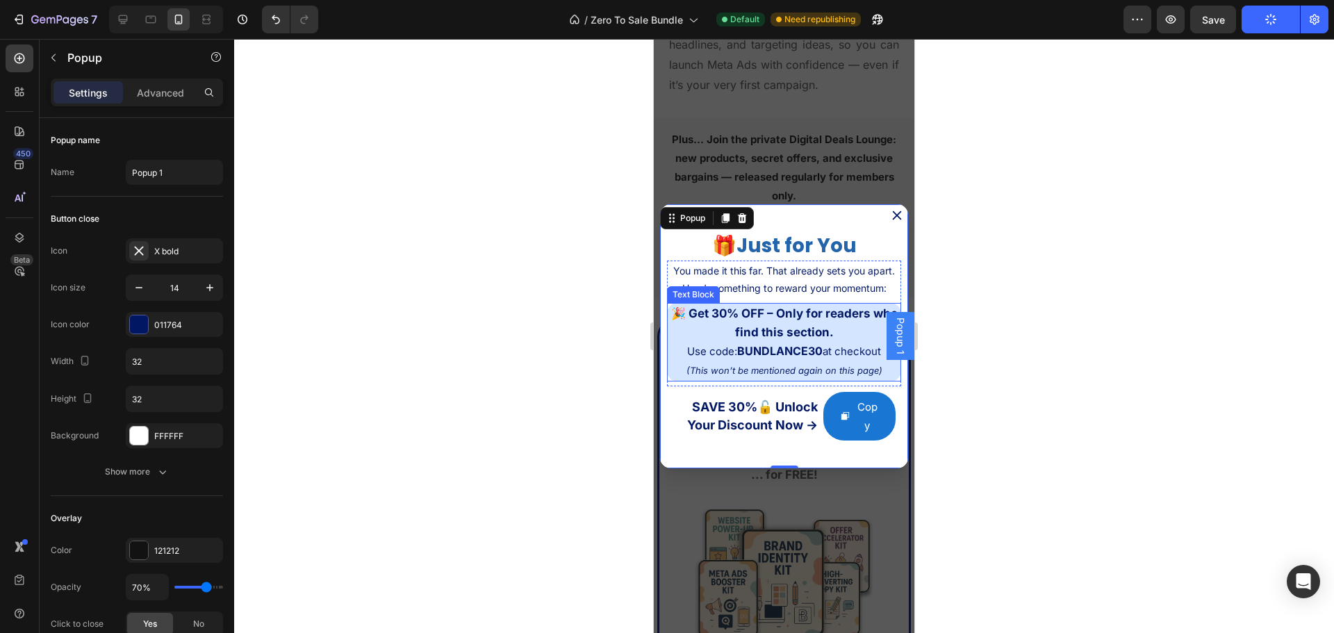
scroll to position [0, 0]
click at [662, 444] on div "🎁 Private Deal Just for You Heading 🎁 Private Deal Just for You Heading 🎁 Just …" at bounding box center [783, 336] width 247 height 264
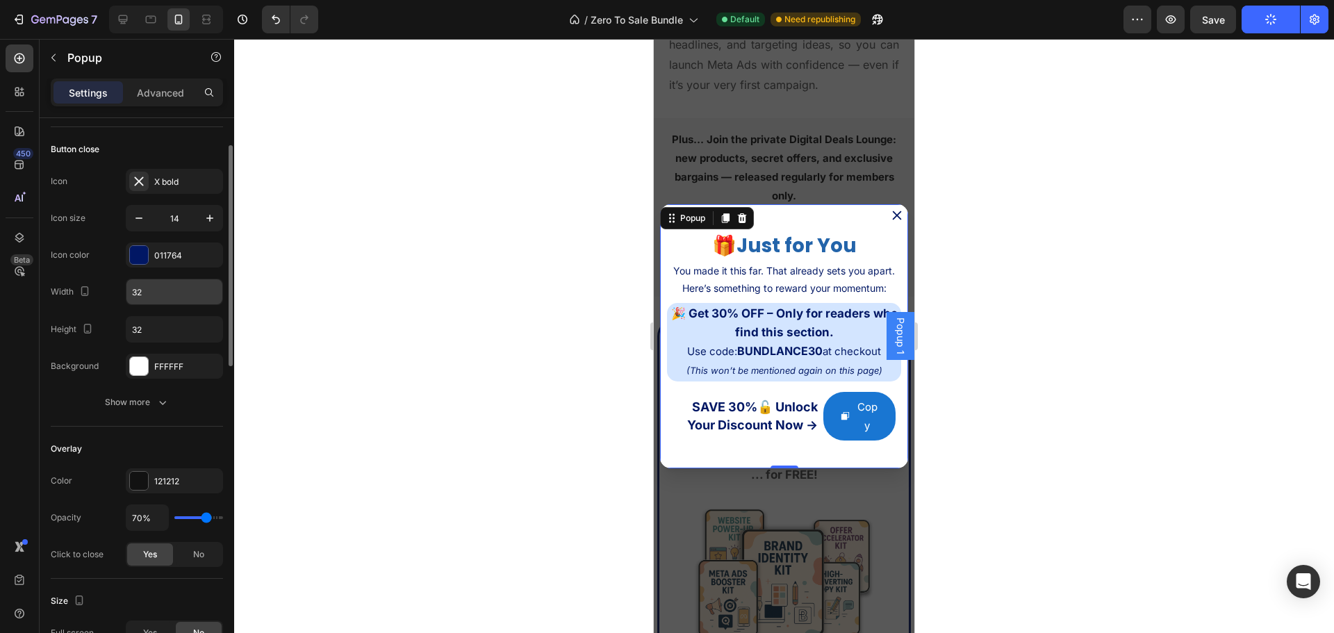
click at [143, 296] on input "32" at bounding box center [174, 291] width 96 height 25
type input "5"
type input "32"
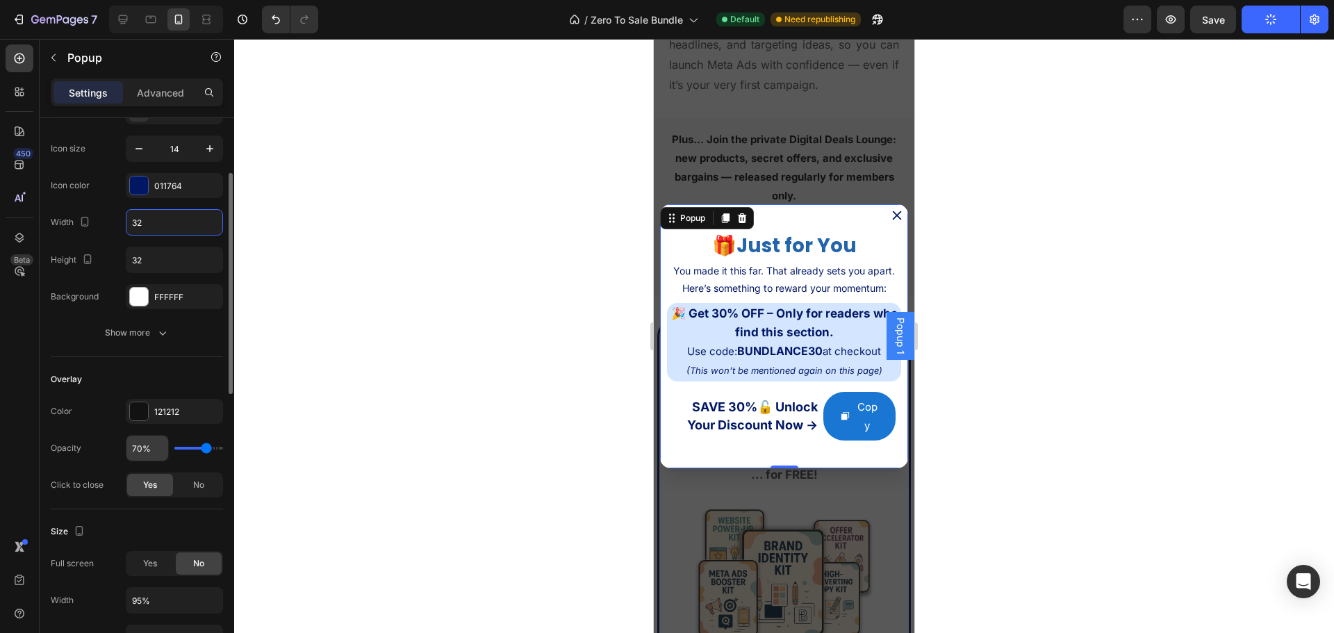
click at [139, 457] on input "70%" at bounding box center [147, 448] width 42 height 25
type input "8%"
type input "8"
type input "80%"
type input "80"
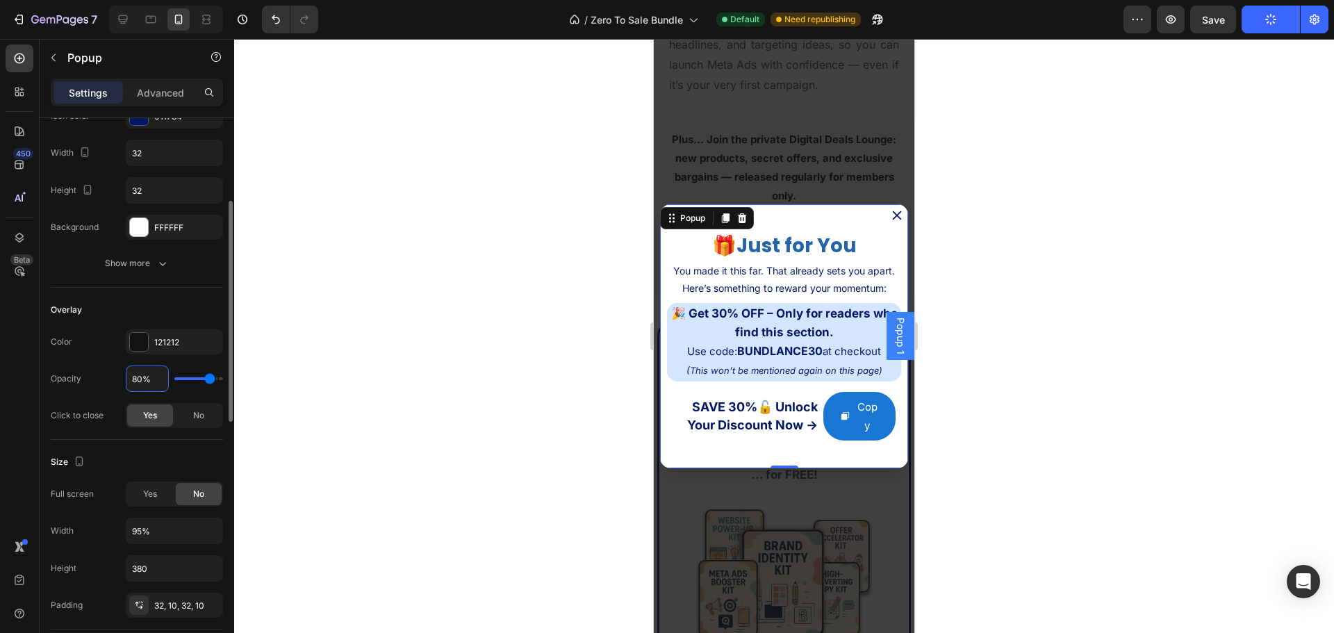
scroll to position [347, 0]
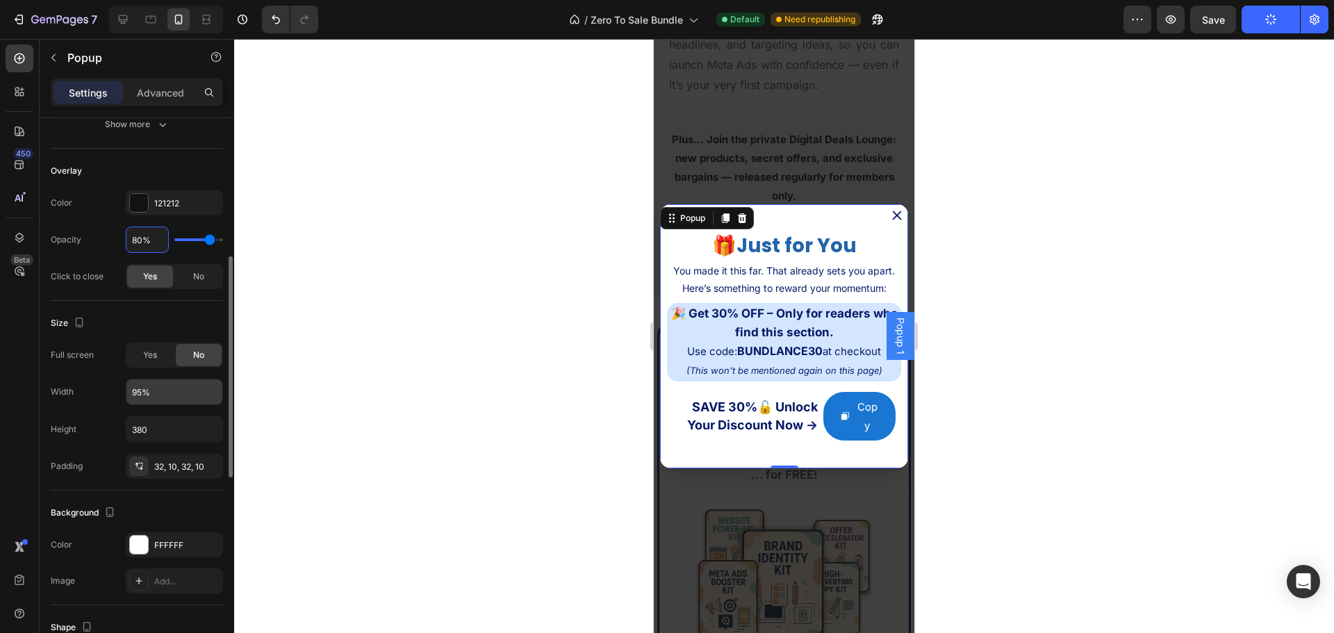
type input "80%"
click at [140, 397] on input "95%" at bounding box center [174, 391] width 96 height 25
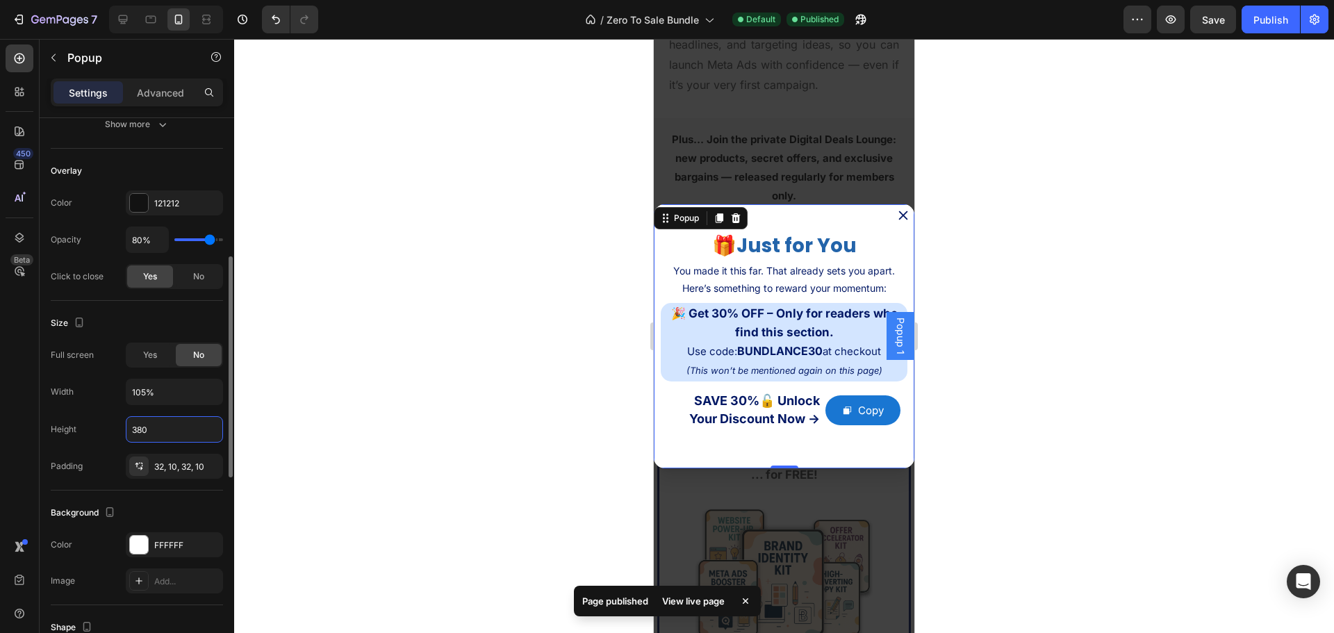
click at [149, 436] on input "380" at bounding box center [174, 429] width 96 height 25
click at [148, 393] on input "105%" at bounding box center [174, 391] width 96 height 25
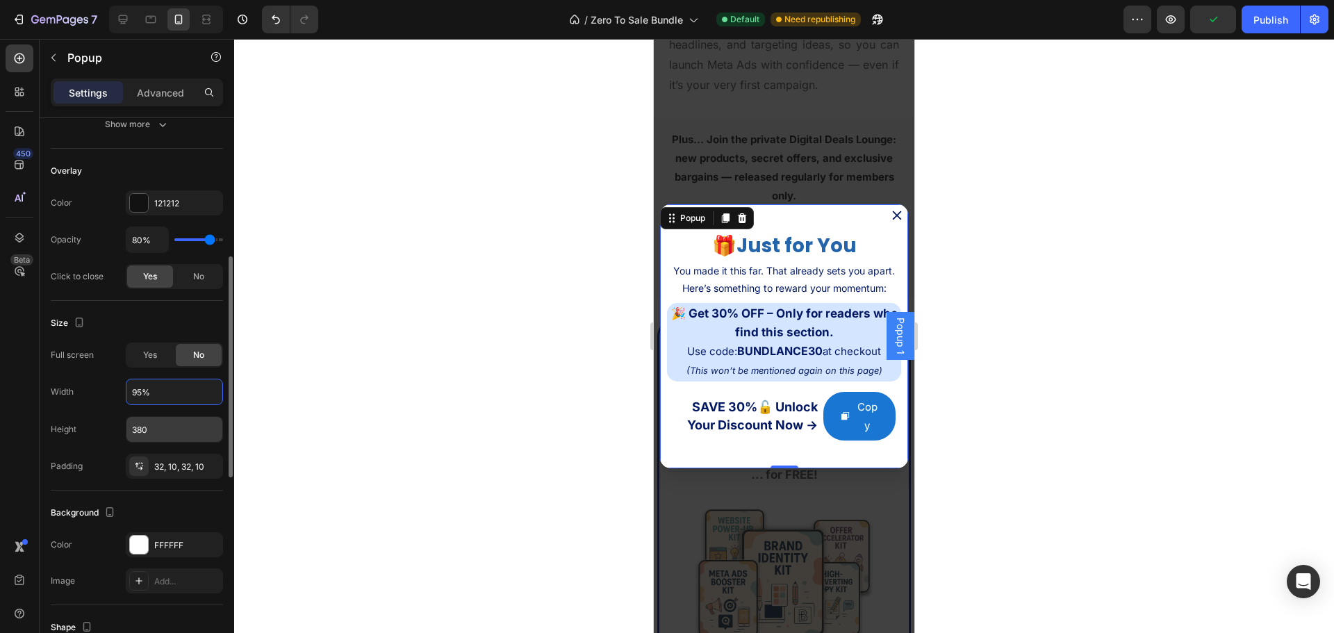
type input "95%"
click at [147, 427] on input "380" at bounding box center [174, 429] width 96 height 25
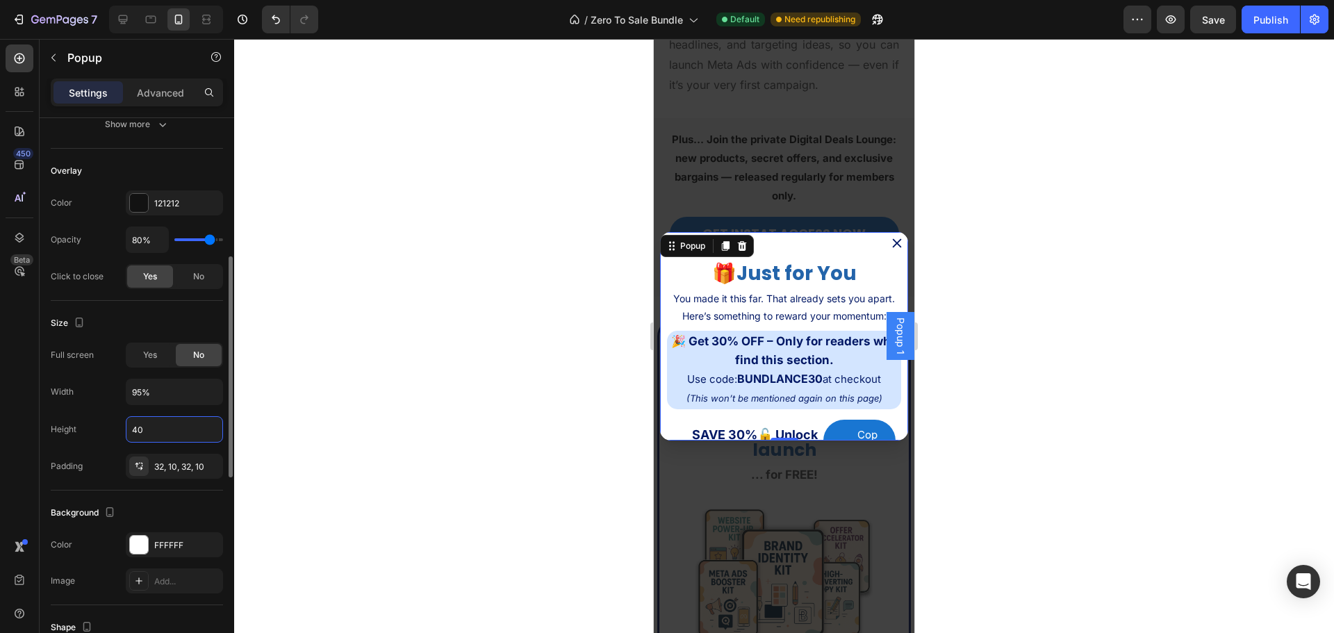
type input "4"
type input "5"
type input "420"
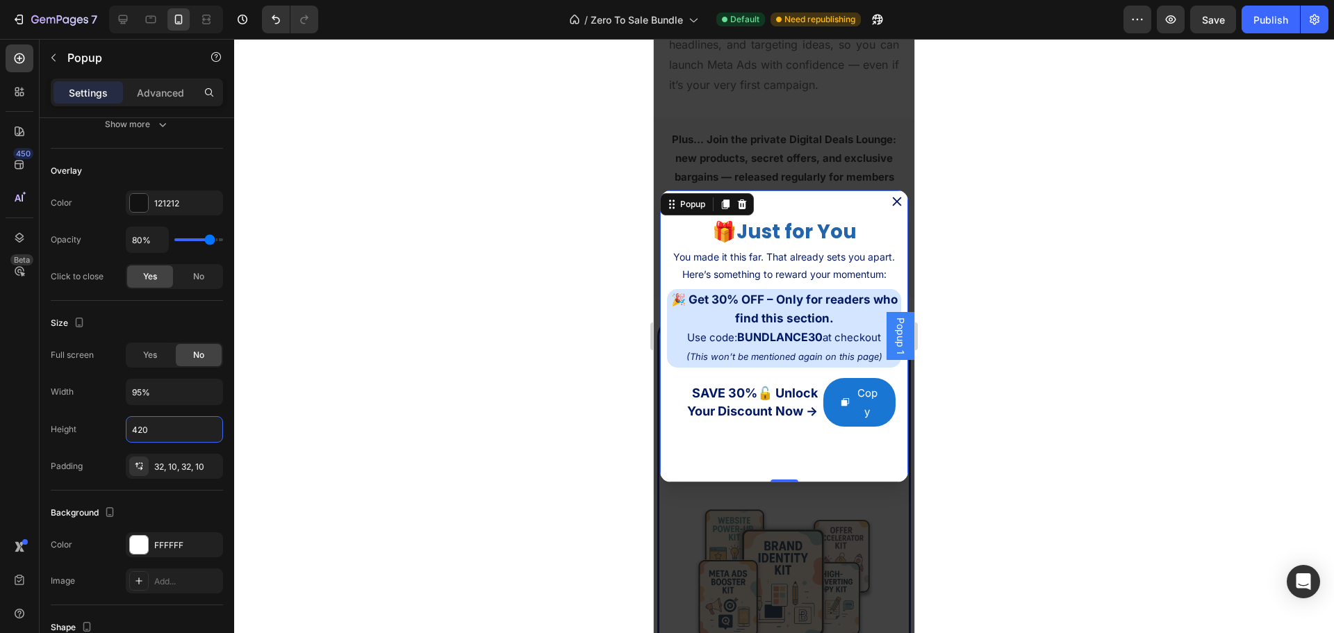
click at [499, 418] on div at bounding box center [784, 336] width 1100 height 594
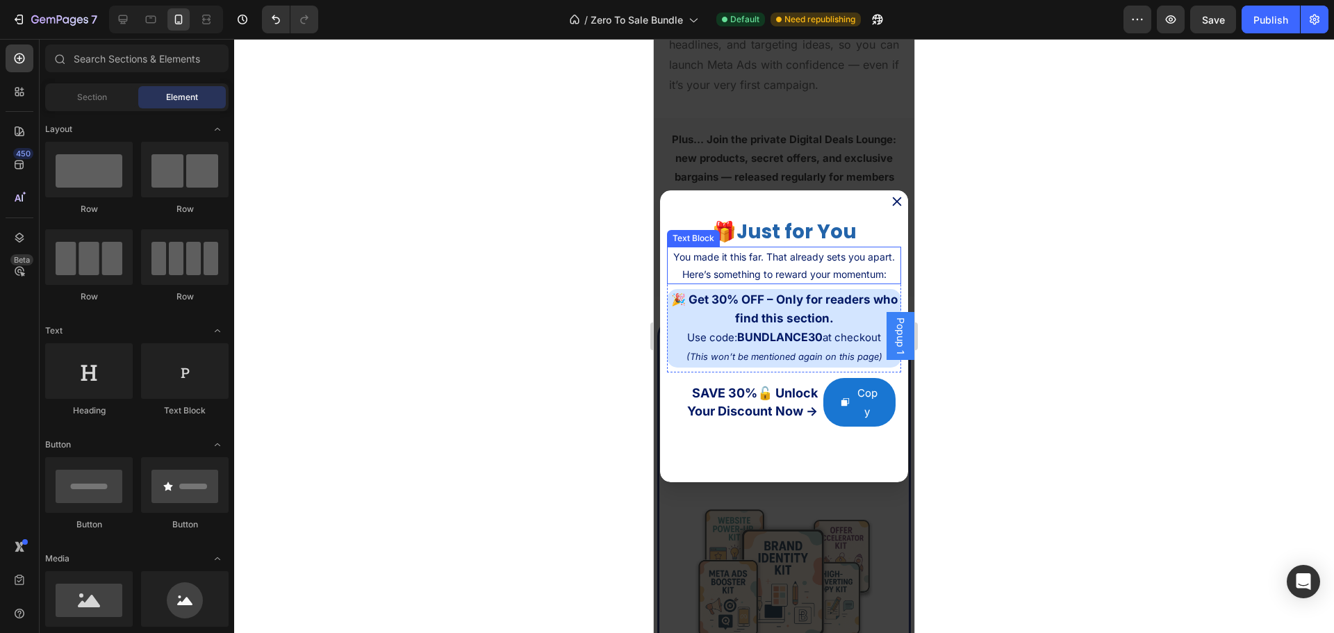
click at [748, 268] on p "You made it this far. That already sets you apart. Here’s something to reward y…" at bounding box center [783, 265] width 231 height 35
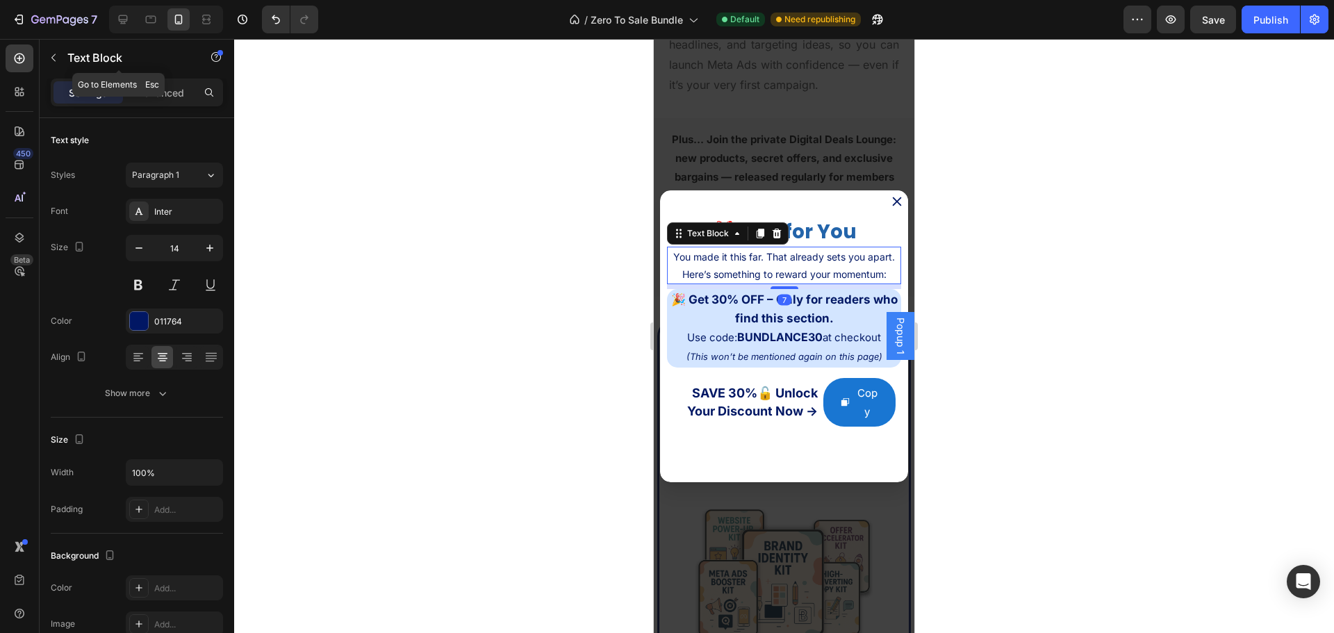
click at [156, 78] on div "Text Block" at bounding box center [119, 59] width 158 height 40
click at [156, 93] on p "Advanced" at bounding box center [160, 92] width 47 height 15
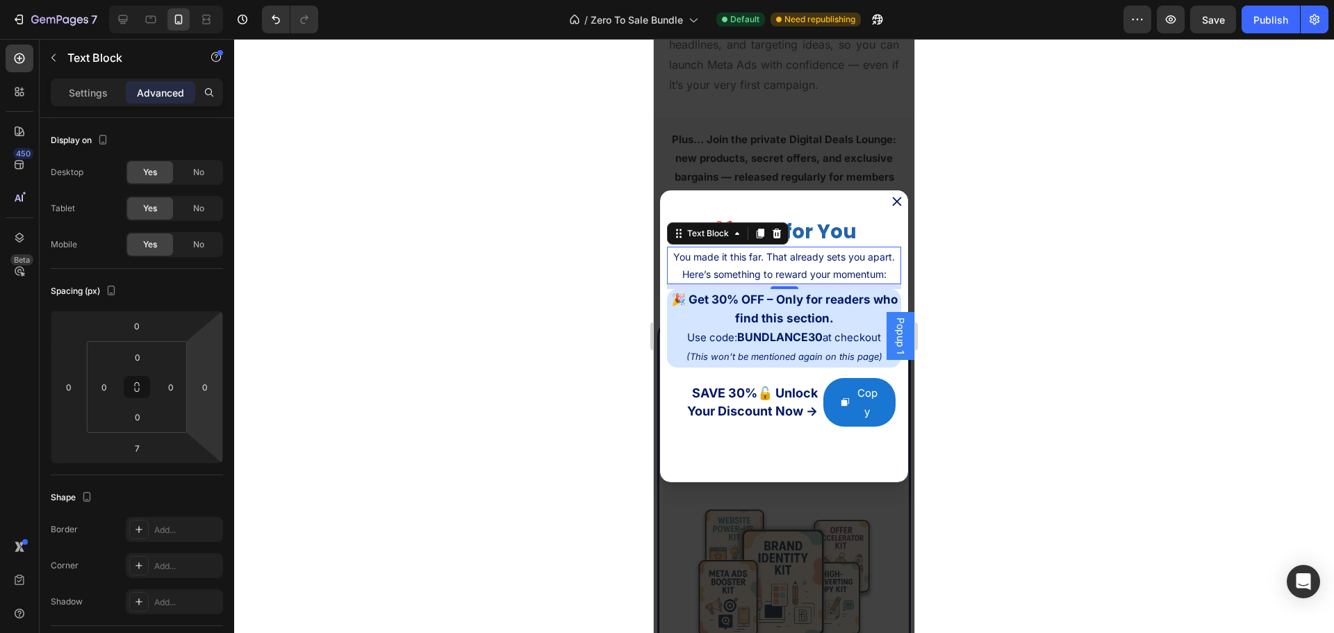
click at [990, 318] on div at bounding box center [784, 336] width 1100 height 594
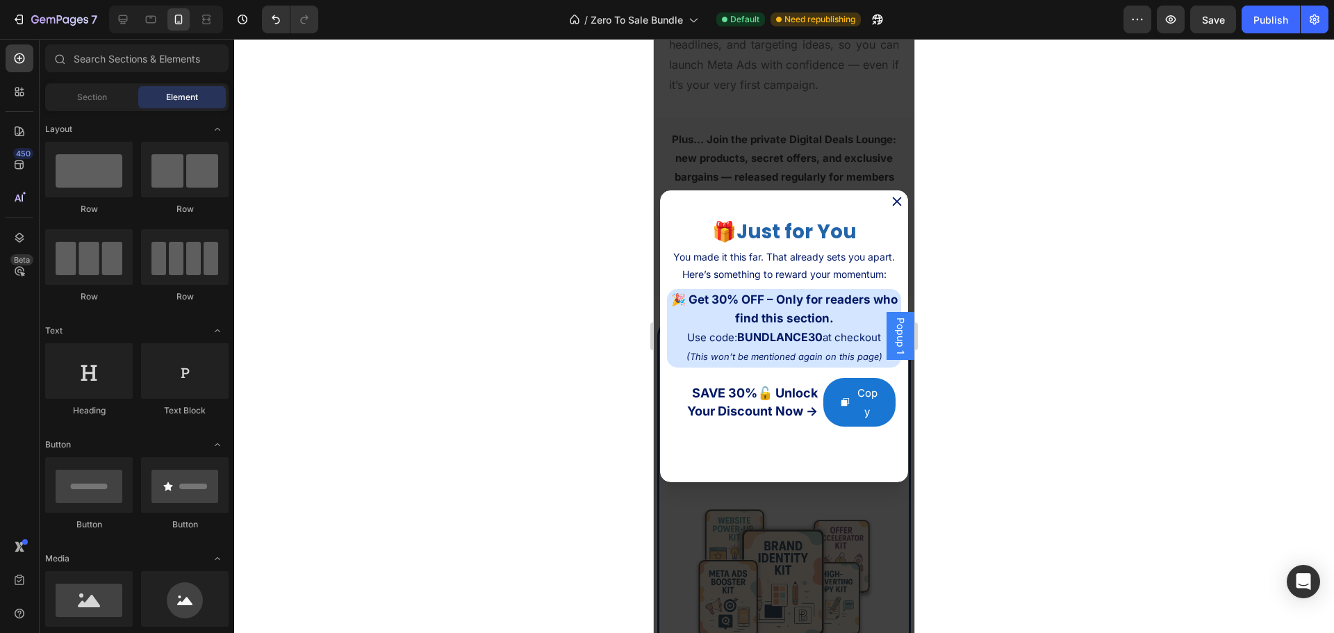
click at [796, 283] on p "You made it this far. That already sets you apart. Here’s something to reward y…" at bounding box center [783, 265] width 231 height 35
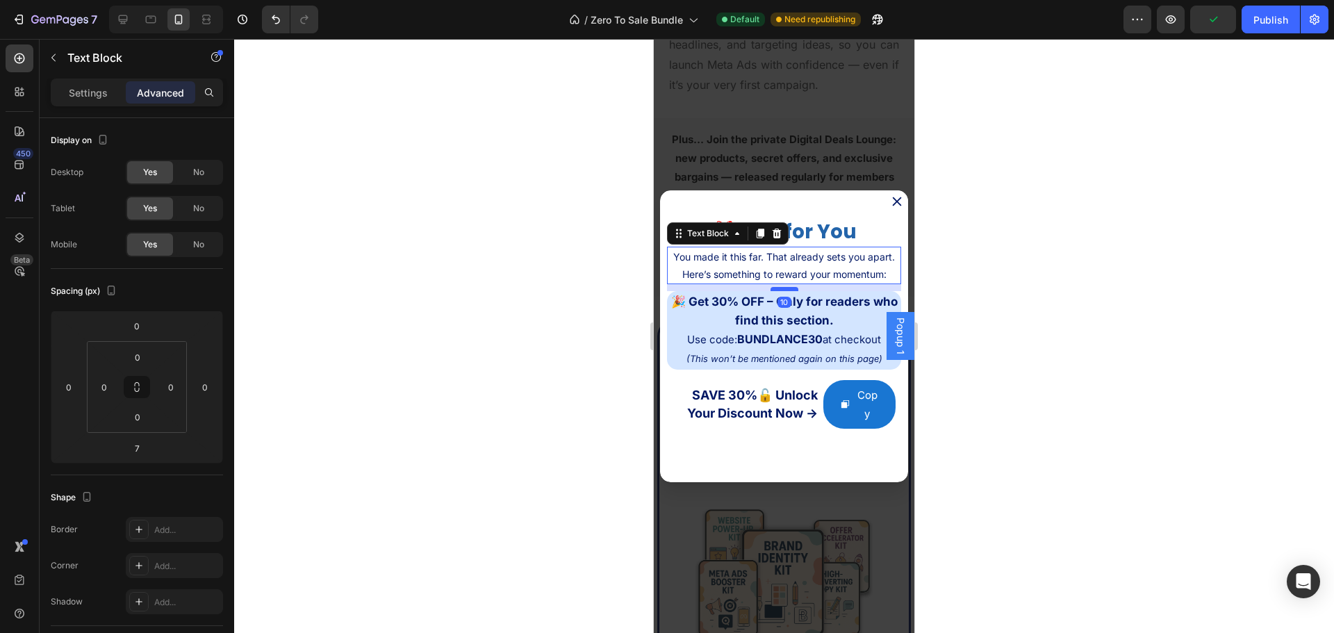
click at [781, 291] on div "Dialog body" at bounding box center [785, 289] width 28 height 4
type input "10"
click at [1067, 298] on div at bounding box center [784, 336] width 1100 height 594
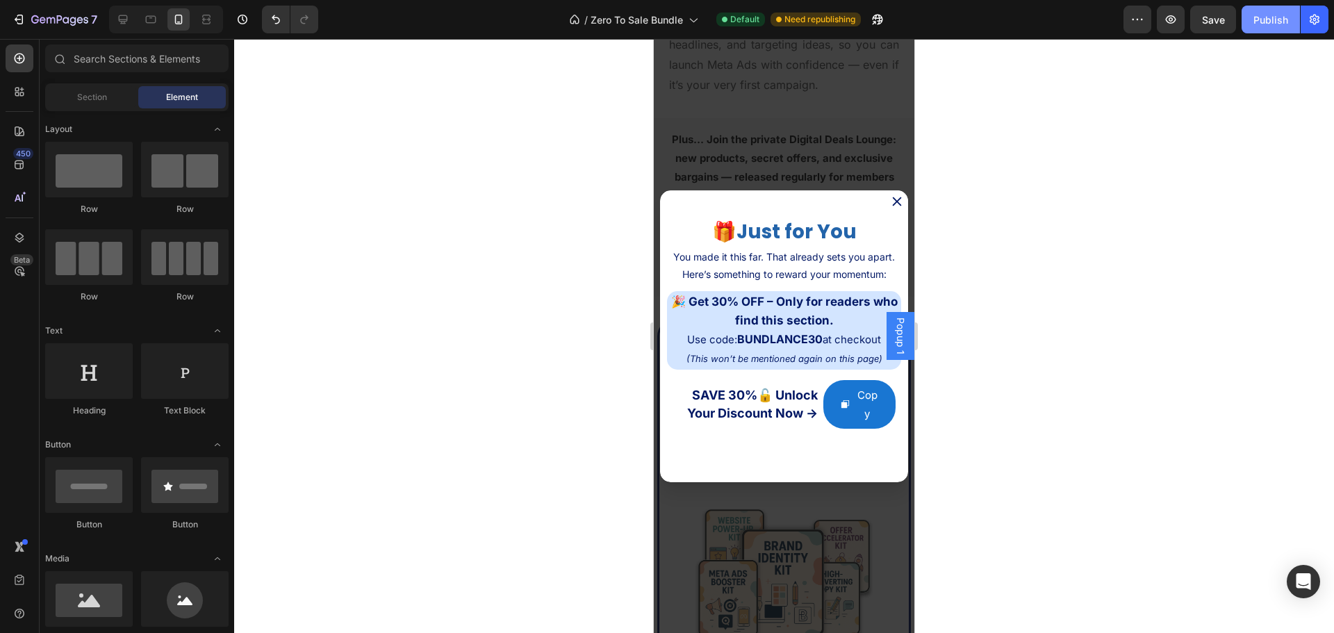
click at [1266, 22] on div "Publish" at bounding box center [1271, 20] width 35 height 15
click at [680, 211] on div "🎁 Private Deal Just for You Heading 🎁 Private Deal Just for You Heading 🎁 Just …" at bounding box center [783, 336] width 247 height 292
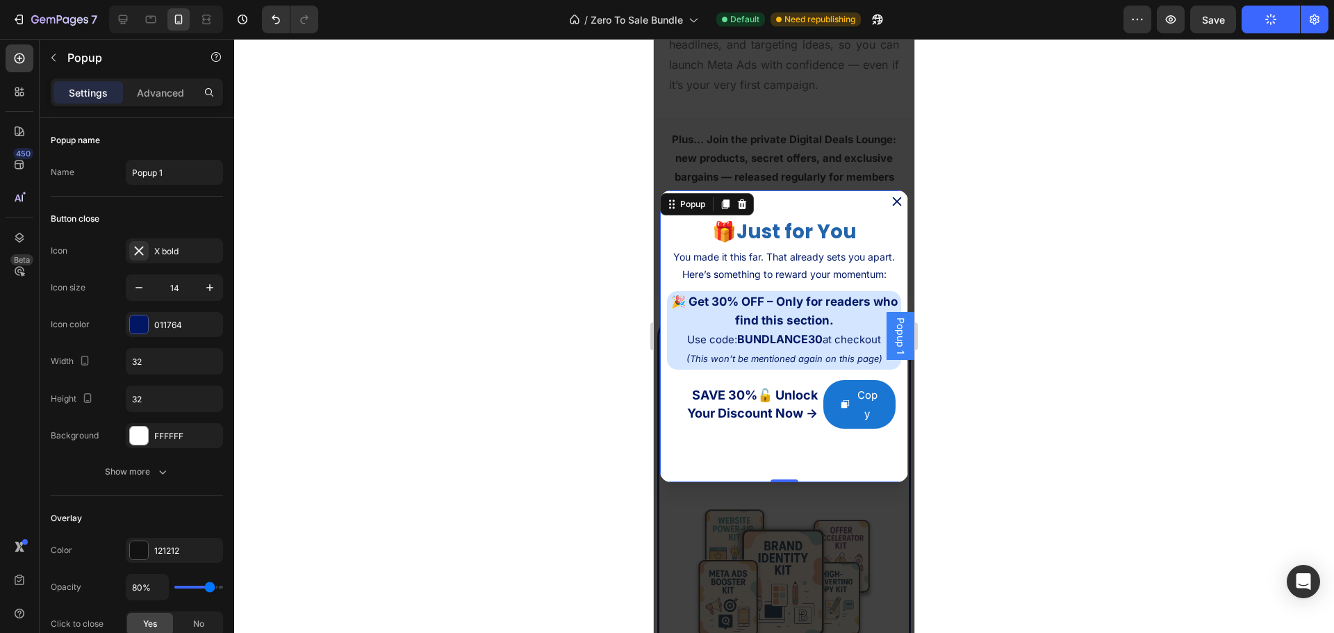
click at [665, 246] on div "🎁 Private Deal Just for You Heading 🎁 Private Deal Just for You Heading 🎁 Just …" at bounding box center [783, 336] width 247 height 292
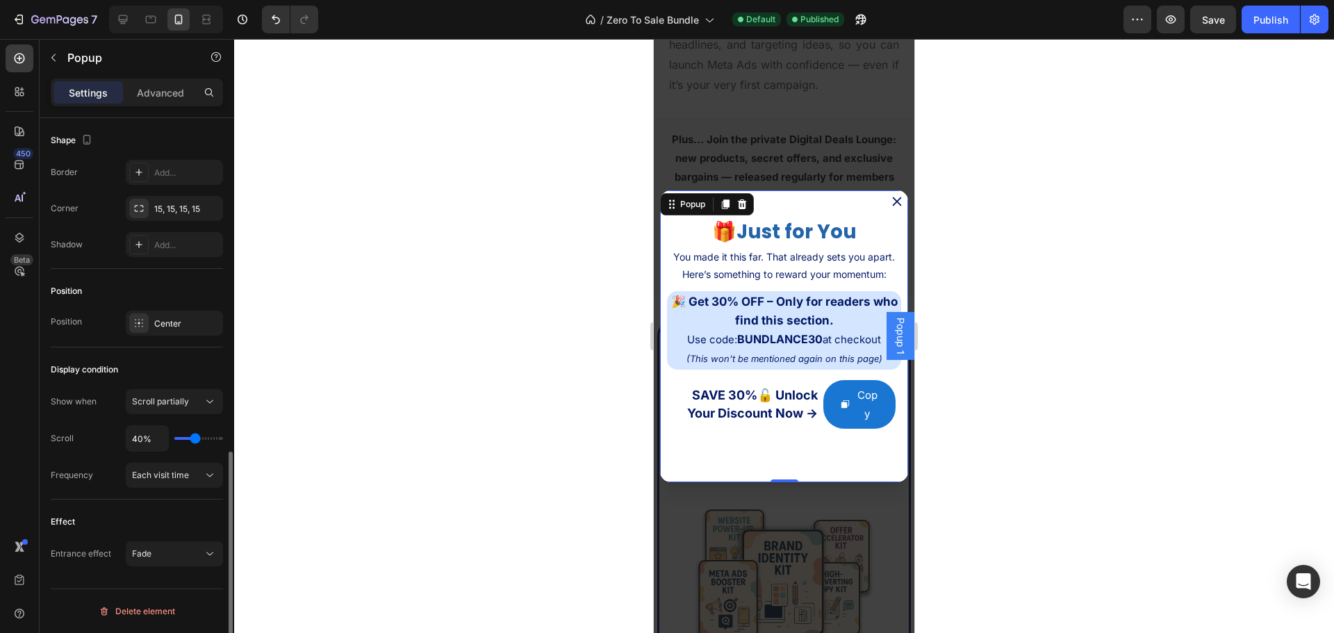
scroll to position [765, 0]
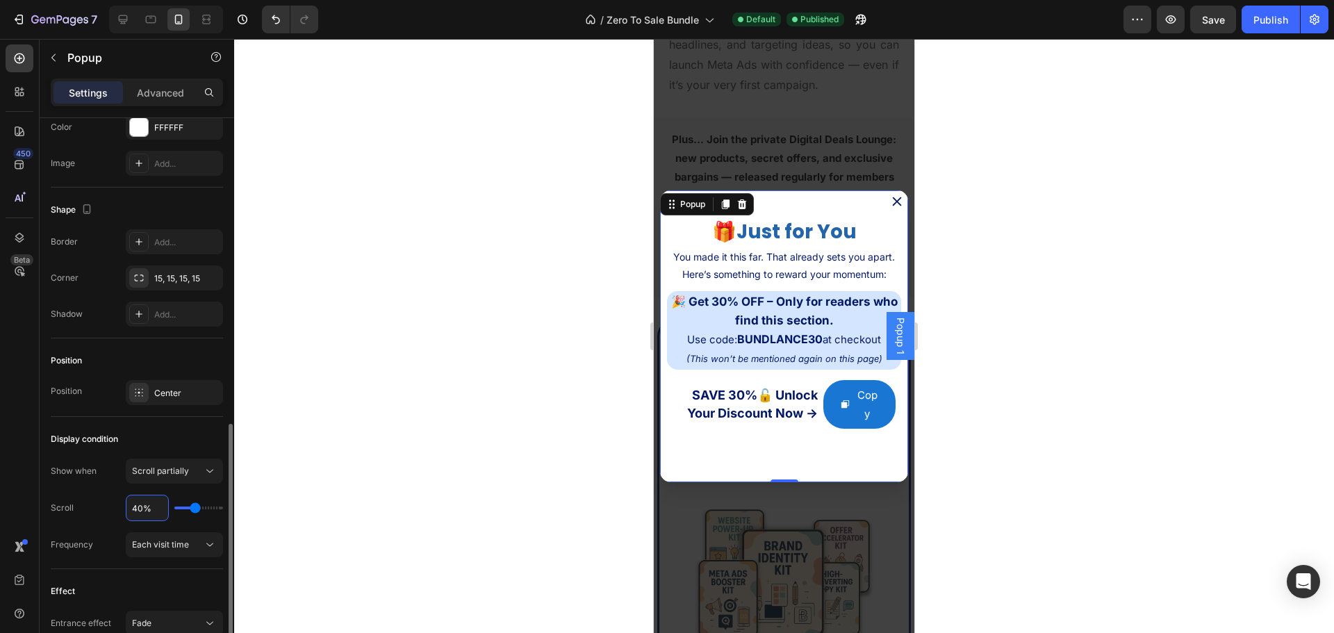
click at [143, 507] on input "40%" at bounding box center [147, 507] width 42 height 25
type input "4%"
type input "4"
type input "45%"
type input "45"
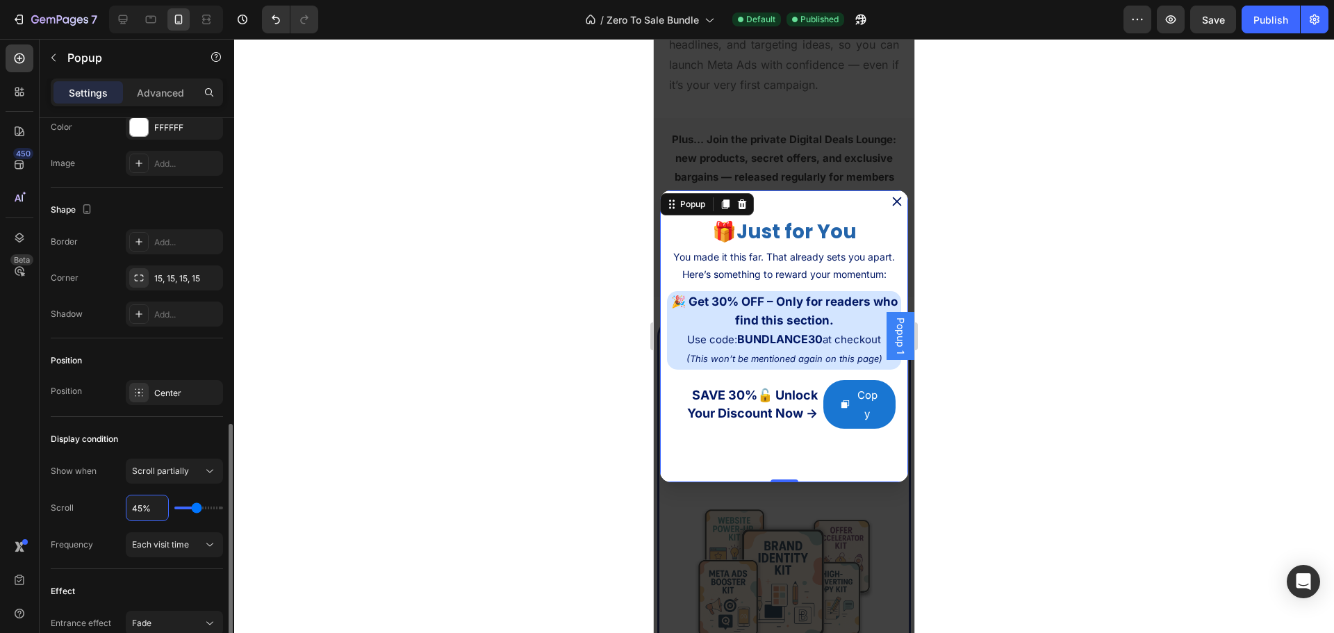
type input "45%"
click at [159, 435] on div "Display condition" at bounding box center [137, 439] width 172 height 22
click at [1276, 28] on button "Publish" at bounding box center [1271, 20] width 58 height 28
click at [126, 22] on icon at bounding box center [123, 19] width 9 height 9
type input "600"
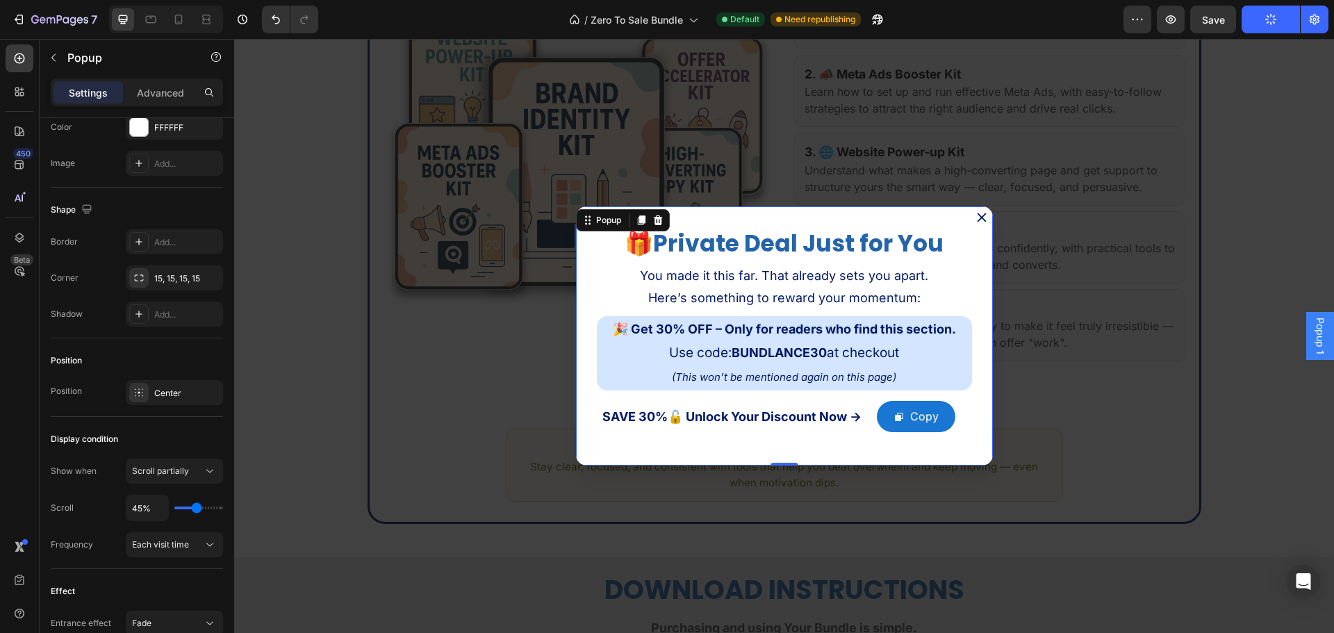
scroll to position [4924, 0]
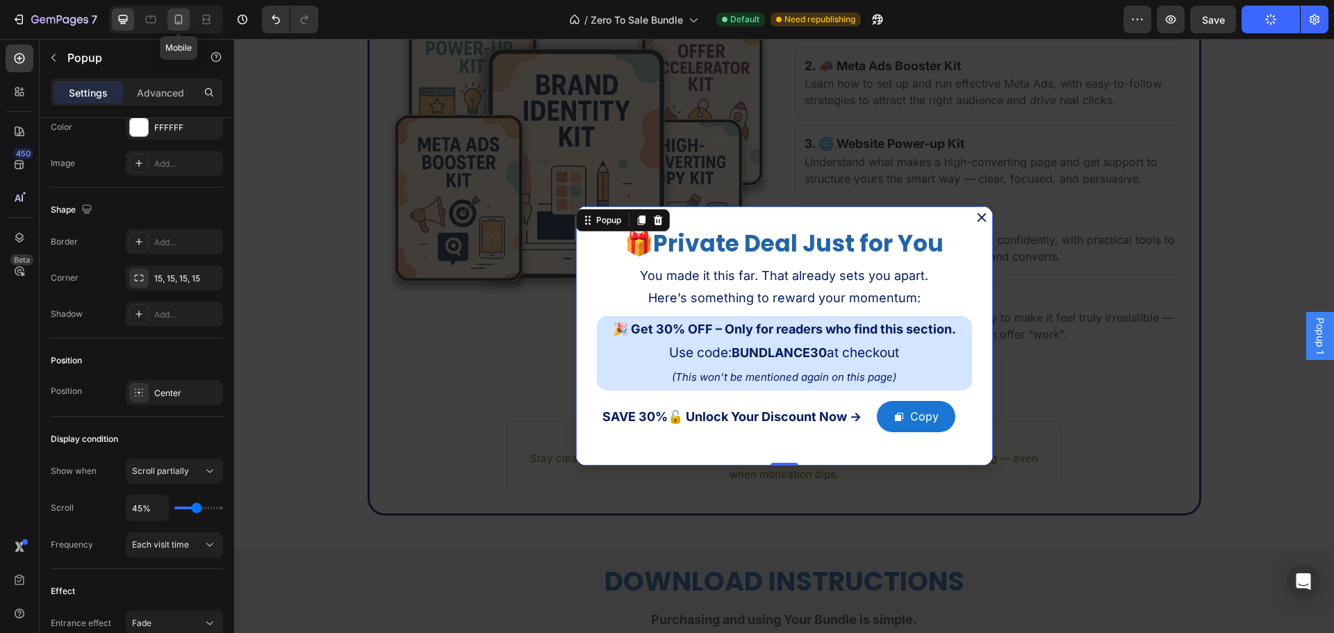
click at [174, 15] on icon at bounding box center [179, 20] width 14 height 14
type input "95%"
type input "420"
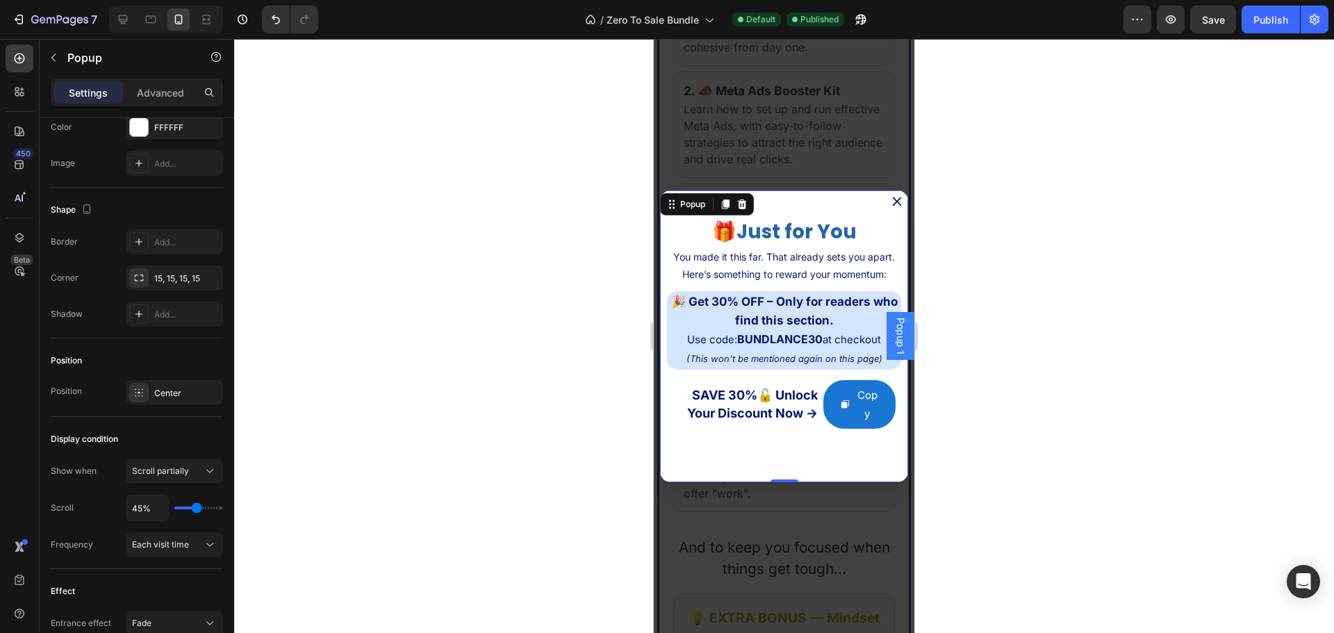
scroll to position [5124, 0]
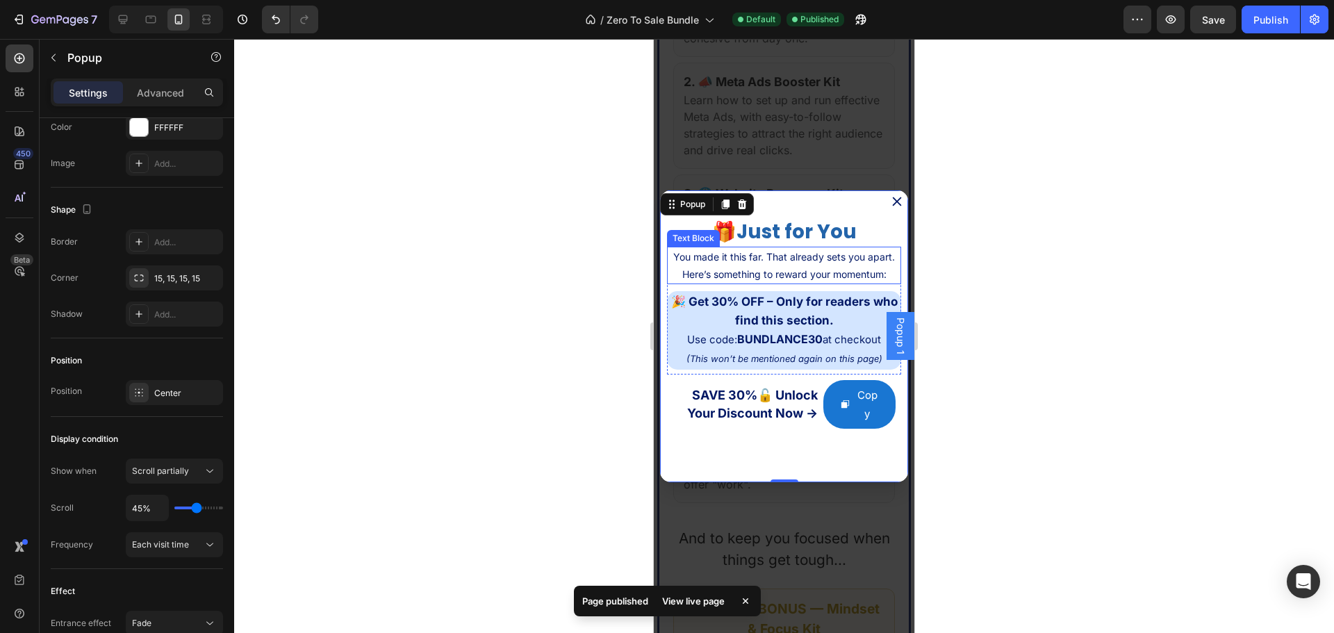
click at [796, 274] on p "You made it this far. That already sets you apart. Here’s something to reward y…" at bounding box center [783, 265] width 231 height 35
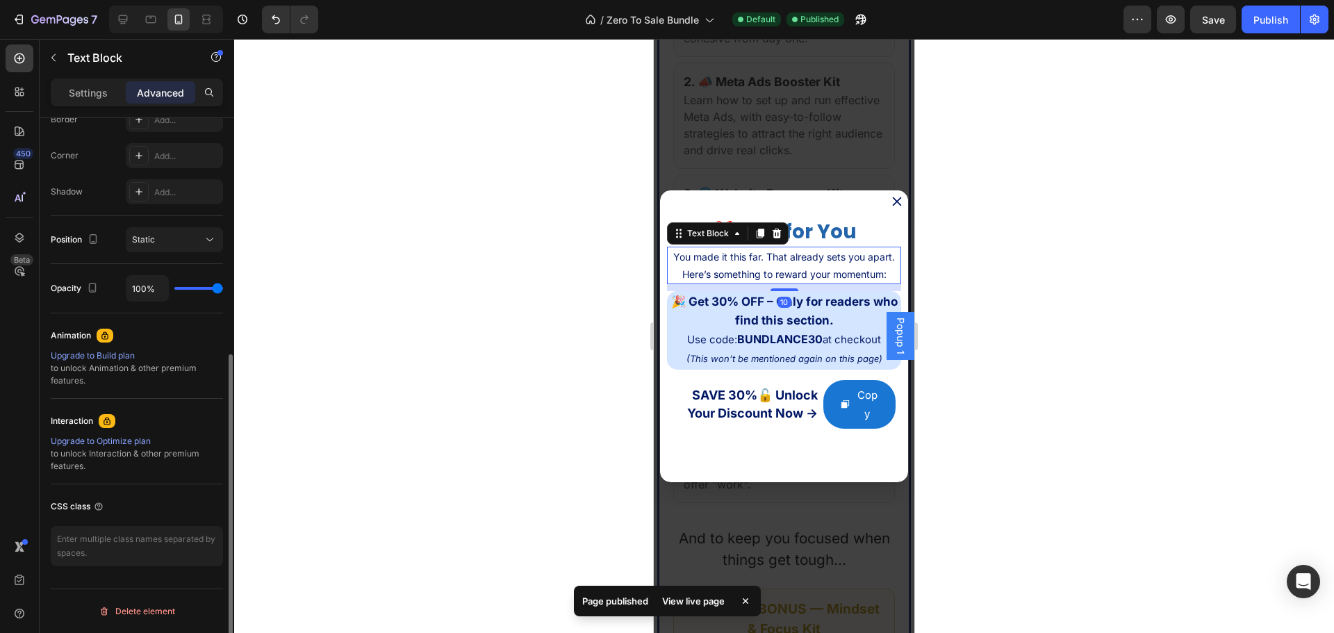
scroll to position [0, 0]
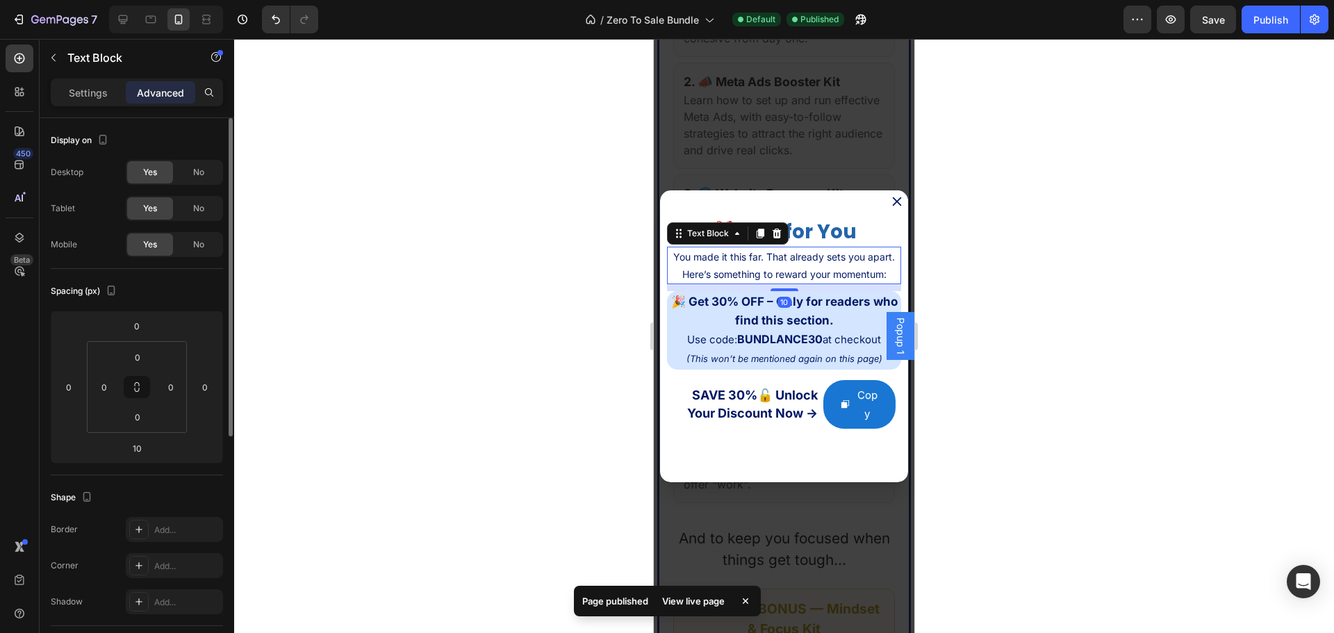
click at [883, 283] on p "You made it this far. That already sets you apart. Here’s something to reward y…" at bounding box center [783, 265] width 231 height 35
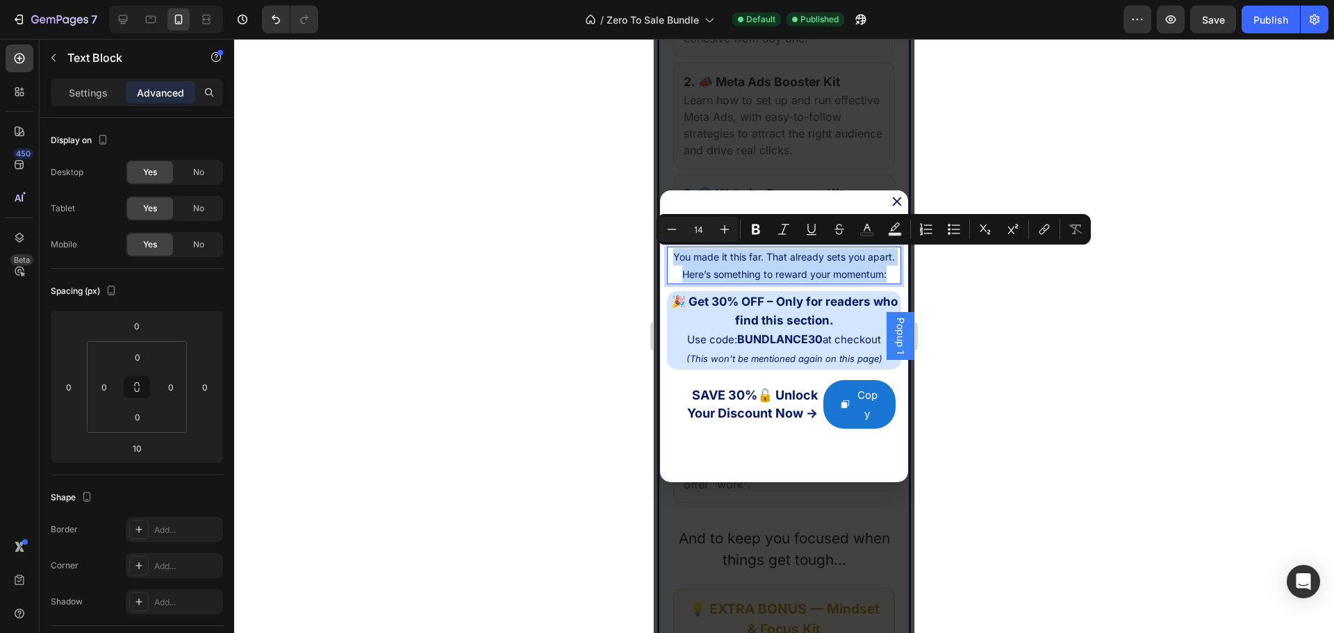
drag, startPoint x: 886, startPoint y: 293, endPoint x: 679, endPoint y: 256, distance: 210.3
click at [679, 256] on p "You made it this far. That already sets you apart. Here’s something to reward y…" at bounding box center [783, 265] width 231 height 35
copy p "You made it this far. That already sets you apart. Here’s something to reward y…"
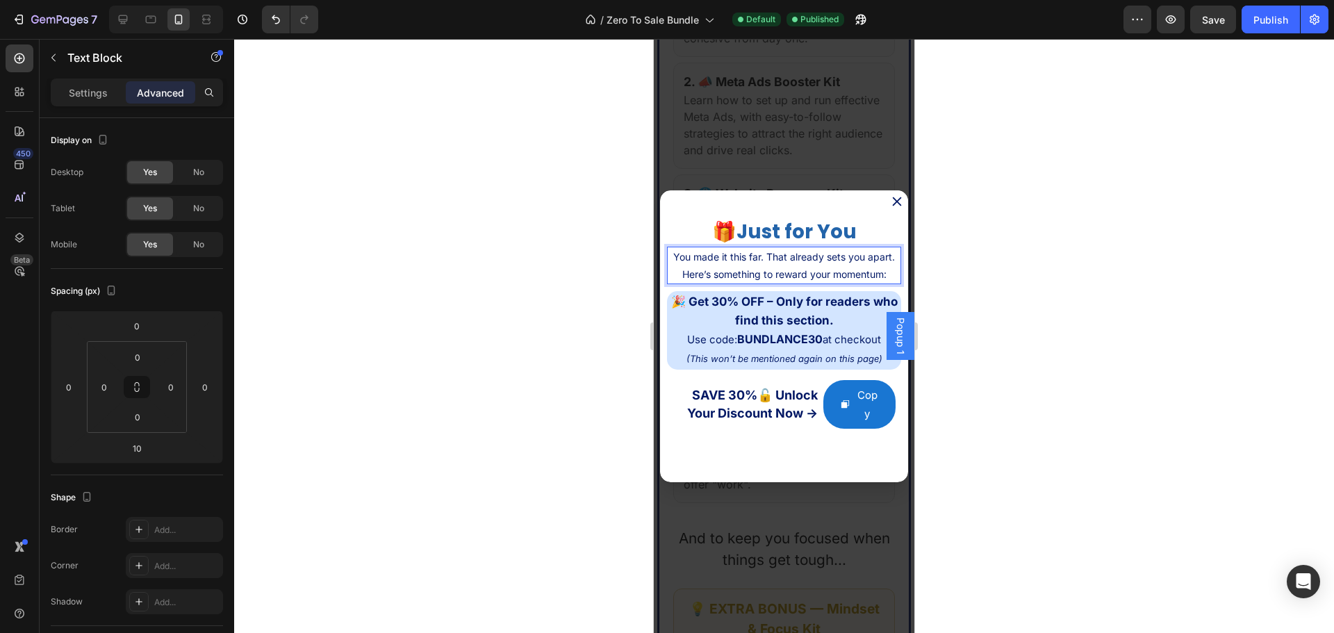
click at [842, 261] on p "You made it this far. That already sets you apart. Here’s something to reward y…" at bounding box center [783, 265] width 231 height 35
click at [832, 259] on p "You made it this far. That already sets you apart. Here’s something to reward y…" at bounding box center [783, 265] width 231 height 35
click at [812, 427] on div "SAVE 30%🔓 Unlock Your Discount Now → Text Block SAVE 30%🔓 Unlock Your Discount …" at bounding box center [783, 405] width 233 height 60
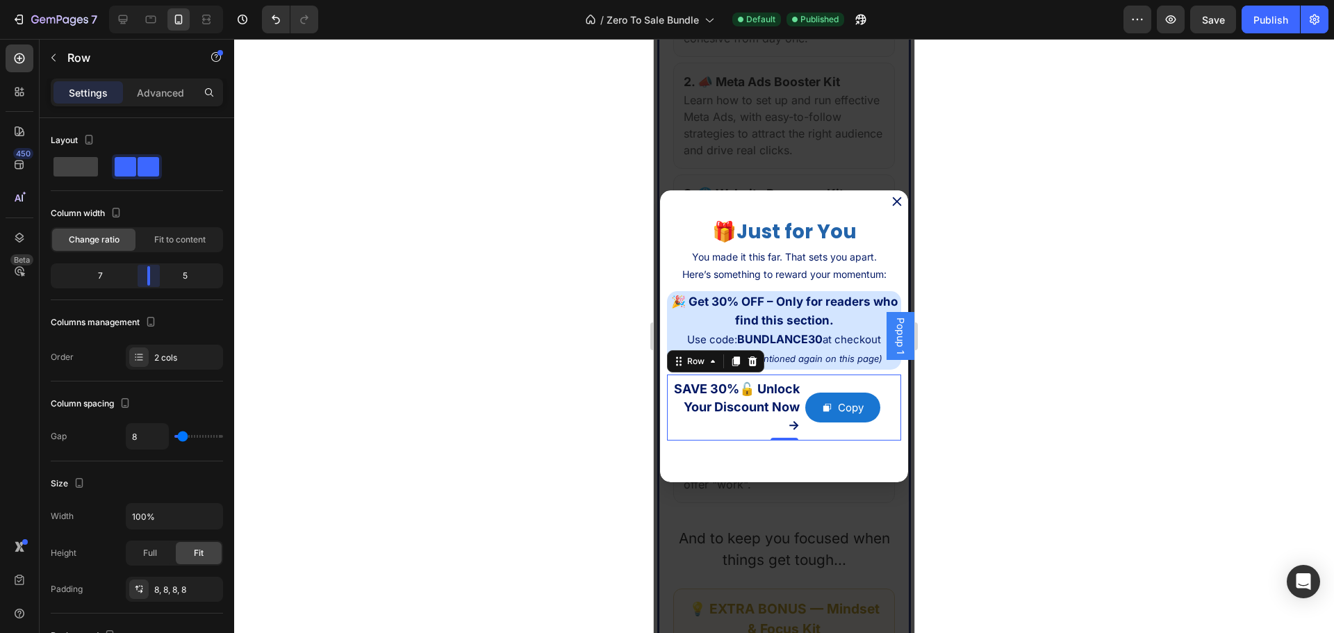
click at [151, 0] on body "7 / Zero To Sale Bundle Default Published Preview Save Publish 450 Beta Section…" at bounding box center [667, 0] width 1334 height 0
click at [1017, 354] on div at bounding box center [784, 336] width 1100 height 594
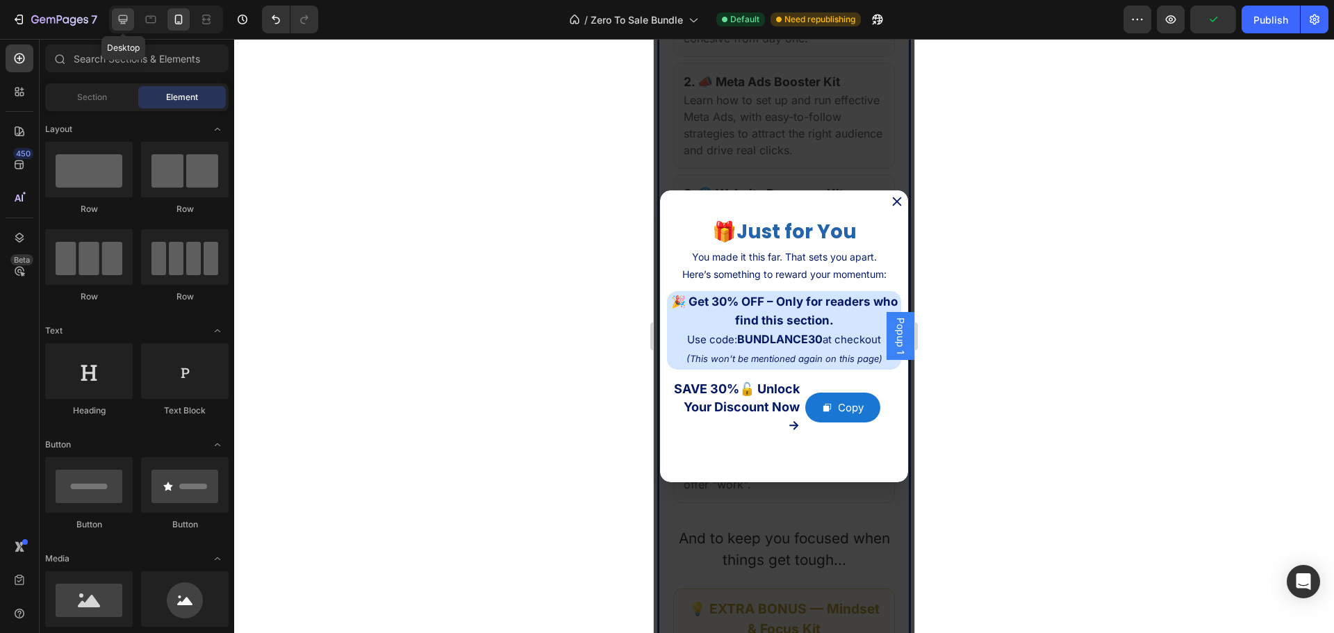
click at [120, 11] on div at bounding box center [123, 19] width 22 height 22
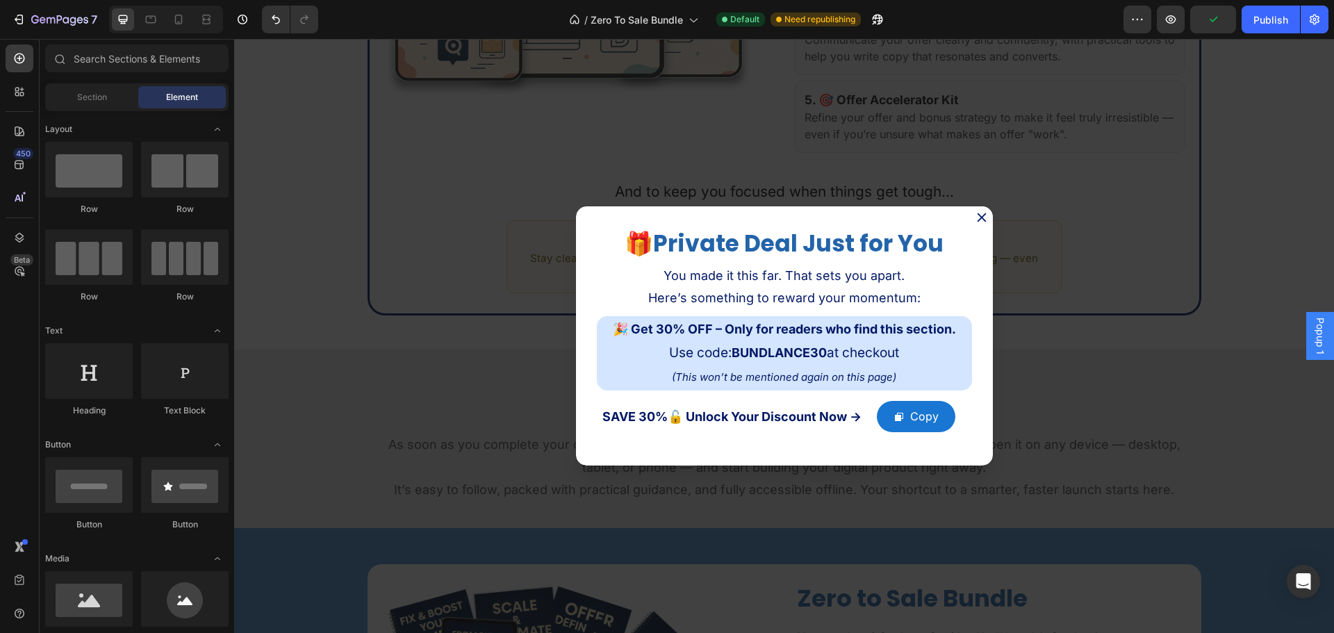
scroll to position [5149, 0]
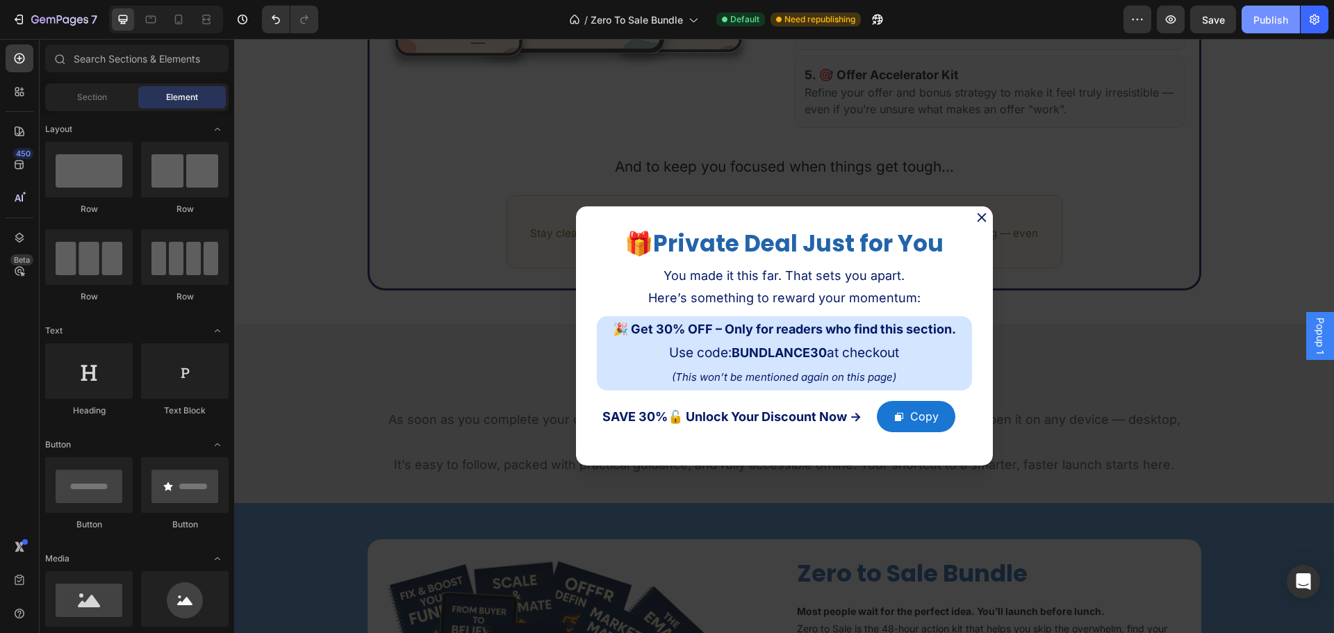
click at [1285, 16] on div "Publish" at bounding box center [1271, 20] width 35 height 15
click at [374, 314] on div "Backdrop" at bounding box center [784, 336] width 1100 height 594
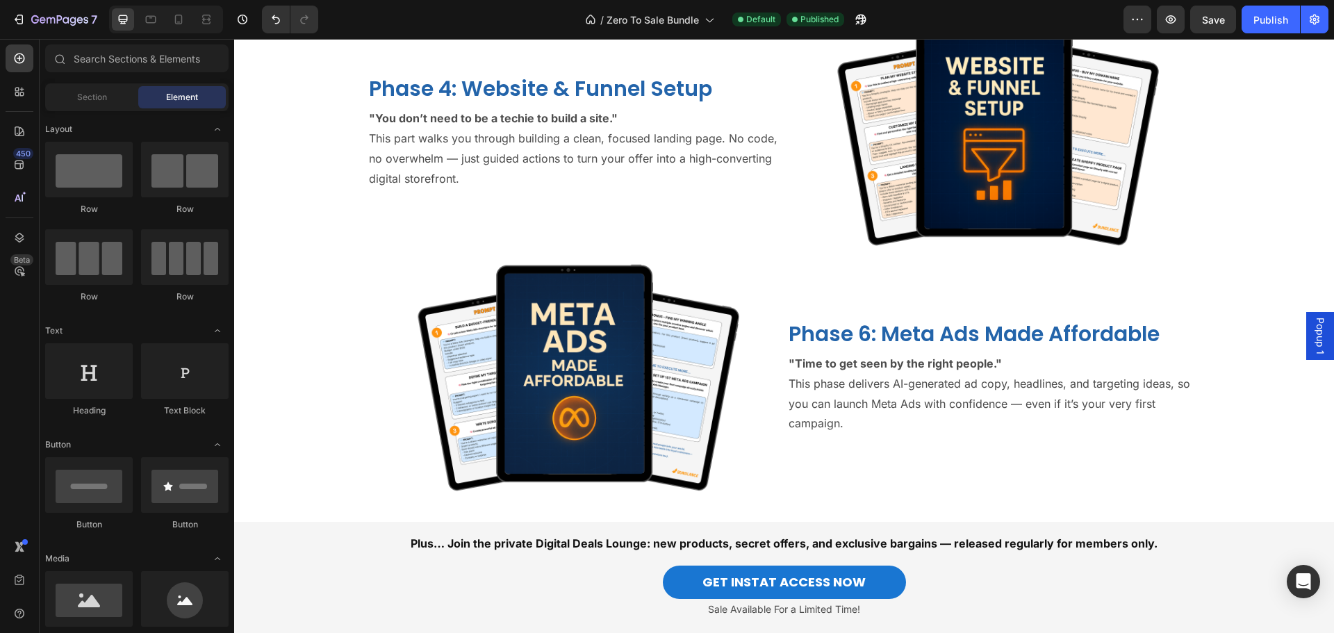
scroll to position [4107, 0]
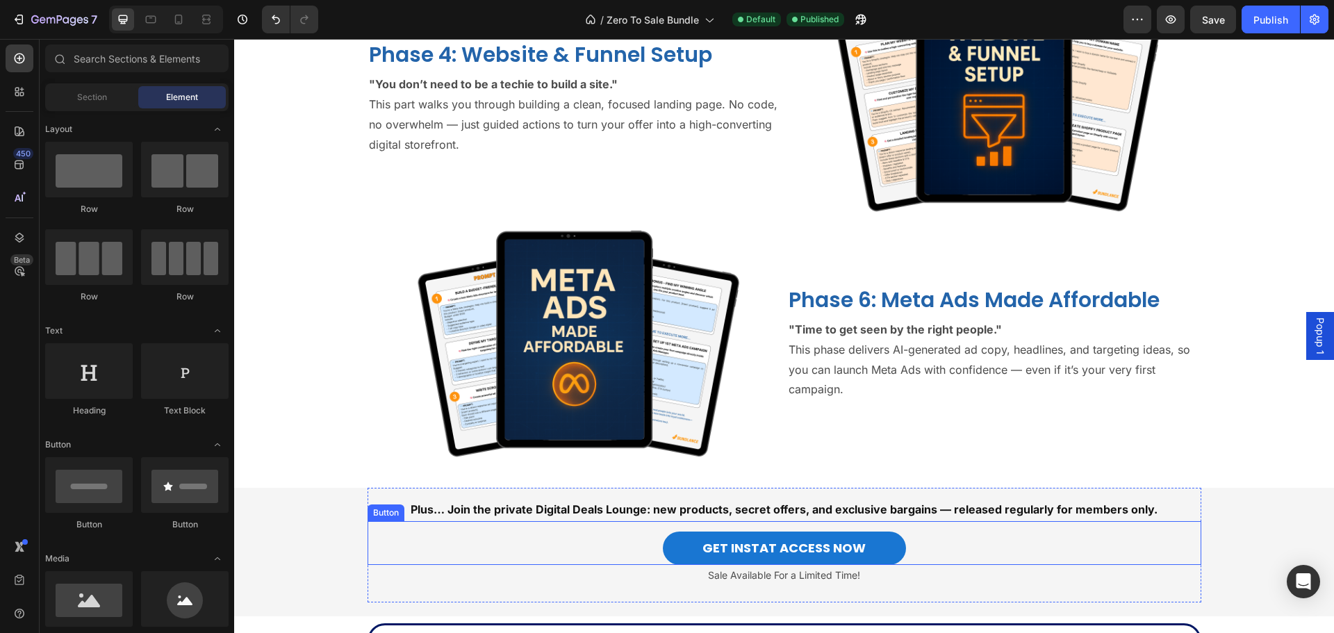
click at [438, 505] on strong "Plus… Join the private Digital Deals Lounge: new products, secret offers, and e…" at bounding box center [784, 509] width 747 height 14
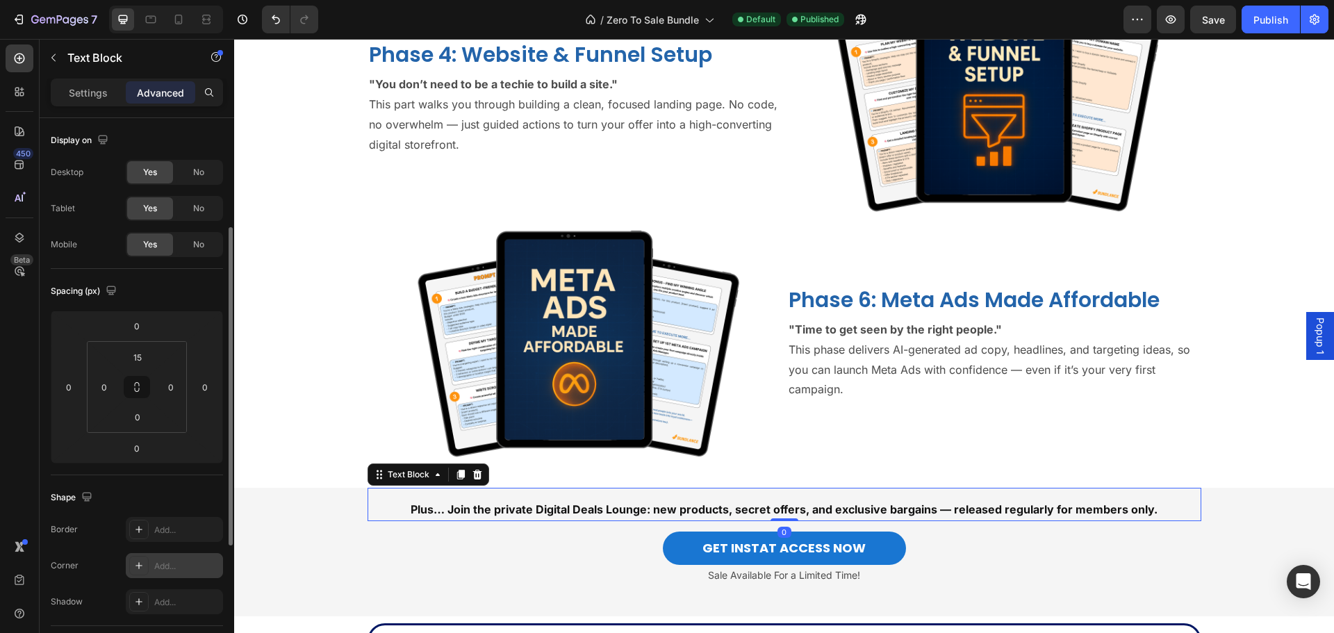
scroll to position [69, 0]
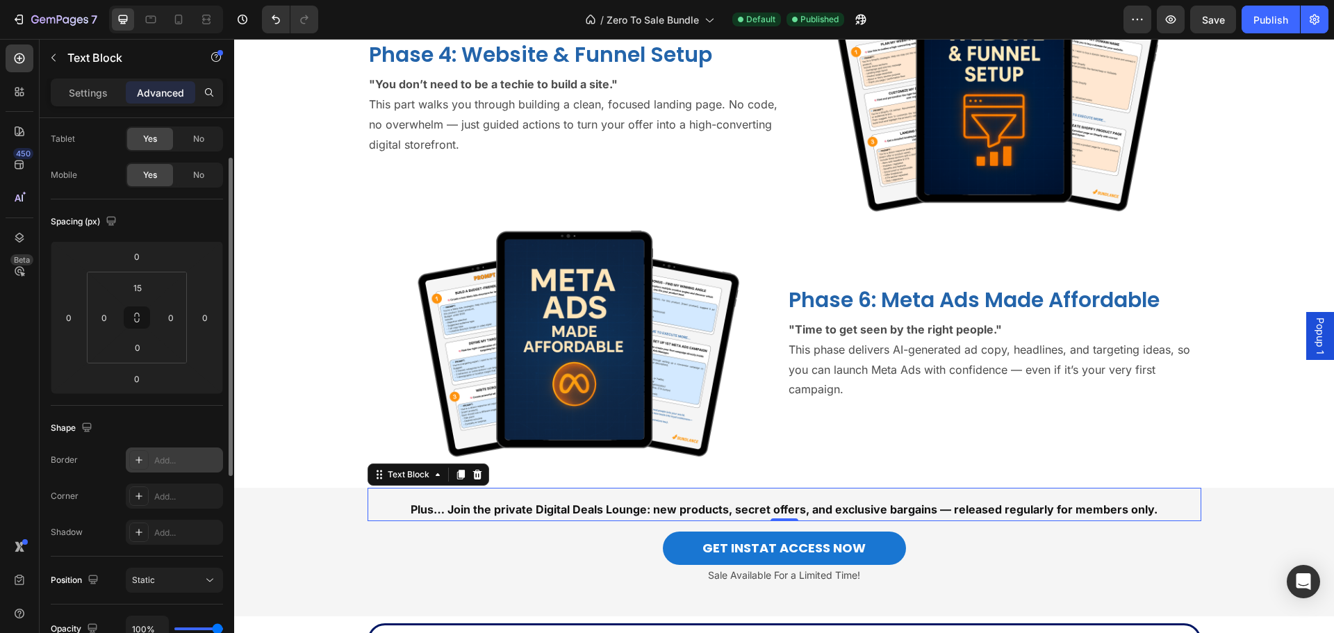
click at [145, 454] on div at bounding box center [138, 459] width 19 height 19
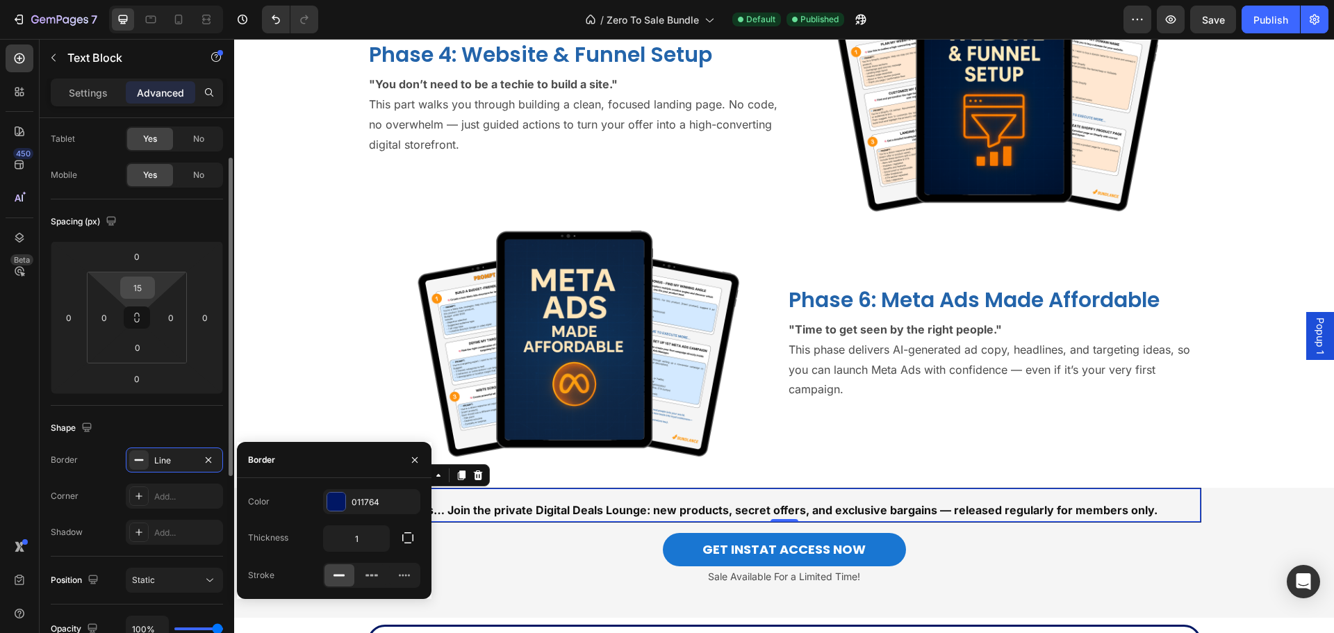
click at [149, 293] on input "15" at bounding box center [138, 287] width 28 height 21
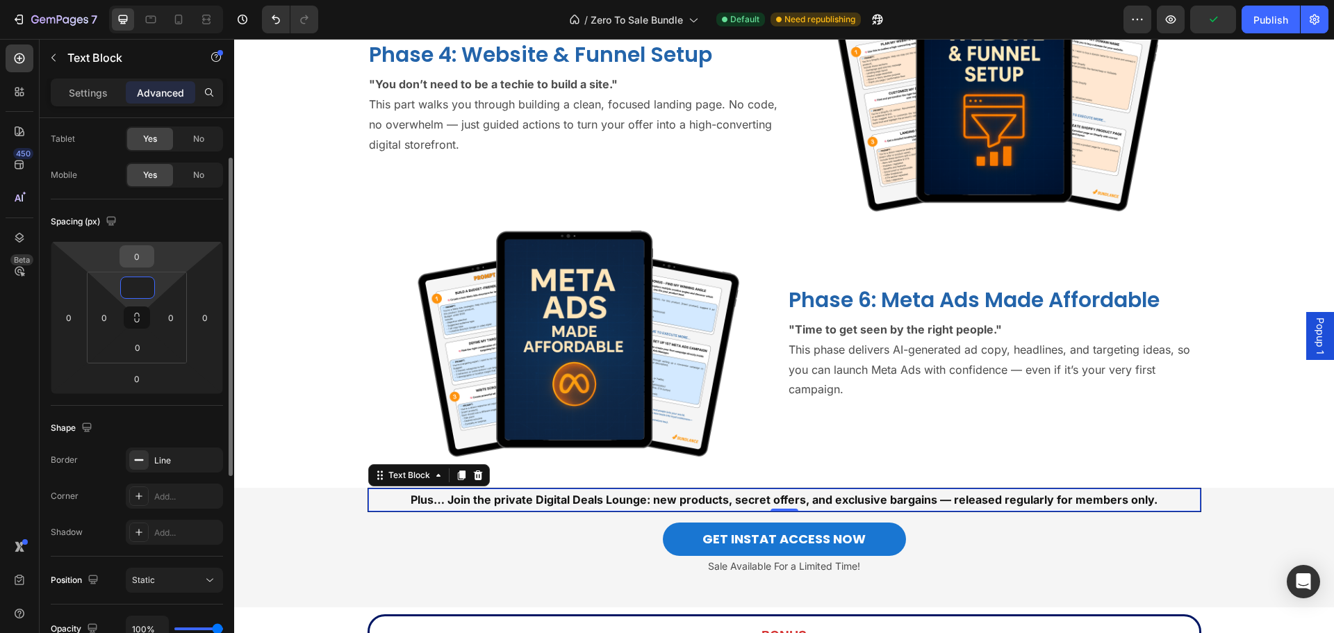
type input "0"
click at [148, 257] on input "0" at bounding box center [137, 256] width 28 height 21
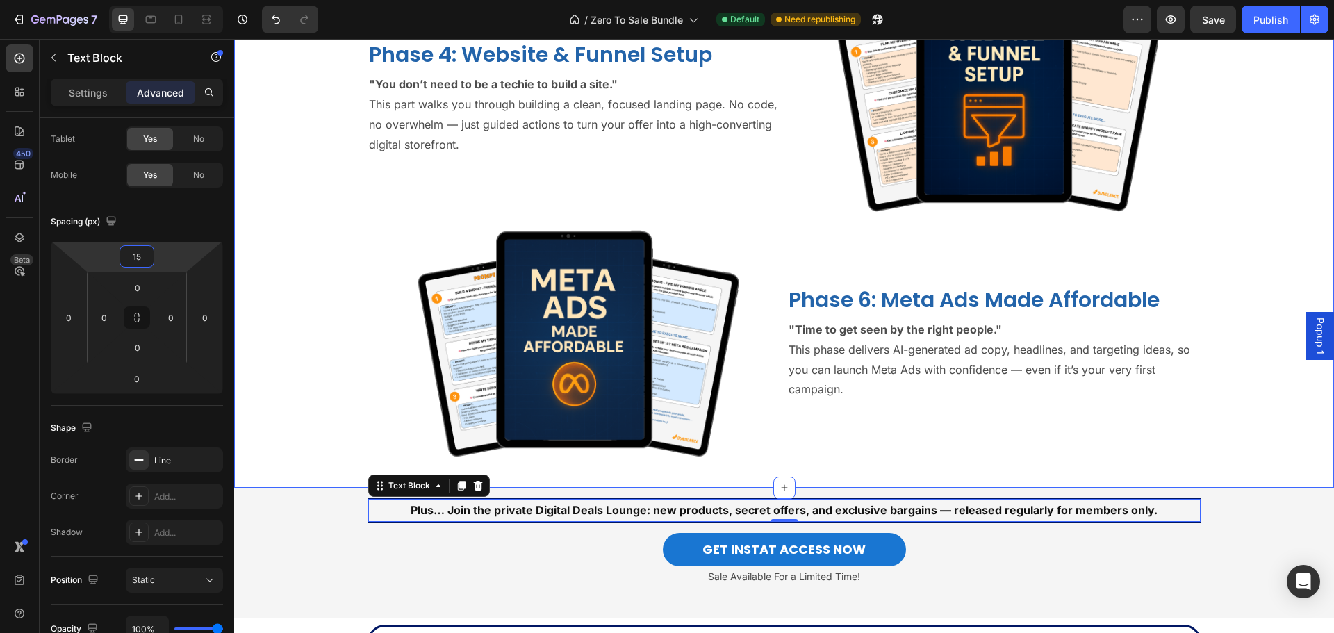
type input "1"
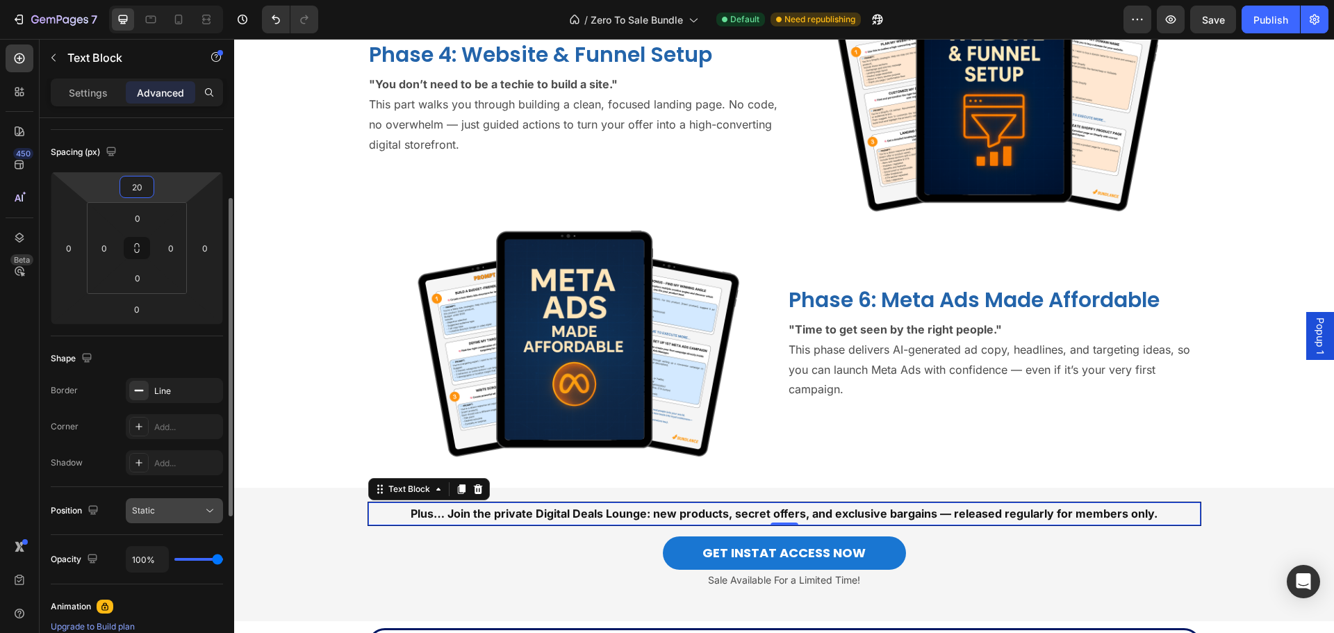
scroll to position [278, 0]
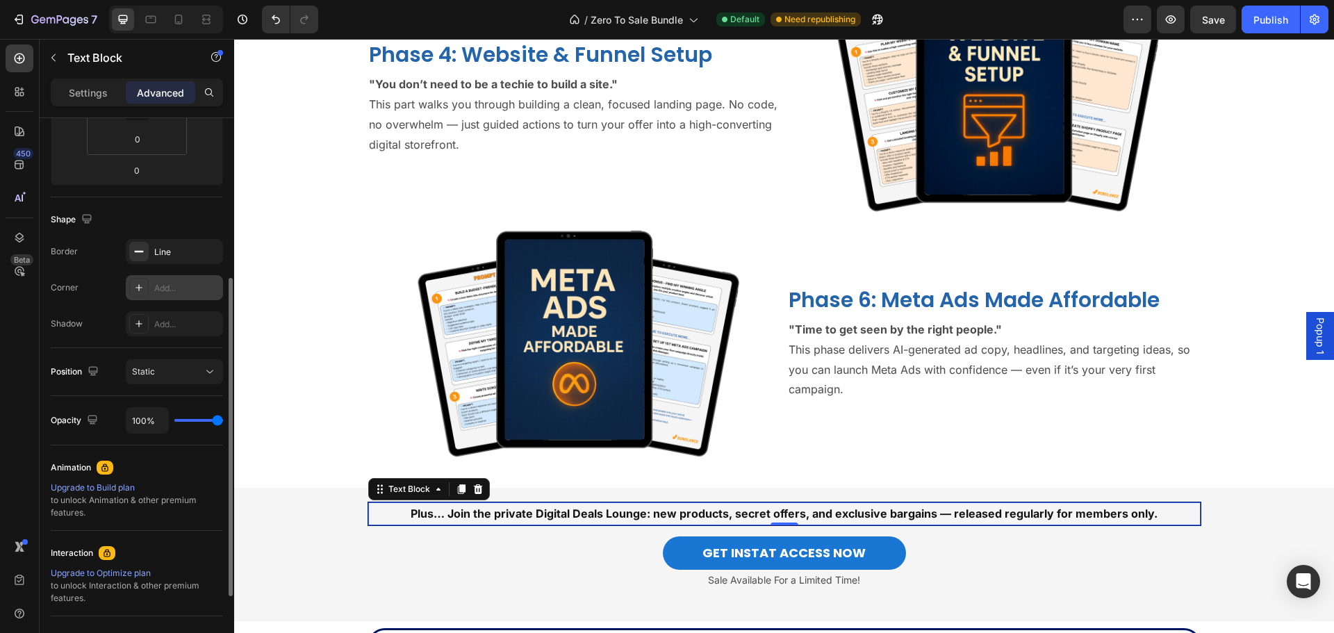
type input "20"
click at [141, 291] on icon at bounding box center [138, 287] width 11 height 11
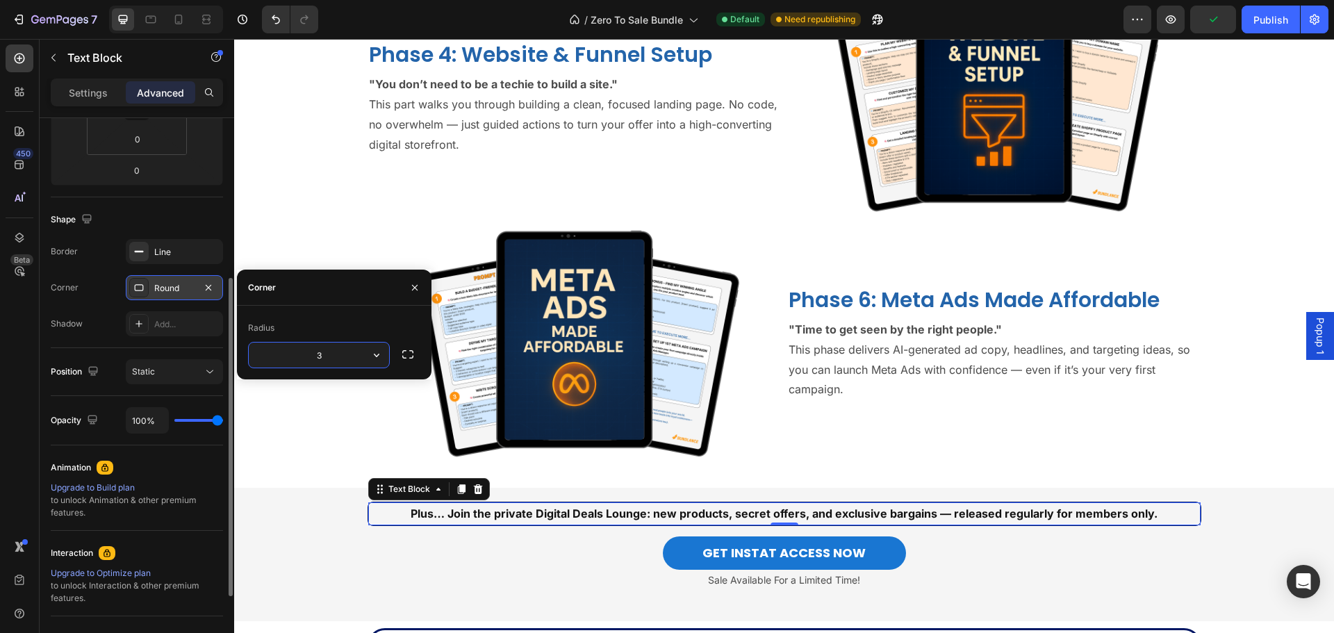
type input "30"
click at [368, 438] on img at bounding box center [575, 342] width 414 height 245
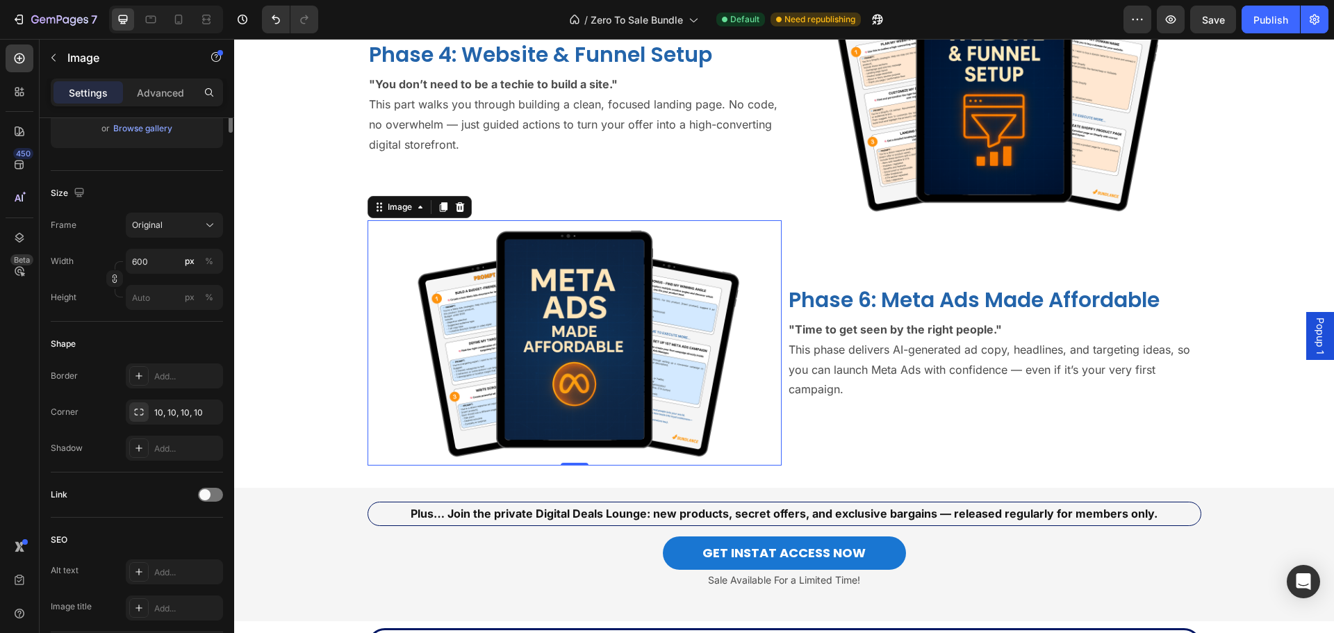
scroll to position [0, 0]
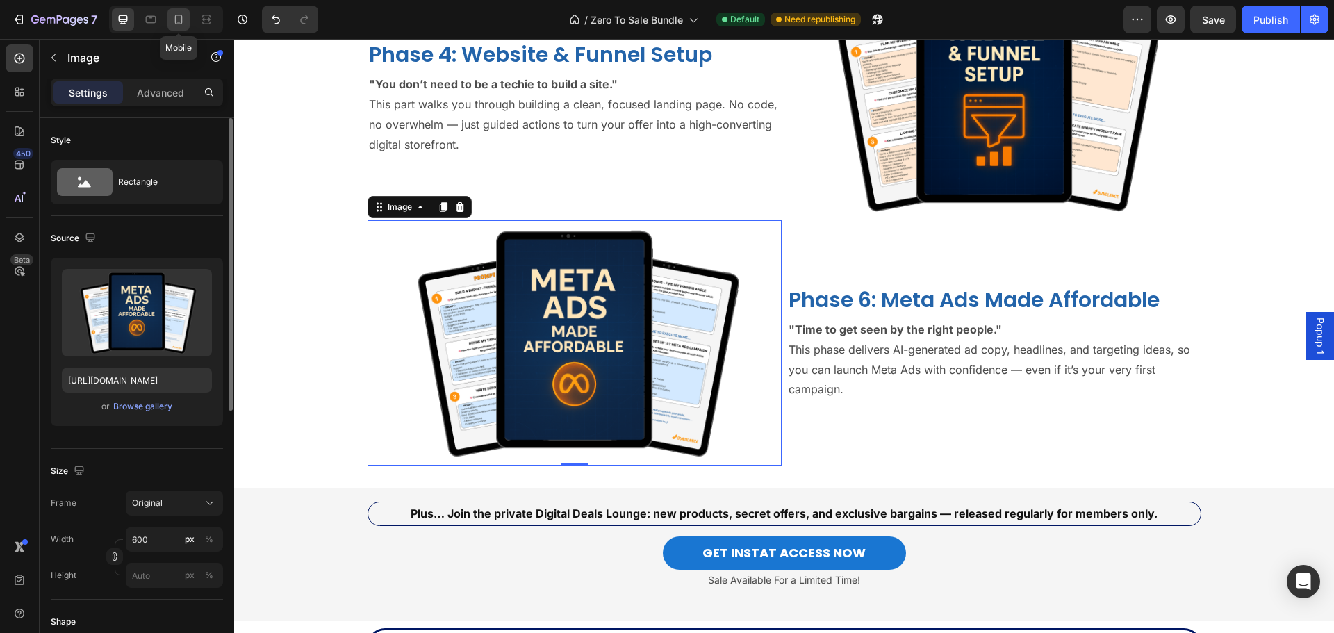
click at [172, 16] on icon at bounding box center [179, 20] width 14 height 14
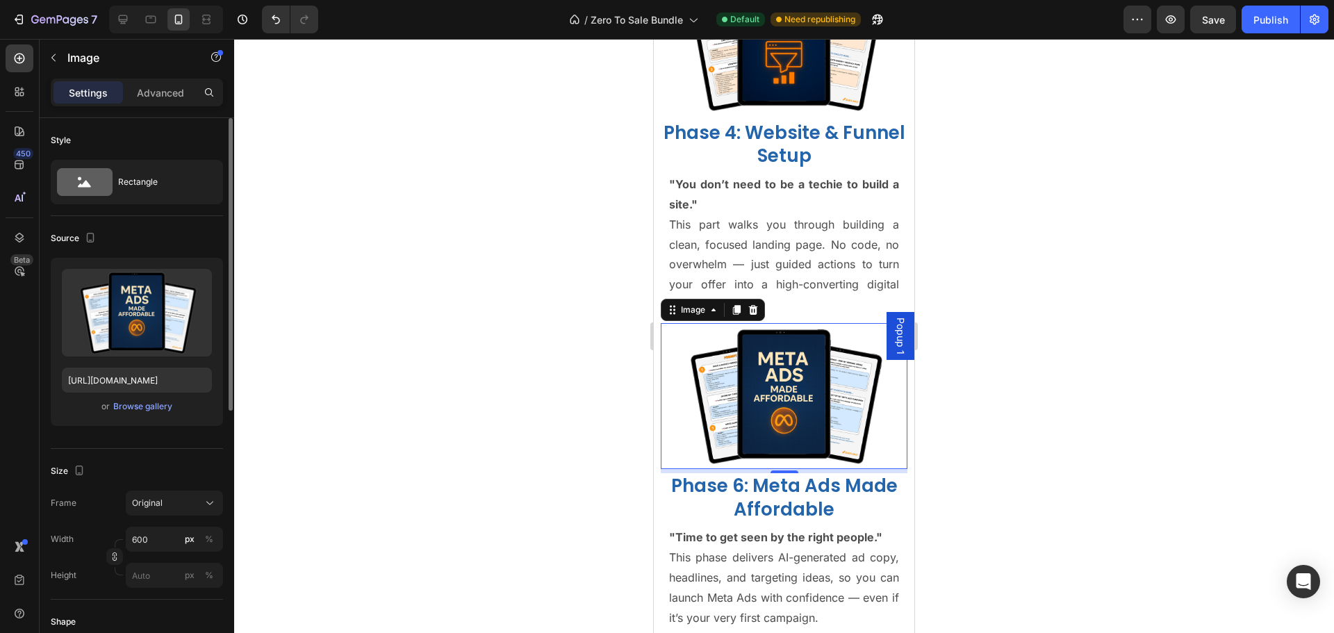
scroll to position [4495, 0]
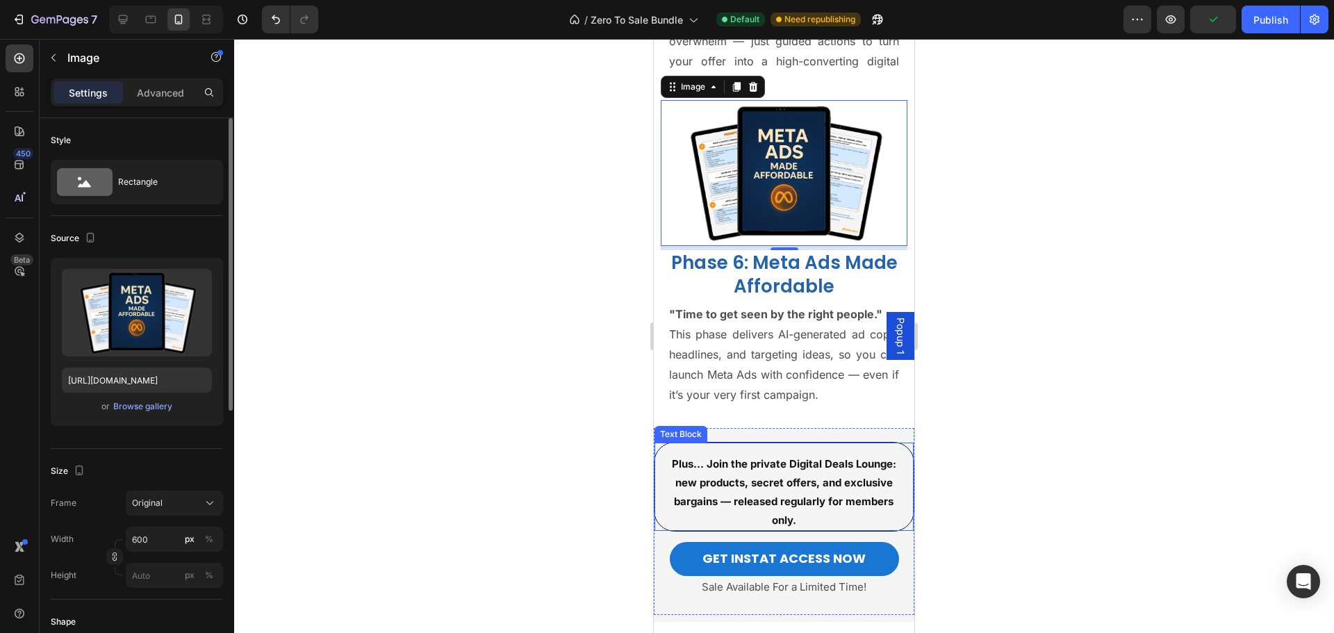
click at [659, 463] on div "Plus… Join the private Digital Deals Lounge: new products, secret offers, and e…" at bounding box center [784, 492] width 252 height 78
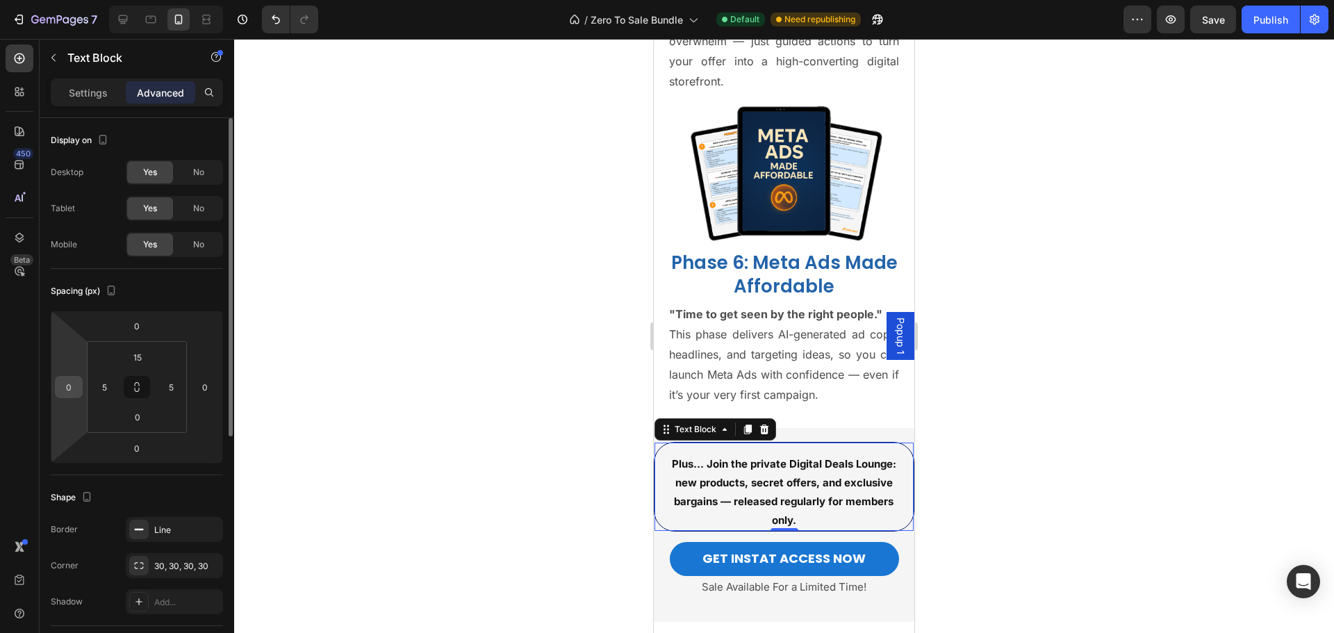
click at [71, 383] on input "0" at bounding box center [68, 387] width 21 height 21
type input "5"
click at [206, 391] on input "0" at bounding box center [205, 387] width 21 height 21
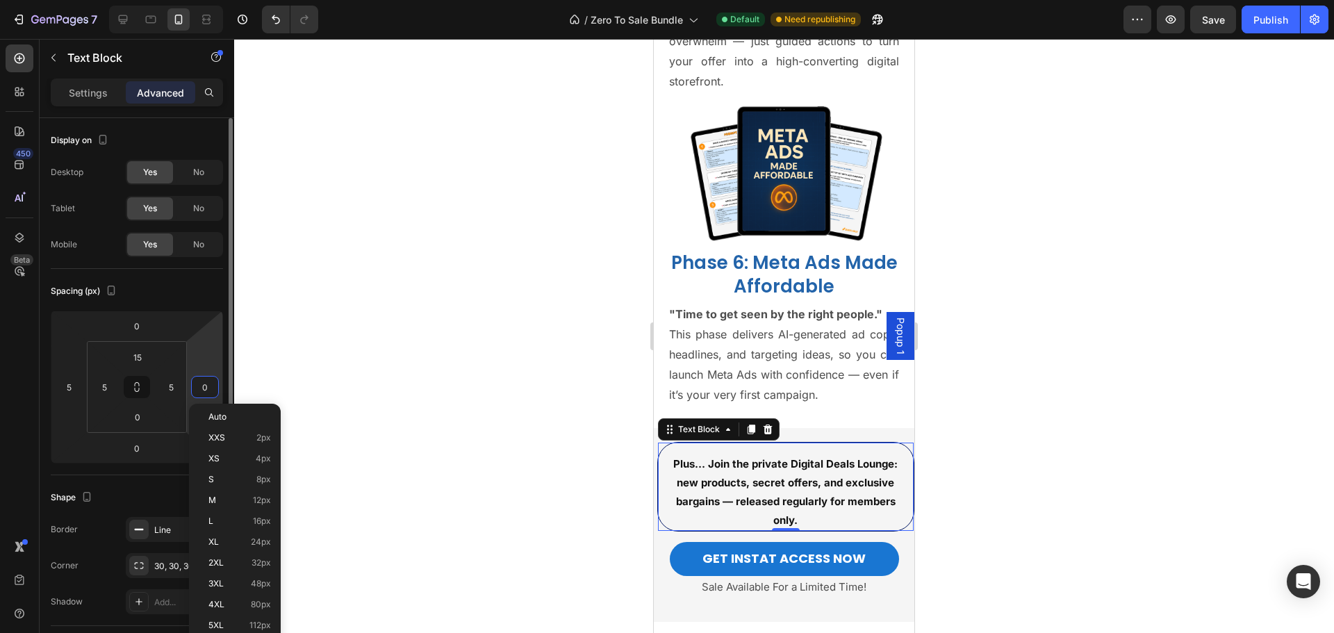
type input "5"
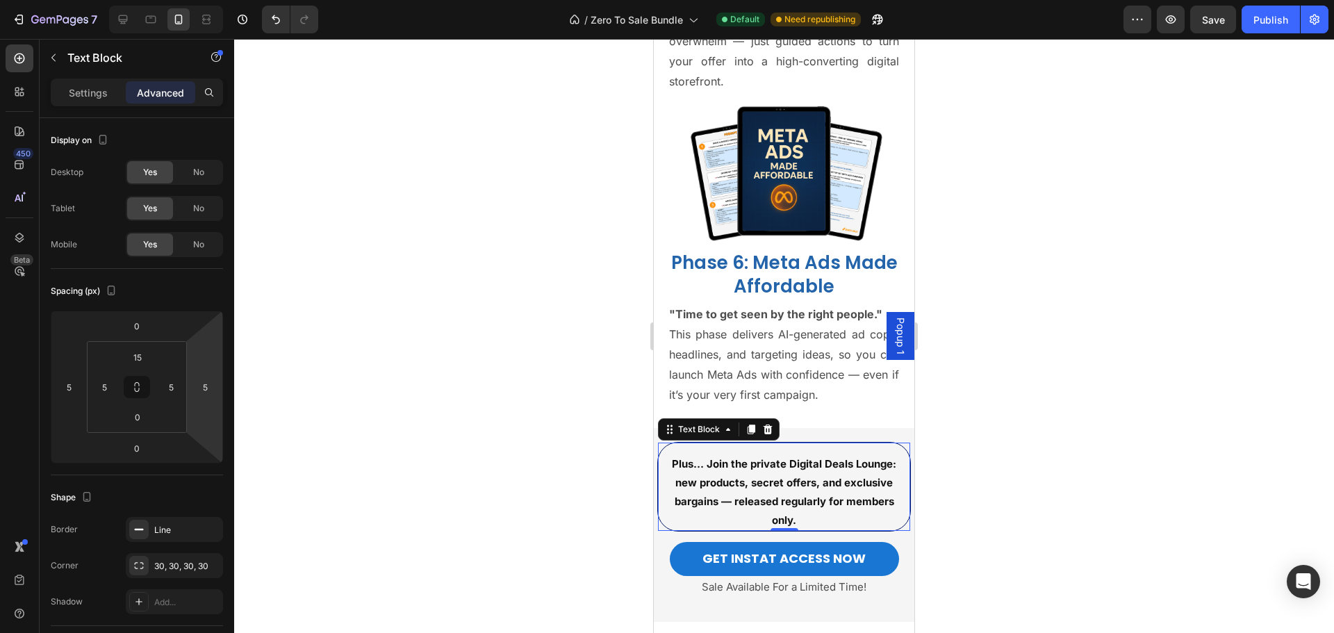
click at [377, 388] on div at bounding box center [784, 336] width 1100 height 594
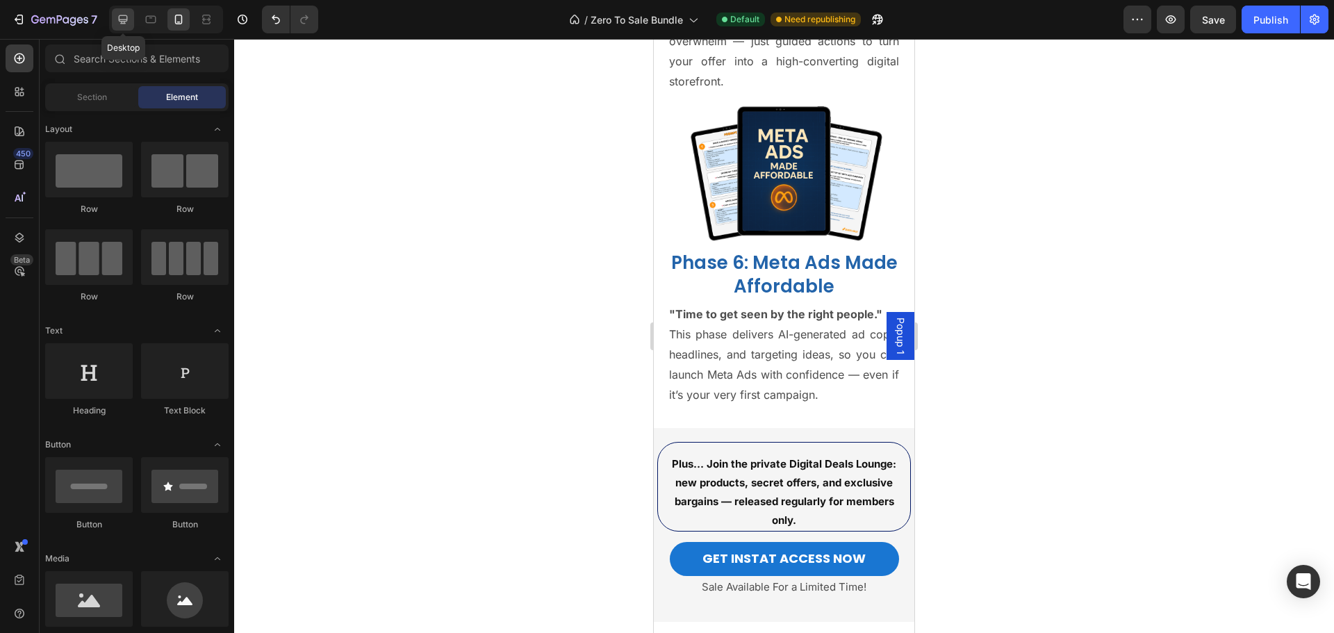
click at [129, 22] on icon at bounding box center [123, 20] width 14 height 14
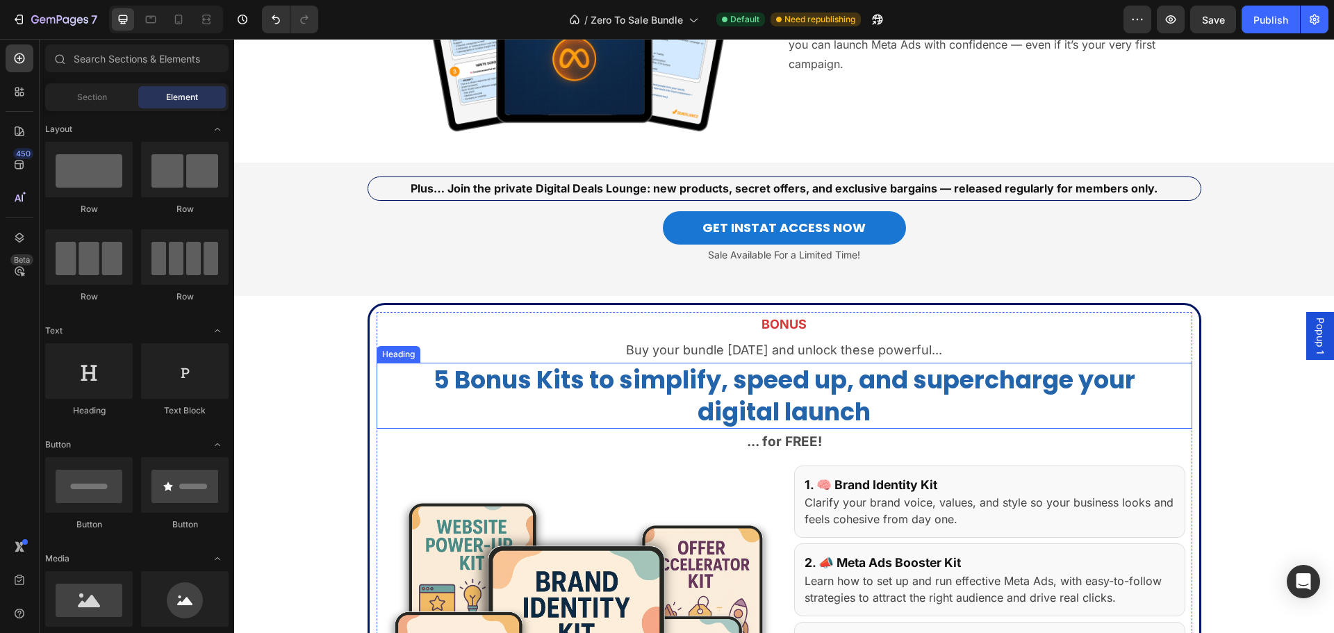
scroll to position [4363, 0]
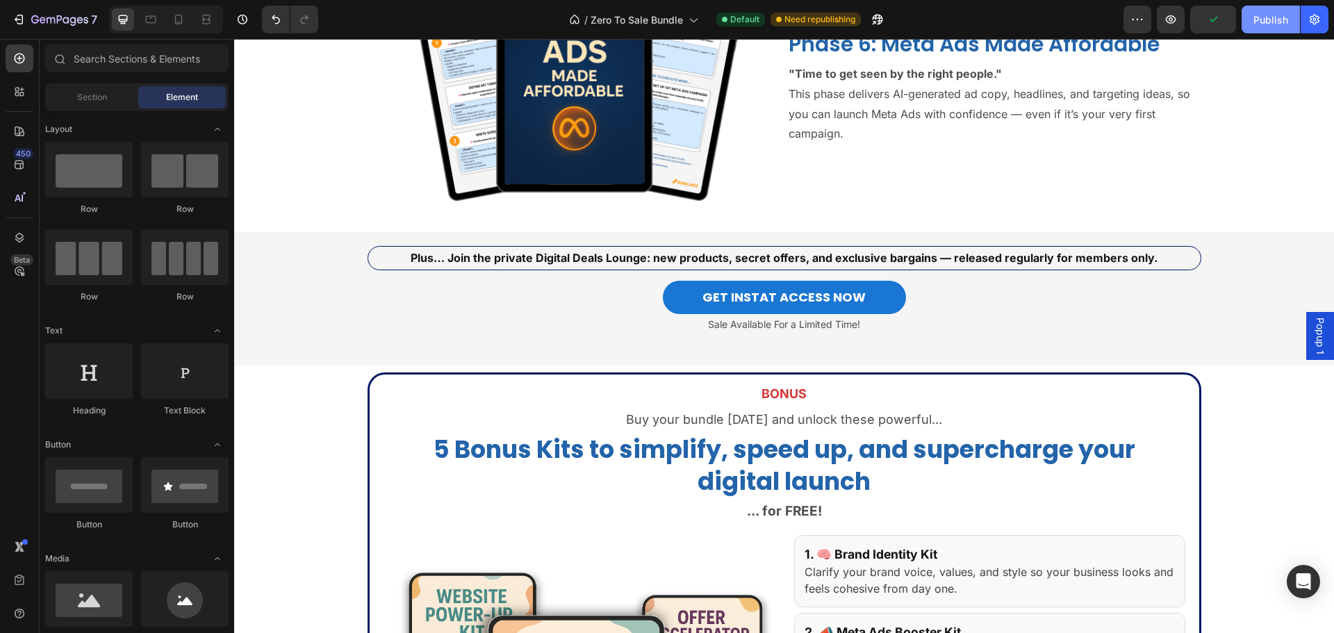
click at [1289, 24] on button "Publish" at bounding box center [1271, 20] width 58 height 28
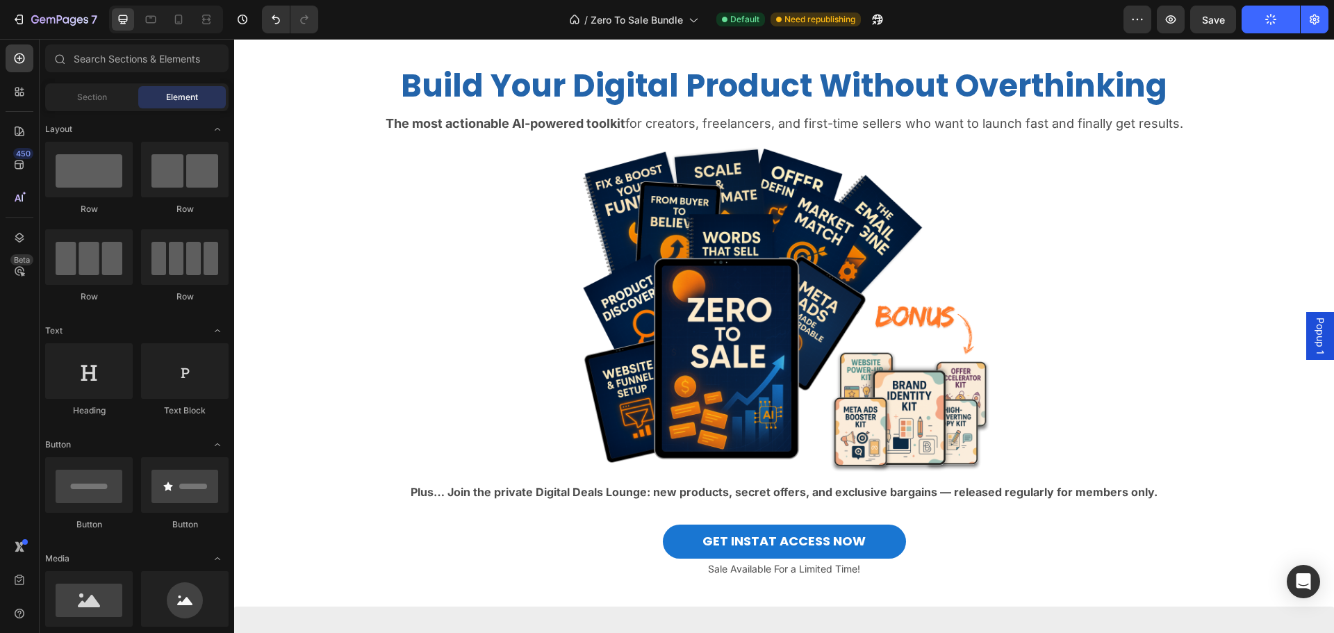
scroll to position [124, 0]
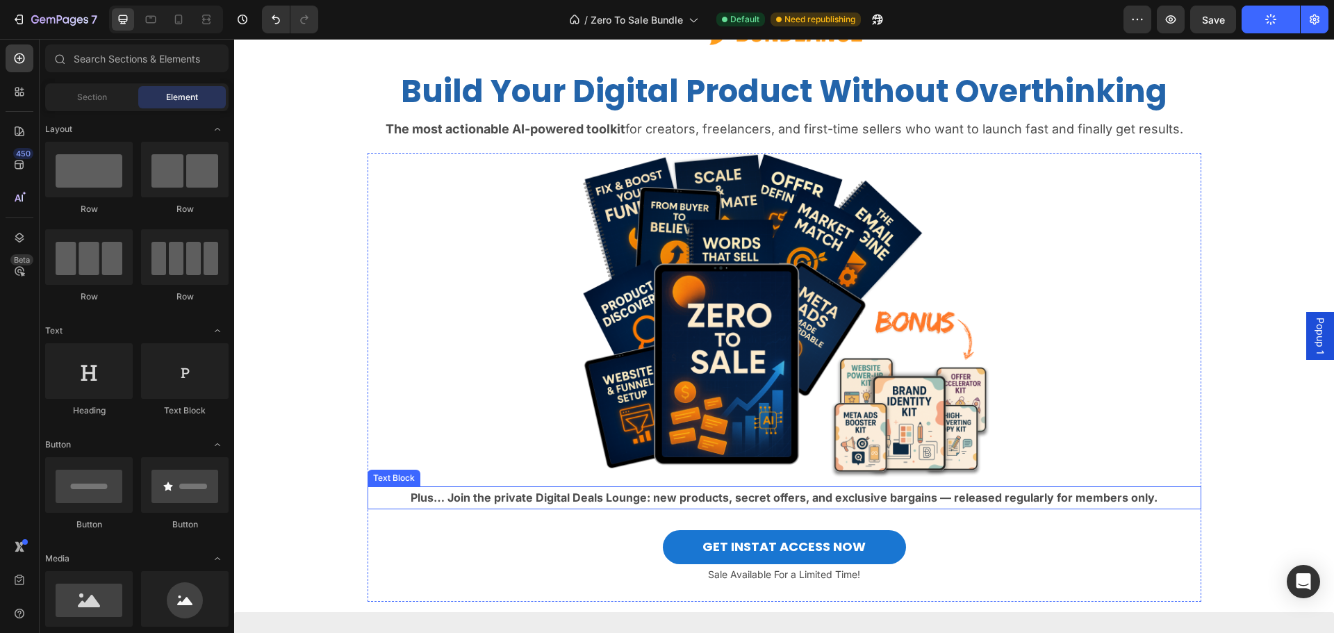
click at [672, 497] on strong "Plus… Join the private Digital Deals Lounge: new products, secret offers, and e…" at bounding box center [784, 498] width 747 height 14
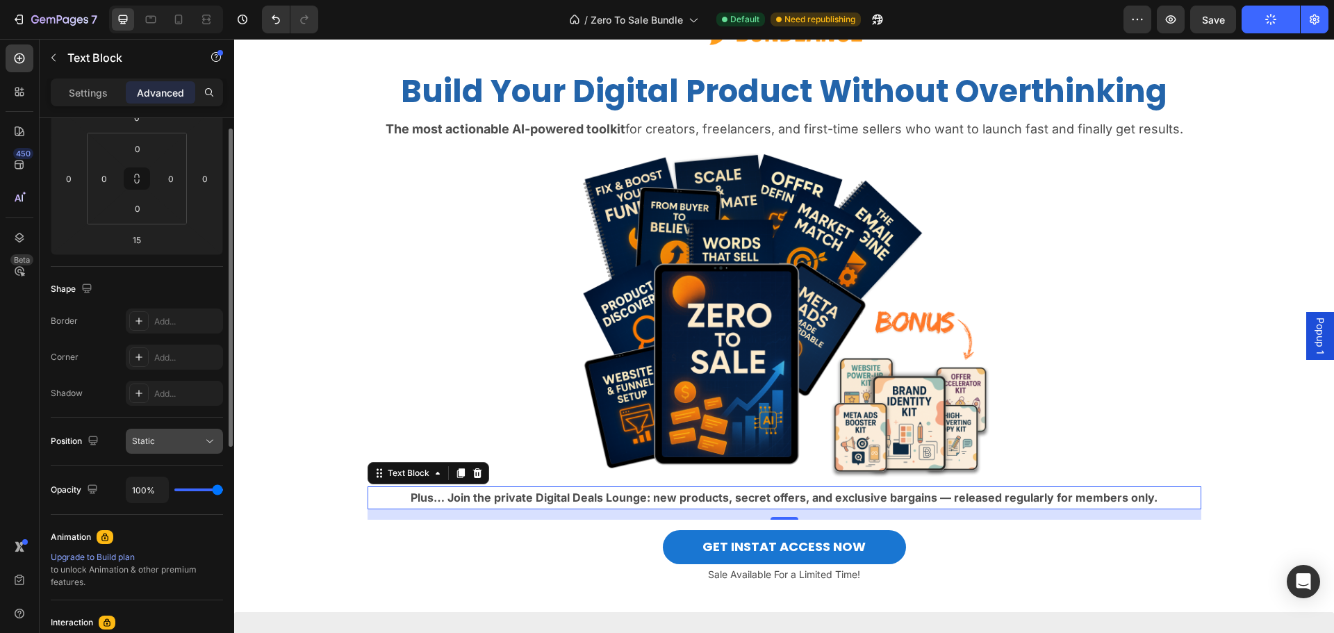
scroll to position [278, 0]
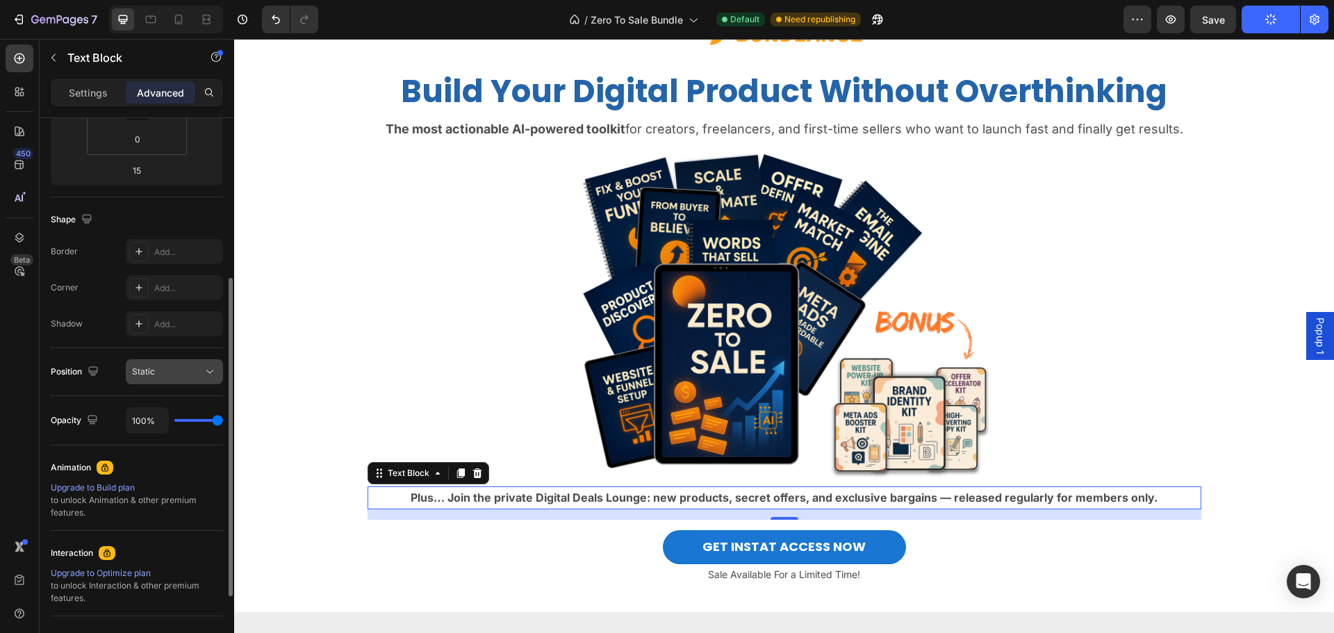
click at [154, 260] on div "Add..." at bounding box center [174, 251] width 97 height 25
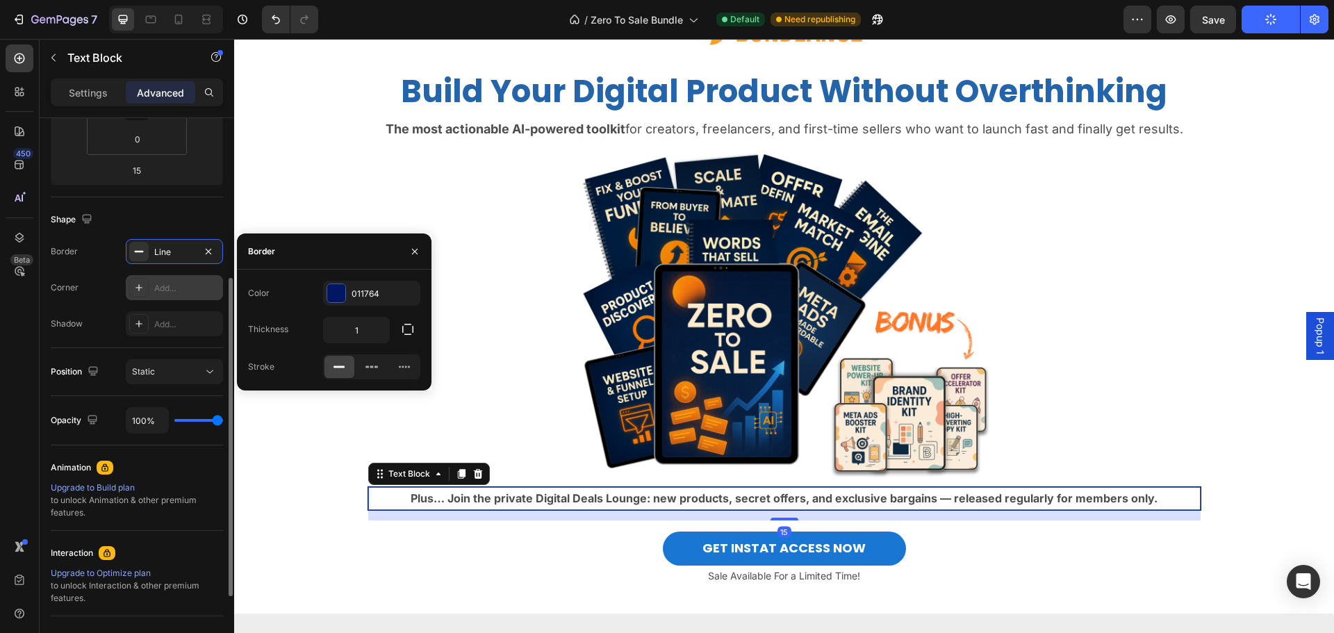
click at [151, 290] on div "Add..." at bounding box center [174, 287] width 97 height 25
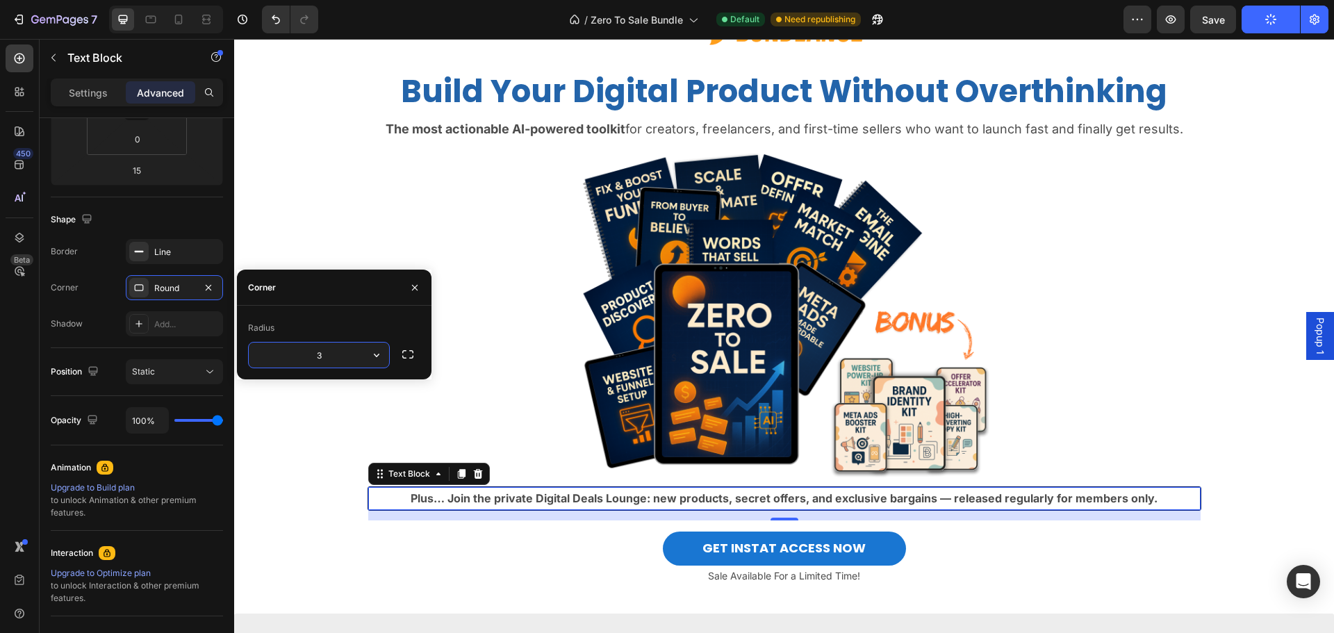
type input "30"
click at [315, 441] on div "Image Build Your Digital Product Without Overthinking Heading The most actionab…" at bounding box center [784, 303] width 1100 height 600
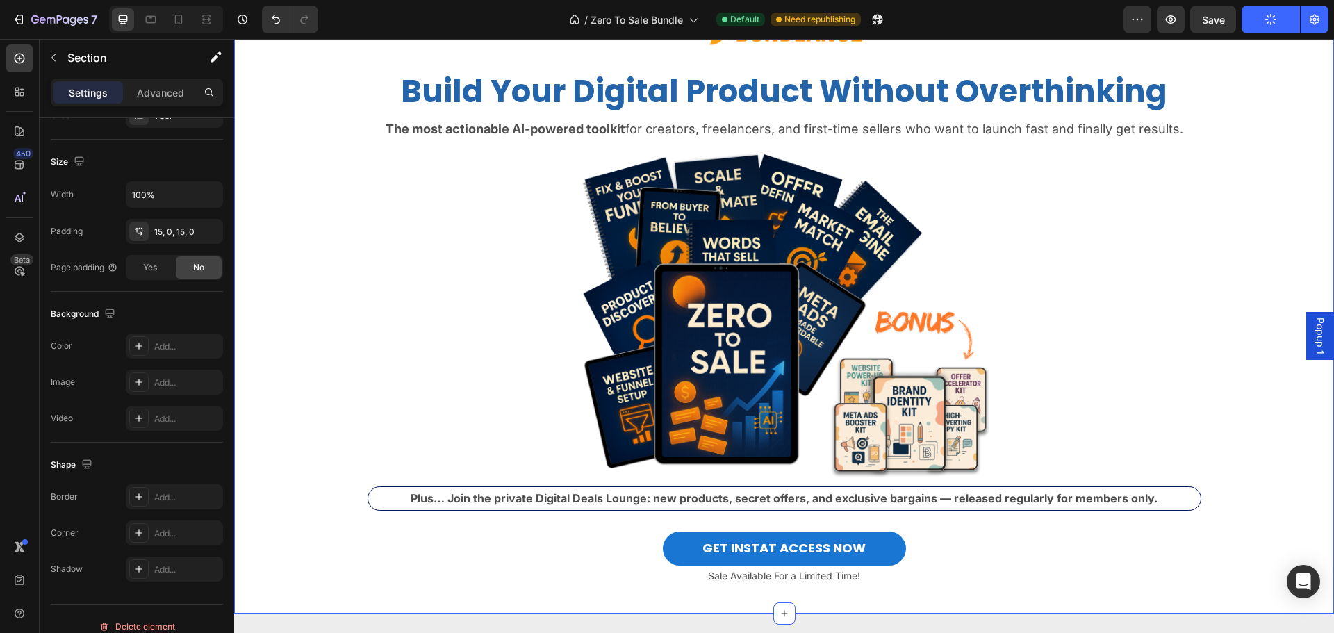
scroll to position [0, 0]
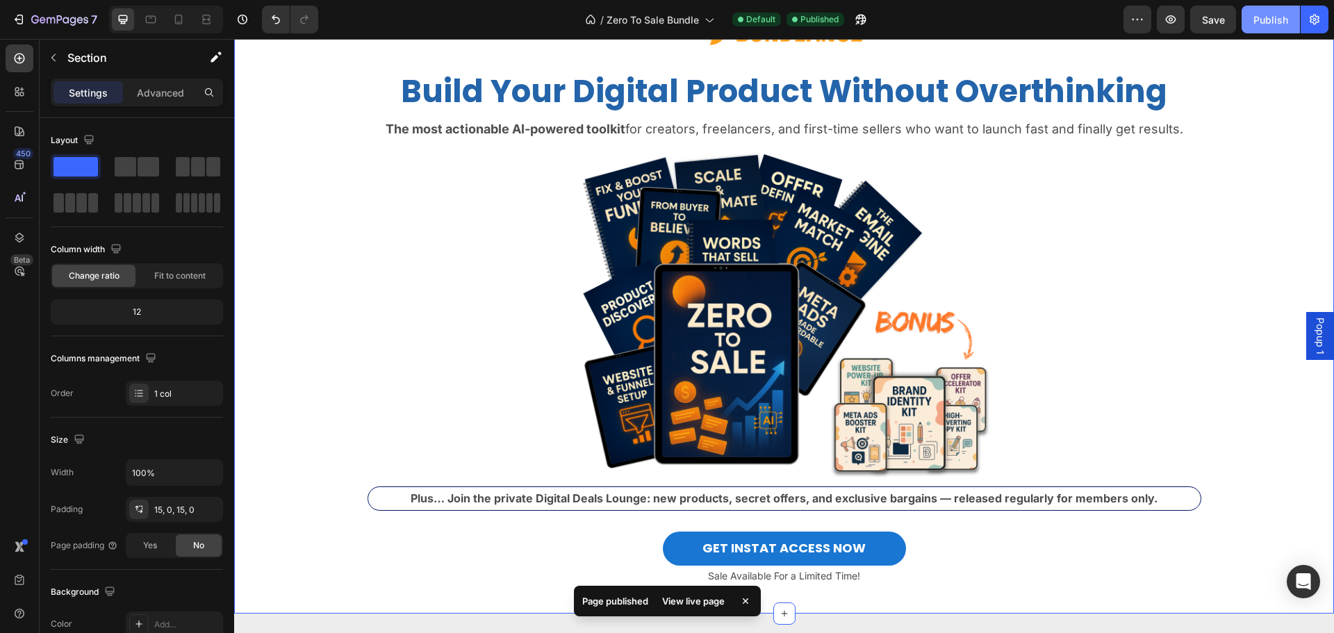
click at [1277, 22] on div "Publish" at bounding box center [1271, 20] width 35 height 15
click at [178, 22] on icon at bounding box center [179, 20] width 8 height 10
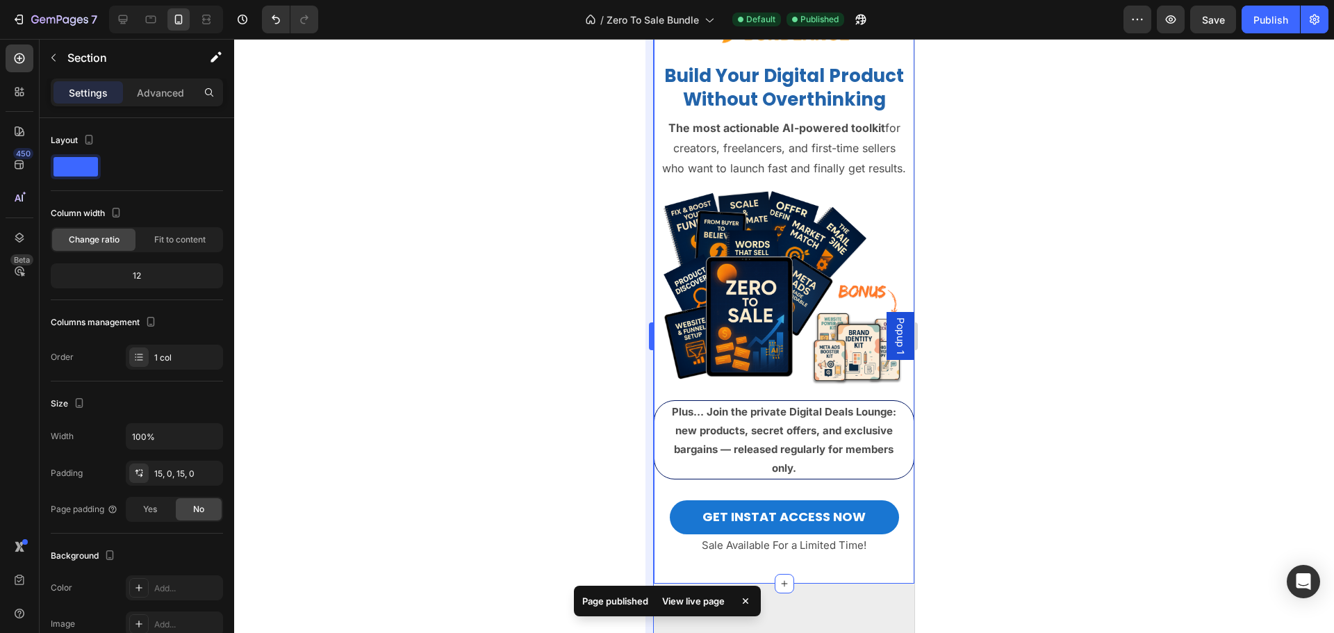
scroll to position [22, 0]
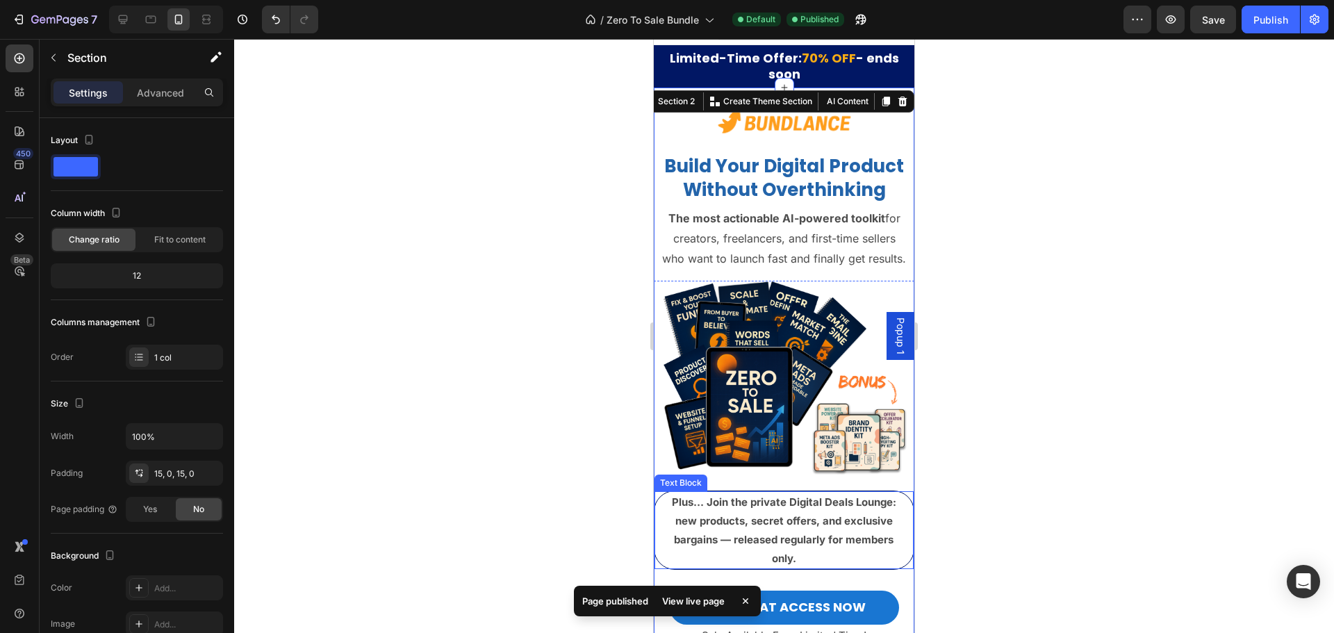
click at [664, 564] on p "Plus… Join the private Digital Deals Lounge: new products, secret offers, and e…" at bounding box center [784, 530] width 245 height 75
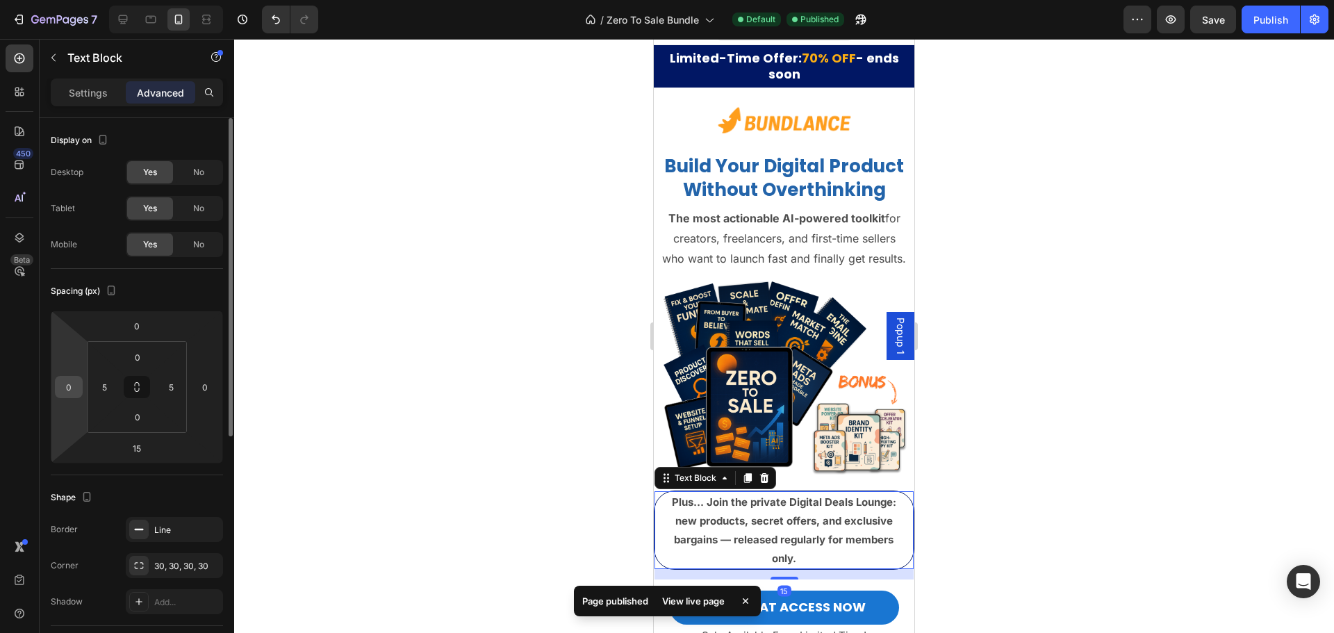
click at [71, 384] on input "0" at bounding box center [68, 387] width 21 height 21
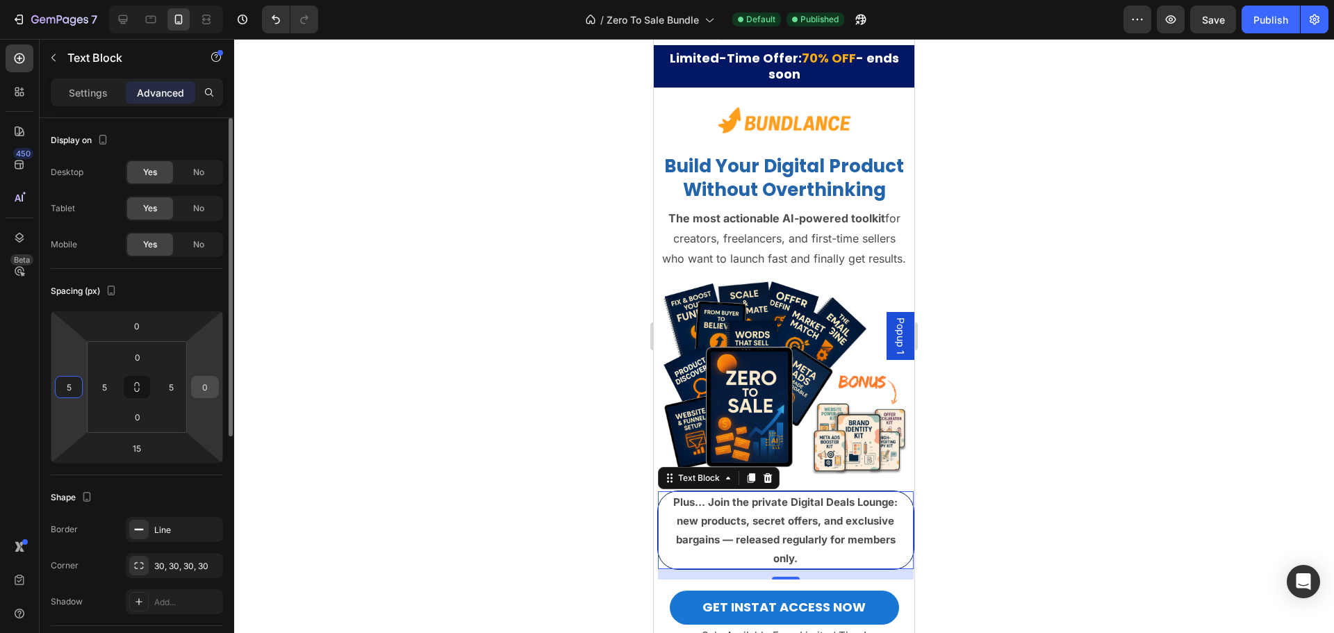
type input "5"
click at [207, 384] on input "0" at bounding box center [205, 387] width 21 height 21
type input "5"
click at [140, 361] on input "0" at bounding box center [138, 357] width 28 height 21
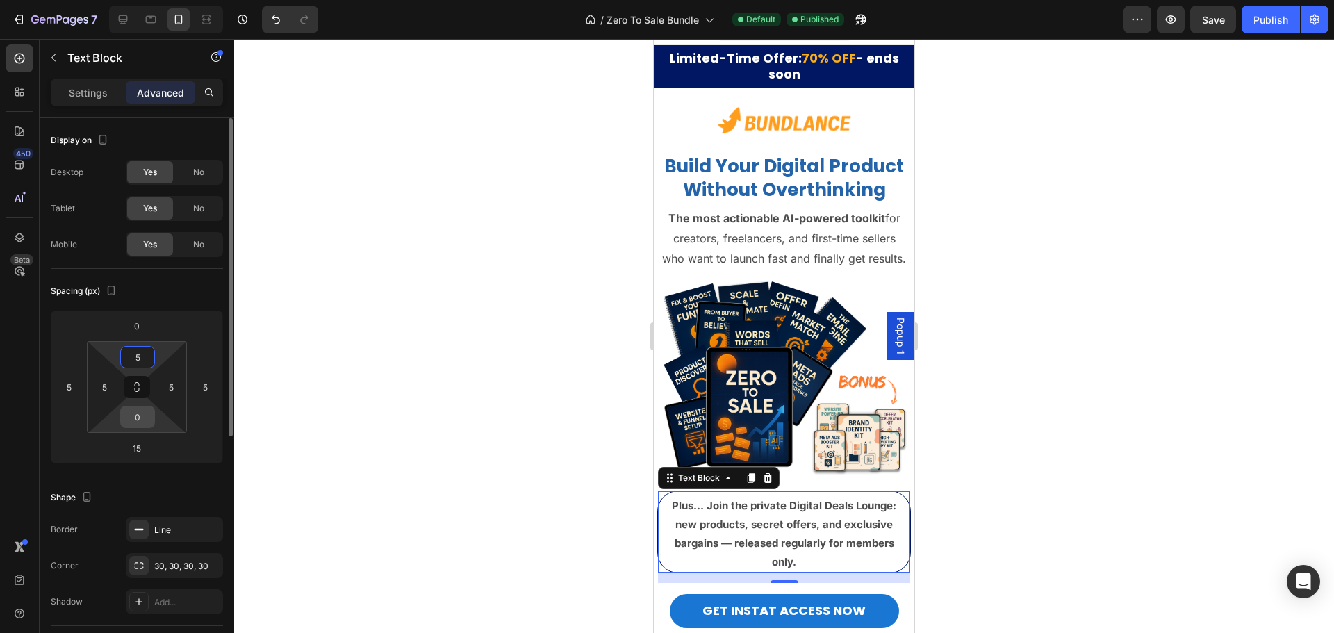
type input "5"
click at [140, 417] on input "0" at bounding box center [138, 417] width 28 height 21
type input "5"
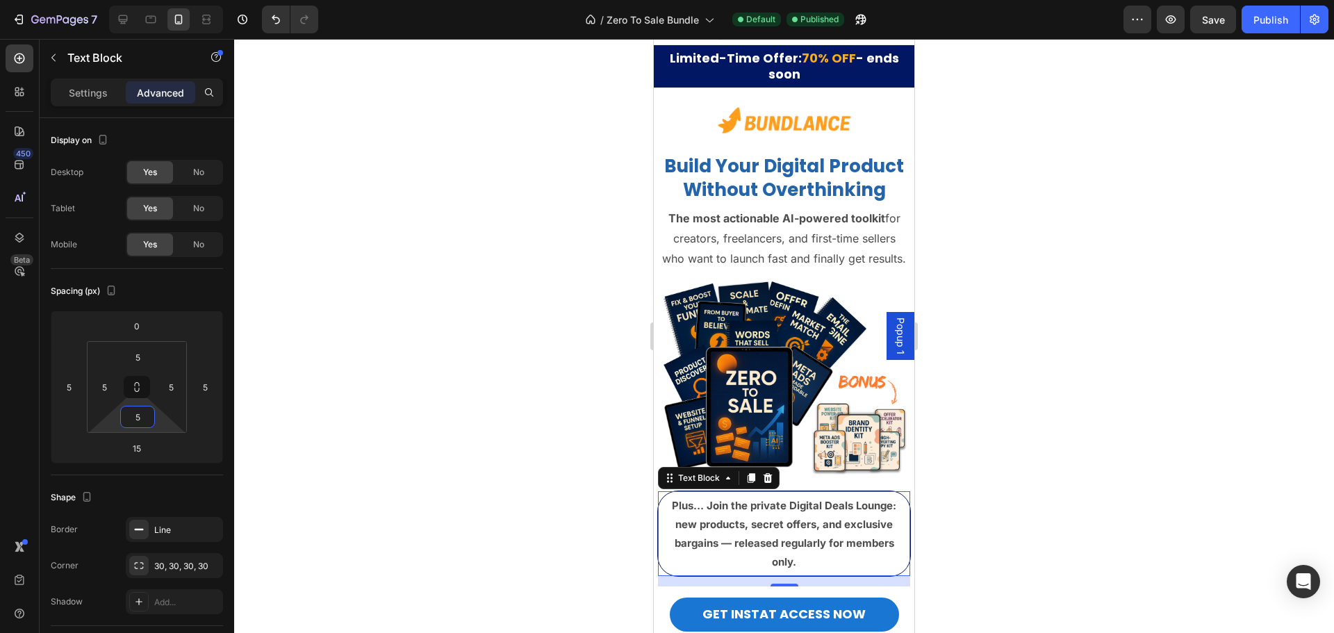
click at [448, 450] on div at bounding box center [784, 336] width 1100 height 594
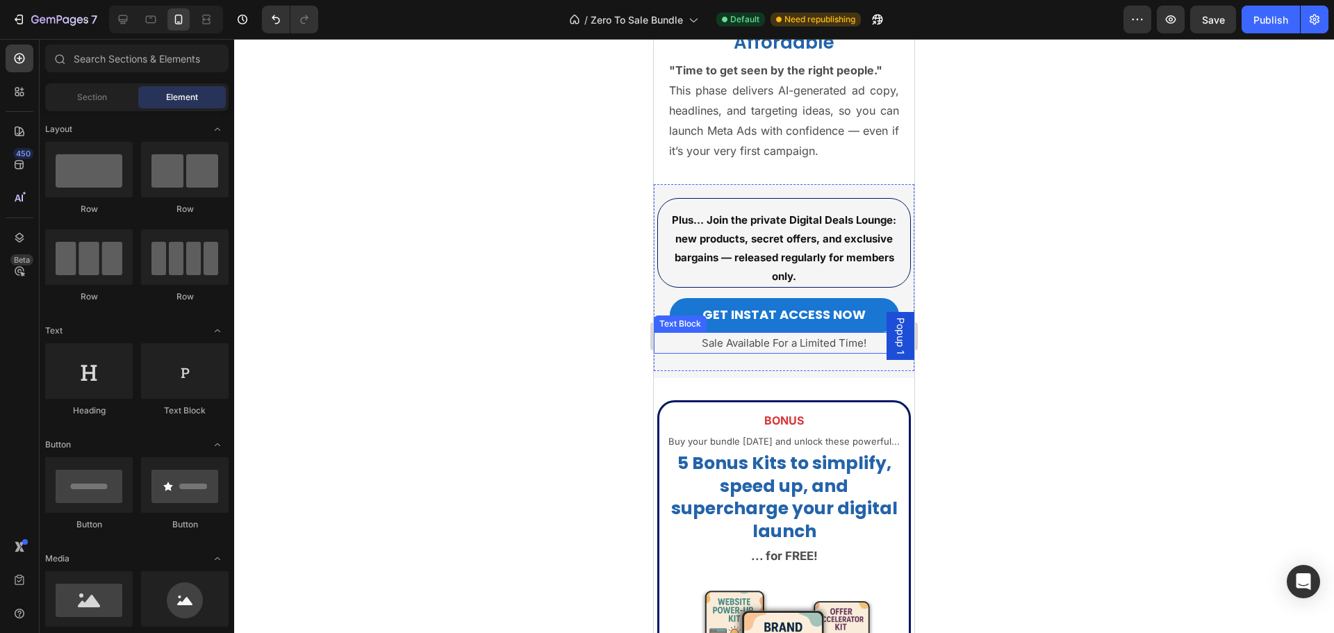
scroll to position [4748, 0]
click at [793, 249] on p "Plus… Join the private Digital Deals Lounge: new products, secret offers, and e…" at bounding box center [785, 247] width 238 height 75
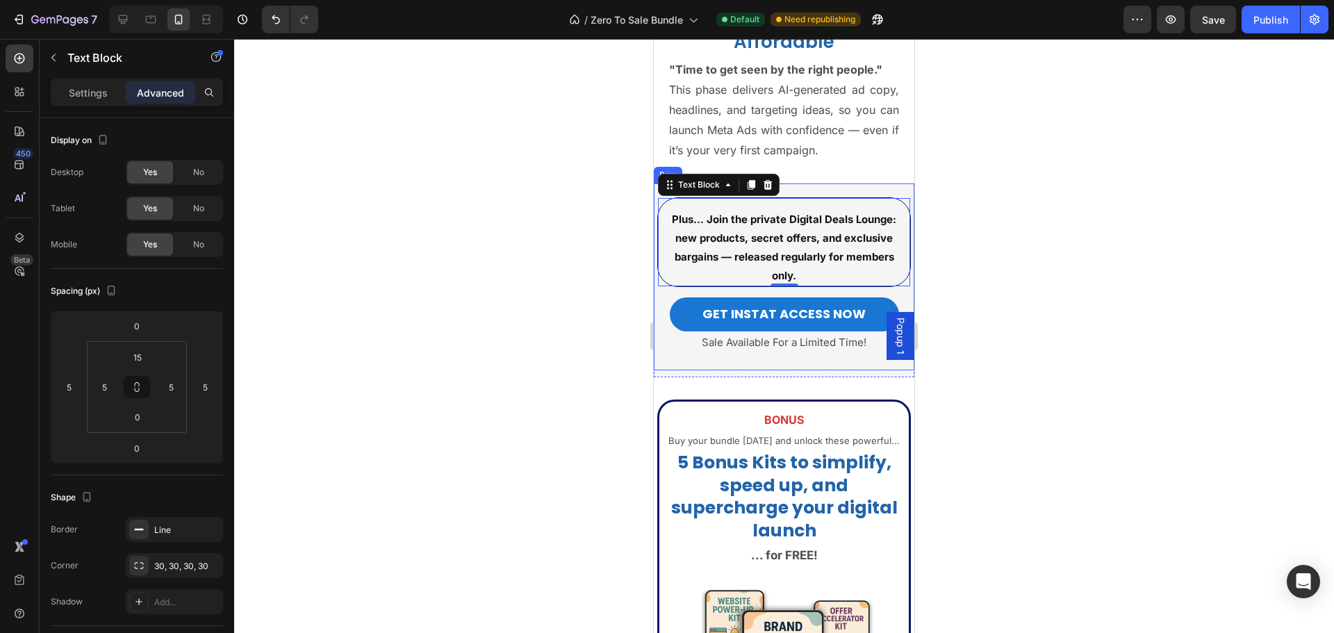
click at [885, 193] on div "Plus… Join the private Digital Deals Lounge: new products, secret offers, and e…" at bounding box center [784, 276] width 261 height 186
click at [872, 214] on strong "Plus… Join the private Digital Deals Lounge: new products, secret offers, and e…" at bounding box center [784, 247] width 224 height 69
click at [138, 362] on input "15" at bounding box center [138, 357] width 28 height 21
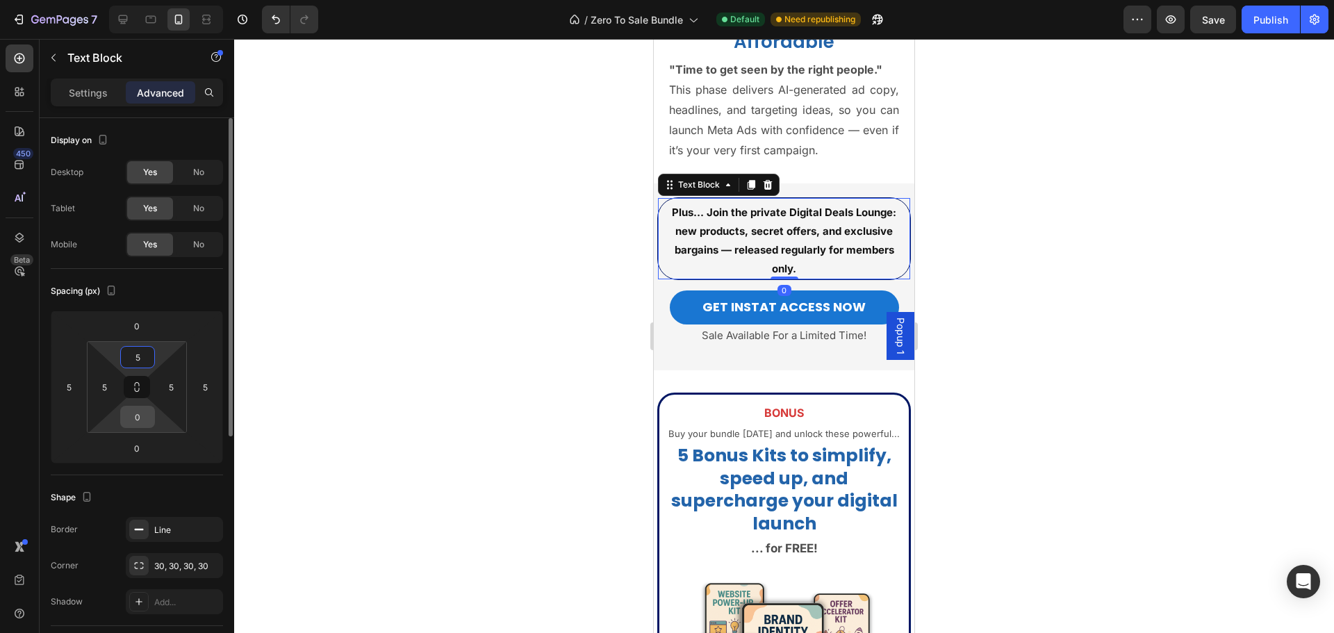
type input "5"
click at [140, 409] on div "0" at bounding box center [137, 417] width 35 height 22
click at [133, 417] on input "0" at bounding box center [138, 417] width 28 height 21
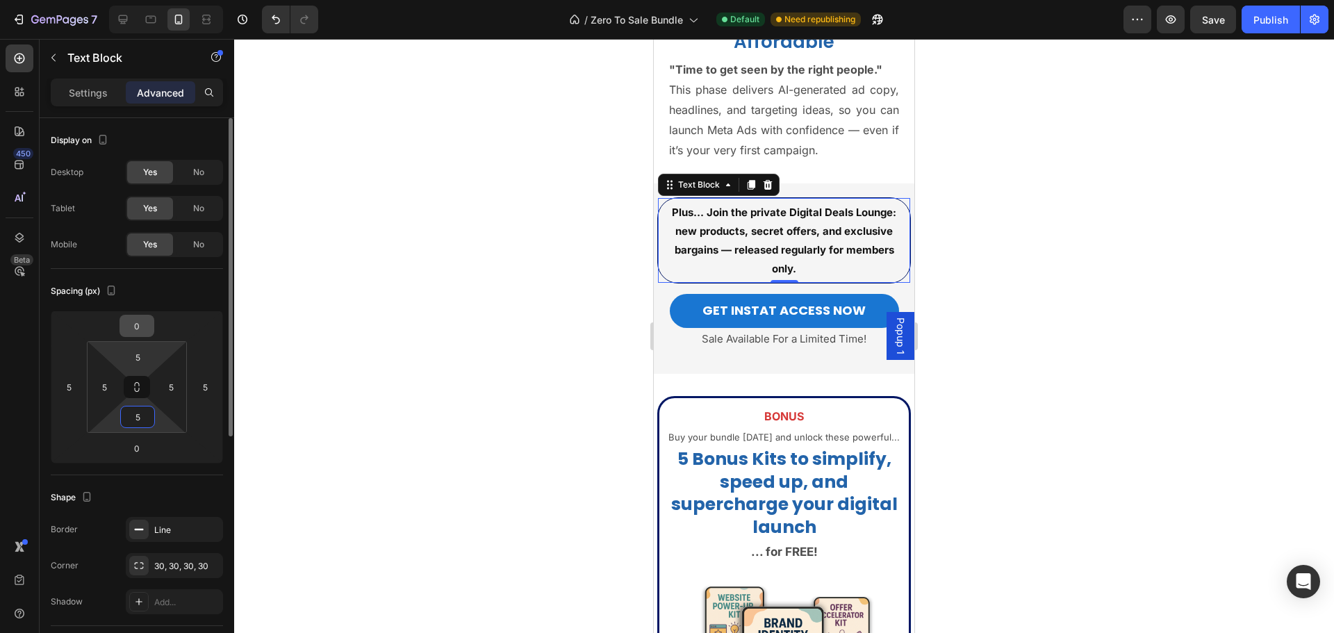
type input "5"
click at [140, 334] on input "0" at bounding box center [137, 325] width 28 height 21
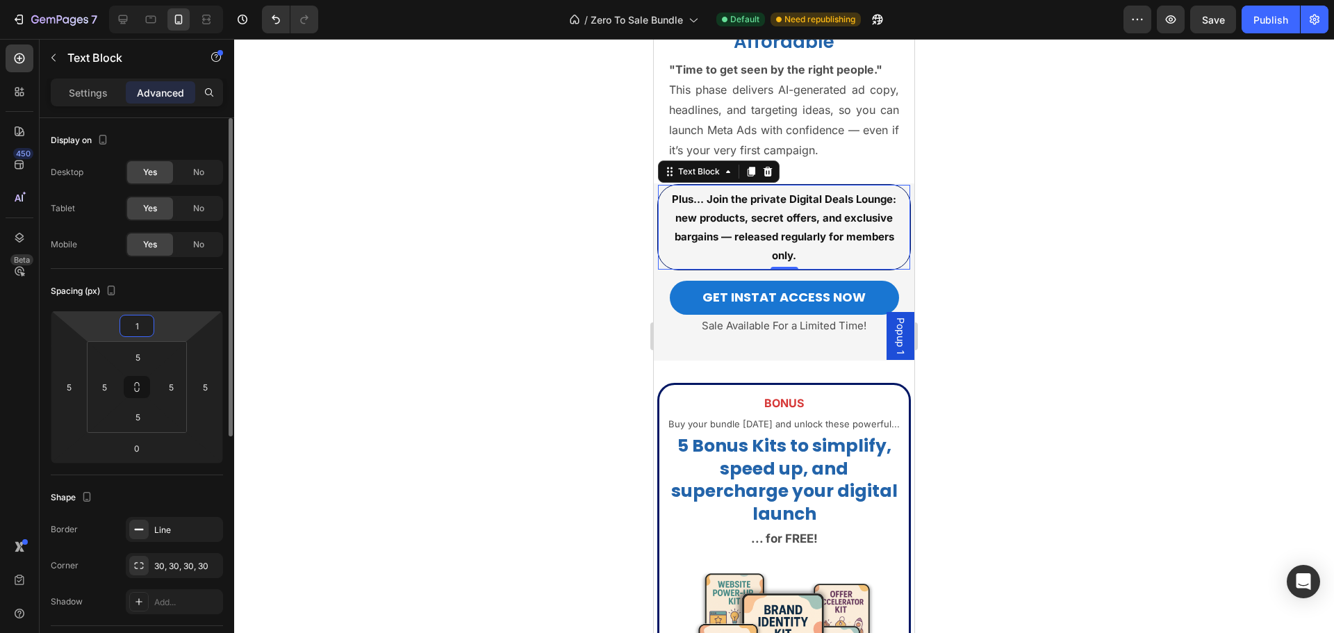
type input "15"
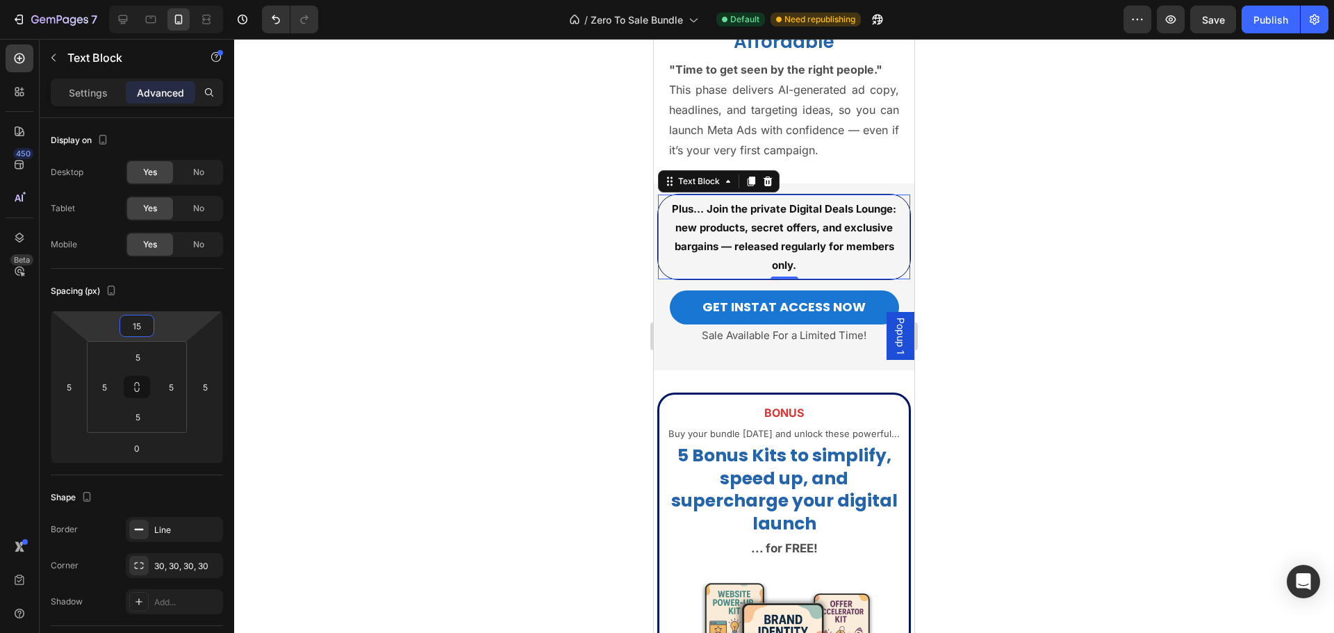
click at [534, 288] on div at bounding box center [784, 336] width 1100 height 594
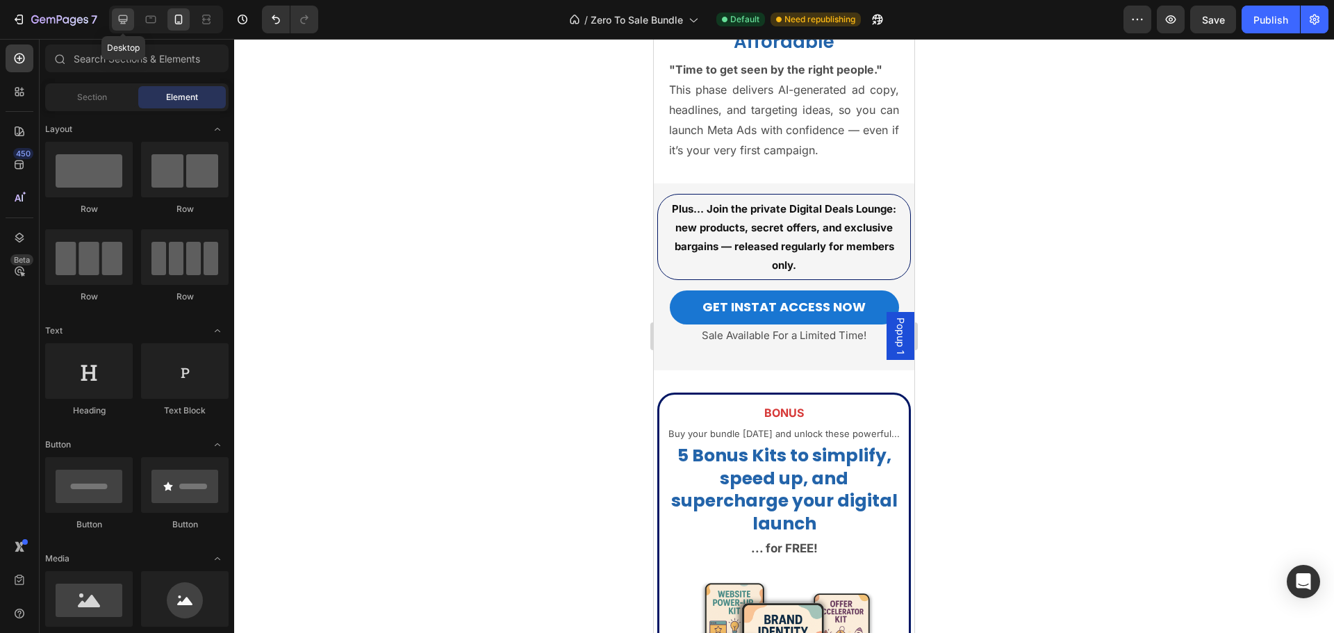
click at [121, 18] on icon at bounding box center [123, 20] width 14 height 14
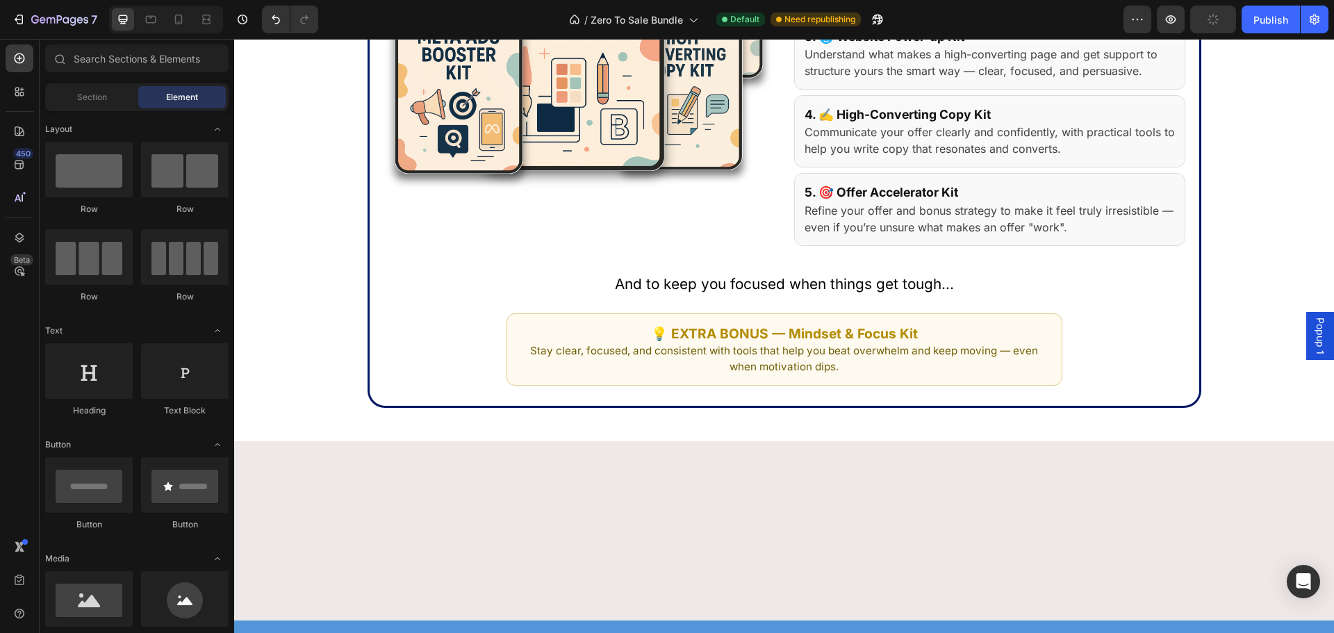
scroll to position [4354, 0]
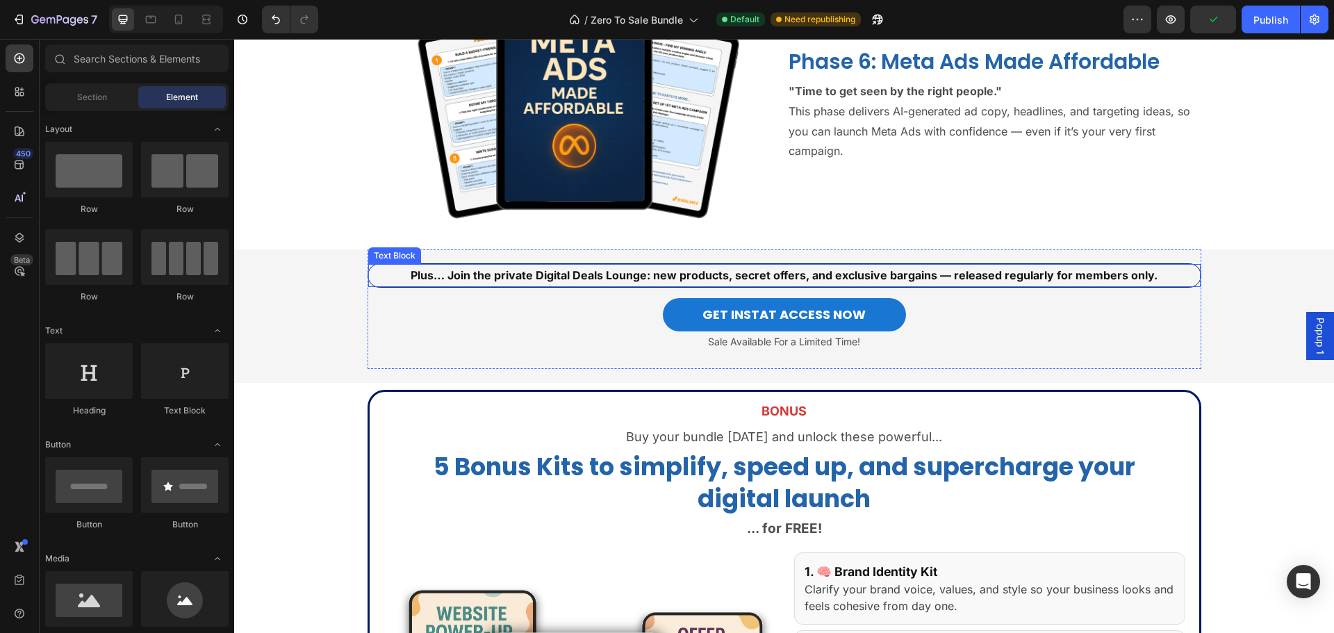
click at [703, 277] on strong "Plus… Join the private Digital Deals Lounge: new products, secret offers, and e…" at bounding box center [784, 275] width 747 height 14
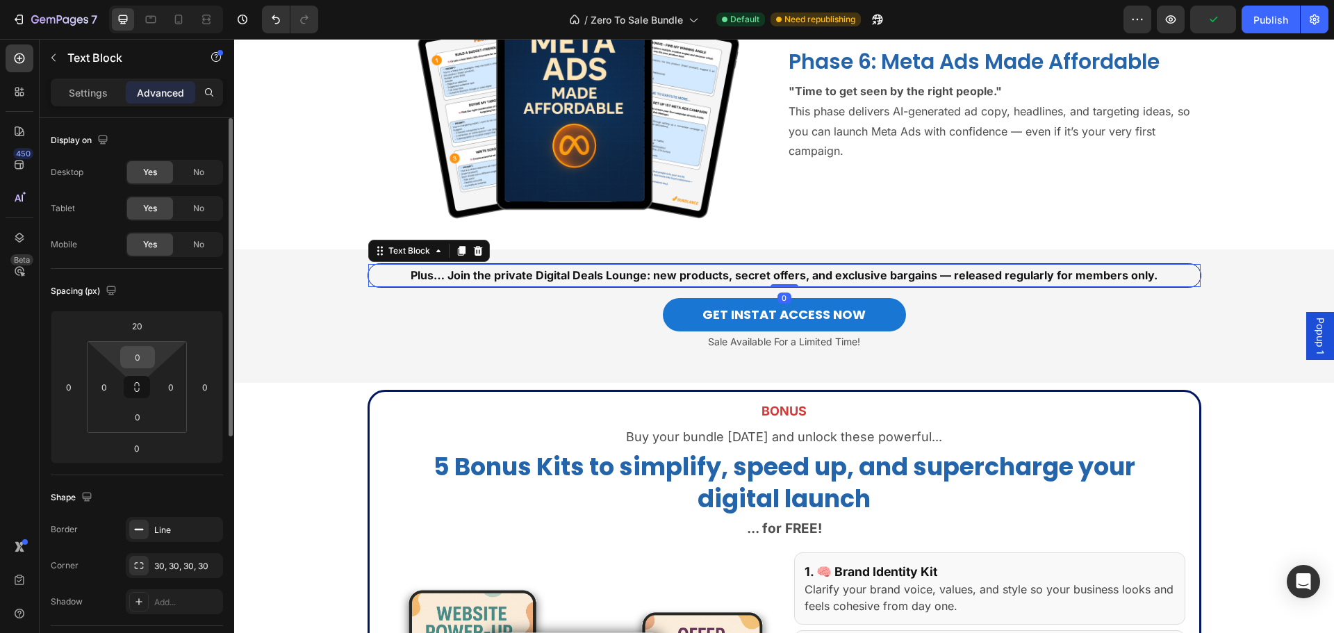
click at [149, 362] on input "0" at bounding box center [138, 357] width 28 height 21
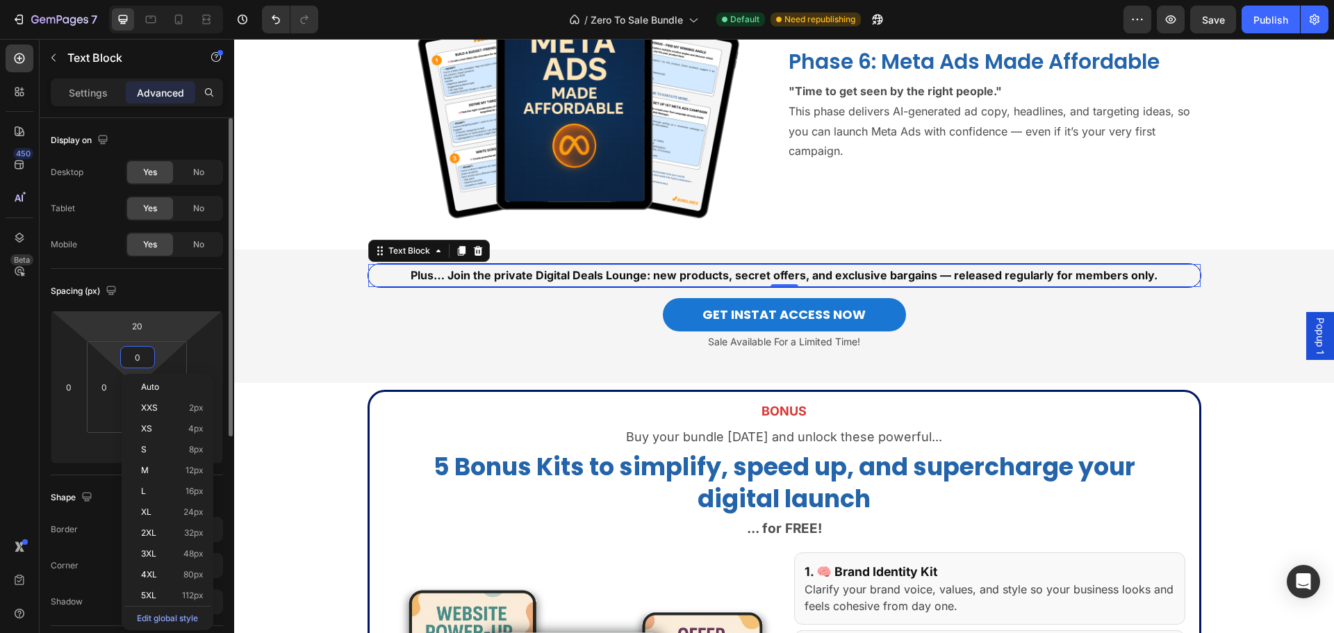
click at [184, 286] on div "Spacing (px)" at bounding box center [137, 291] width 172 height 22
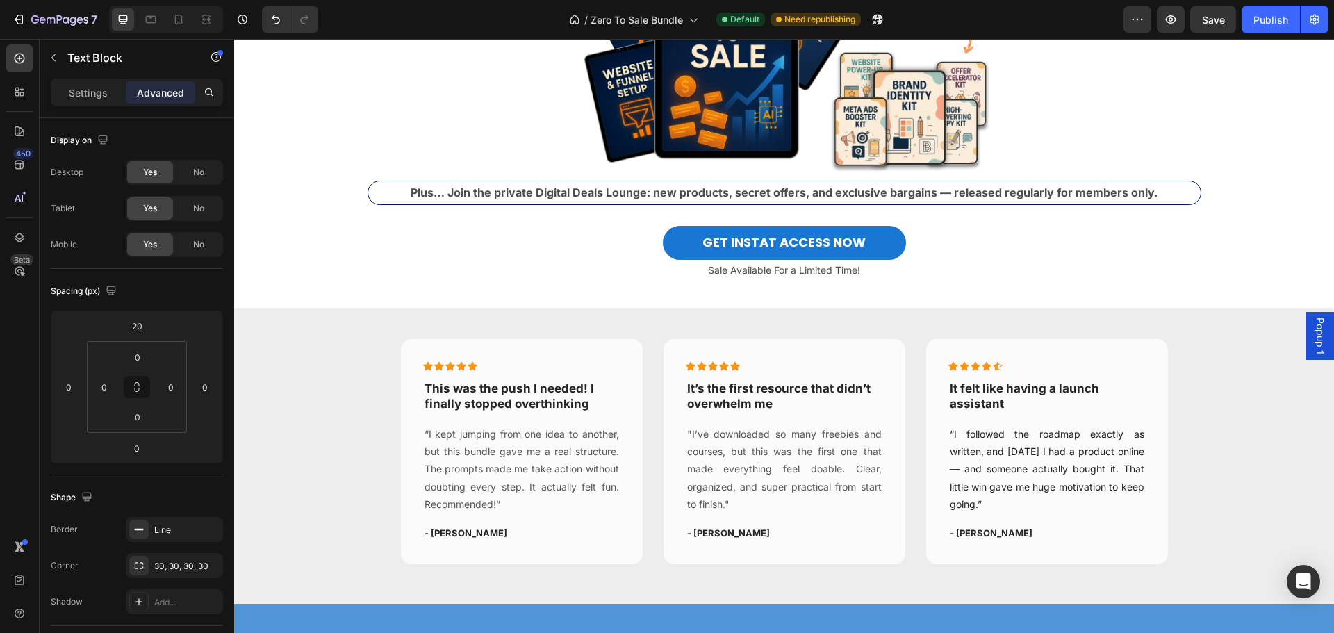
scroll to position [124, 0]
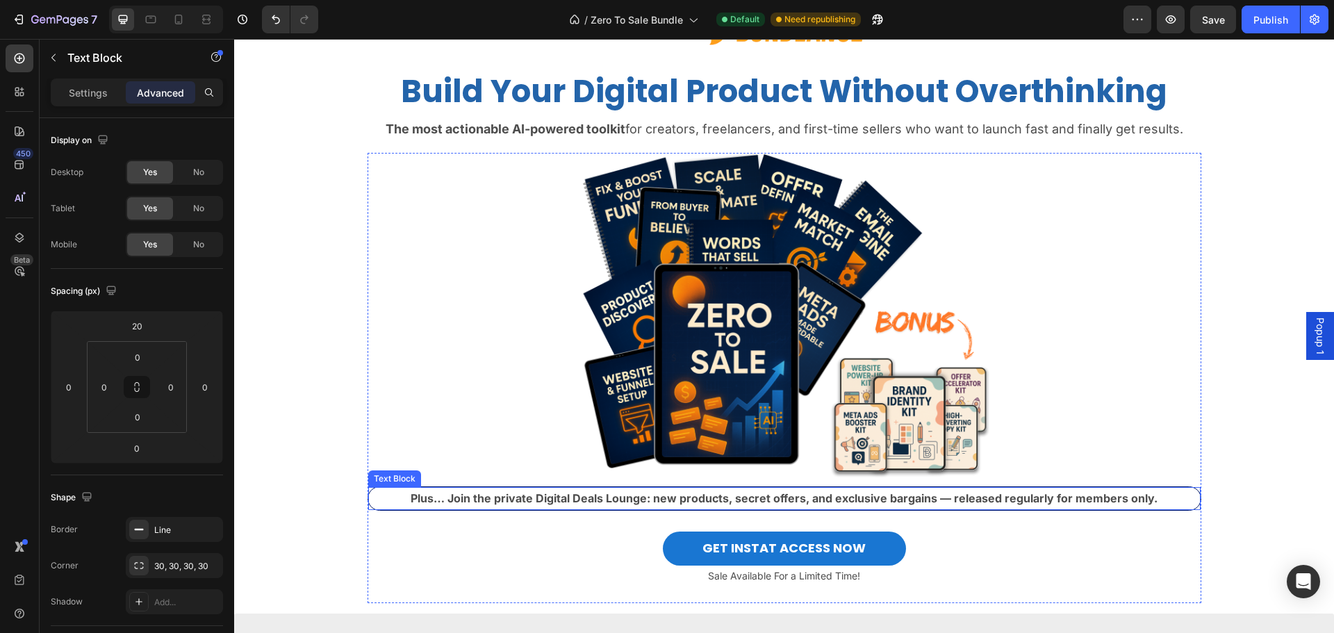
click at [807, 495] on strong "Plus… Join the private Digital Deals Lounge: new products, secret offers, and e…" at bounding box center [784, 498] width 747 height 14
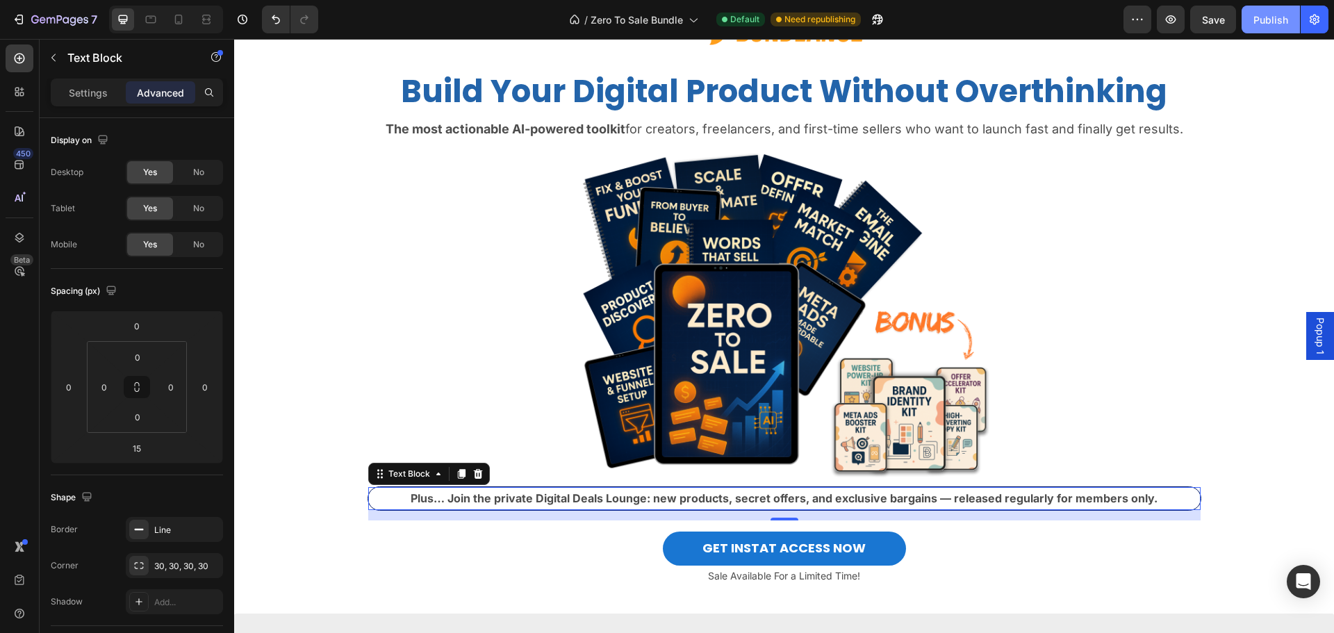
click at [1272, 6] on button "Publish" at bounding box center [1271, 20] width 58 height 28
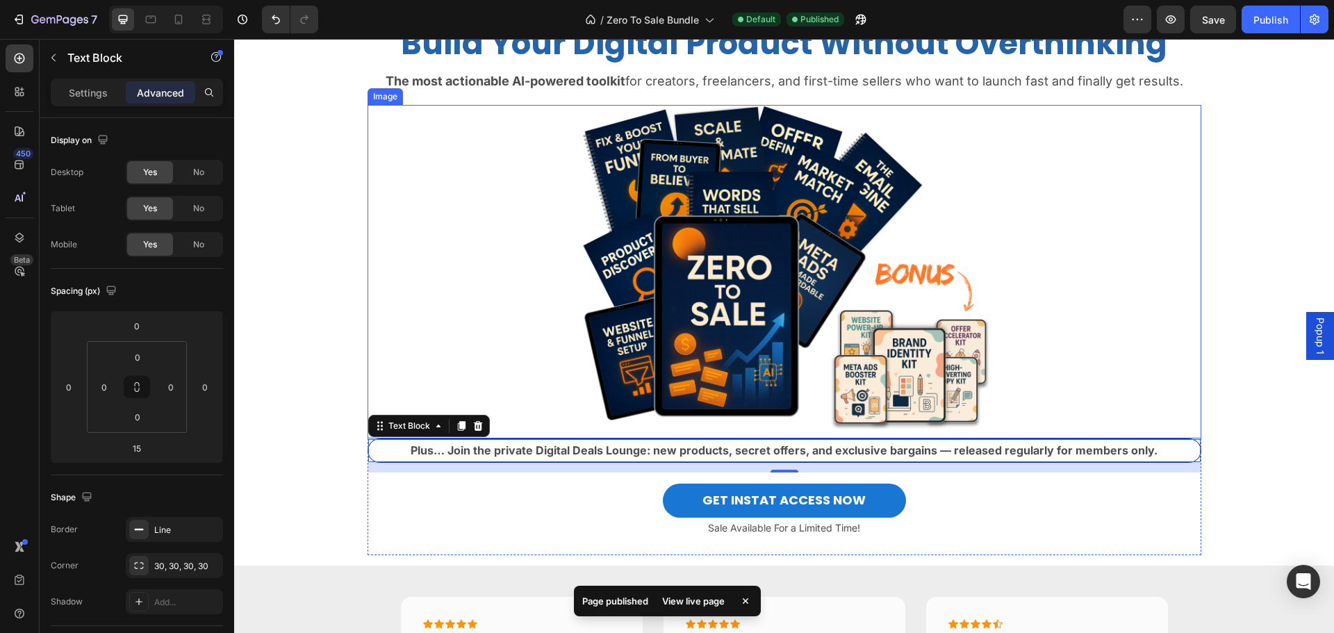
scroll to position [263, 0]
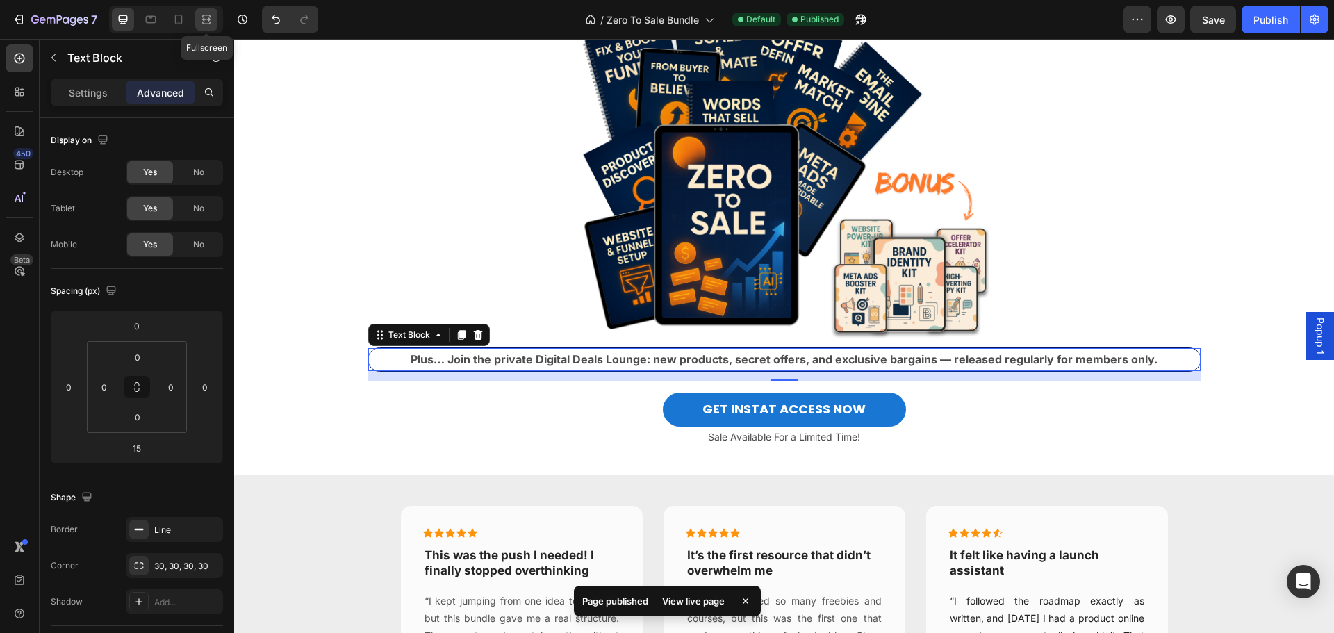
drag, startPoint x: 210, startPoint y: 25, endPoint x: 522, endPoint y: 243, distance: 380.7
click at [210, 25] on icon at bounding box center [206, 20] width 14 height 14
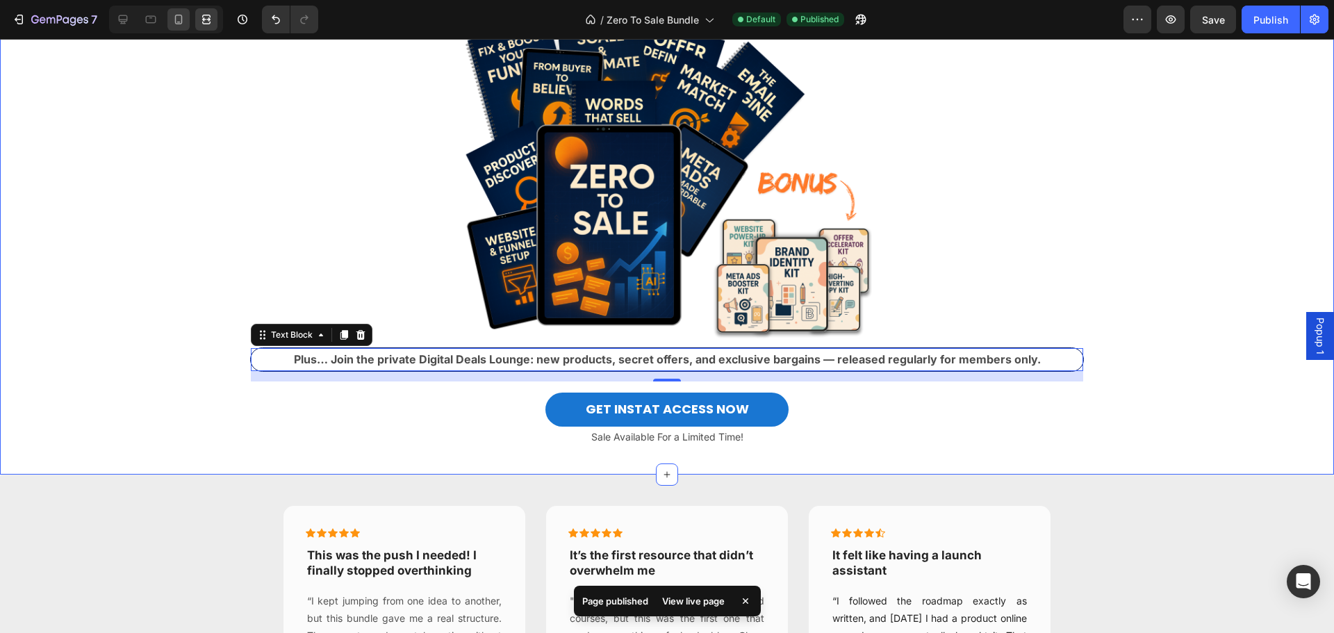
click at [182, 29] on div at bounding box center [178, 19] width 22 height 22
type input "5"
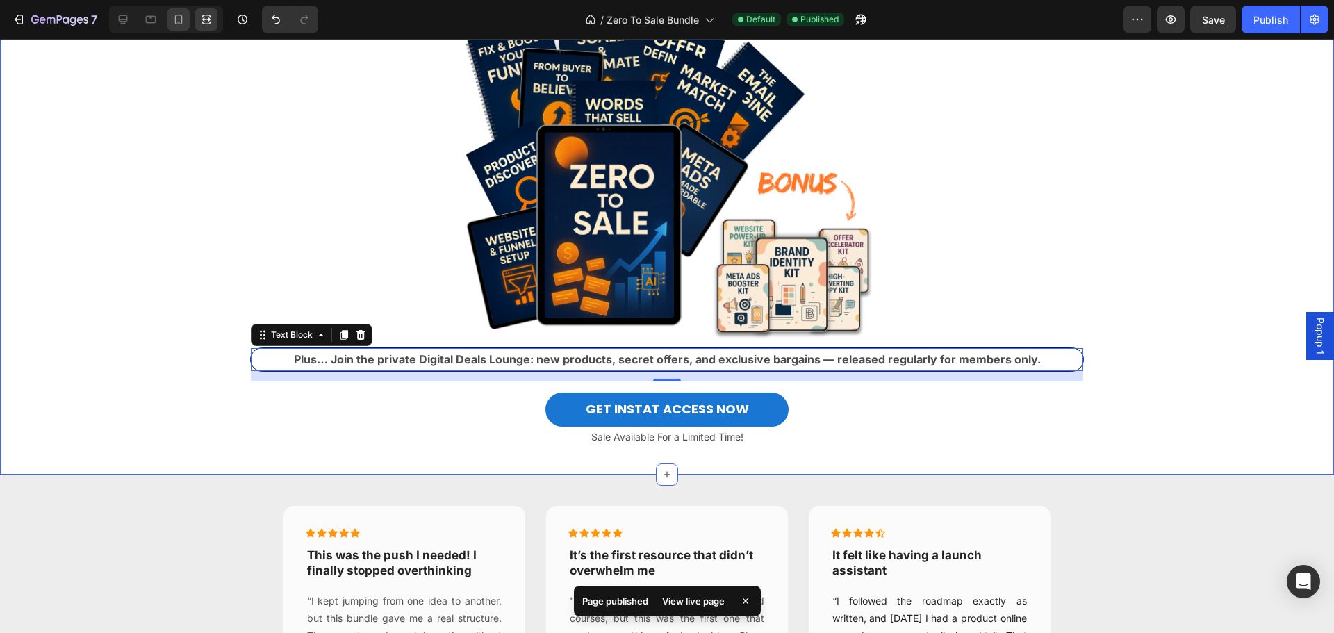
type input "5"
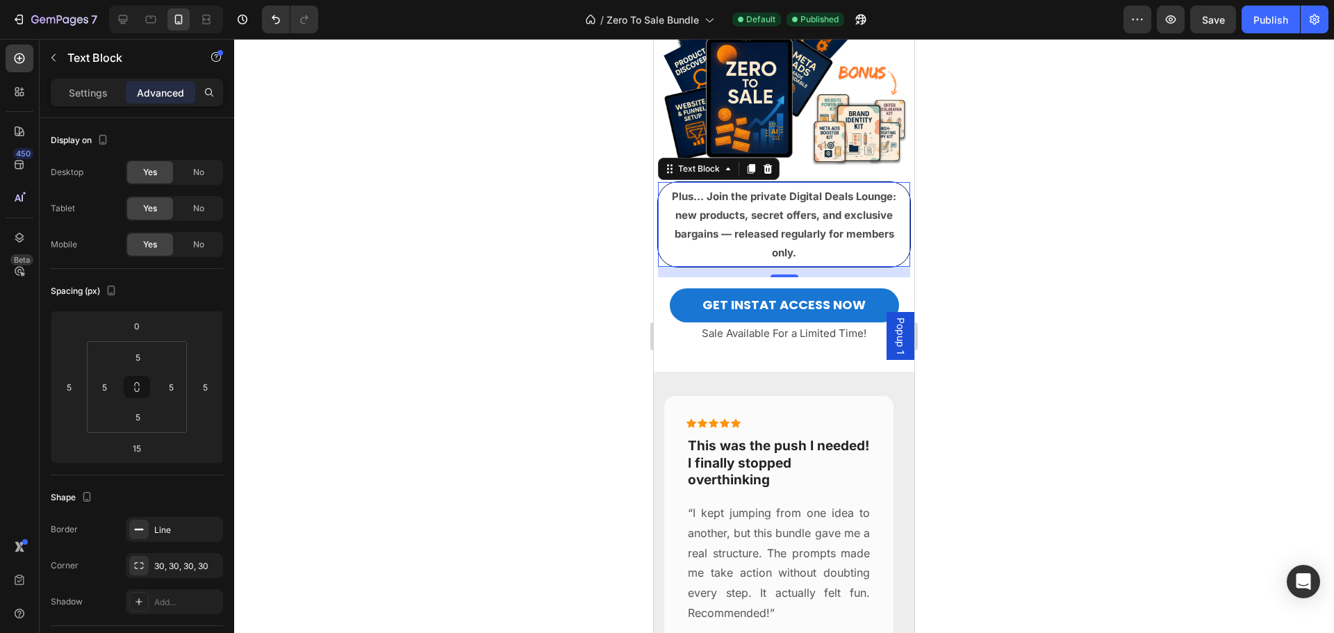
scroll to position [298, 0]
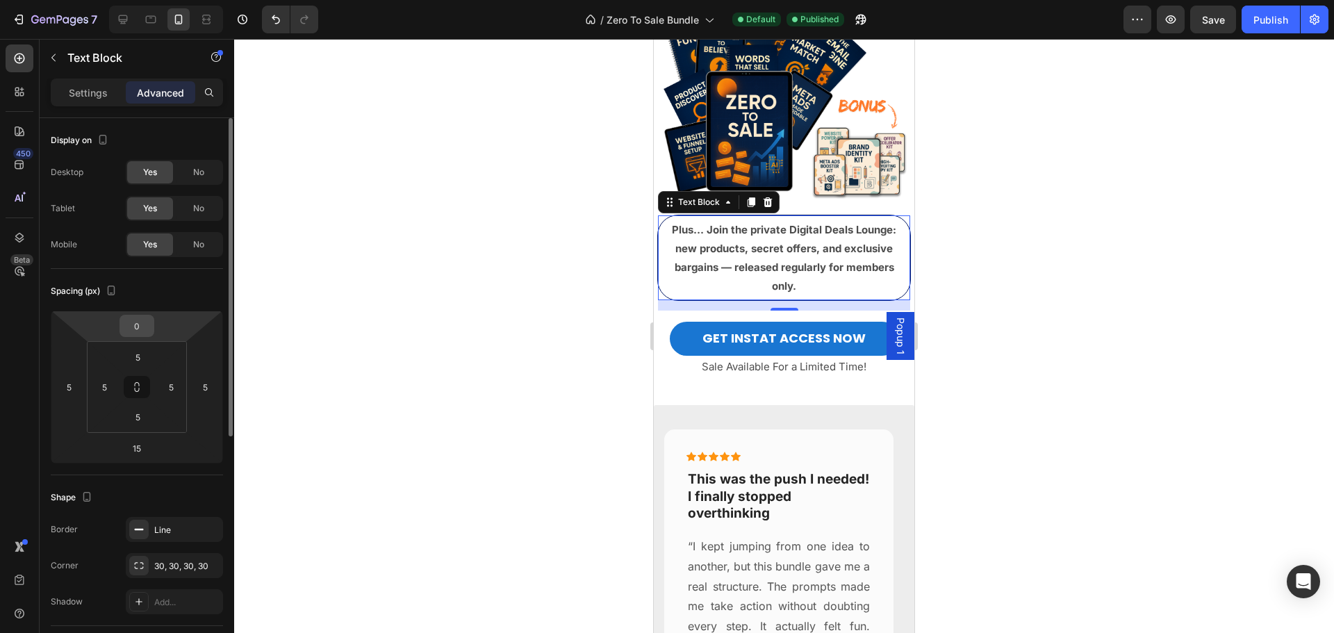
click at [137, 320] on input "0" at bounding box center [137, 325] width 28 height 21
type input "5"
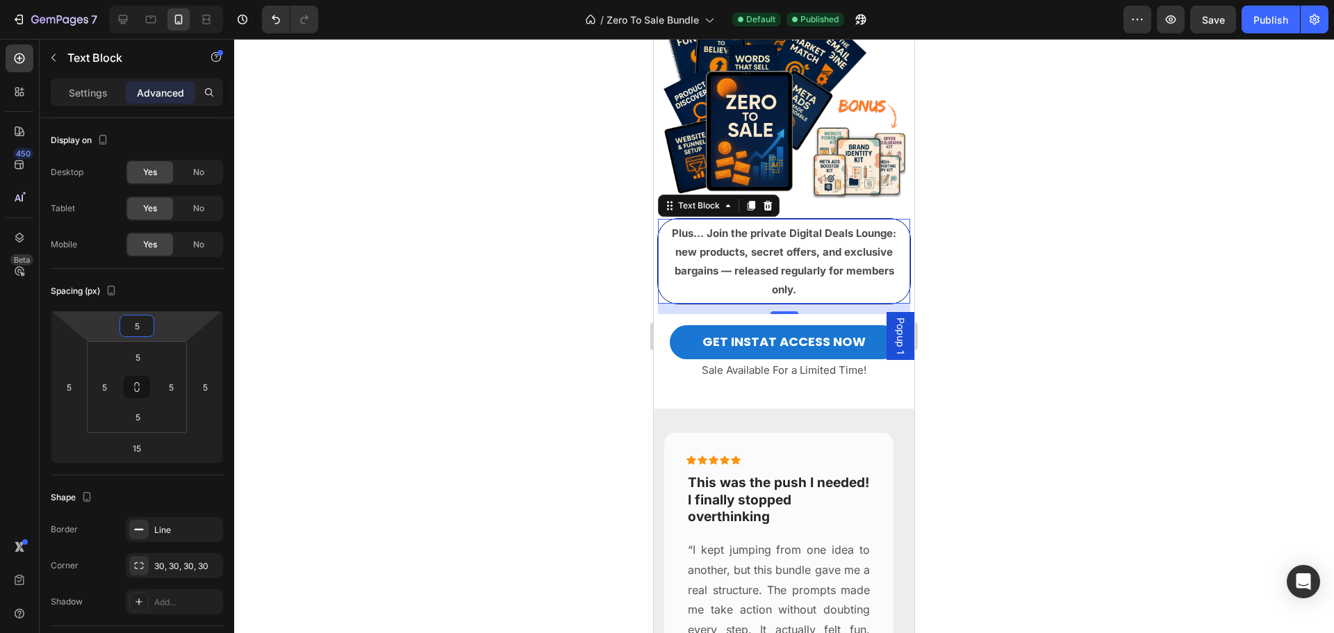
click at [376, 359] on div at bounding box center [784, 336] width 1100 height 594
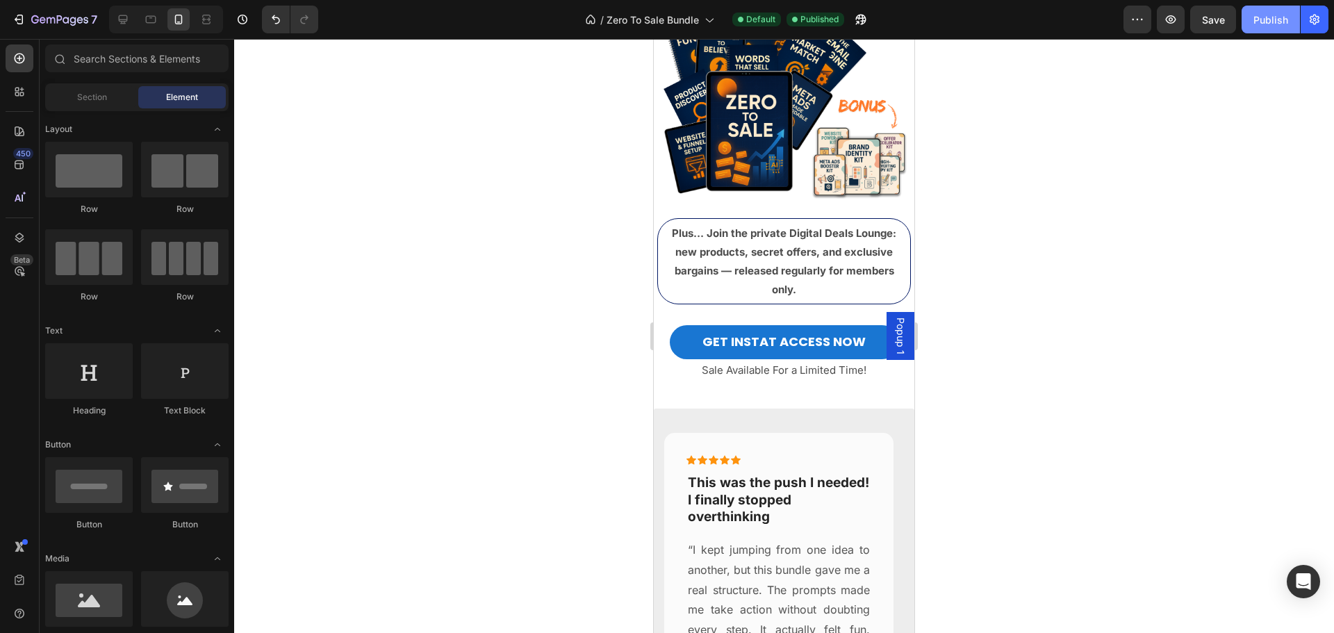
click at [1286, 14] on div "Publish" at bounding box center [1271, 20] width 35 height 15
click at [51, 19] on icon "button" at bounding box center [51, 20] width 8 height 6
